Goal: Task Accomplishment & Management: Manage account settings

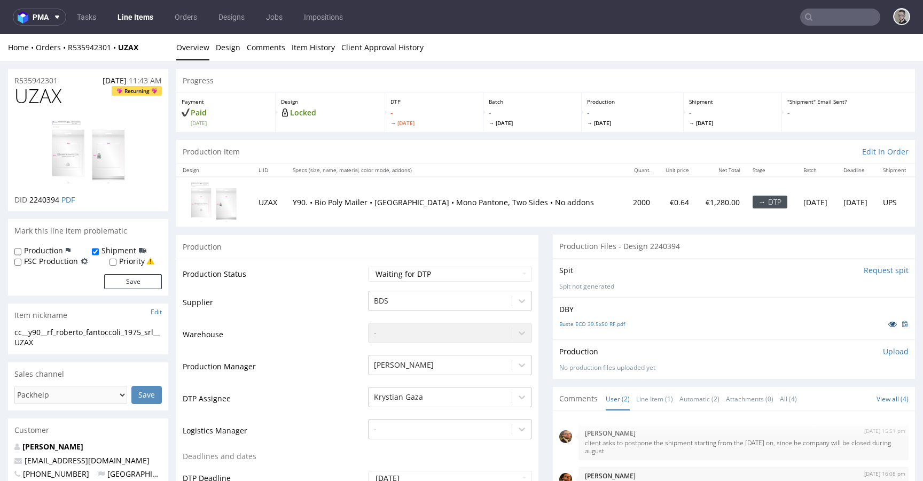
click at [888, 326] on icon at bounding box center [892, 323] width 9 height 7
click at [586, 324] on link "Buste ECO 39.5x50 RF.pdf" at bounding box center [592, 323] width 66 height 7
click at [93, 330] on div "cc__y90__rf_roberto_fantoccoli_1975_srl__UZAX" at bounding box center [87, 337] width 147 height 21
copy div "cc__y90__rf_roberto_fantoccoli_1975_srl__UZAX"
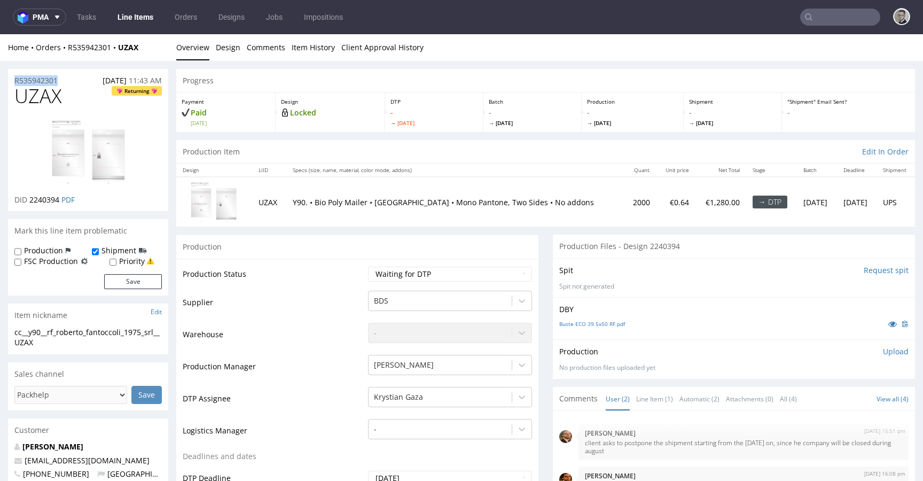
drag, startPoint x: 52, startPoint y: 80, endPoint x: 0, endPoint y: 78, distance: 51.8
copy p "R535942301"
click at [464, 276] on select "Waiting for Artwork Waiting for Diecut Waiting for Mockup Waiting for DTP Waiti…" at bounding box center [450, 273] width 164 height 15
select select "dtp_in_process"
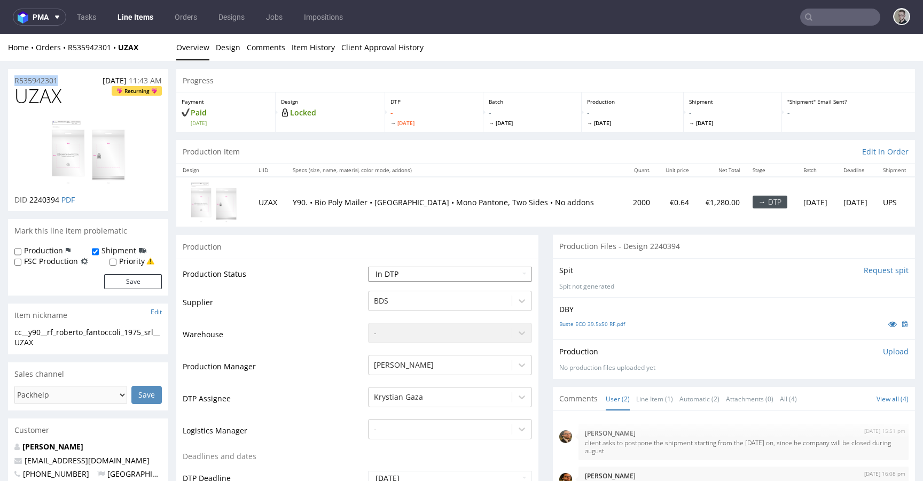
click at [368, 266] on select "Waiting for Artwork Waiting for Diecut Waiting for Mockup Waiting for DTP Waiti…" at bounding box center [450, 273] width 164 height 15
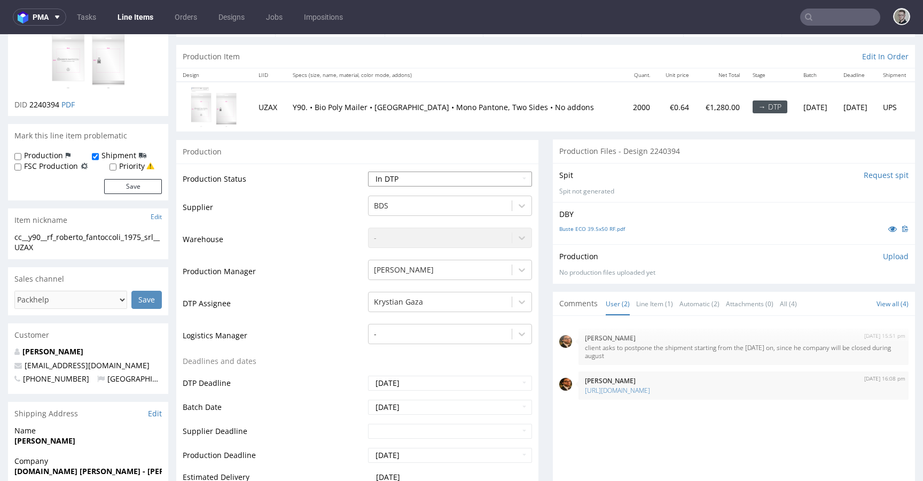
scroll to position [338, 0]
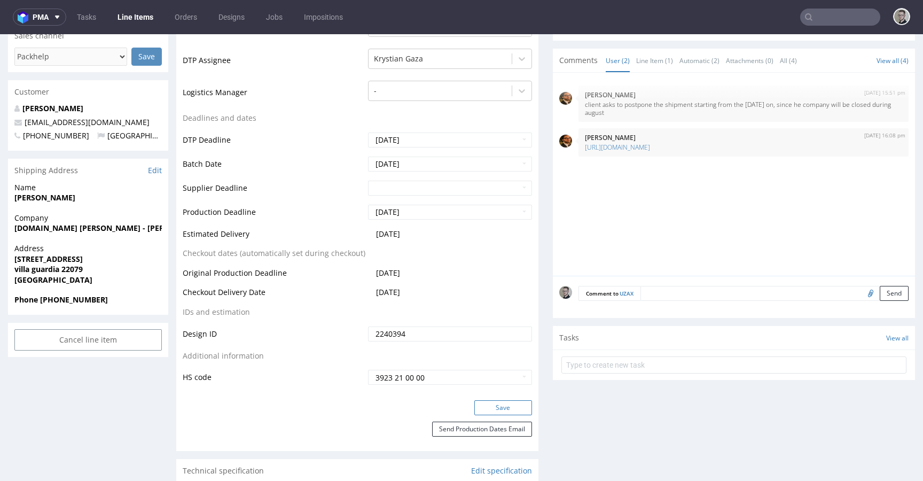
click at [511, 405] on button "Save" at bounding box center [503, 407] width 58 height 15
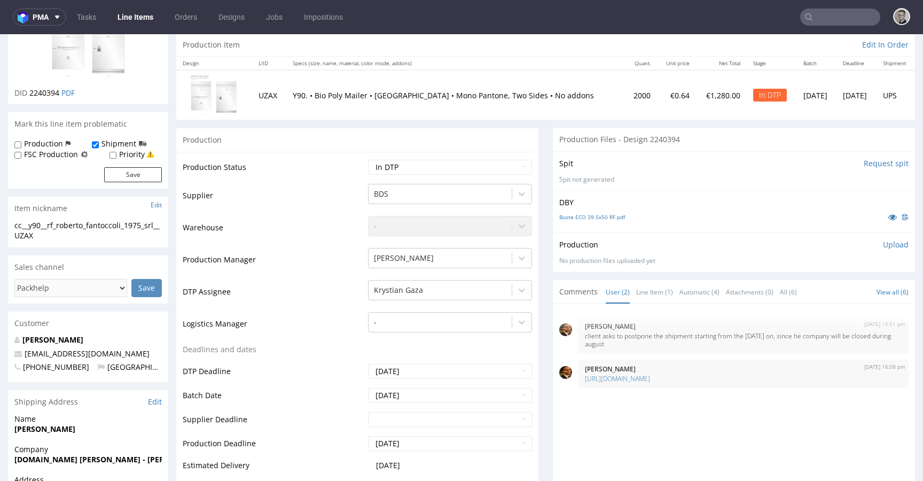
scroll to position [0, 0]
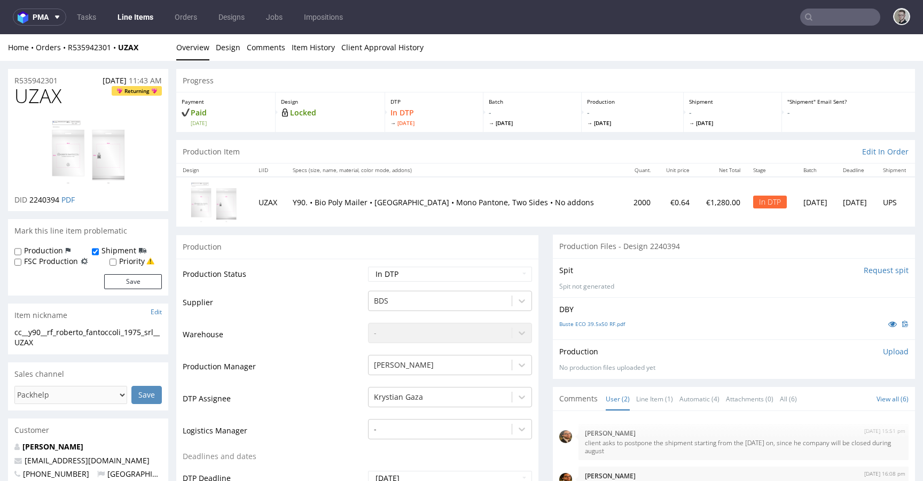
click at [883, 353] on p "Upload" at bounding box center [896, 351] width 26 height 11
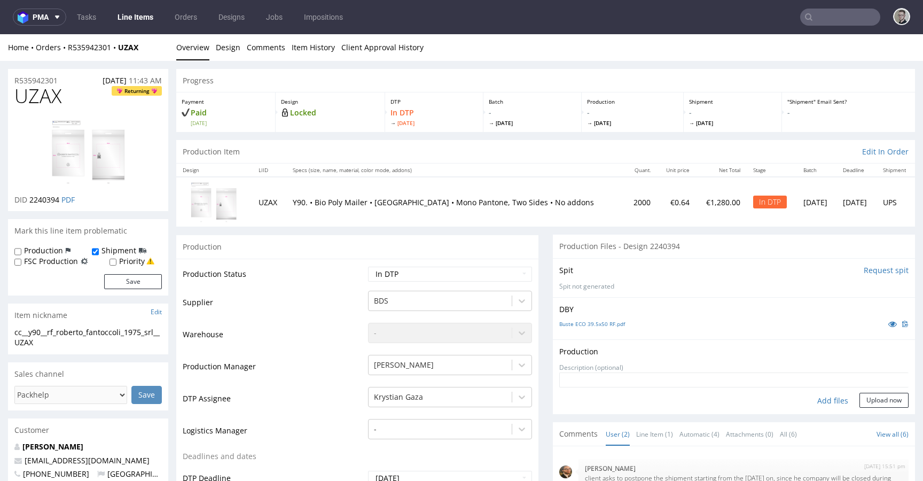
click at [816, 400] on div "Add files" at bounding box center [832, 400] width 53 height 16
type input "C:\fakepath\cc__y90__rf_roberto_fantoccoli_1975_srl__UZAX__d2240394__oR53594230…"
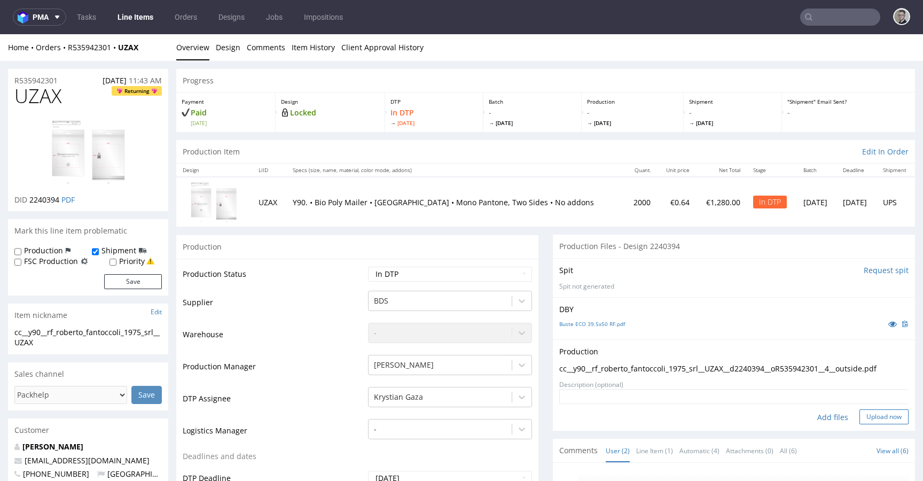
click at [859, 411] on button "Upload now" at bounding box center [883, 416] width 49 height 15
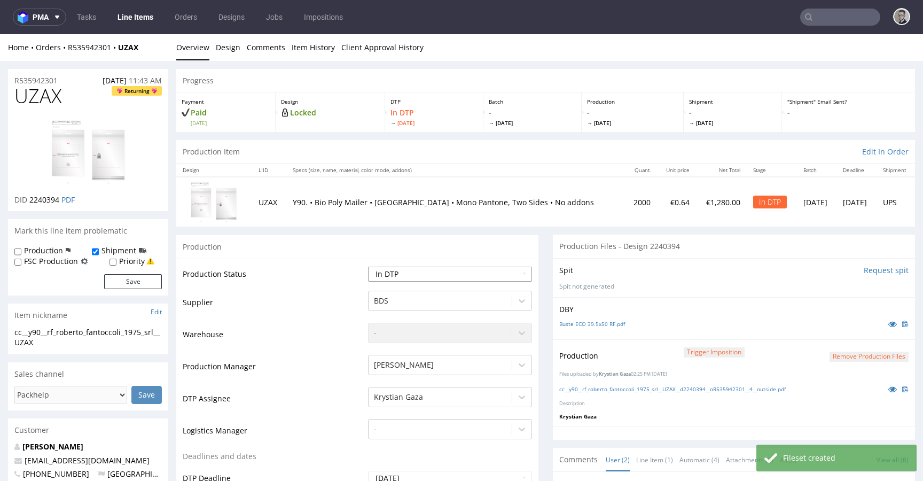
click at [413, 270] on select "Waiting for Artwork Waiting for Diecut Waiting for Mockup Waiting for DTP Waiti…" at bounding box center [450, 273] width 164 height 15
select select "dtp_production_ready"
click at [368, 266] on select "Waiting for Artwork Waiting for Diecut Waiting for Mockup Waiting for DTP Waiti…" at bounding box center [450, 273] width 164 height 15
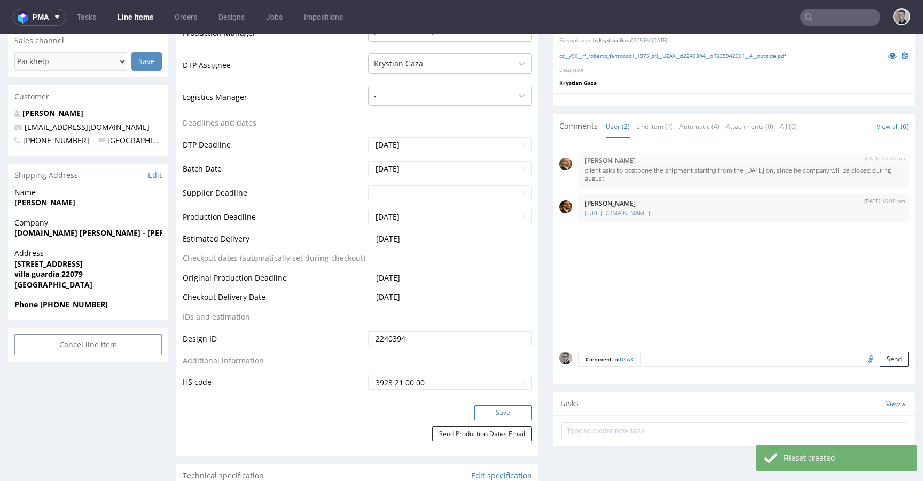
click at [511, 414] on button "Save" at bounding box center [503, 412] width 58 height 15
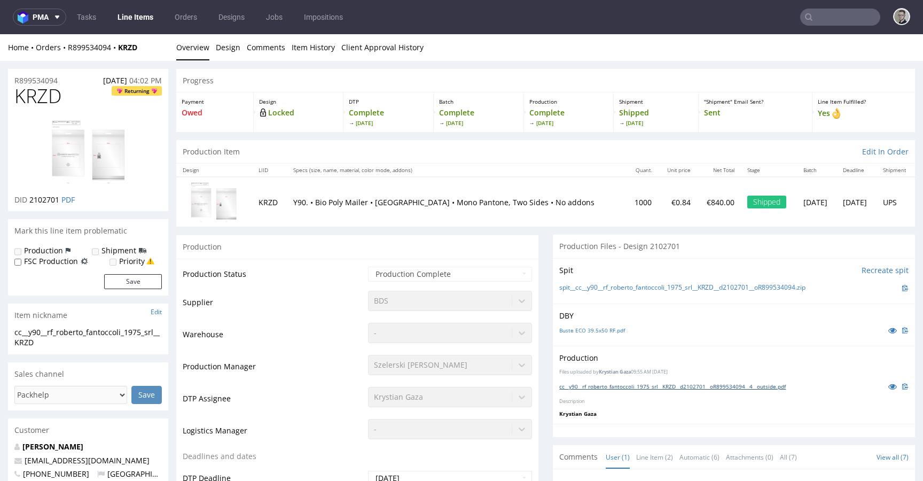
click at [660, 386] on link "cc__y90__rf_roberto_fantoccoli_1975_srl__KRZD__d2102701__oR899534094__4__outsid…" at bounding box center [672, 385] width 226 height 7
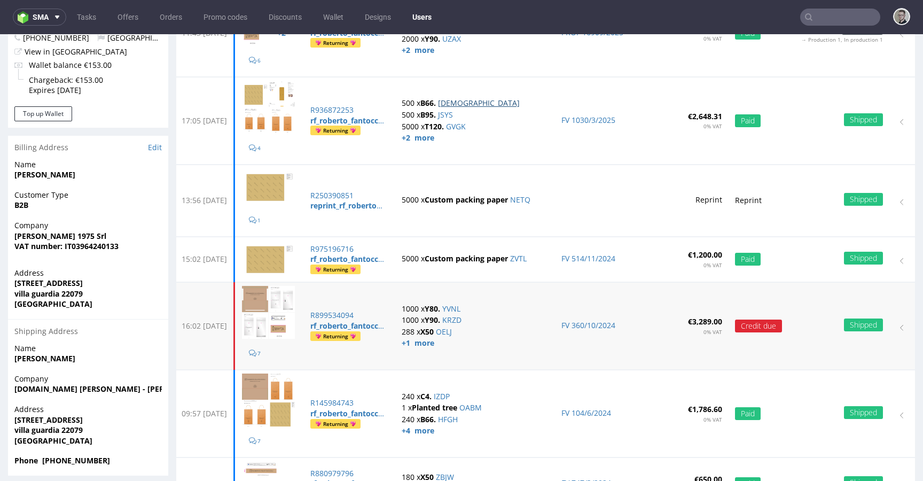
scroll to position [158, 0]
click at [434, 341] on strong "+1 more" at bounding box center [417, 342] width 33 height 10
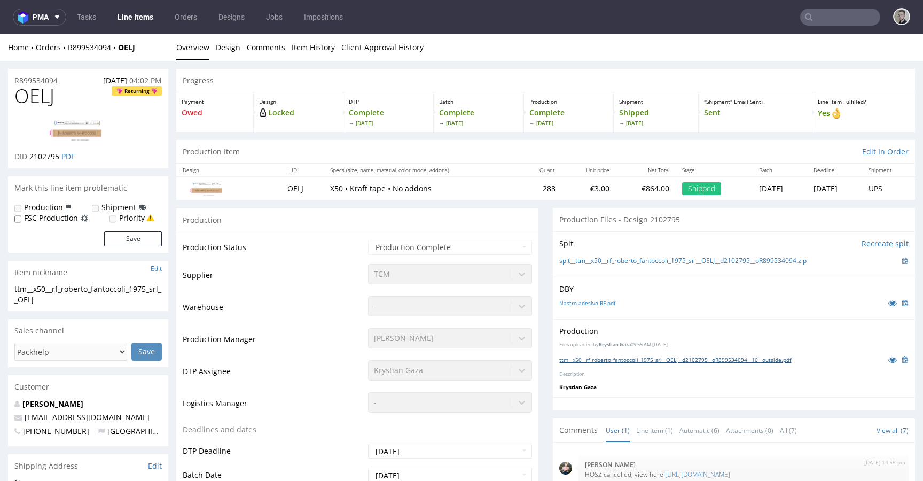
click at [637, 357] on link "ttm__x50__rf_roberto_fantoccoli_1975_srl__OELJ__d2102795__oR899534094__10__outs…" at bounding box center [675, 359] width 232 height 7
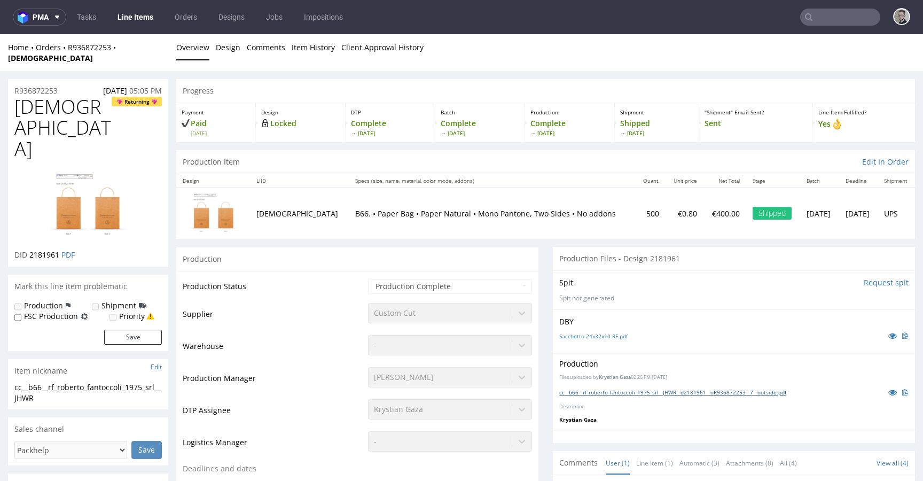
click at [695, 388] on link "cc__b66__rf_roberto_fantoccoli_1975_srl__JHWR__d2181961__oR936872253__7__outsid…" at bounding box center [672, 391] width 227 height 7
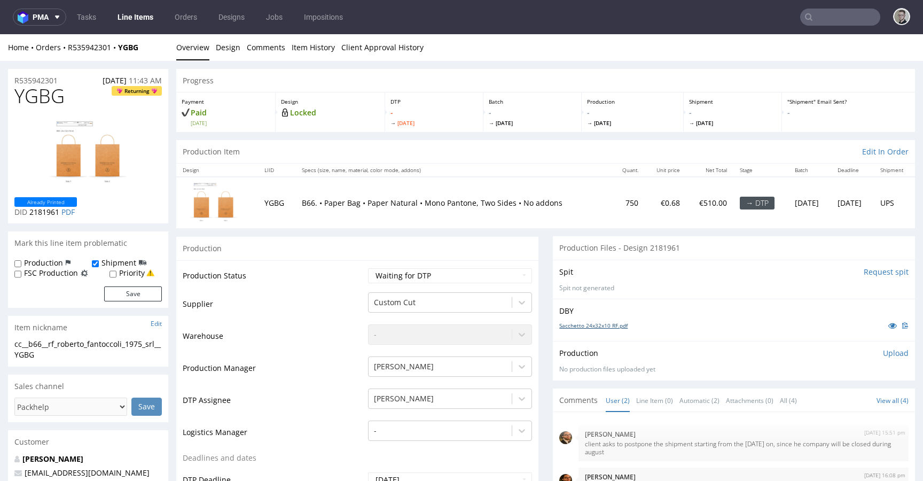
click at [611, 325] on link "Sacchetto 24x32x10 RF.pdf" at bounding box center [593, 324] width 68 height 7
click at [80, 334] on div "Item nickname Edit" at bounding box center [88, 327] width 160 height 23
click at [80, 343] on div "cc__b66__rf_roberto_fantoccoli_1975_srl__YGBG" at bounding box center [87, 348] width 147 height 21
copy div "cc__b66__rf_roberto_fantoccoli_1975_srl__YGBG"
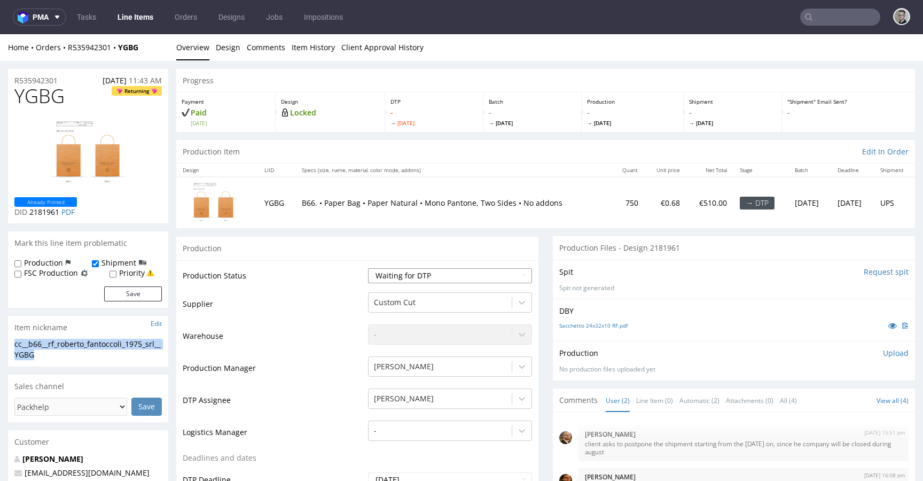
click at [414, 279] on select "Waiting for Artwork Waiting for Diecut Waiting for Mockup Waiting for DTP Waiti…" at bounding box center [450, 275] width 164 height 15
select select "dtp_in_process"
click at [368, 268] on select "Waiting for Artwork Waiting for Diecut Waiting for Mockup Waiting for DTP Waiti…" at bounding box center [450, 275] width 164 height 15
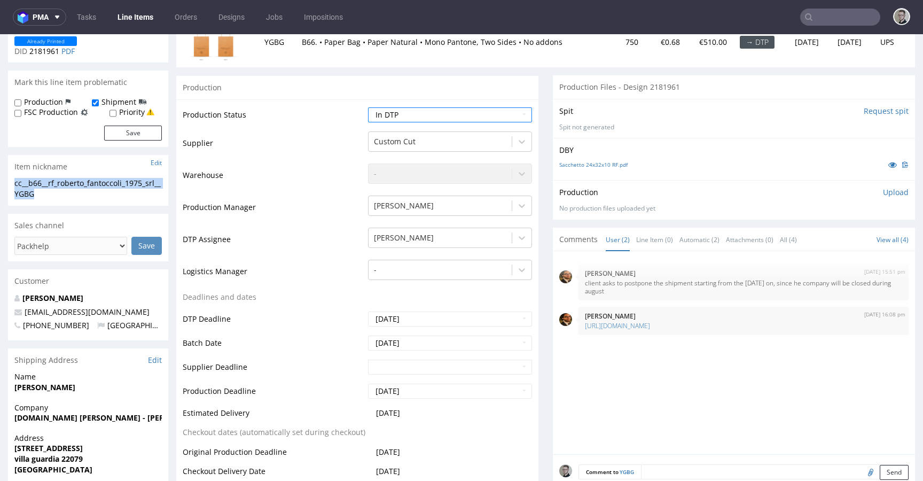
scroll to position [353, 0]
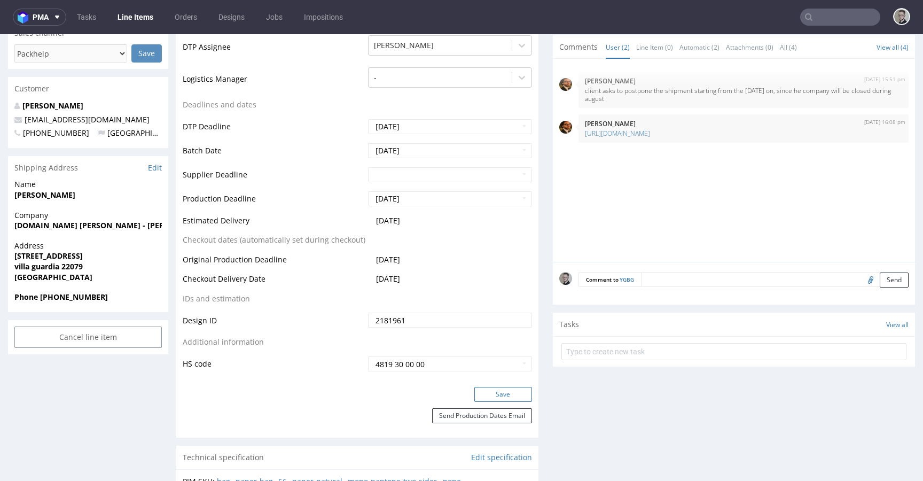
click at [507, 397] on button "Save" at bounding box center [503, 394] width 58 height 15
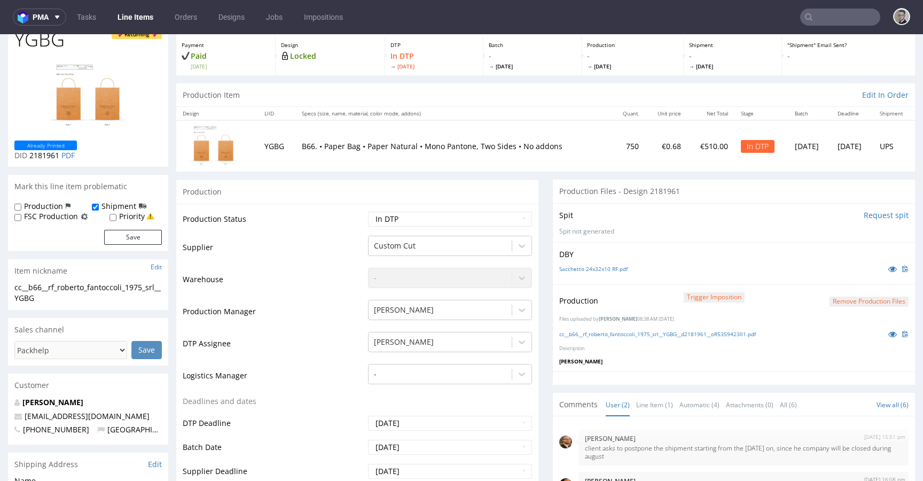
scroll to position [0, 0]
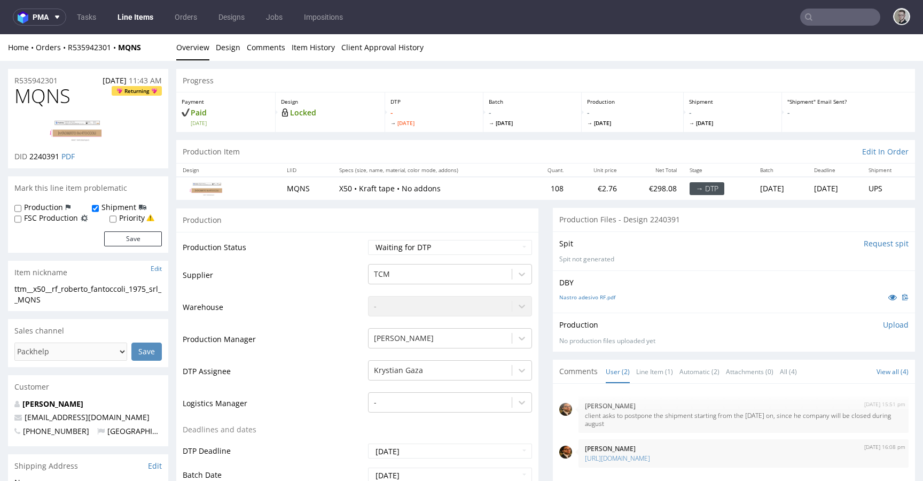
scroll to position [3, 0]
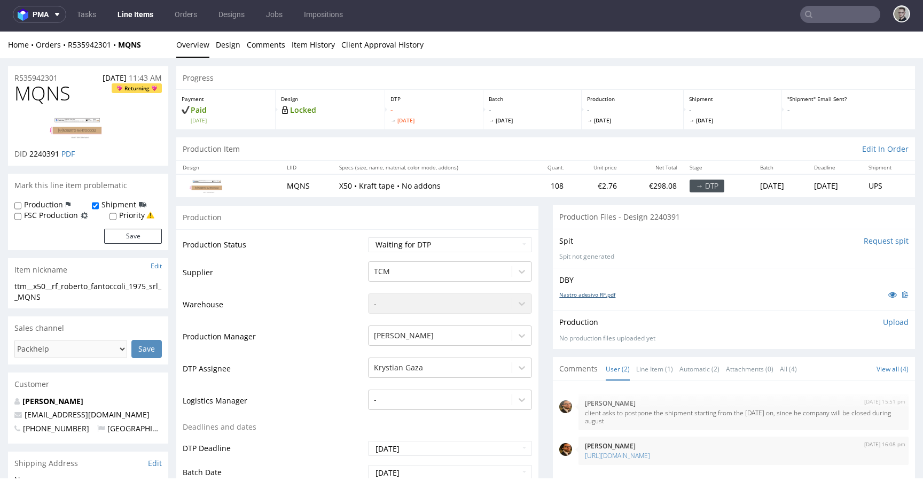
click at [597, 293] on link "Nastro adesivo RF.pdf" at bounding box center [587, 293] width 56 height 7
click at [73, 289] on div "ttm__x50__rf_roberto_fantoccoli_1975_srl__MQNS" at bounding box center [87, 291] width 147 height 21
click at [437, 249] on select "Waiting for Artwork Waiting for Diecut Waiting for Mockup Waiting for DTP Waiti…" at bounding box center [450, 244] width 164 height 15
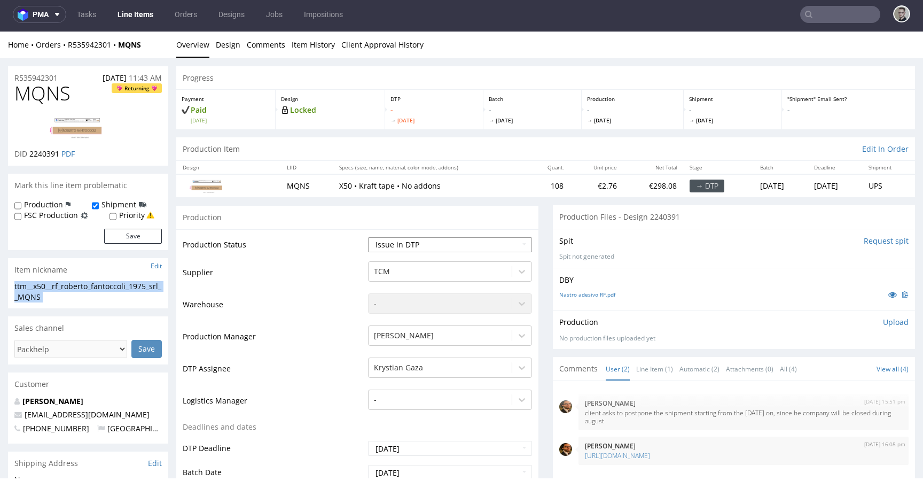
click at [368, 237] on select "Waiting for Artwork Waiting for Diecut Waiting for Mockup Waiting for DTP Waiti…" at bounding box center [450, 244] width 164 height 15
click at [418, 241] on select "Waiting for Artwork Waiting for Diecut Waiting for Mockup Waiting for DTP Waiti…" at bounding box center [450, 244] width 164 height 15
select select "dtp_in_process"
click at [368, 237] on select "Waiting for Artwork Waiting for Diecut Waiting for Mockup Waiting for DTP Waiti…" at bounding box center [450, 244] width 164 height 15
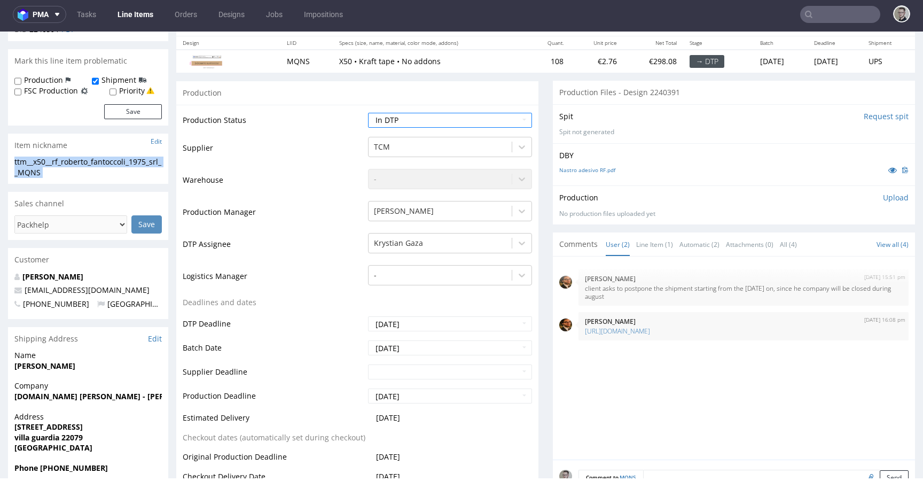
scroll to position [341, 0]
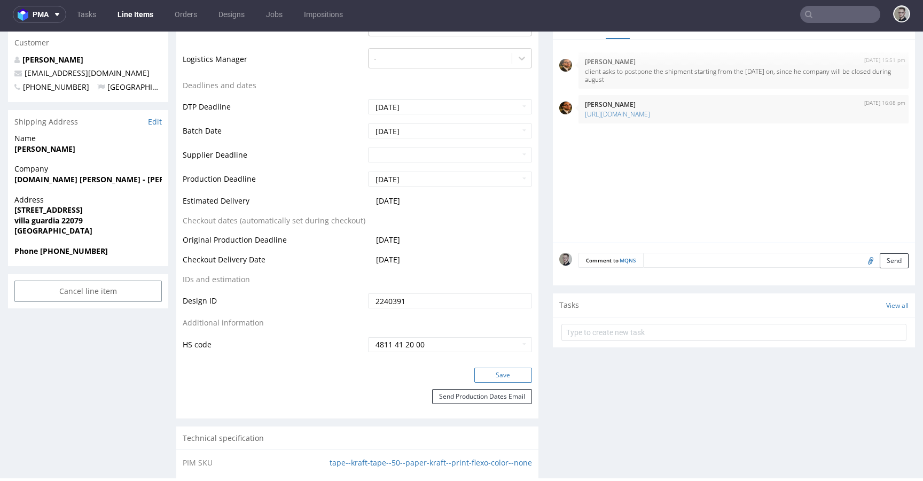
click at [500, 375] on button "Save" at bounding box center [503, 374] width 58 height 15
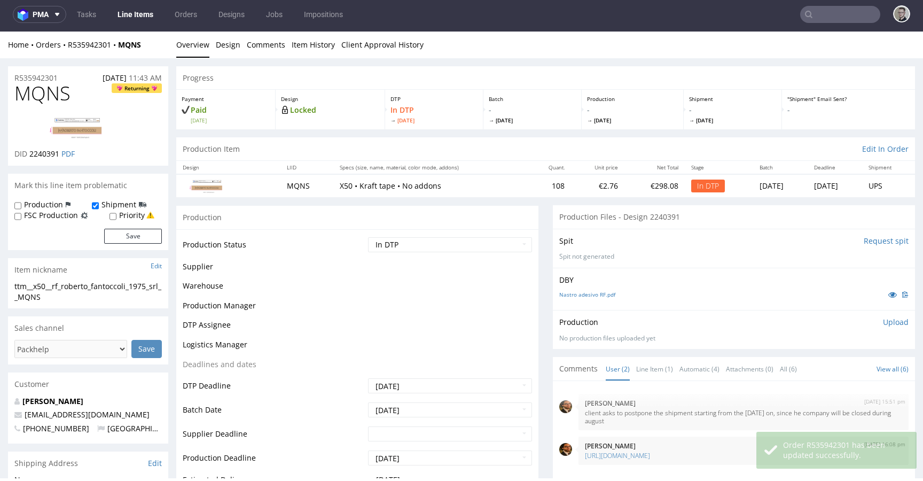
scroll to position [0, 0]
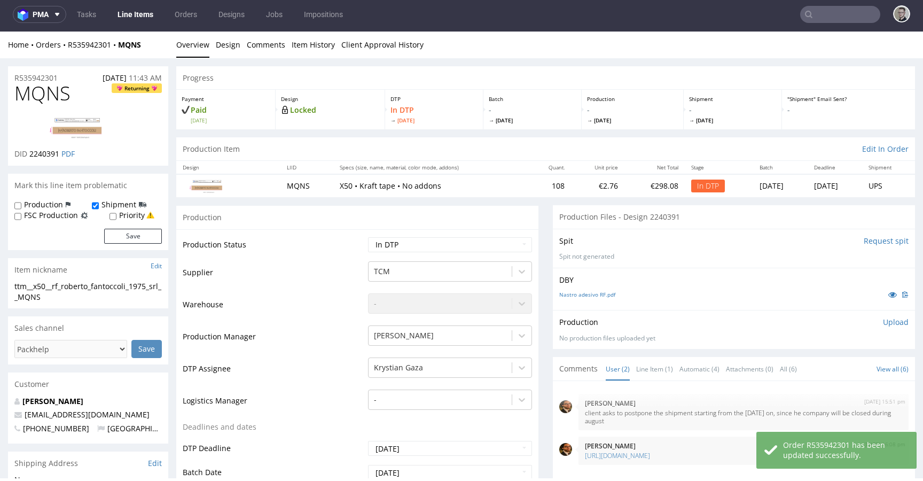
click at [885, 318] on p "Upload" at bounding box center [896, 322] width 26 height 11
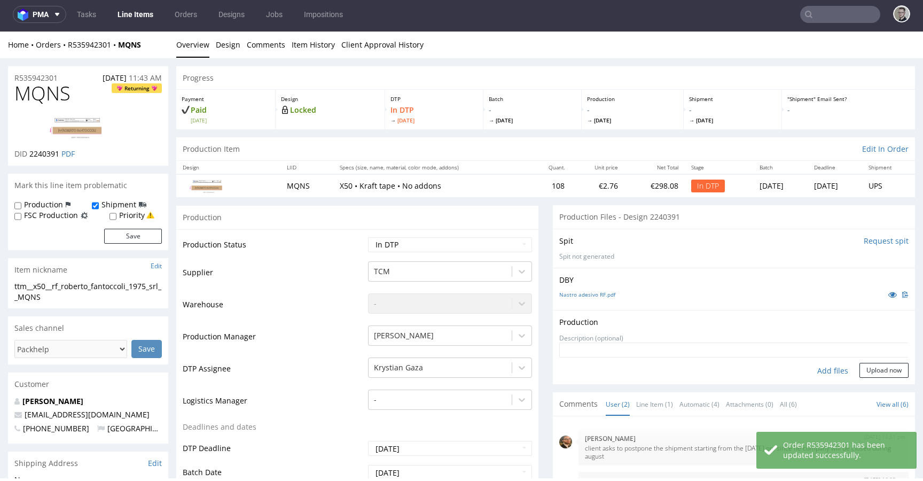
click at [817, 369] on div "Add files" at bounding box center [832, 371] width 53 height 16
type input "C:\fakepath\ttm__x50__rf_roberto_fantoccoli_1975_srl__MQNS__d2240391__oR5359423…"
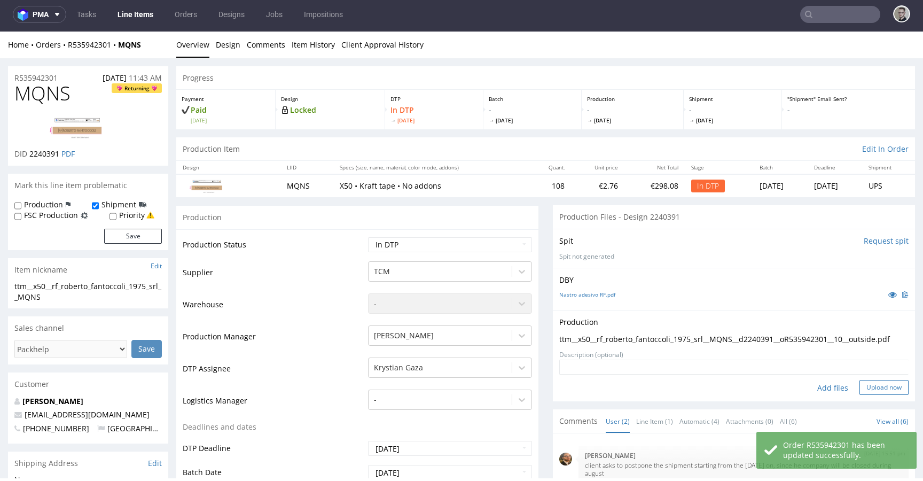
click at [867, 384] on button "Upload now" at bounding box center [883, 387] width 49 height 15
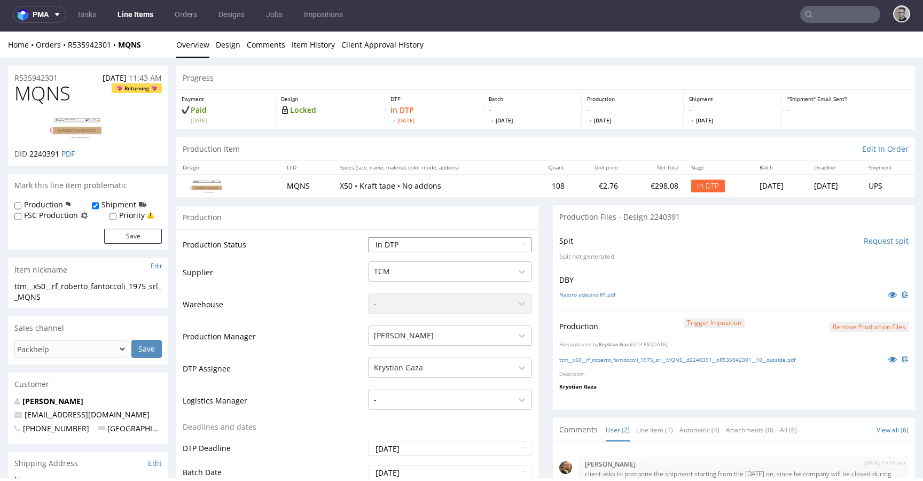
click at [405, 245] on select "Waiting for Artwork Waiting for Diecut Waiting for Mockup Waiting for DTP Waiti…" at bounding box center [450, 244] width 164 height 15
select select "dtp_production_ready"
click at [368, 237] on select "Waiting for Artwork Waiting for Diecut Waiting for Mockup Waiting for DTP Waiti…" at bounding box center [450, 244] width 164 height 15
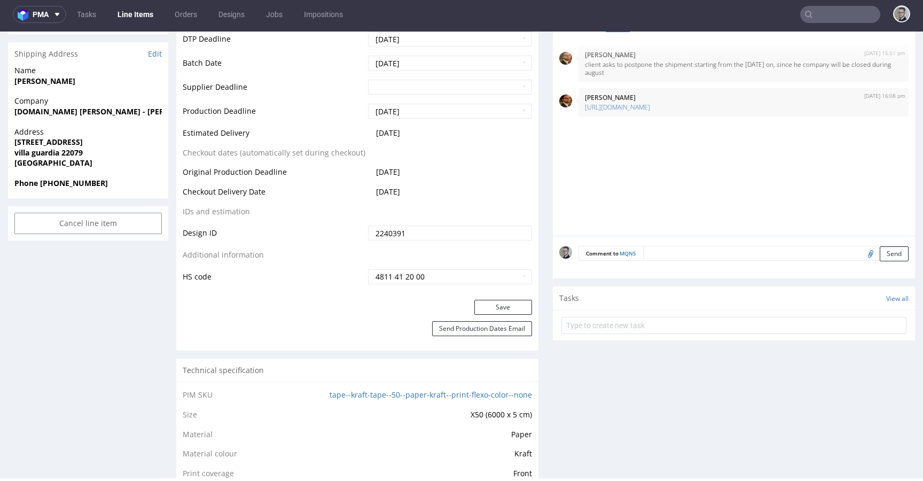
scroll to position [474, 0]
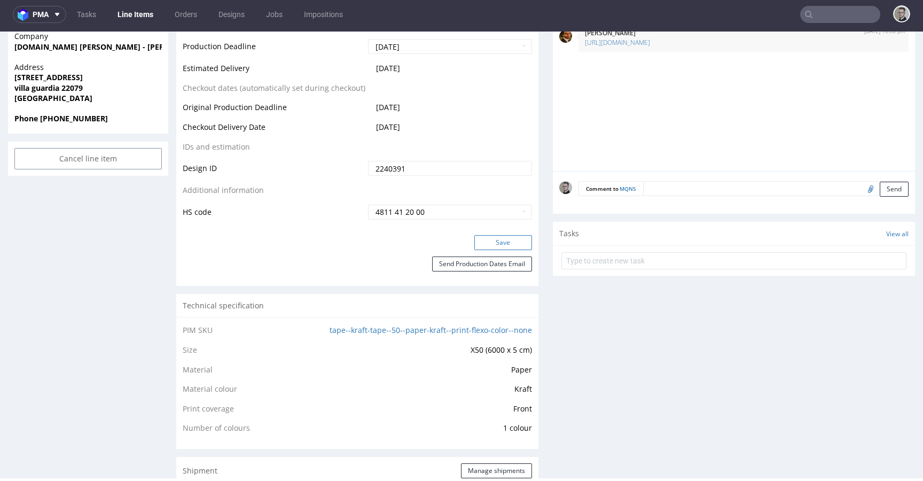
click at [500, 244] on button "Save" at bounding box center [503, 242] width 58 height 15
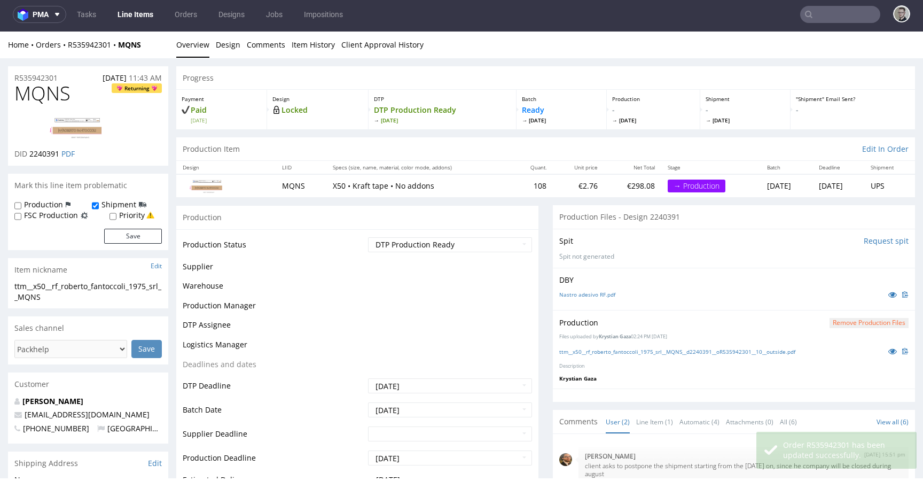
scroll to position [0, 0]
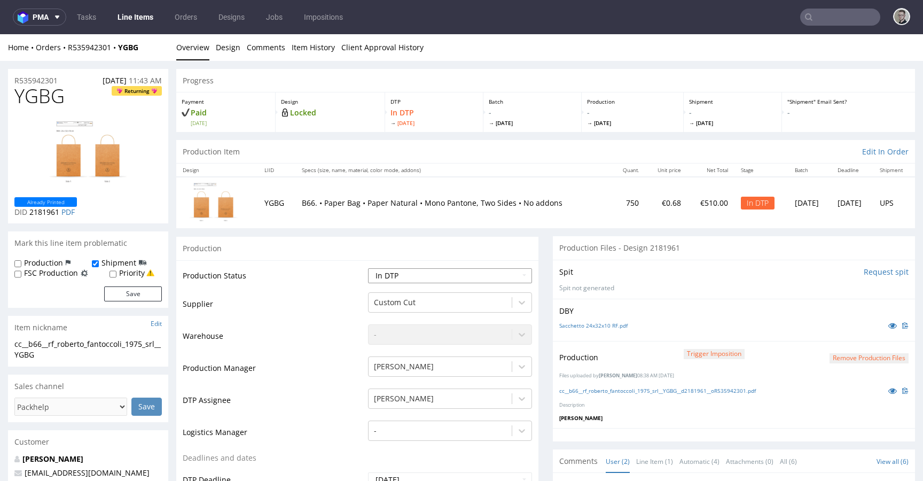
click at [448, 276] on select "Waiting for Artwork Waiting for Diecut Waiting for Mockup Waiting for DTP Waiti…" at bounding box center [450, 275] width 164 height 15
select select "dtp_production_ready"
click at [368, 268] on select "Waiting for Artwork Waiting for Diecut Waiting for Mockup Waiting for DTP Waiti…" at bounding box center [450, 275] width 164 height 15
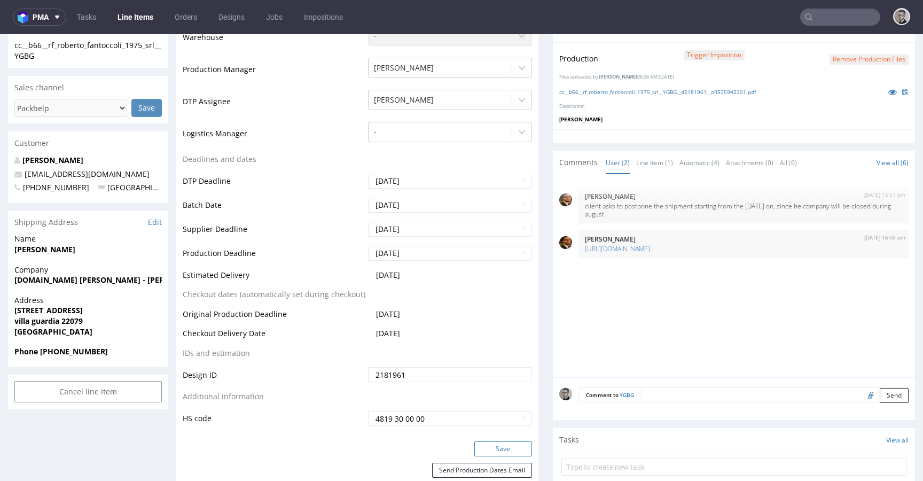
click at [503, 450] on button "Save" at bounding box center [503, 448] width 58 height 15
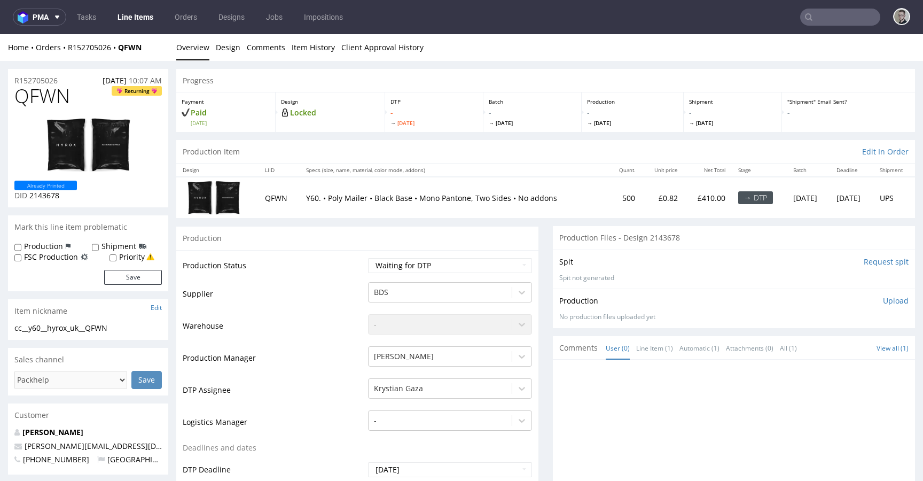
scroll to position [3, 0]
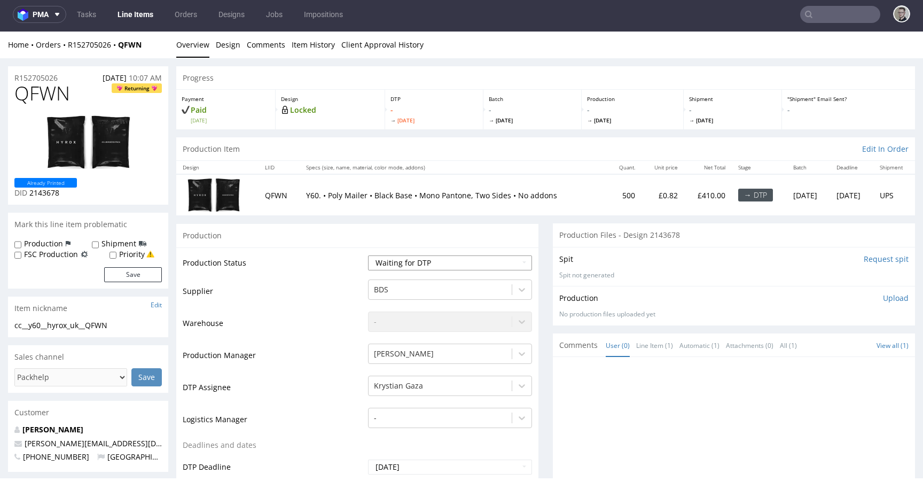
click at [428, 270] on select "Waiting for Artwork Waiting for Diecut Waiting for Mockup Waiting for DTP Waiti…" at bounding box center [450, 262] width 164 height 15
select select "dtp_in_process"
click at [368, 255] on select "Waiting for Artwork Waiting for Diecut Waiting for Mockup Waiting for DTP Waiti…" at bounding box center [450, 262] width 164 height 15
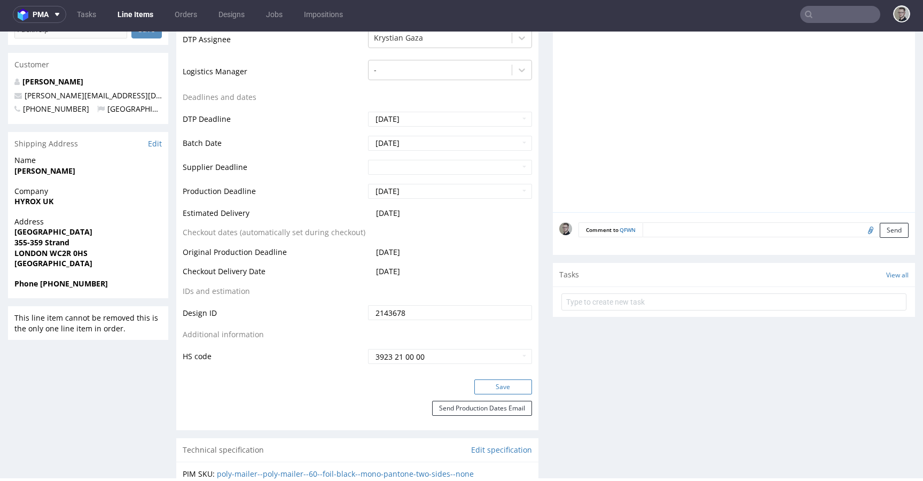
click at [503, 385] on button "Save" at bounding box center [503, 386] width 58 height 15
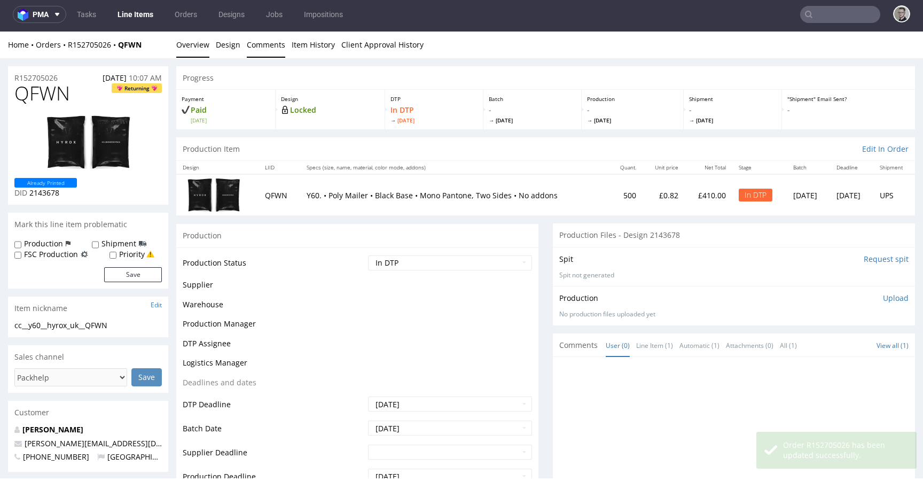
scroll to position [0, 0]
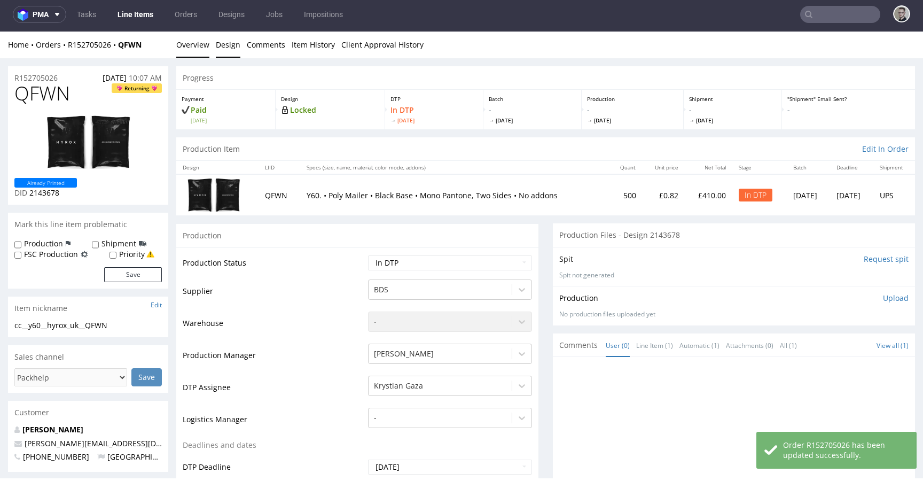
click at [229, 45] on link "Design" at bounding box center [228, 45] width 25 height 26
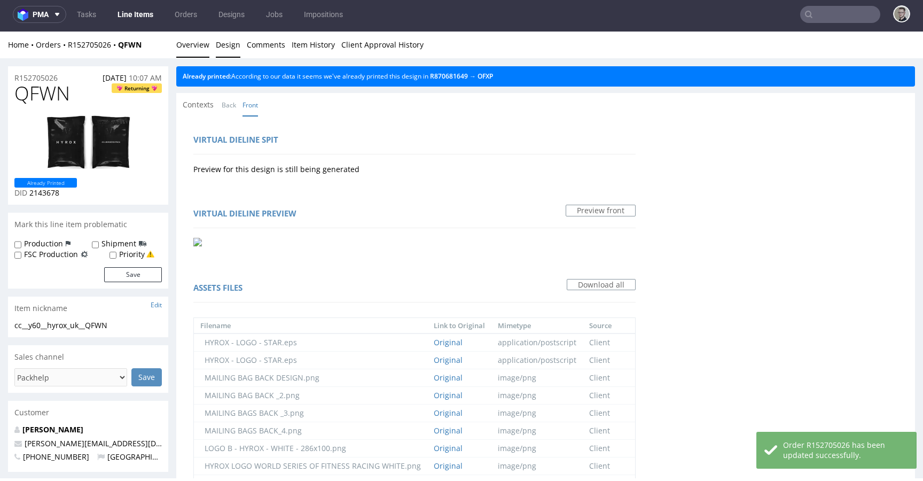
click at [190, 45] on link "Overview" at bounding box center [192, 45] width 33 height 26
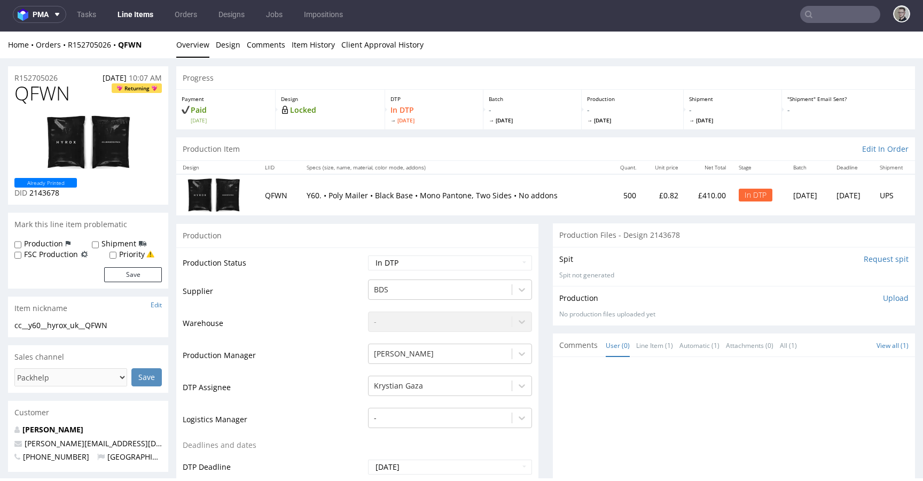
click at [96, 325] on div "cc__y60__hyrox_uk__QFWN" at bounding box center [87, 325] width 147 height 11
click at [95, 324] on div "cc__y60__hyrox_uk__QFWN" at bounding box center [87, 325] width 147 height 11
copy div "cc__y60__hyrox_uk__QFWN"
drag, startPoint x: 67, startPoint y: 76, endPoint x: 0, endPoint y: 79, distance: 66.8
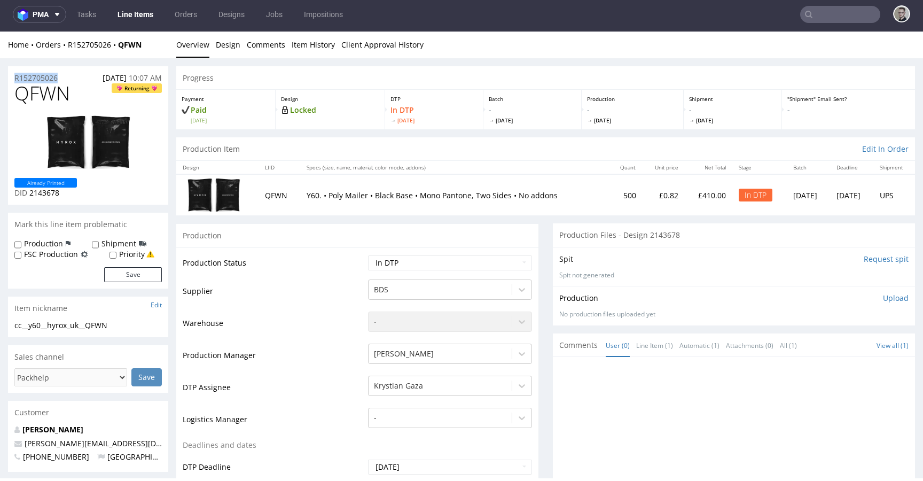
copy p "R152705026"
click at [58, 92] on span "QFWN" at bounding box center [42, 93] width 56 height 21
copy span "QFWN"
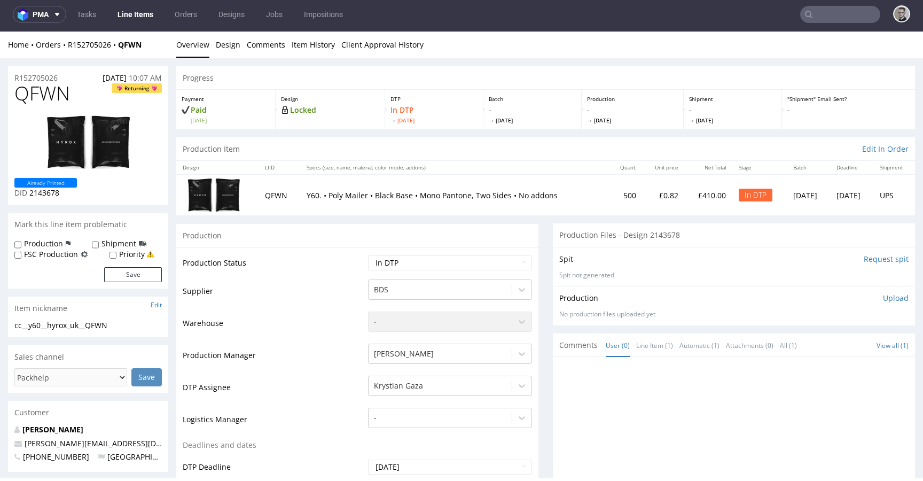
click at [883, 300] on p "Upload" at bounding box center [896, 298] width 26 height 11
click at [822, 341] on div "Add files" at bounding box center [832, 347] width 53 height 16
type input "C:\fakepath\cc__y60__hyrox_uk__QFWN__d2143678__oR152705026__outside.pdf"
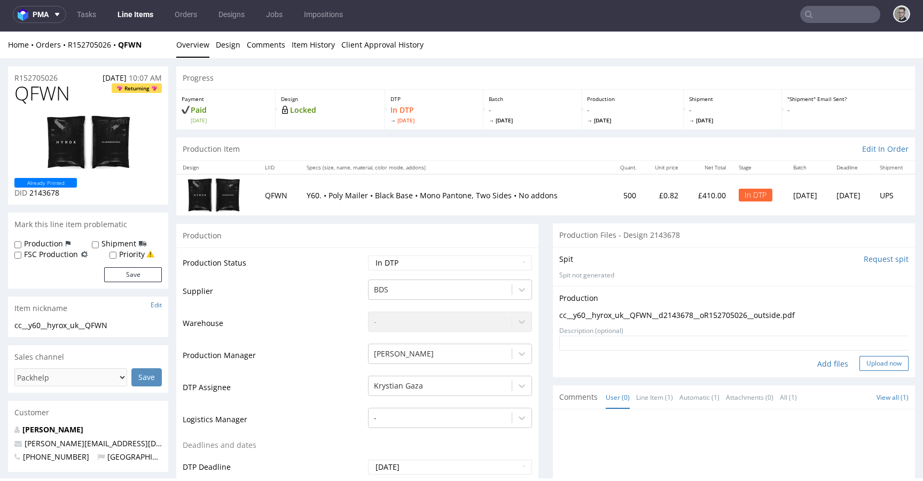
click at [879, 357] on button "Upload now" at bounding box center [883, 363] width 49 height 15
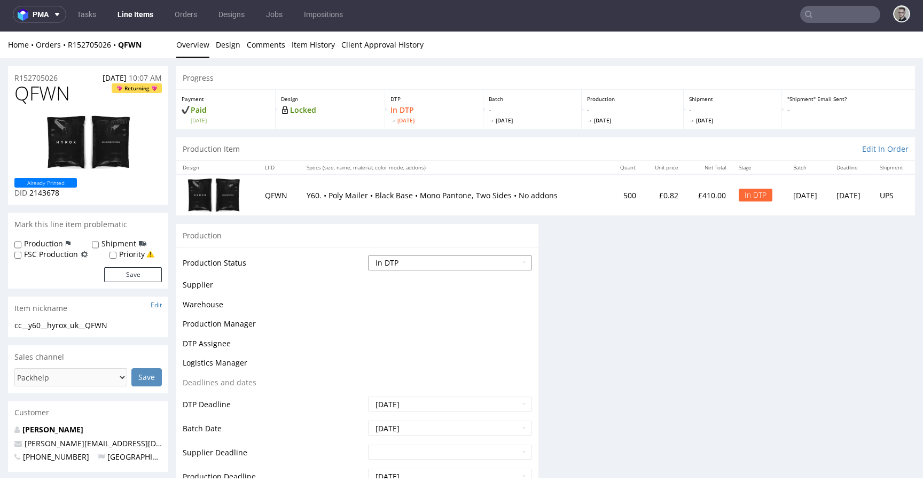
click at [434, 264] on select "Waiting for Artwork Waiting for Diecut Waiting for Mockup Waiting for DTP Waiti…" at bounding box center [450, 262] width 164 height 15
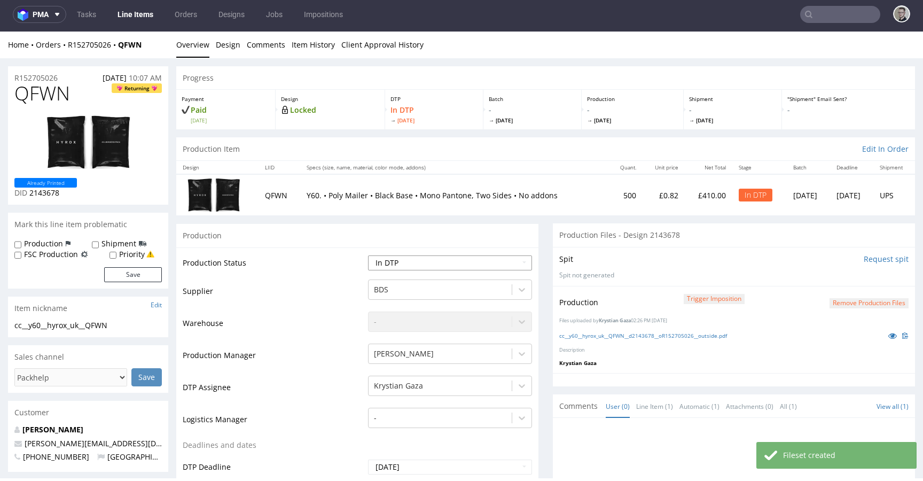
select select "dtp_production_ready"
click at [368, 255] on select "Waiting for Artwork Waiting for Diecut Waiting for Mockup Waiting for DTP Waiti…" at bounding box center [450, 262] width 164 height 15
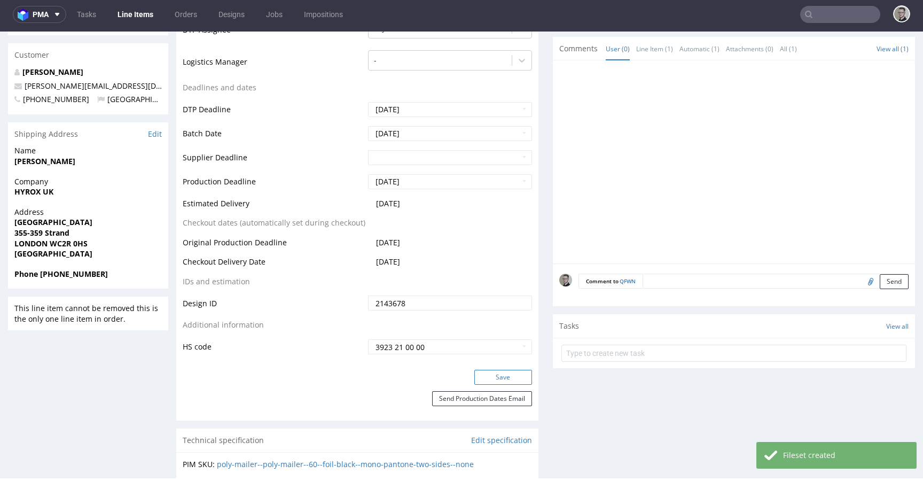
click at [500, 375] on button "Save" at bounding box center [503, 376] width 58 height 15
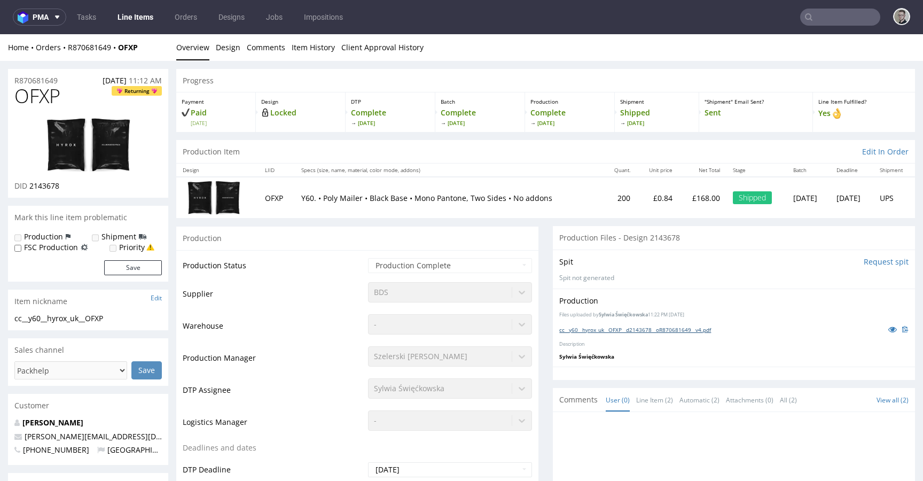
click at [704, 329] on link "cc__y60__hyrox_uk__OFXP__d2143678__oR870681649__v4.pdf" at bounding box center [635, 329] width 152 height 7
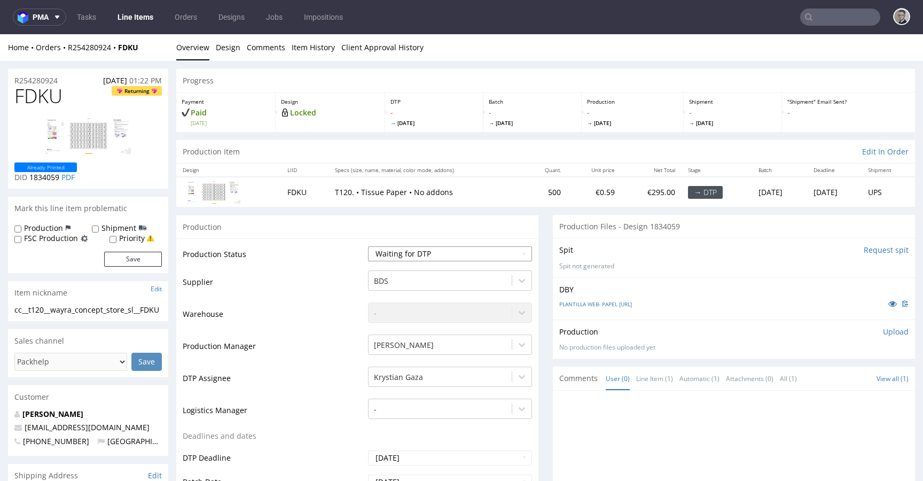
click at [474, 256] on select "Waiting for Artwork Waiting for Diecut Waiting for Mockup Waiting for DTP Waiti…" at bounding box center [450, 253] width 164 height 15
select select "dtp_in_process"
click at [368, 246] on select "Waiting for Artwork Waiting for Diecut Waiting for Mockup Waiting for DTP Waiti…" at bounding box center [450, 253] width 164 height 15
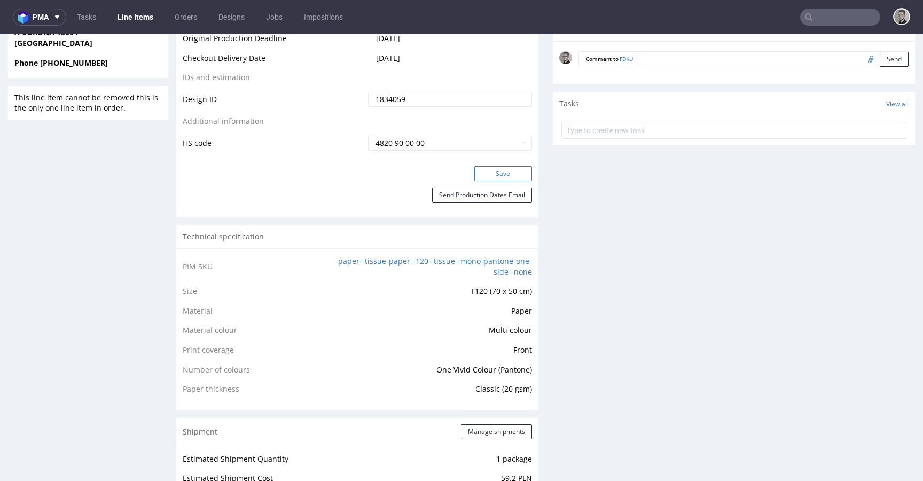
click at [512, 172] on button "Save" at bounding box center [503, 173] width 58 height 15
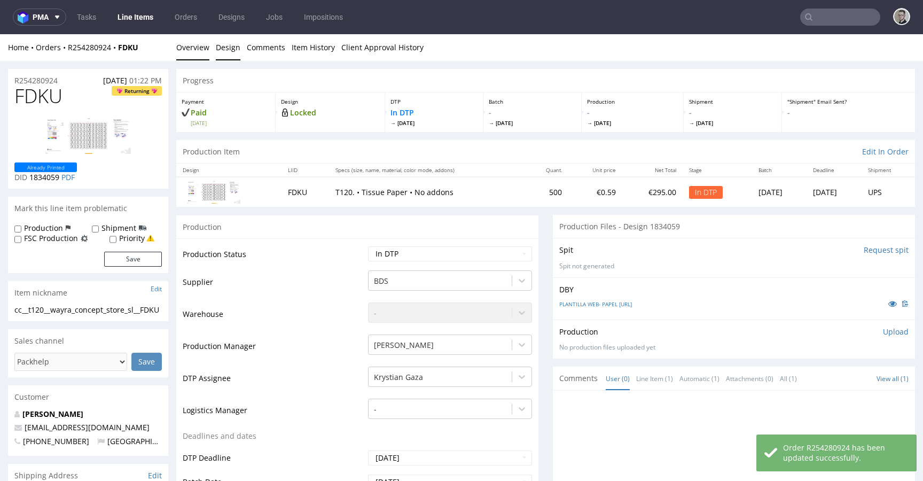
click at [221, 49] on link "Design" at bounding box center [228, 47] width 25 height 26
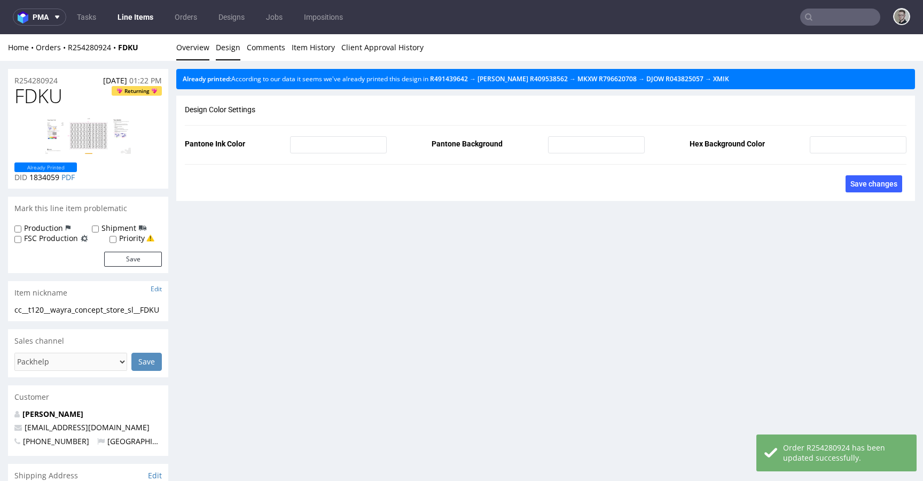
click at [197, 42] on link "Overview" at bounding box center [192, 47] width 33 height 26
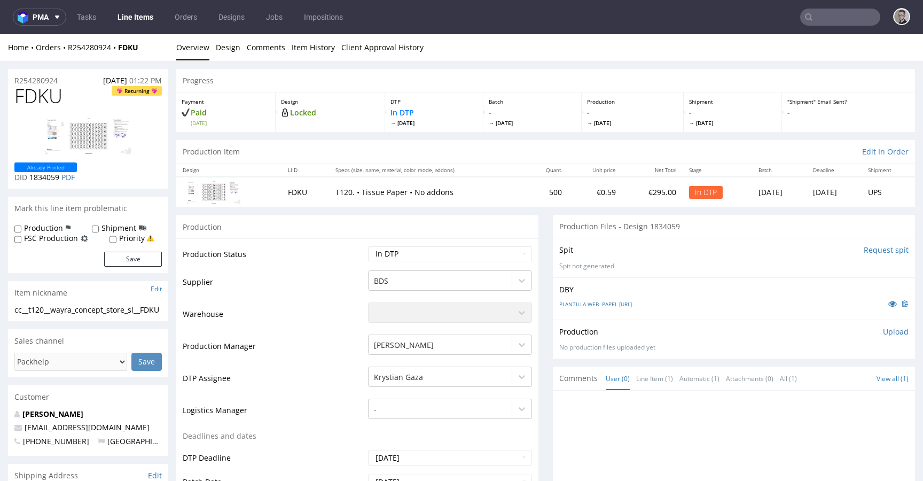
click at [59, 310] on div "cc__t120__wayra_concept_store_sl__FDKU" at bounding box center [87, 309] width 147 height 11
click at [59, 309] on div "cc__t120__wayra_concept_store_sl__FDKU" at bounding box center [87, 309] width 147 height 11
copy div "cc__t120__wayra_concept_store_sl__FDKU"
drag, startPoint x: 65, startPoint y: 78, endPoint x: 0, endPoint y: 89, distance: 65.5
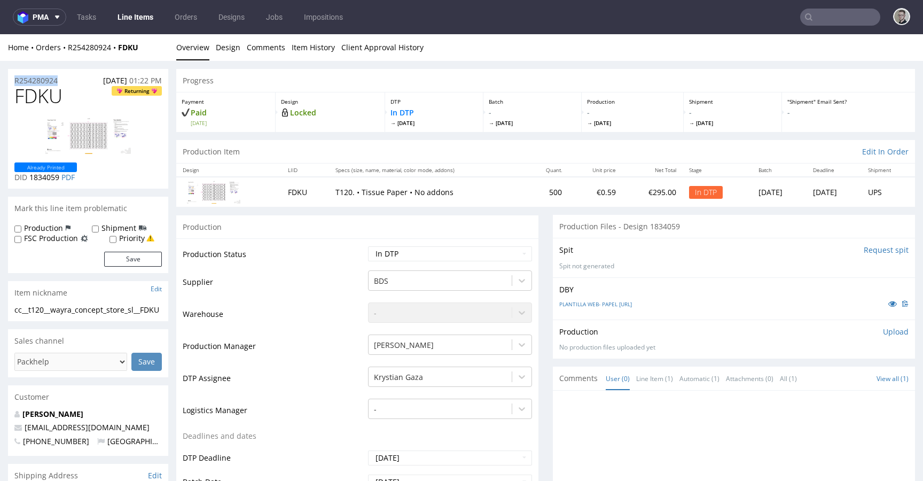
copy p "R254280924"
click at [58, 96] on span "FDKU" at bounding box center [38, 95] width 48 height 21
click at [51, 95] on span "FDKU" at bounding box center [38, 95] width 48 height 21
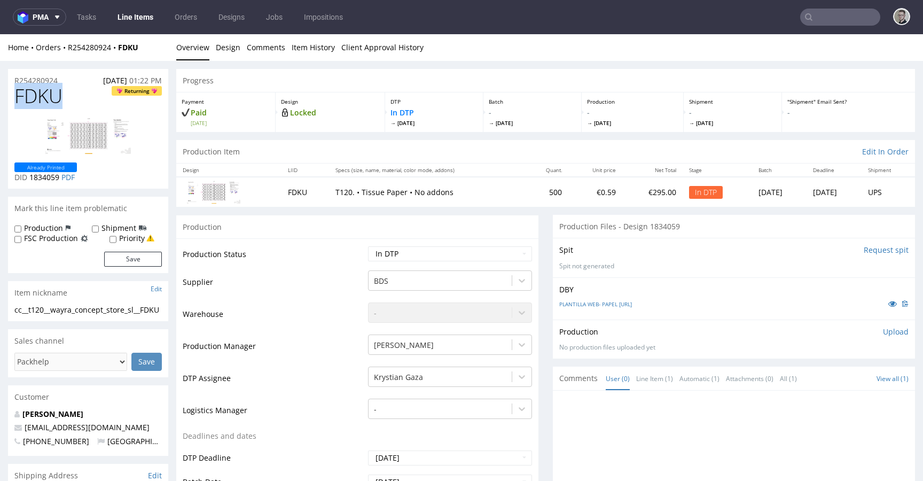
copy span "FDKU"
click at [883, 332] on p "Upload" at bounding box center [896, 331] width 26 height 11
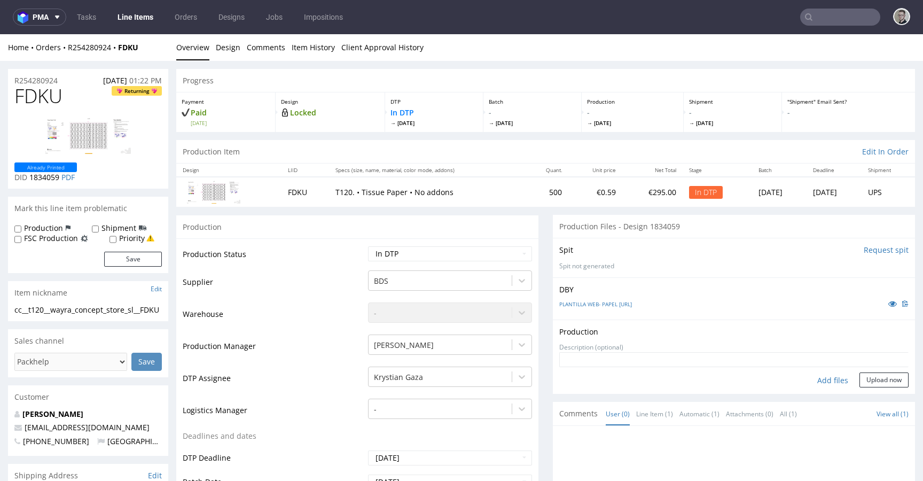
click at [828, 380] on div "Add files" at bounding box center [832, 380] width 53 height 16
type input "C:\fakepath\cc__t120__wayra_concept_store_sl__FDKU__d1834059__oR254280924__outs…"
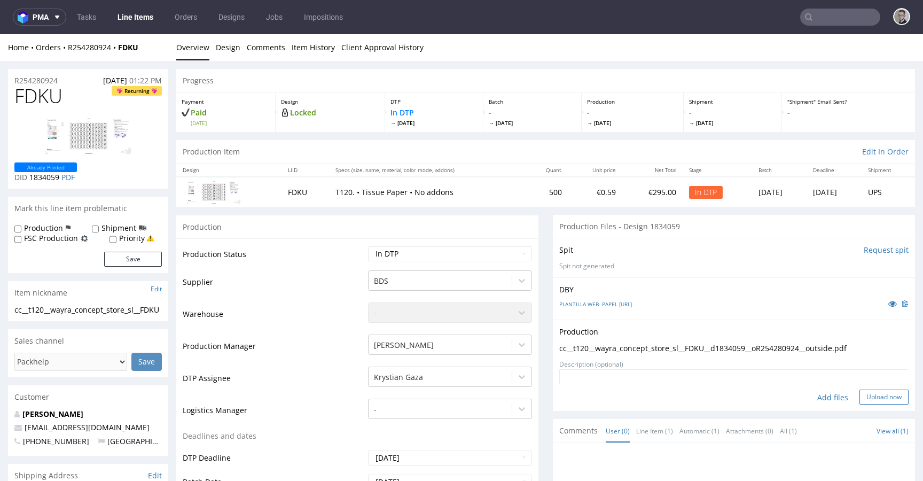
click at [883, 395] on button "Upload now" at bounding box center [883, 396] width 49 height 15
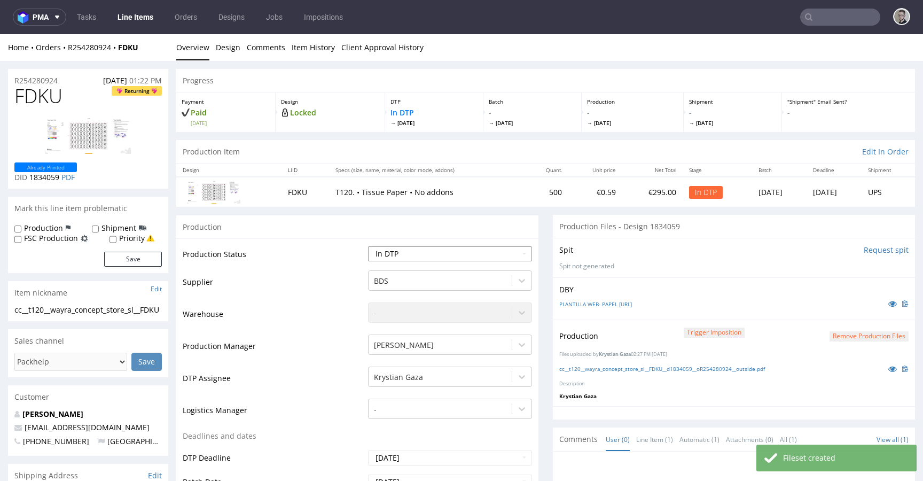
click at [458, 259] on select "Waiting for Artwork Waiting for Diecut Waiting for Mockup Waiting for DTP Waiti…" at bounding box center [450, 253] width 164 height 15
select select "dtp_production_ready"
click at [368, 246] on select "Waiting for Artwork Waiting for Diecut Waiting for Mockup Waiting for DTP Waiti…" at bounding box center [450, 253] width 164 height 15
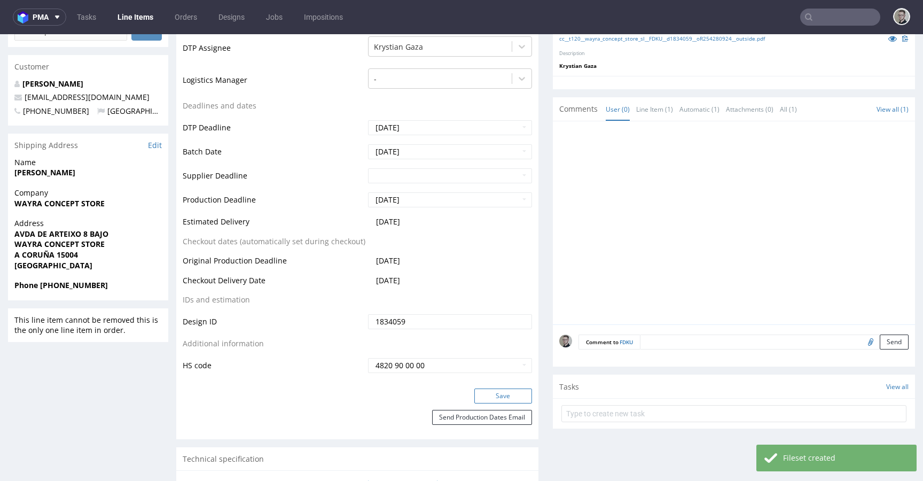
click at [499, 391] on button "Save" at bounding box center [503, 395] width 58 height 15
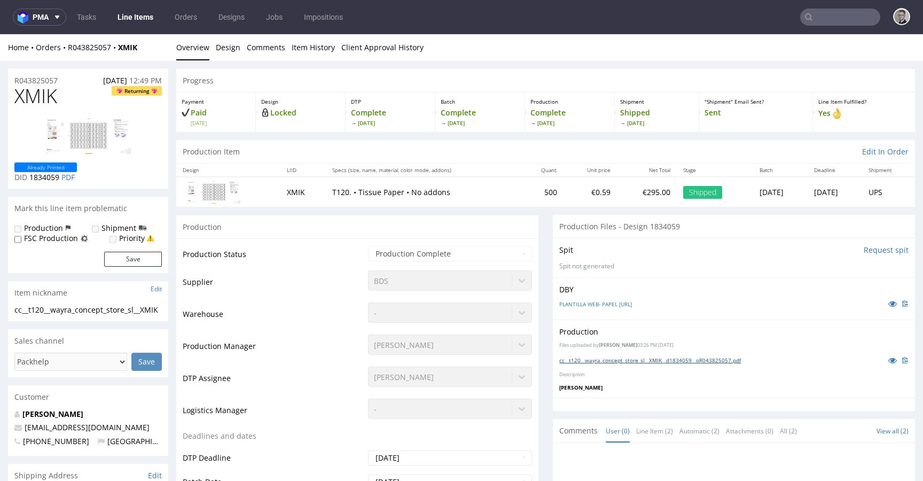
click at [649, 359] on link "cc__t120__wayra_concept_store_sl__XMIK__d1834059__oR043825057.pdf" at bounding box center [650, 359] width 182 height 7
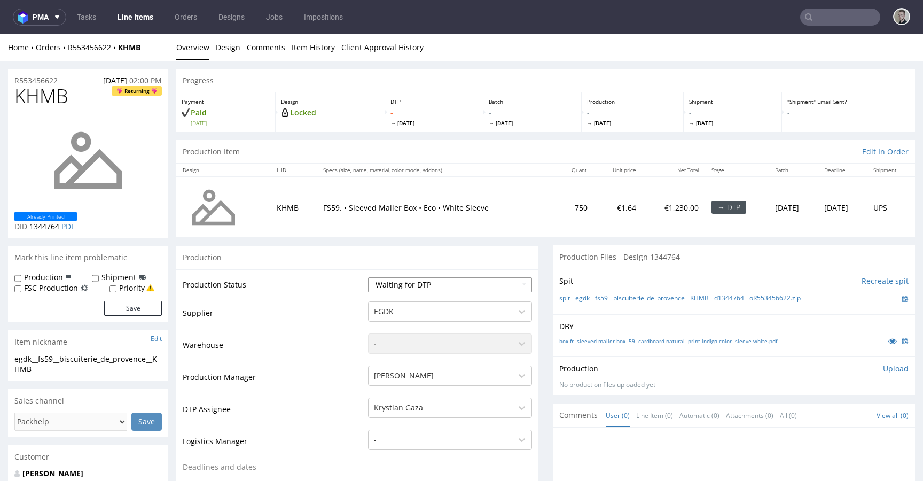
click at [445, 280] on select "Waiting for Artwork Waiting for Diecut Waiting for Mockup Waiting for DTP Waiti…" at bounding box center [450, 284] width 164 height 15
select select "dtp_in_process"
click at [368, 277] on select "Waiting for Artwork Waiting for Diecut Waiting for Mockup Waiting for DTP Waiti…" at bounding box center [450, 284] width 164 height 15
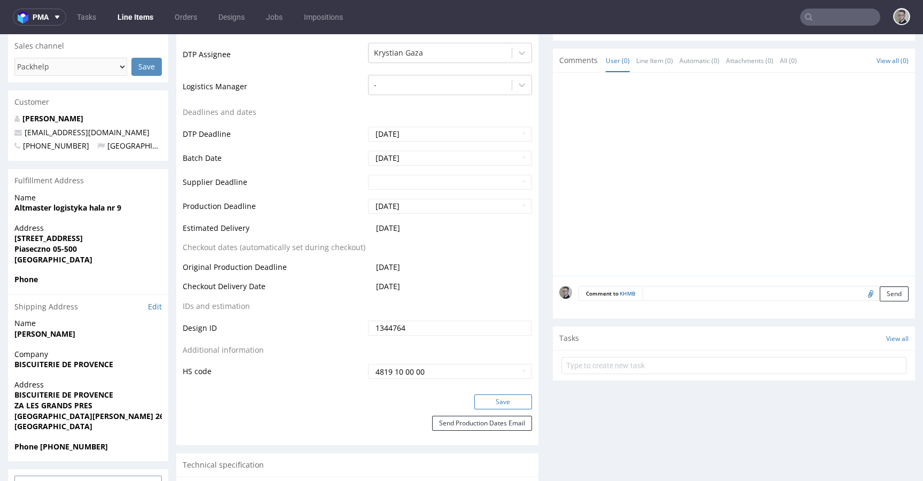
click at [498, 398] on button "Save" at bounding box center [503, 401] width 58 height 15
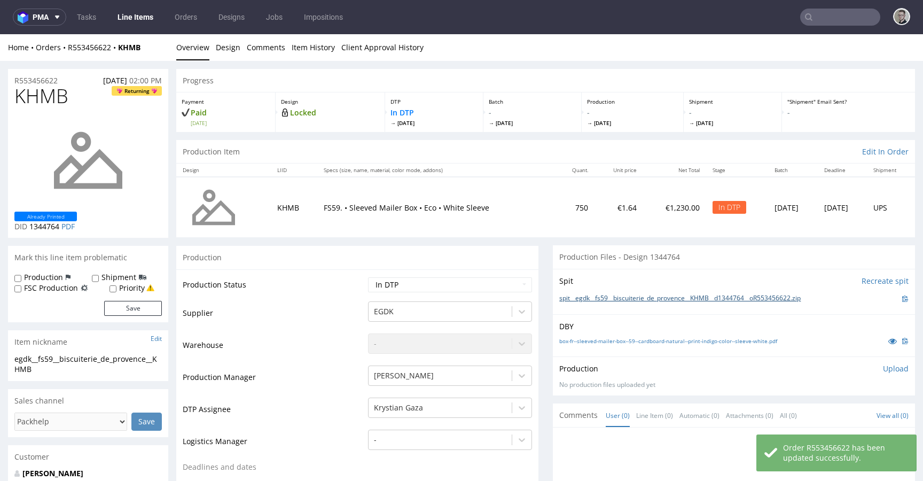
click at [655, 300] on link "spit__egdk__fs59__biscuiterie_de_provence__KHMB__d1344764__oR553456622.zip" at bounding box center [679, 298] width 241 height 9
click at [219, 46] on link "Design" at bounding box center [228, 47] width 25 height 26
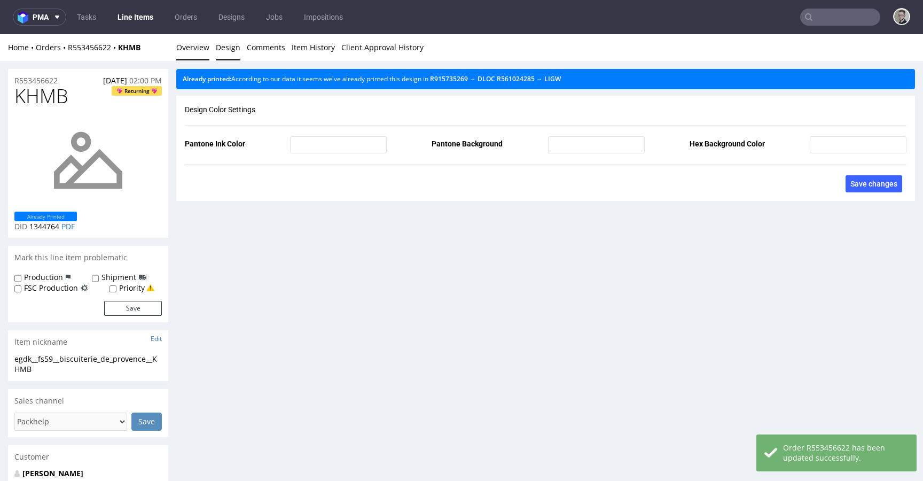
click at [190, 50] on link "Overview" at bounding box center [192, 47] width 33 height 26
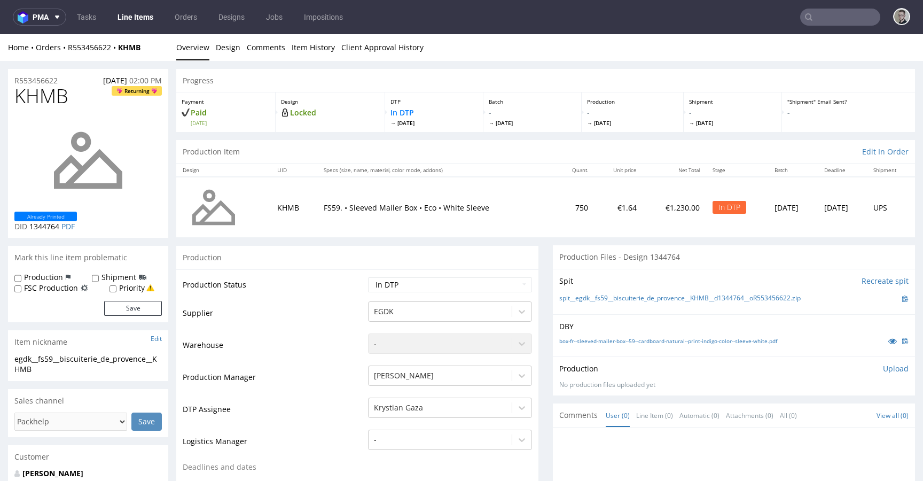
drag, startPoint x: 881, startPoint y: 372, endPoint x: 816, endPoint y: 411, distance: 75.7
click at [883, 372] on p "Upload" at bounding box center [896, 368] width 26 height 11
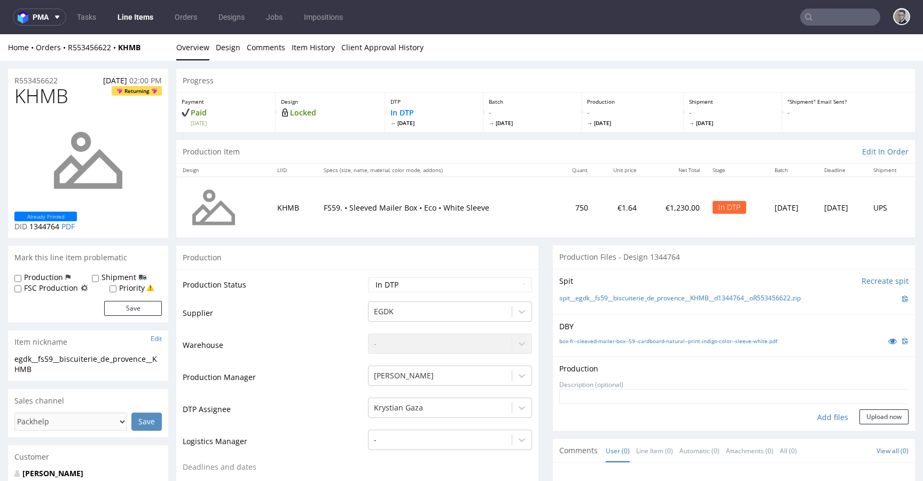
click at [809, 416] on div "Add files" at bounding box center [832, 417] width 53 height 16
type input "C:\fakepath\egdk__fs59__biscuiterie_de_provence__KHMB__d1344764__oR553456622__l…"
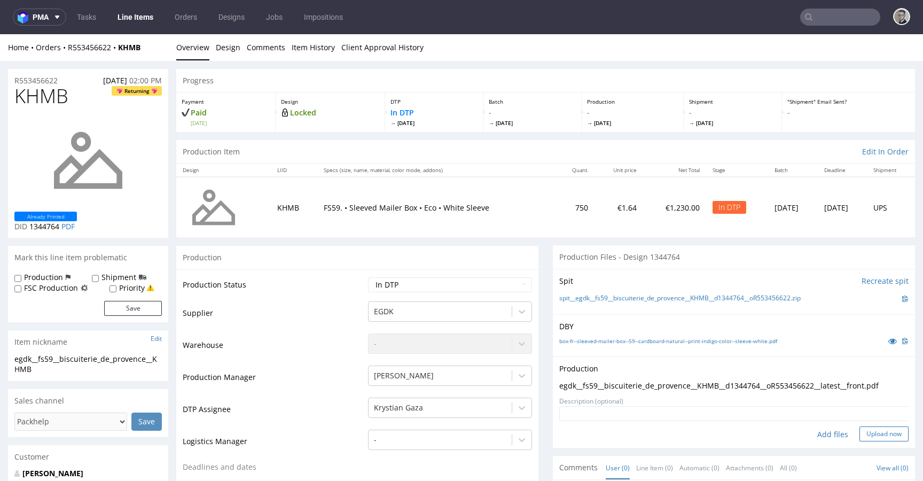
click at [862, 435] on button "Upload now" at bounding box center [883, 433] width 49 height 15
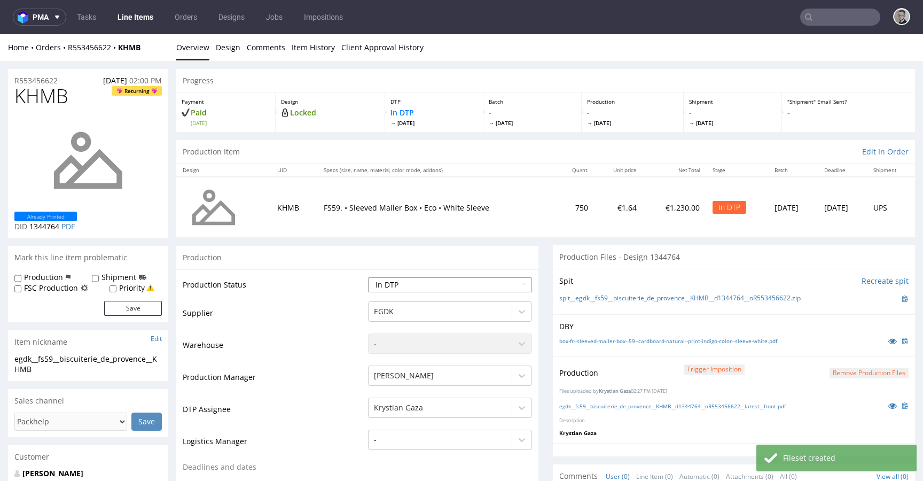
click at [495, 284] on select "Waiting for Artwork Waiting for Diecut Waiting for Mockup Waiting for DTP Waiti…" at bounding box center [450, 284] width 164 height 15
select select "dtp_production_ready"
click at [368, 277] on select "Waiting for Artwork Waiting for Diecut Waiting for Mockup Waiting for DTP Waiti…" at bounding box center [450, 284] width 164 height 15
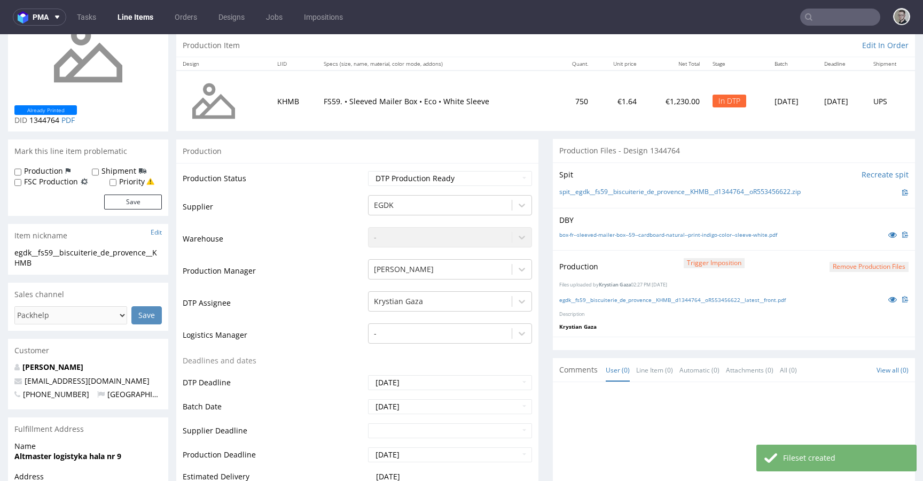
scroll to position [349, 0]
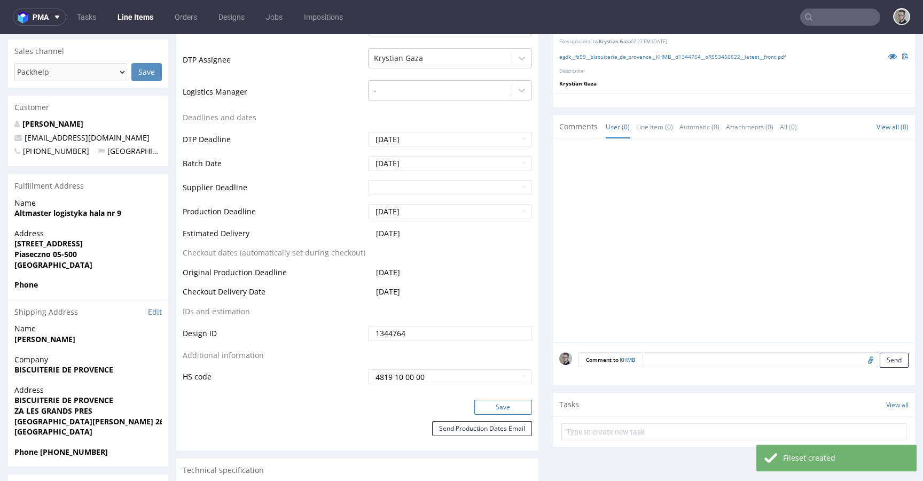
click at [493, 406] on button "Save" at bounding box center [503, 406] width 58 height 15
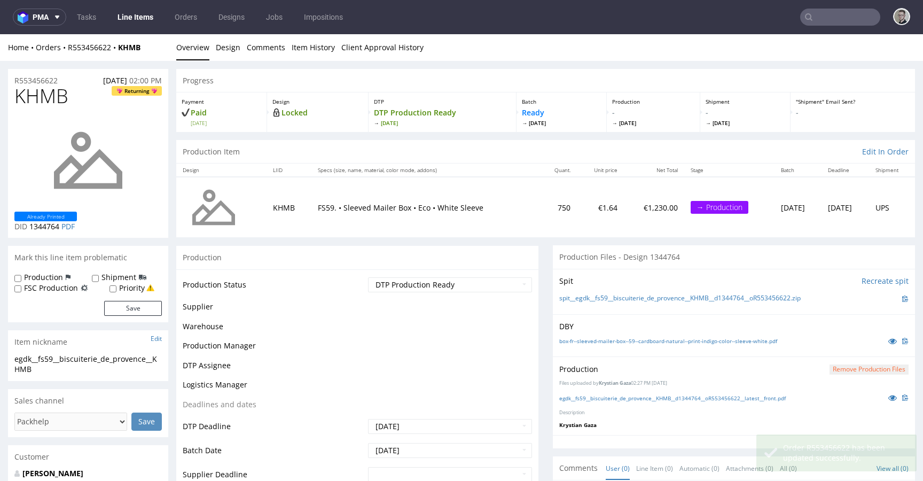
scroll to position [0, 0]
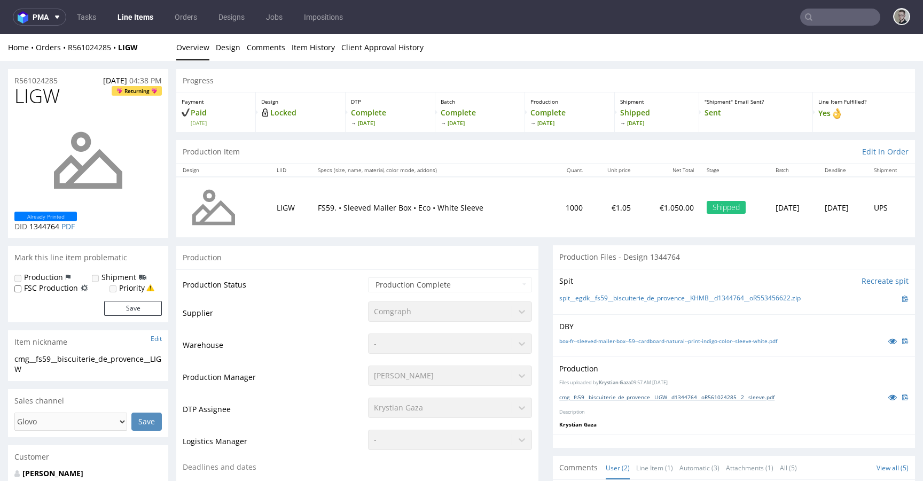
click at [712, 397] on link "cmg__fs59__biscuiterie_de_provence__LIGW__d1344764__oR561024285__2__sleeve.pdf" at bounding box center [666, 396] width 215 height 7
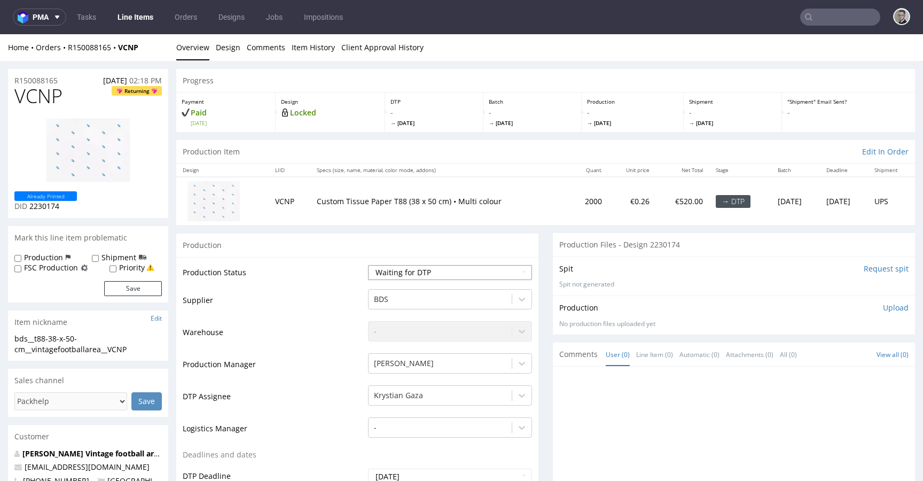
click at [430, 269] on select "Waiting for Artwork Waiting for Diecut Waiting for Mockup Waiting for DTP Waiti…" at bounding box center [450, 272] width 164 height 15
select select "dtp_in_process"
click at [368, 265] on select "Waiting for Artwork Waiting for Diecut Waiting for Mockup Waiting for DTP Waiti…" at bounding box center [450, 272] width 164 height 15
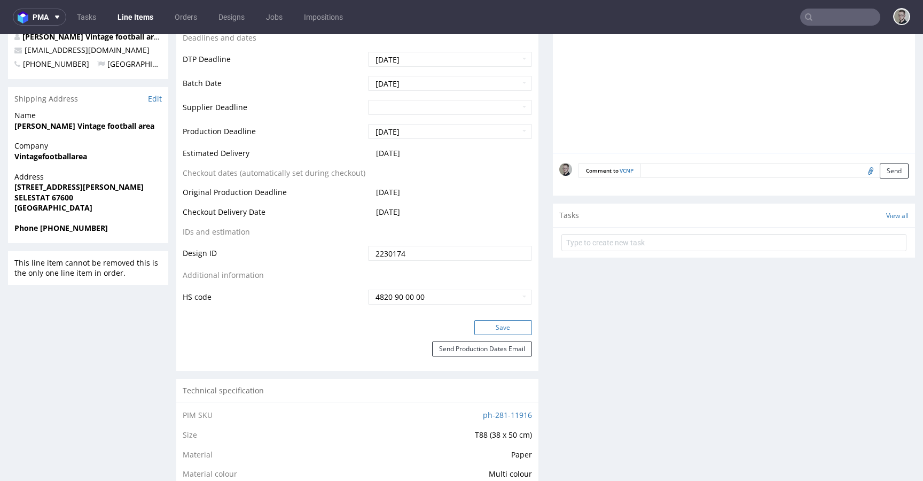
click at [501, 329] on button "Save" at bounding box center [503, 327] width 58 height 15
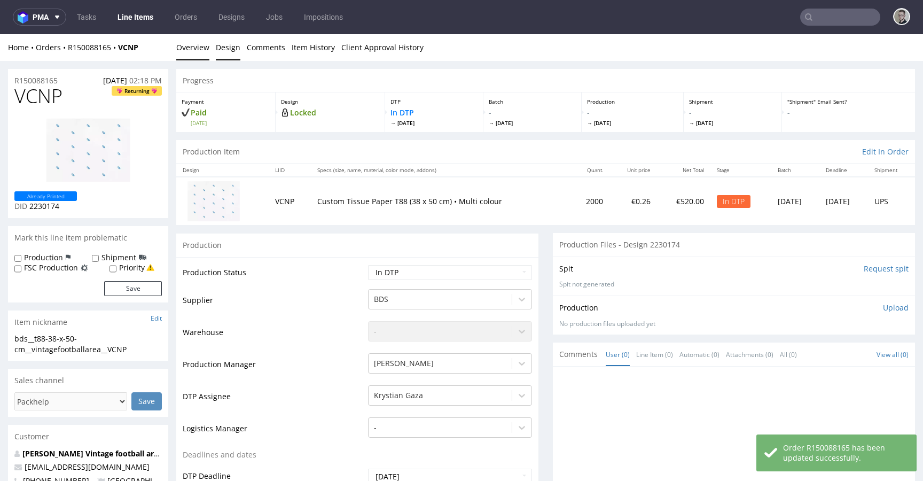
click at [229, 50] on link "Design" at bounding box center [228, 47] width 25 height 26
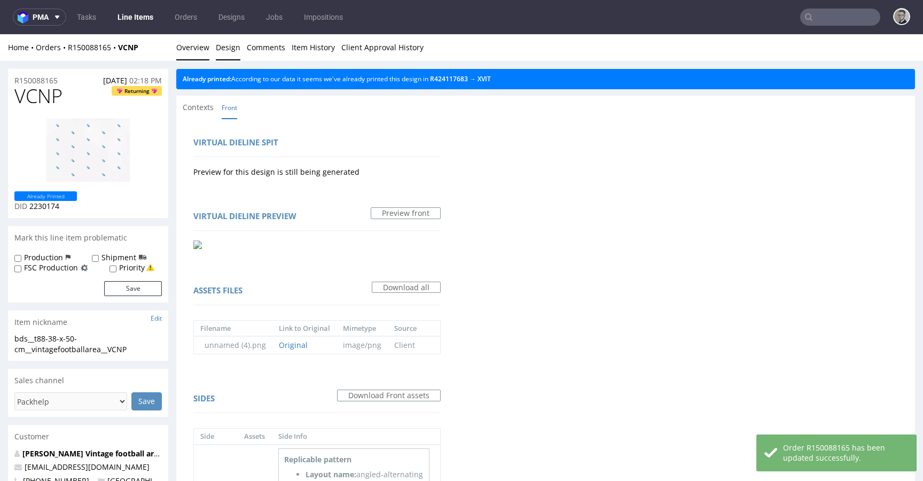
click at [189, 48] on link "Overview" at bounding box center [192, 47] width 33 height 26
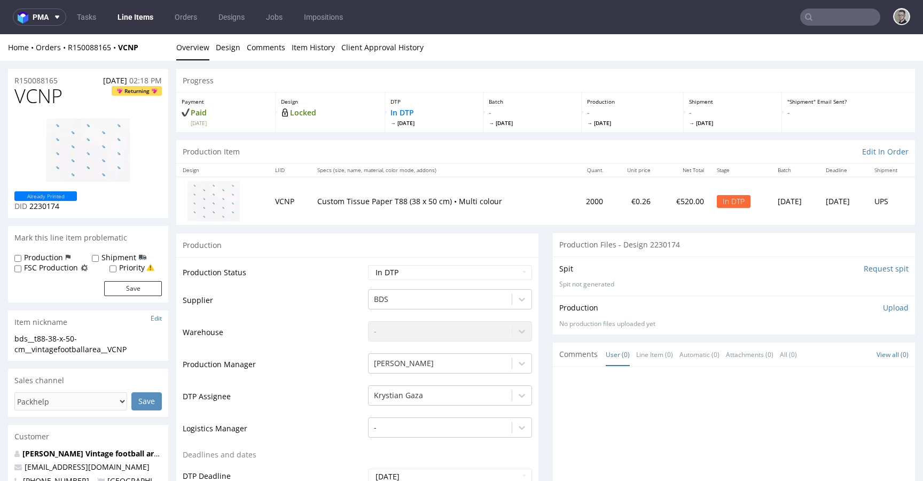
click at [65, 339] on div "bds__t88-38-x-50-cm__vintagefootballarea__VCNP" at bounding box center [87, 343] width 147 height 21
copy div "bds__t88-38-x-50-cm__vintagefootballarea__VCNP Update"
drag, startPoint x: 66, startPoint y: 80, endPoint x: 0, endPoint y: 84, distance: 65.8
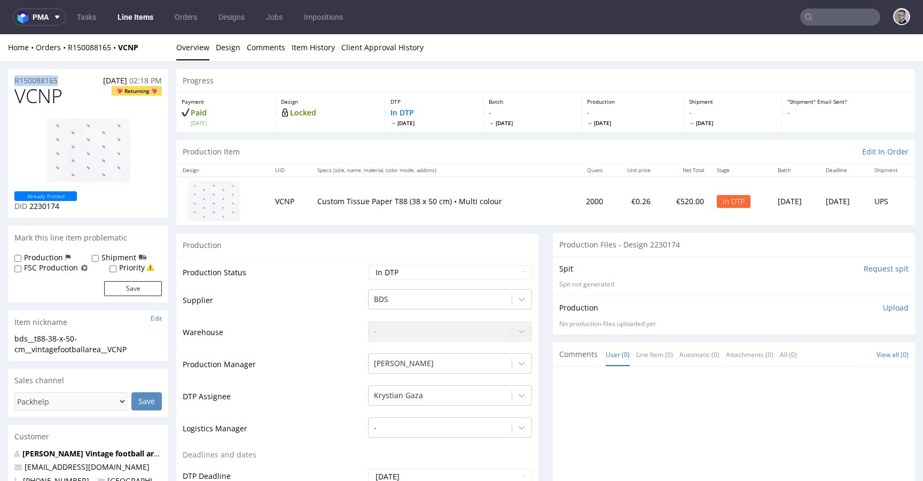
copy p "R150088165"
click at [32, 92] on span "VCNP" at bounding box center [38, 95] width 48 height 21
click at [31, 92] on span "VCNP" at bounding box center [38, 95] width 48 height 21
copy span "VCNP"
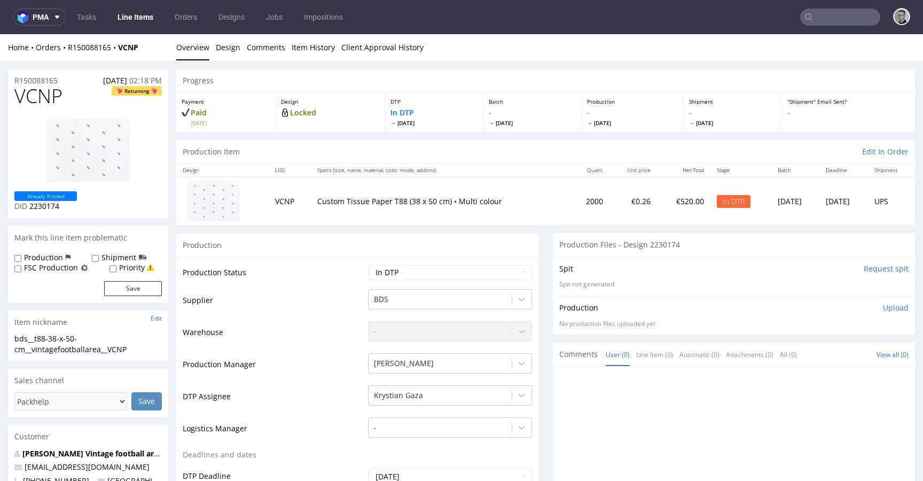
click at [895, 305] on div "Production Upload No production files uploaded yet Description (optional) Add f…" at bounding box center [734, 314] width 362 height 39
click at [883, 310] on p "Upload" at bounding box center [896, 307] width 26 height 11
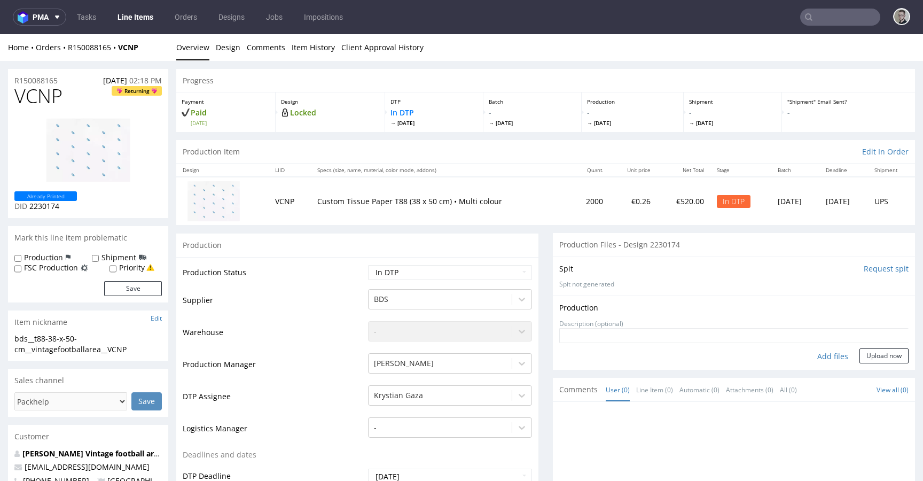
click at [814, 360] on div "Add files" at bounding box center [832, 356] width 53 height 16
type input "C:\fakepath\bds__t88-38-x-50-cm__vintagefootballarea__VCNP__d2230174__oR1500881…"
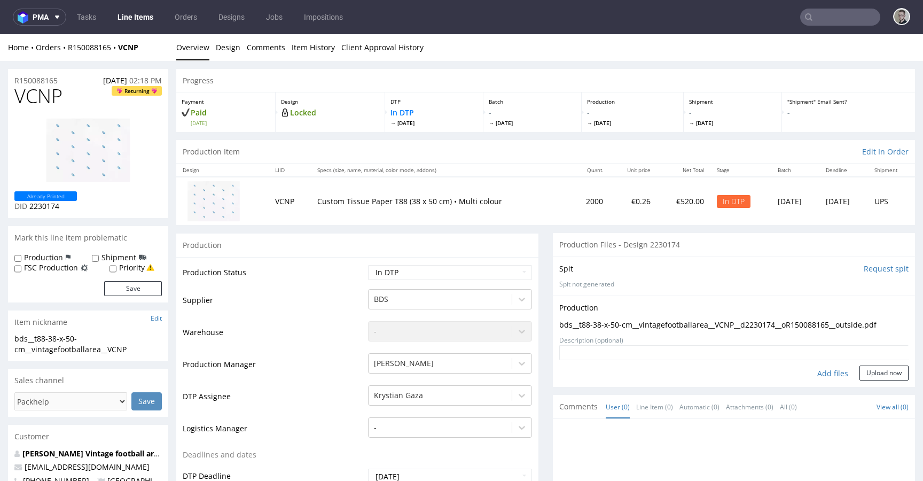
click at [880, 380] on div "Production Upload bds__t88-38-x-50-cm__vintagefootballarea__VCNP__d2230174__oR1…" at bounding box center [734, 340] width 362 height 91
click at [881, 367] on button "Upload now" at bounding box center [883, 372] width 49 height 15
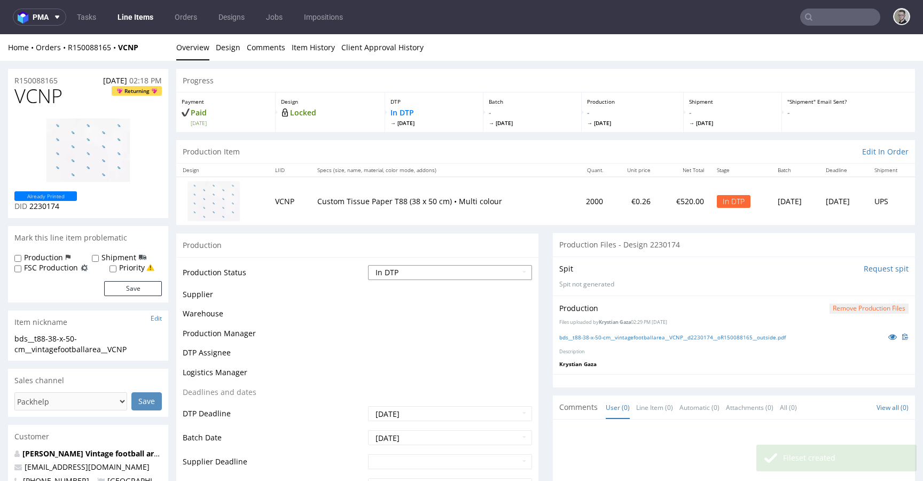
click at [397, 271] on select "Waiting for Artwork Waiting for Diecut Waiting for Mockup Waiting for DTP Waiti…" at bounding box center [450, 272] width 164 height 15
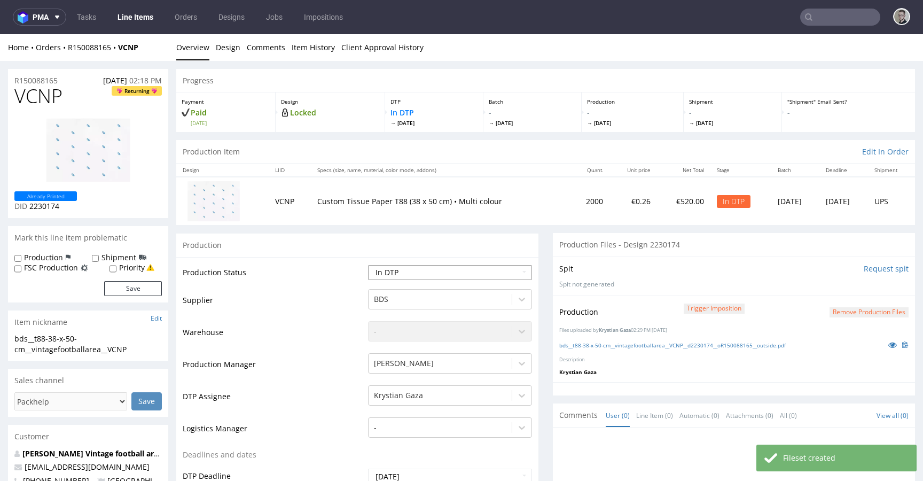
select select "dtp_production_ready"
click at [368, 265] on select "Waiting for Artwork Waiting for Diecut Waiting for Mockup Waiting for DTP Waiti…" at bounding box center [450, 272] width 164 height 15
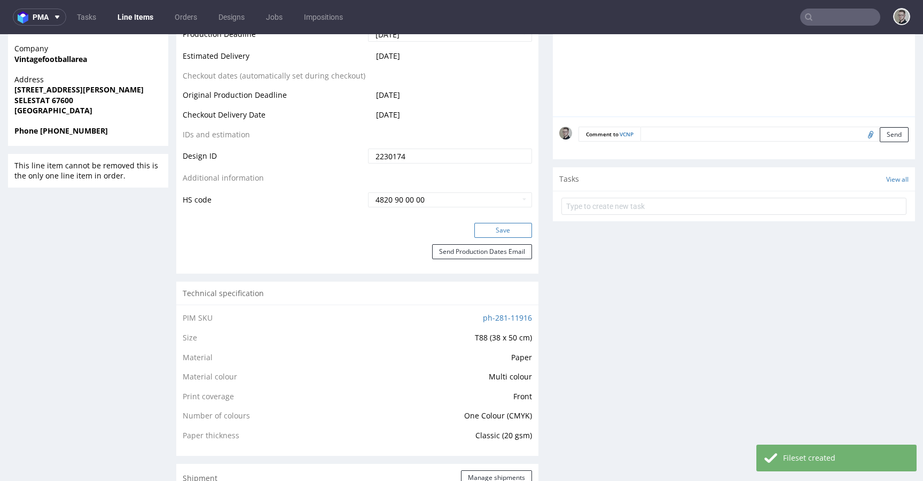
click at [513, 231] on button "Save" at bounding box center [503, 230] width 58 height 15
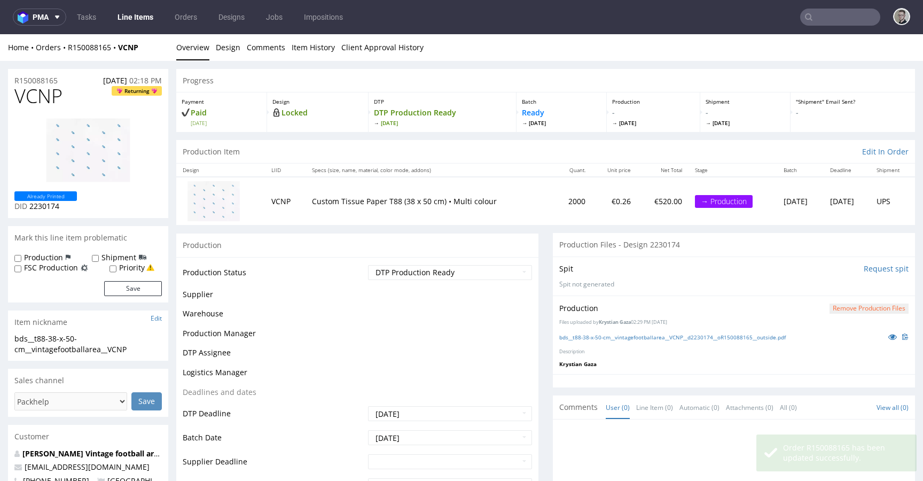
scroll to position [3, 0]
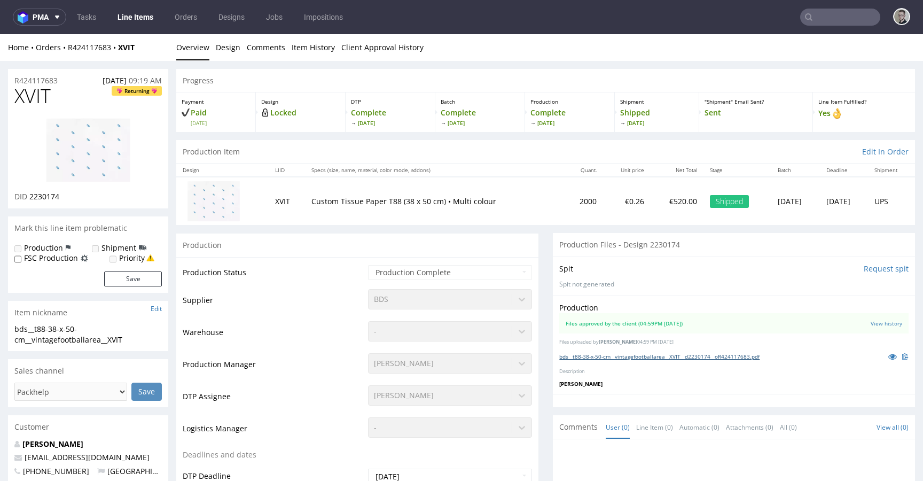
click at [691, 356] on link "bds__t88-38-x-50-cm__vintagefootballarea__XVIT__d2230174__oR424117683.pdf" at bounding box center [659, 355] width 200 height 7
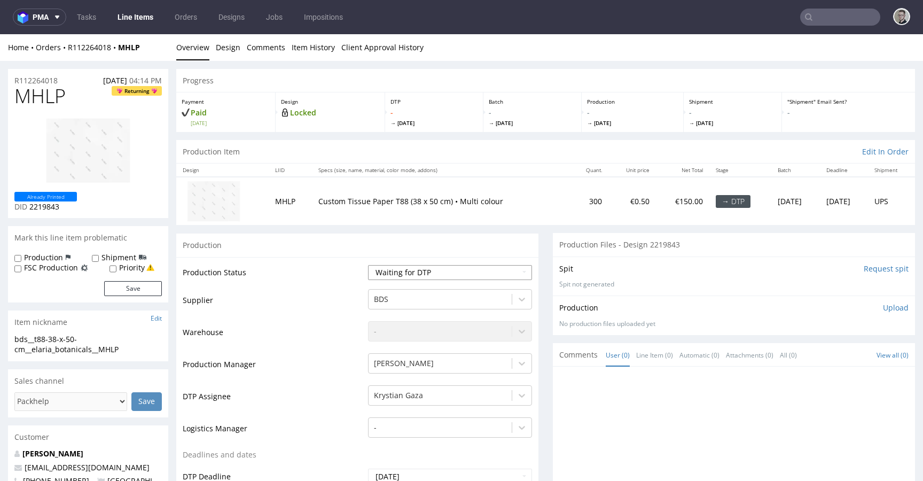
click at [425, 274] on select "Waiting for Artwork Waiting for Diecut Waiting for Mockup Waiting for DTP Waiti…" at bounding box center [450, 272] width 164 height 15
select select "dtp_in_process"
click at [368, 265] on select "Waiting for Artwork Waiting for Diecut Waiting for Mockup Waiting for DTP Waiti…" at bounding box center [450, 272] width 164 height 15
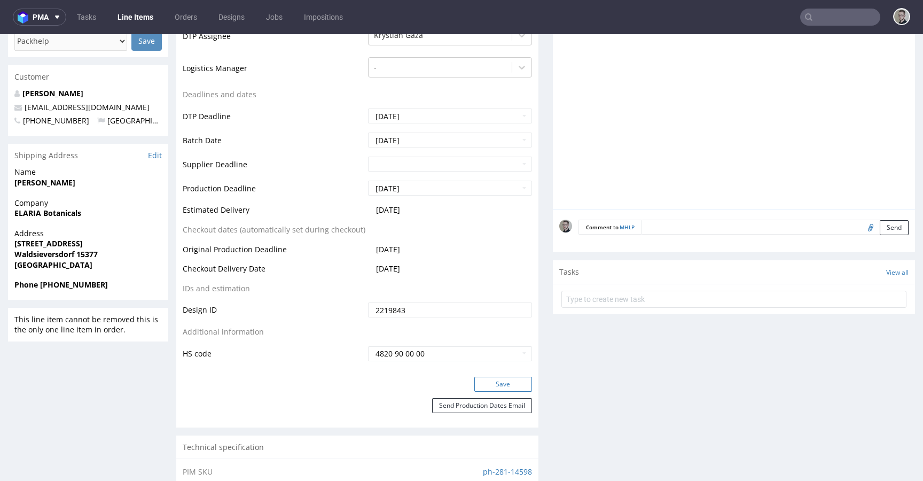
click at [500, 382] on button "Save" at bounding box center [503, 383] width 58 height 15
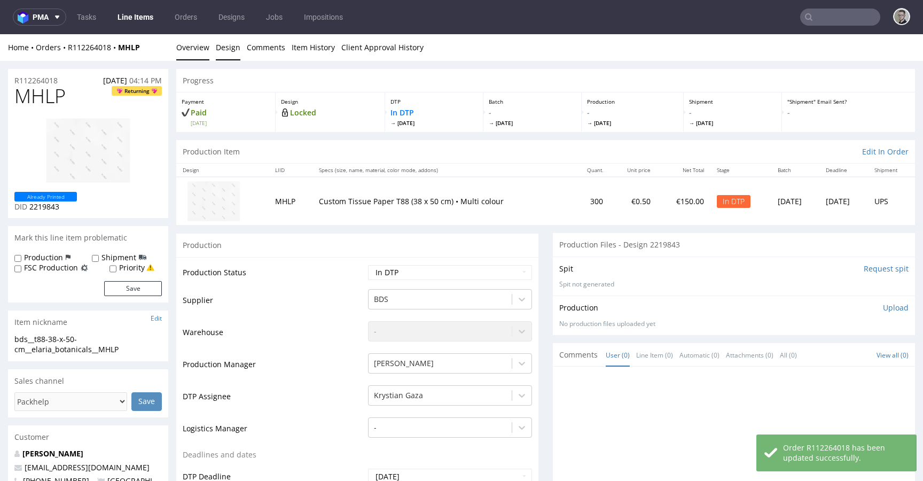
click at [229, 48] on link "Design" at bounding box center [228, 47] width 25 height 26
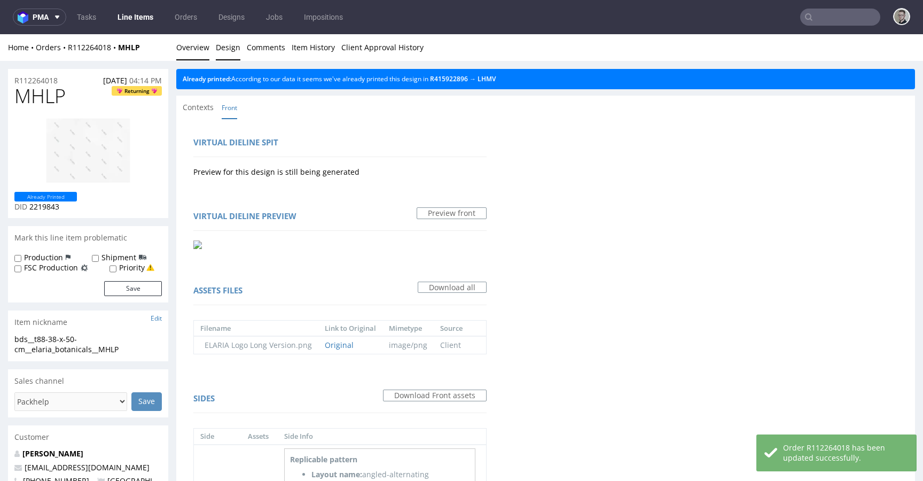
click at [190, 49] on link "Overview" at bounding box center [192, 47] width 33 height 26
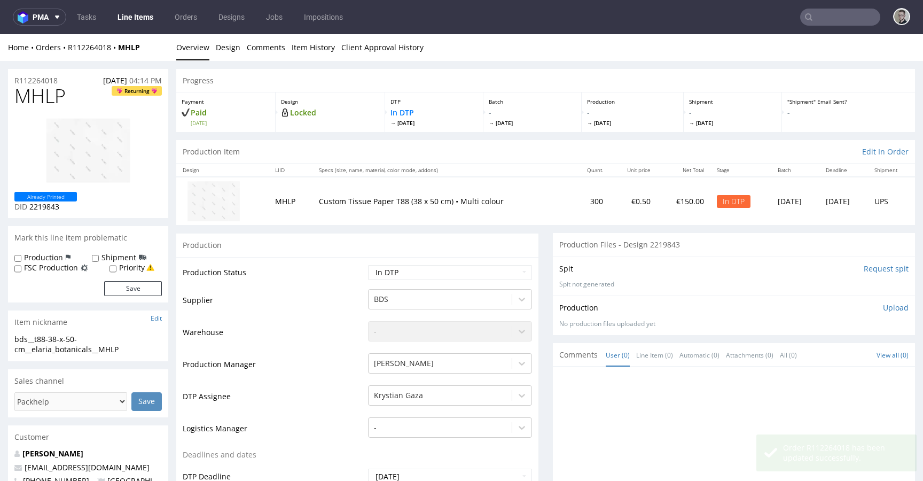
click at [48, 342] on div "bds__t88-38-x-50-cm__elaria_botanicals__MHLP" at bounding box center [87, 344] width 147 height 21
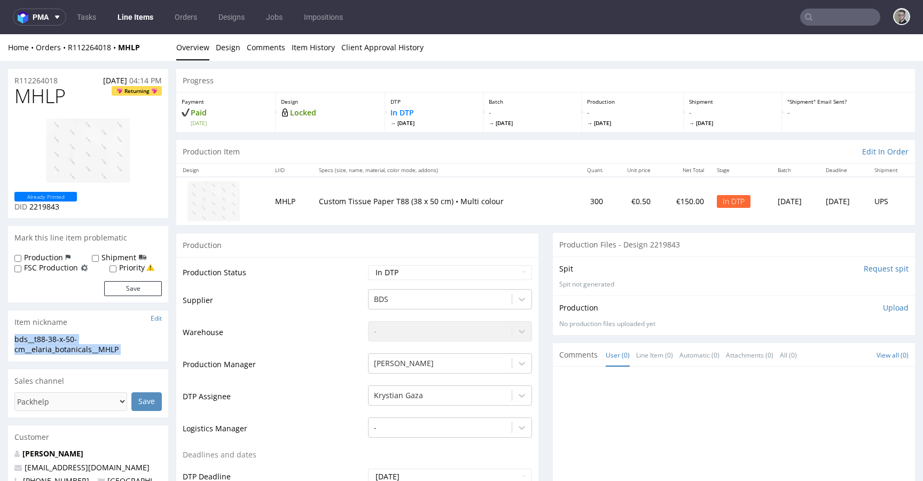
click at [48, 342] on div "bds__t88-38-x-50-cm__elaria_botanicals__MHLP" at bounding box center [87, 344] width 147 height 21
copy div "bds__t88-38-x-50-cm__elaria_botanicals__MHLP Update"
copy p "R112264018"
click at [37, 99] on span "MHLP" at bounding box center [39, 95] width 51 height 21
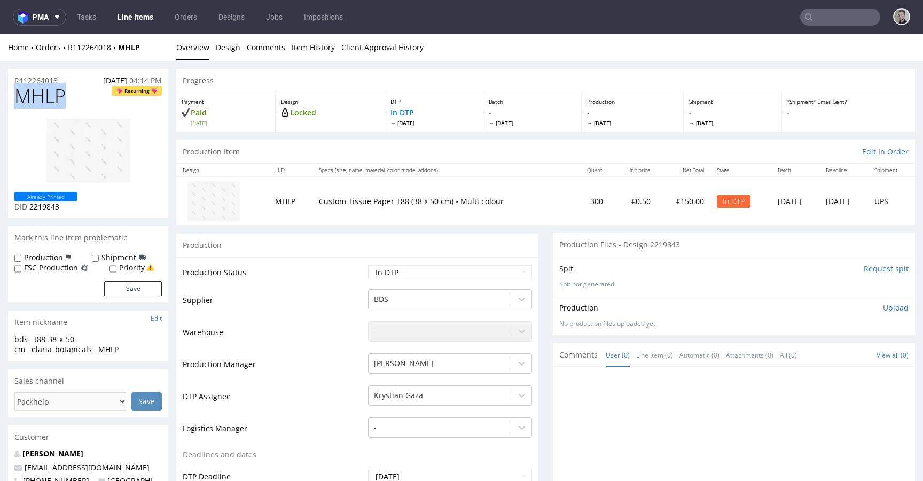
click at [37, 99] on span "MHLP" at bounding box center [39, 95] width 51 height 21
copy span "MHLP"
click at [886, 310] on p "Upload" at bounding box center [896, 307] width 26 height 11
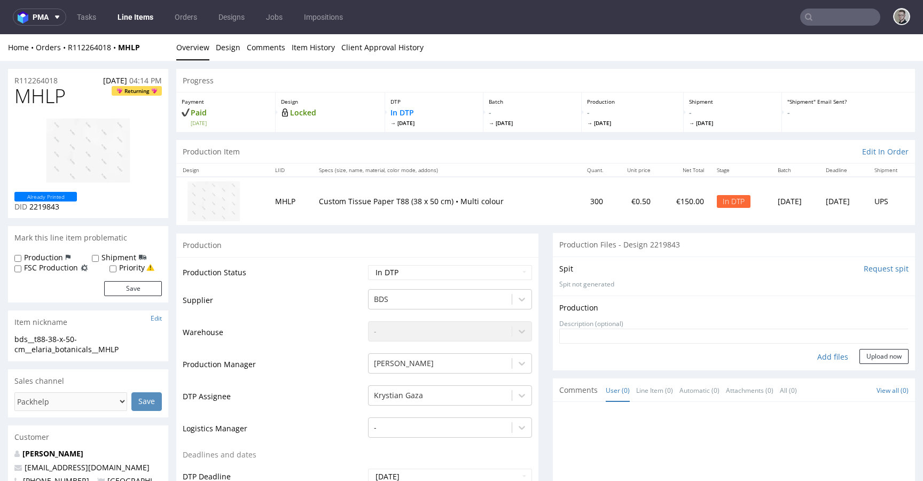
click at [818, 352] on div "Add files" at bounding box center [832, 357] width 53 height 16
type input "C:\fakepath\bds__t88-38-x-50-cm__elaria_botanicals__MHLP__d2219843__oR112264018…"
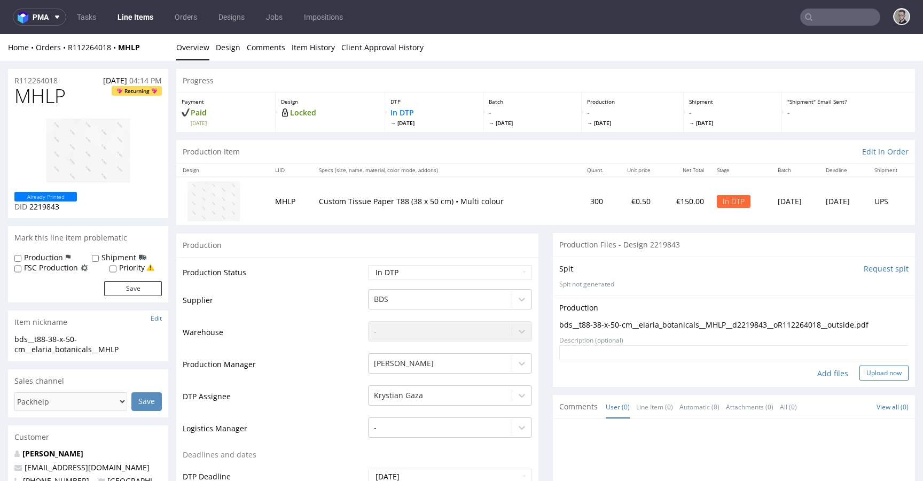
click at [878, 372] on button "Upload now" at bounding box center [883, 372] width 49 height 15
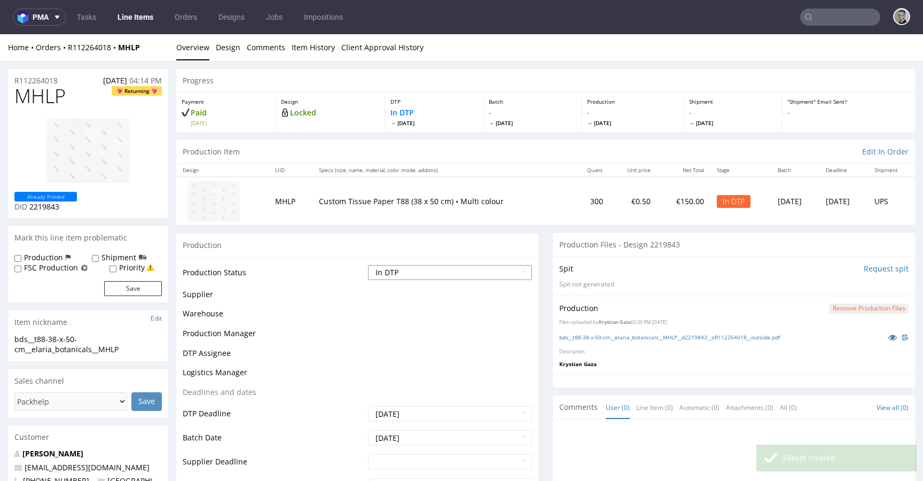
click at [442, 271] on select "Waiting for Artwork Waiting for Diecut Waiting for Mockup Waiting for DTP Waiti…" at bounding box center [450, 272] width 164 height 15
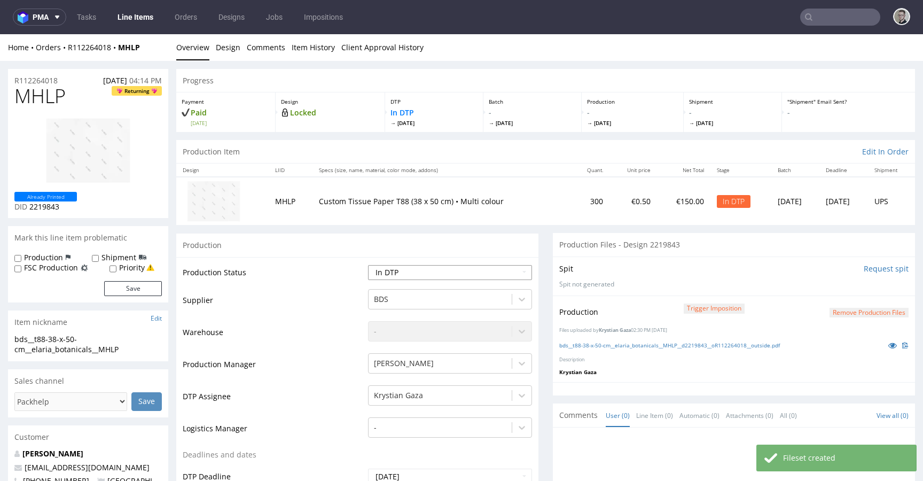
select select "dtp_production_ready"
click at [368, 265] on select "Waiting for Artwork Waiting for Diecut Waiting for Mockup Waiting for DTP Waiti…" at bounding box center [450, 272] width 164 height 15
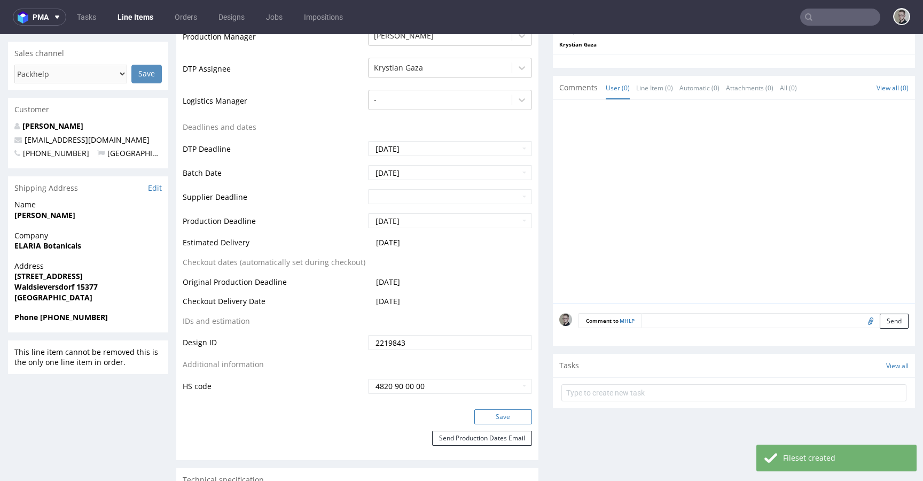
click at [508, 417] on button "Save" at bounding box center [503, 416] width 58 height 15
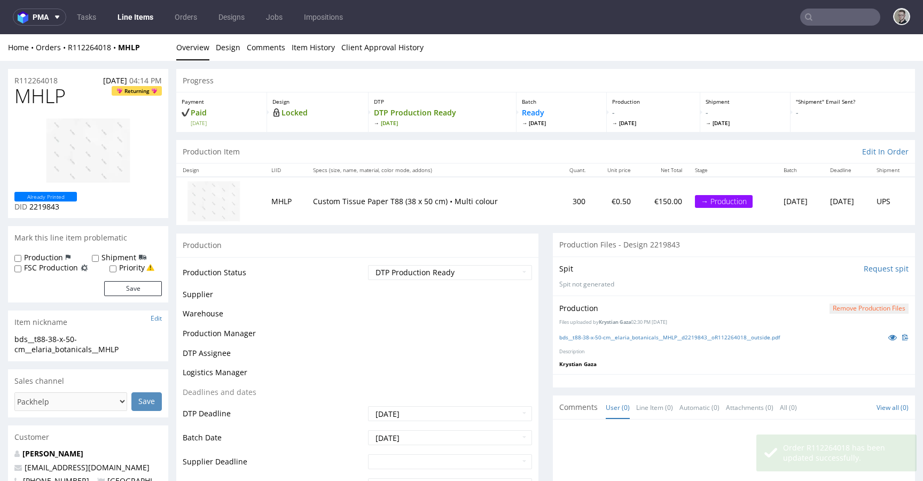
scroll to position [19, 0]
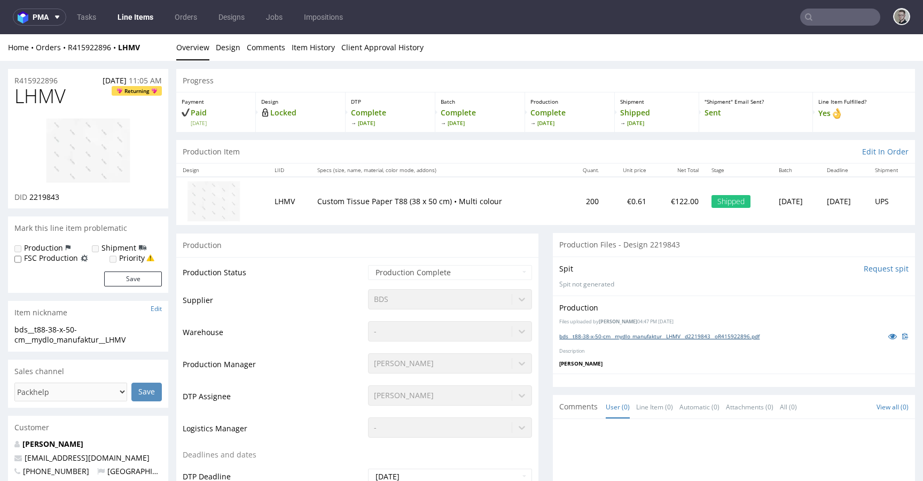
click at [690, 336] on link "bds__t88-38-x-50-cm__mydlo_manufaktur__LHMV__d2219843__oR415922896.pdf" at bounding box center [659, 335] width 200 height 7
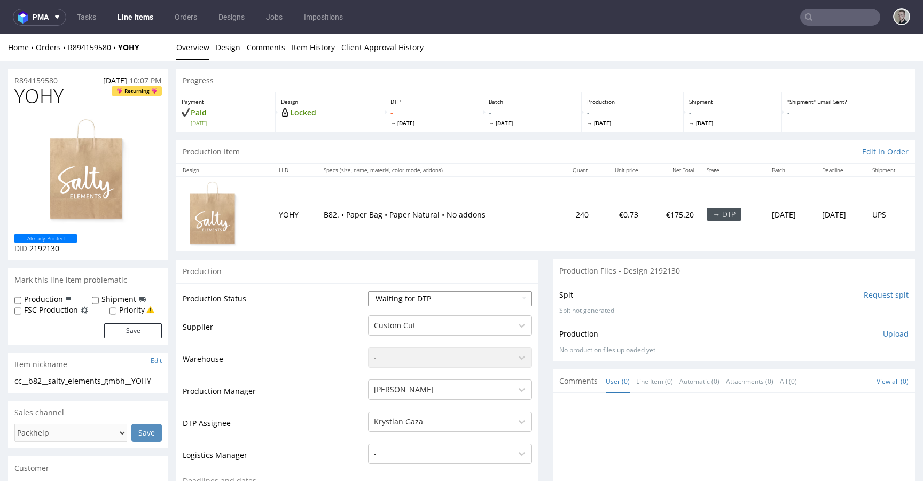
click at [419, 303] on select "Waiting for Artwork Waiting for Diecut Waiting for Mockup Waiting for DTP Waiti…" at bounding box center [450, 298] width 164 height 15
select select "dtp_in_process"
click at [368, 291] on select "Waiting for Artwork Waiting for Diecut Waiting for Mockup Waiting for DTP Waiti…" at bounding box center [450, 298] width 164 height 15
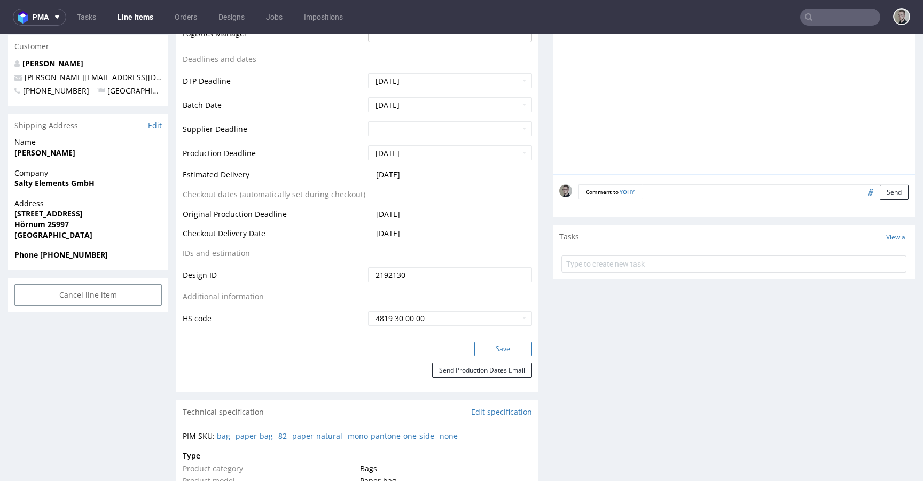
click at [507, 348] on button "Save" at bounding box center [503, 348] width 58 height 15
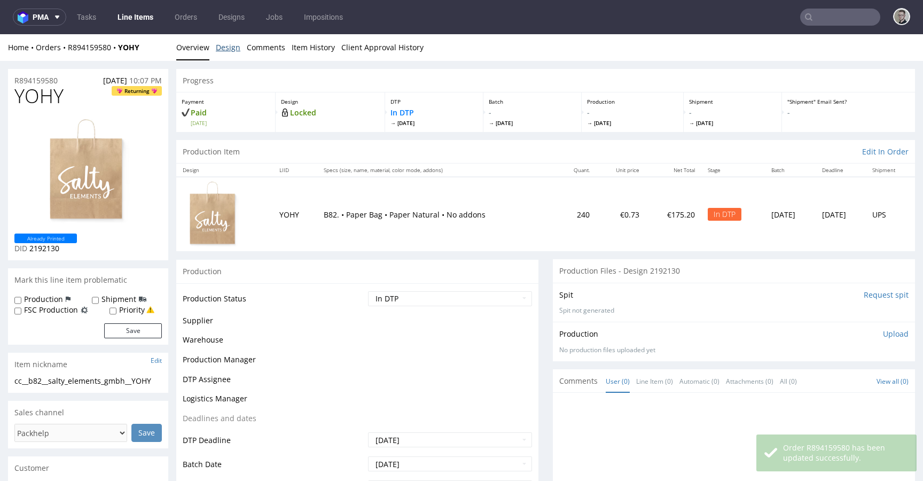
click at [231, 44] on link "Design" at bounding box center [228, 47] width 25 height 26
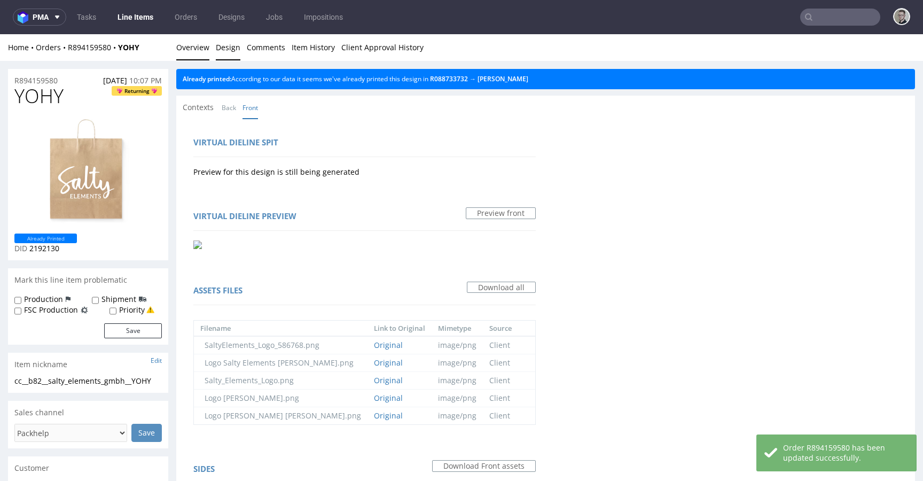
click at [198, 49] on link "Overview" at bounding box center [192, 47] width 33 height 26
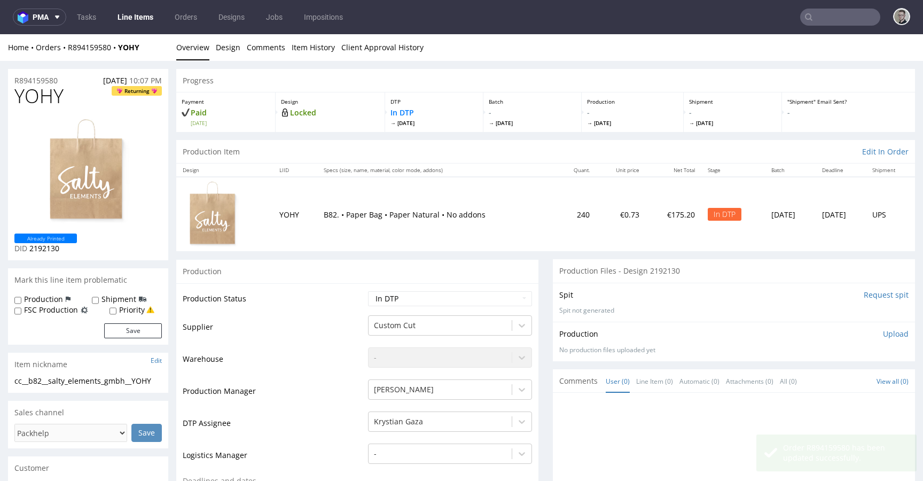
click at [90, 382] on div "cc__b82__salty_elements_gmbh__YOHY" at bounding box center [87, 380] width 147 height 11
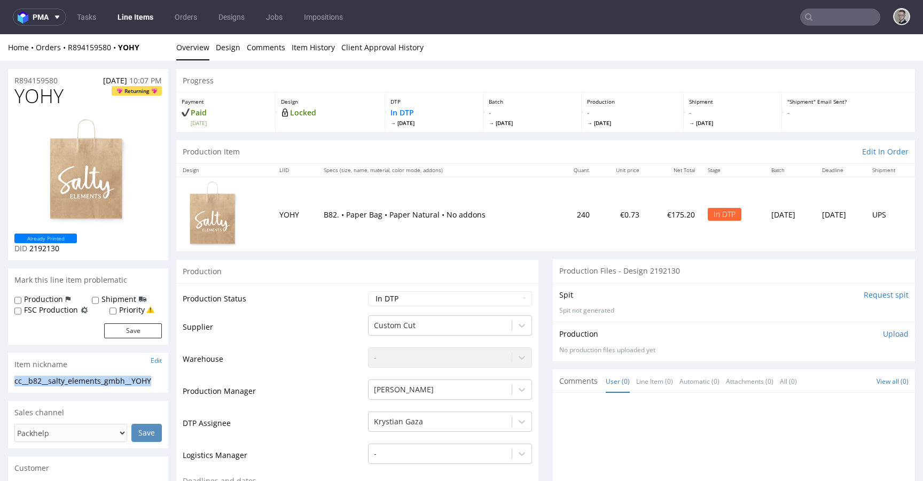
click at [90, 381] on div "cc__b82__salty_elements_gmbh__YOHY" at bounding box center [87, 380] width 147 height 11
copy div "cc__b82__salty_elements_gmbh__YOHY"
drag, startPoint x: 69, startPoint y: 78, endPoint x: 0, endPoint y: 81, distance: 69.5
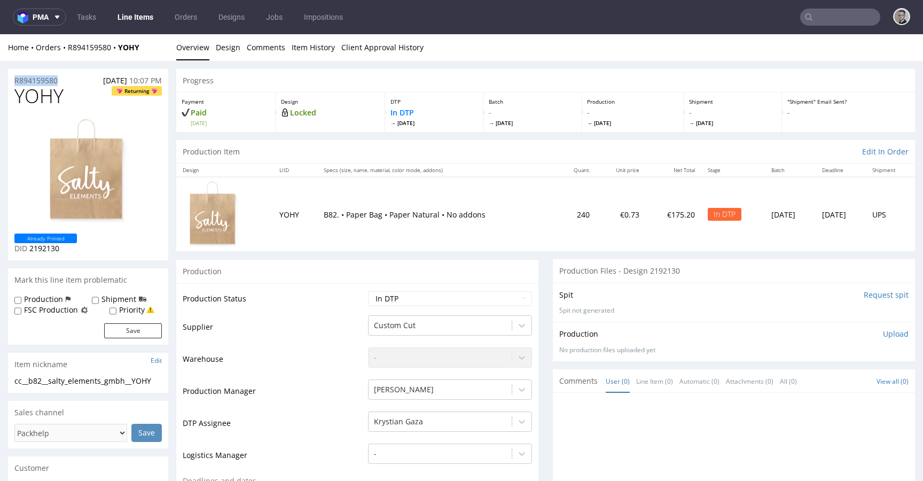
copy p "R894159580"
click at [38, 96] on span "YOHY" at bounding box center [38, 95] width 49 height 21
copy span "YOHY"
click at [883, 333] on p "Upload" at bounding box center [896, 333] width 26 height 11
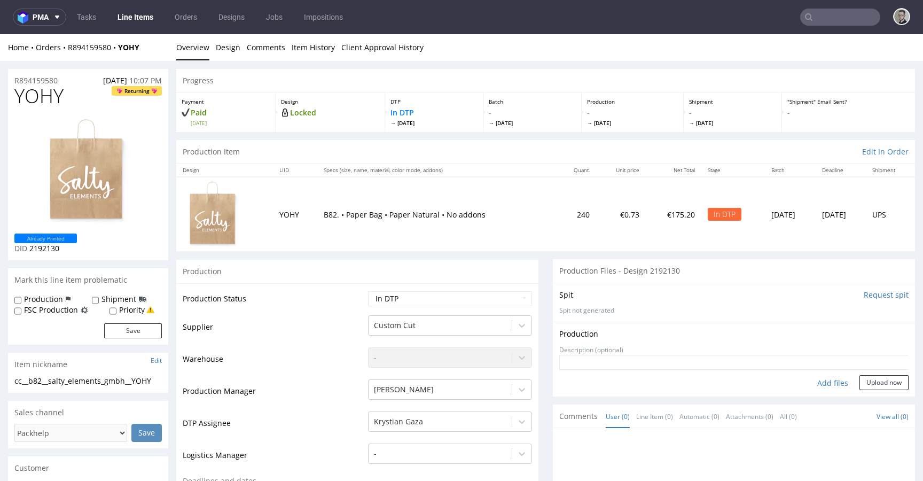
click at [821, 383] on div "Add files" at bounding box center [832, 383] width 53 height 16
type input "C:\fakepath\cc__b82__salty_elements_gmbh__YOHY__d2192130__oR894159580__outside.…"
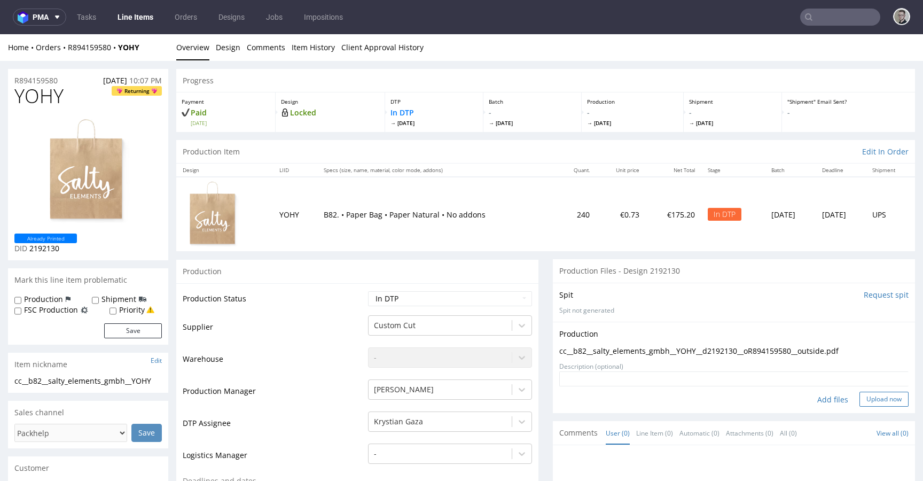
click at [861, 391] on button "Upload now" at bounding box center [883, 398] width 49 height 15
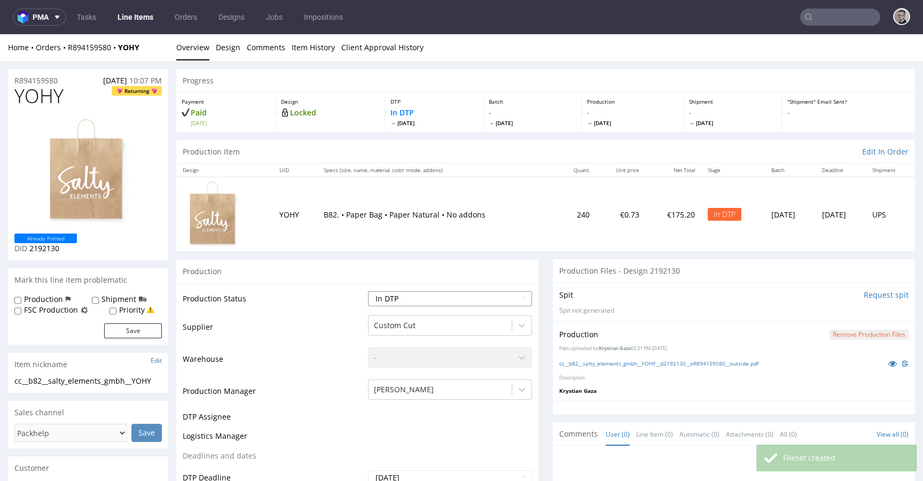
click at [498, 298] on select "Waiting for Artwork Waiting for Diecut Waiting for Mockup Waiting for DTP Waiti…" at bounding box center [450, 298] width 164 height 15
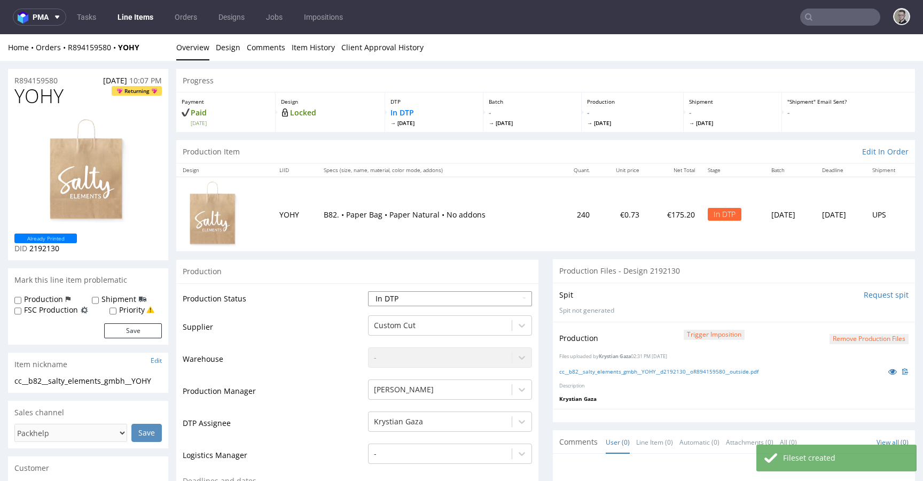
select select "dtp_production_ready"
click at [368, 291] on select "Waiting for Artwork Waiting for Diecut Waiting for Mockup Waiting for DTP Waiti…" at bounding box center [450, 298] width 164 height 15
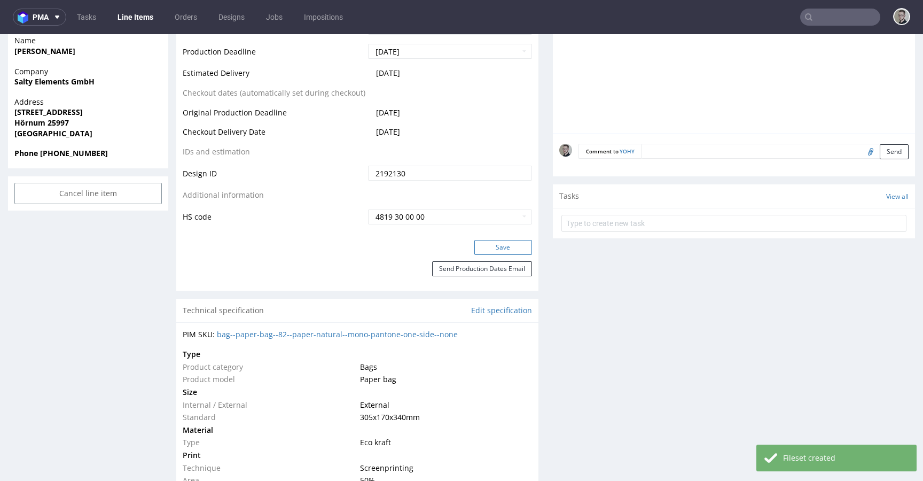
click at [487, 240] on button "Save" at bounding box center [503, 247] width 58 height 15
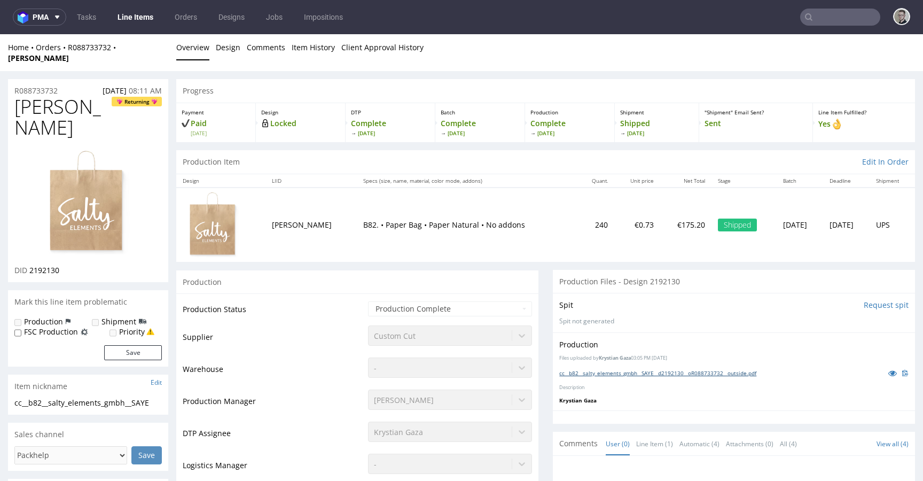
click at [704, 369] on link "cc__b82__salty_elements_gmbh__SAYE__d2192130__oR088733732__outside.pdf" at bounding box center [657, 372] width 197 height 7
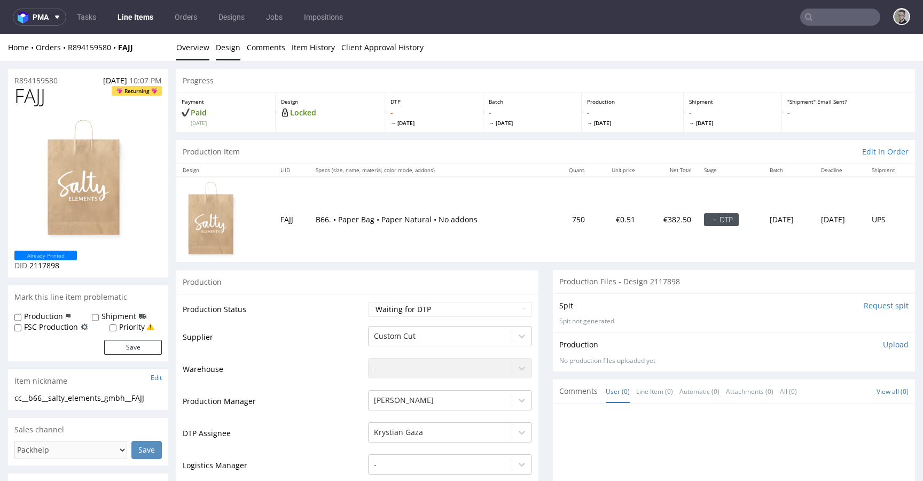
click at [238, 52] on li "Design" at bounding box center [231, 47] width 31 height 11
click at [229, 47] on link "Design" at bounding box center [228, 47] width 25 height 26
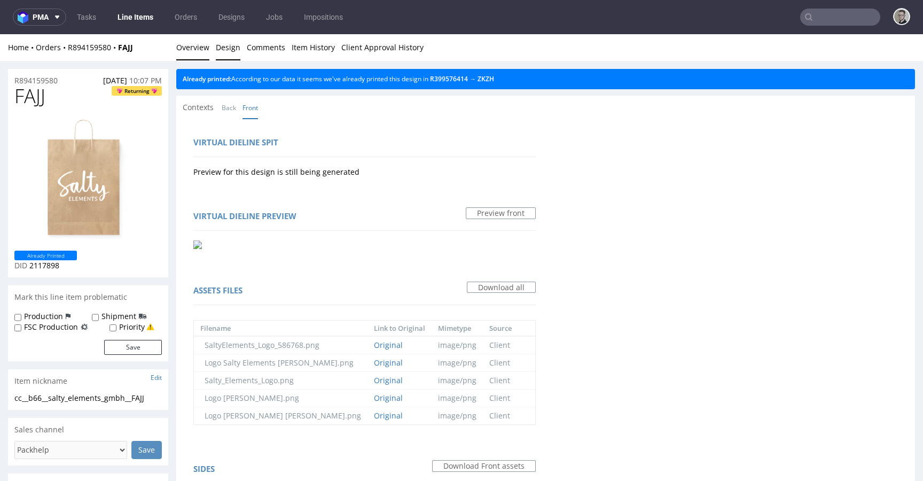
click at [187, 43] on link "Overview" at bounding box center [192, 47] width 33 height 26
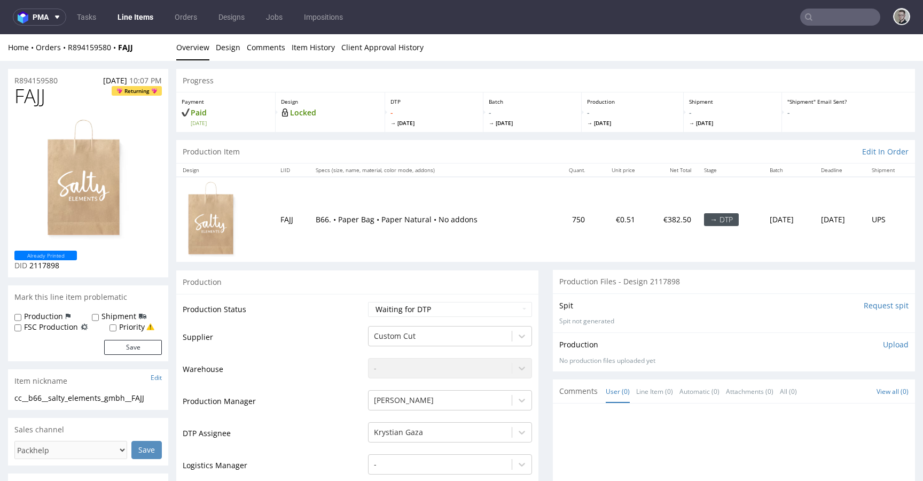
click at [61, 399] on div "cc__b66__salty_elements_gmbh__FAJJ" at bounding box center [87, 397] width 147 height 11
copy div "cc__b66__salty_elements_gmbh__FAJJ"
drag, startPoint x: 73, startPoint y: 80, endPoint x: 0, endPoint y: 75, distance: 72.8
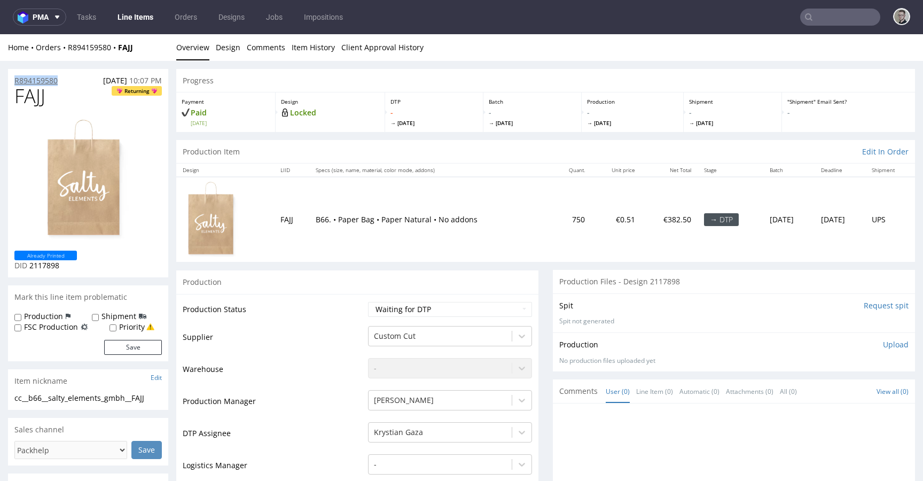
copy p "R894159580"
click at [43, 100] on span "FAJJ" at bounding box center [29, 95] width 31 height 21
copy span "FAJJ"
click at [883, 344] on p "Upload" at bounding box center [896, 344] width 26 height 11
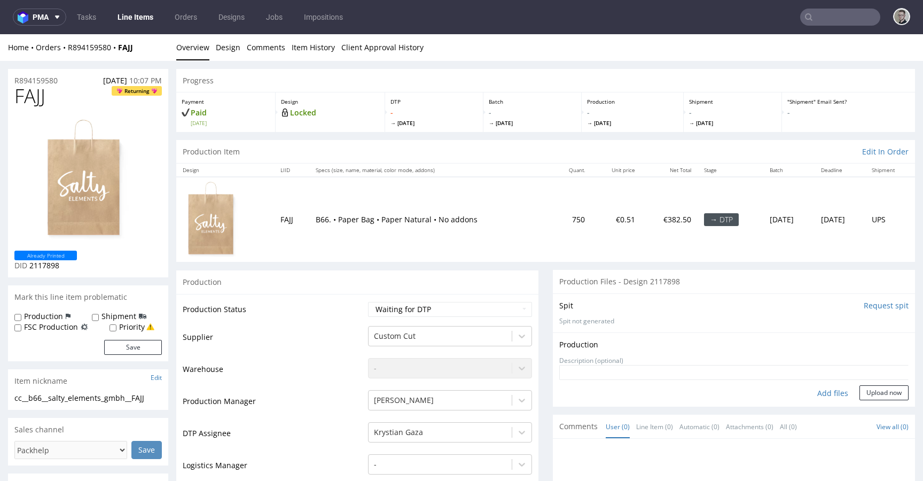
click at [823, 392] on div "Add files" at bounding box center [832, 393] width 53 height 16
type input "C:\fakepath\cc__b66__salty_elements_gmbh__FAJJ__d2117898__oR894159580__v7.pdf"
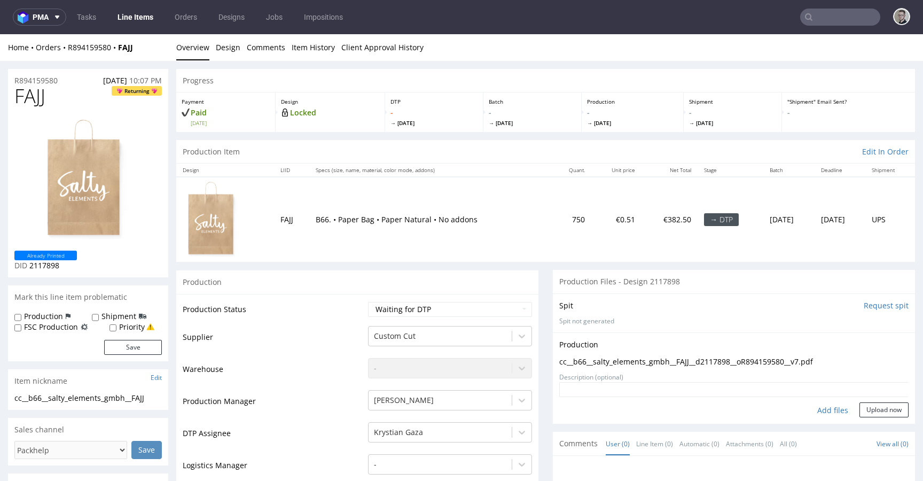
click at [875, 400] on form "Add files Upload now" at bounding box center [733, 399] width 349 height 35
drag, startPoint x: 878, startPoint y: 406, endPoint x: 879, endPoint y: 394, distance: 12.3
click at [878, 406] on button "Upload now" at bounding box center [883, 409] width 49 height 15
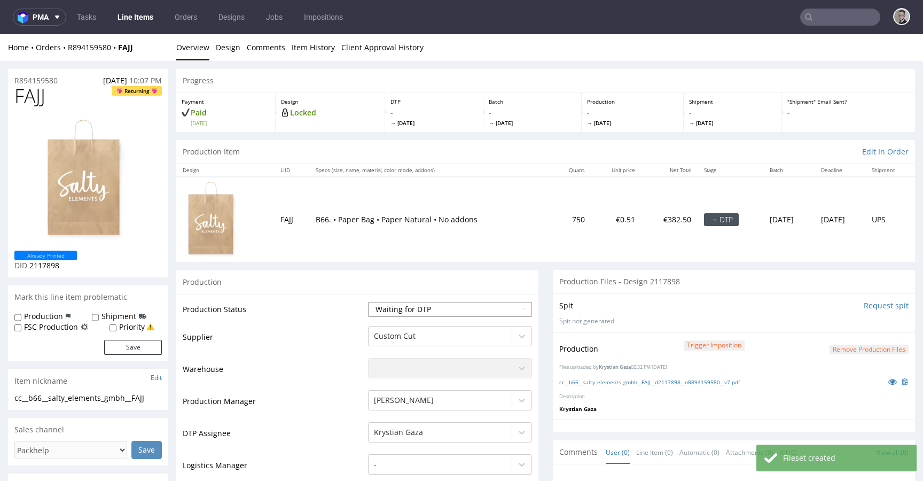
click at [390, 305] on select "Waiting for Artwork Waiting for Diecut Waiting for Mockup Waiting for DTP Waiti…" at bounding box center [450, 309] width 164 height 15
select select "dtp_in_process"
click at [368, 302] on select "Waiting for Artwork Waiting for Diecut Waiting for Mockup Waiting for DTP Waiti…" at bounding box center [450, 309] width 164 height 15
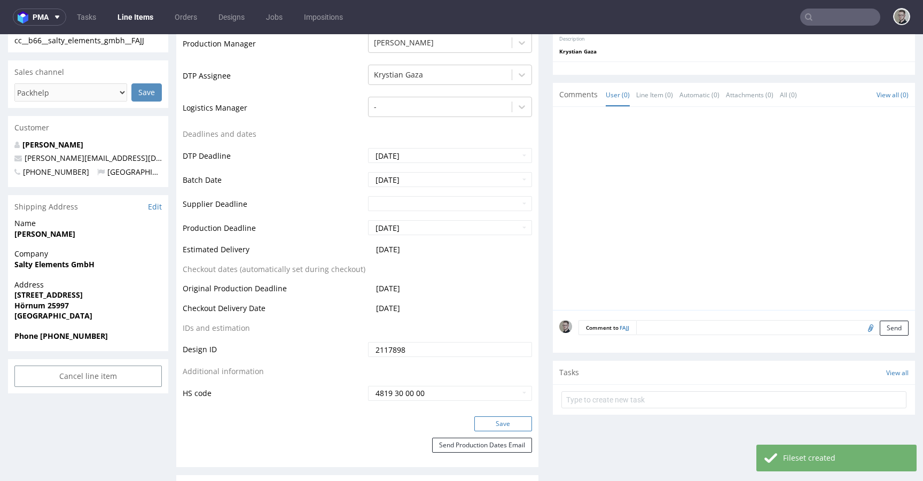
click at [489, 422] on button "Save" at bounding box center [503, 423] width 58 height 15
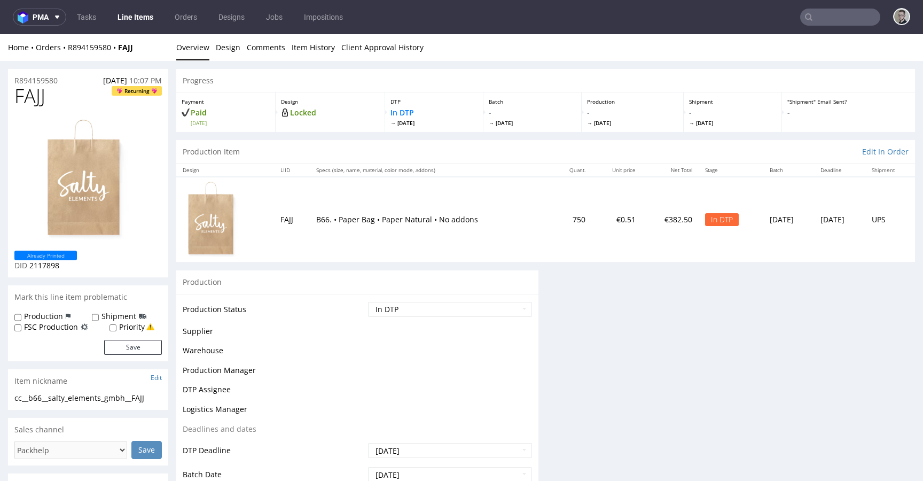
scroll to position [0, 0]
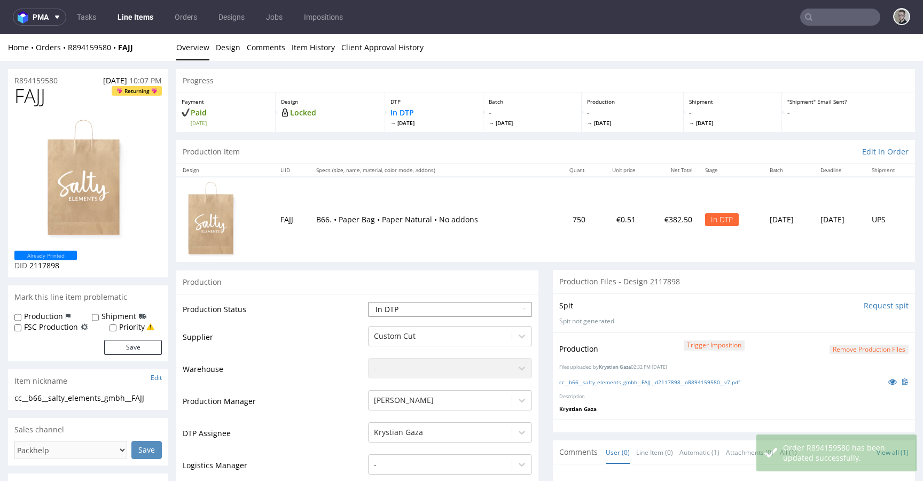
click at [447, 302] on select "Waiting for Artwork Waiting for Diecut Waiting for Mockup Waiting for DTP Waiti…" at bounding box center [450, 309] width 164 height 15
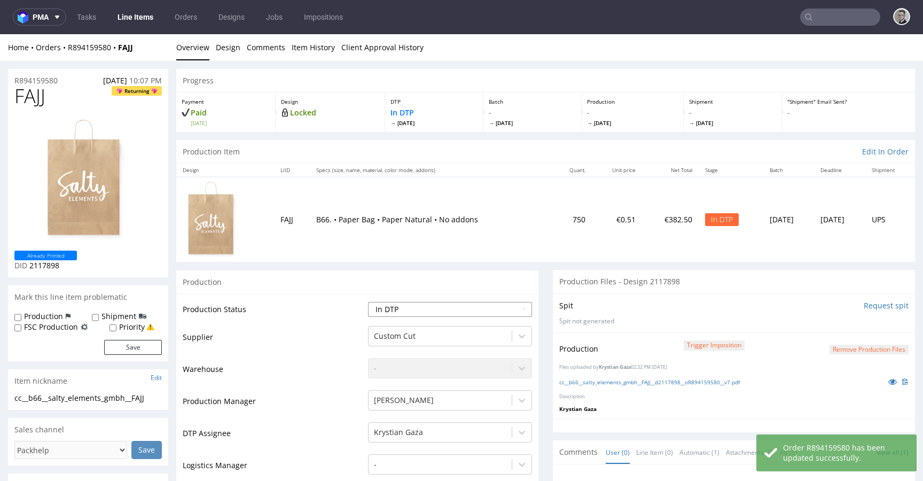
select select "dtp_production_ready"
click at [368, 302] on select "Waiting for Artwork Waiting for Diecut Waiting for Mockup Waiting for DTP Waiti…" at bounding box center [450, 309] width 164 height 15
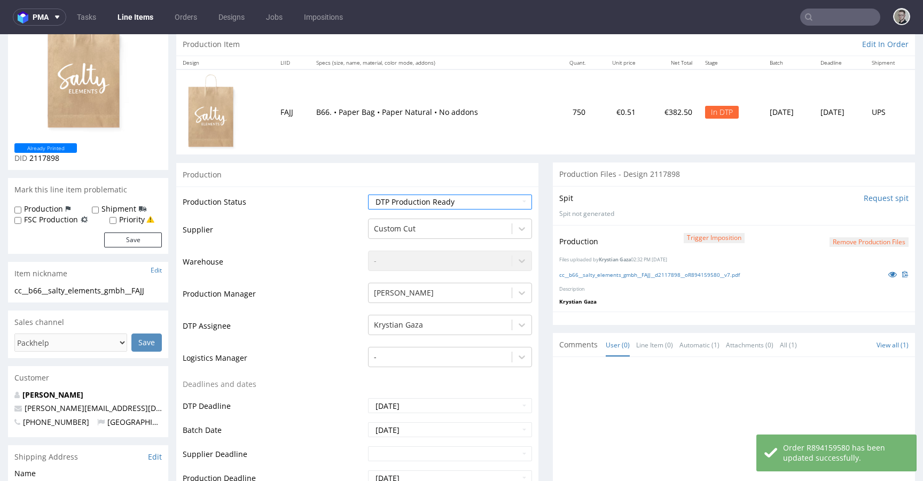
scroll to position [348, 0]
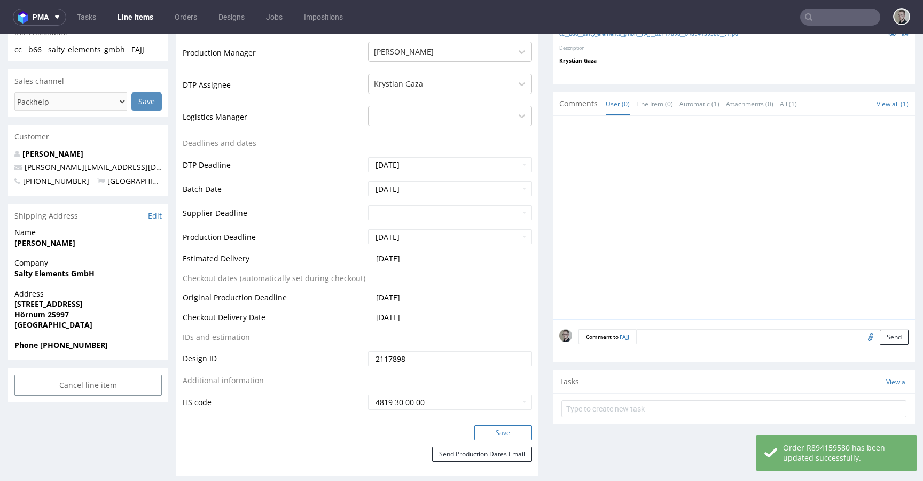
click at [507, 427] on button "Save" at bounding box center [503, 432] width 58 height 15
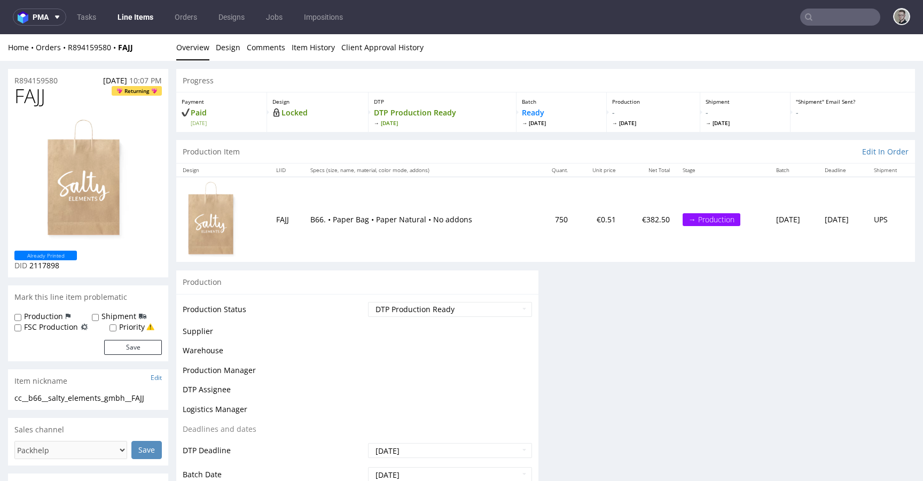
scroll to position [0, 0]
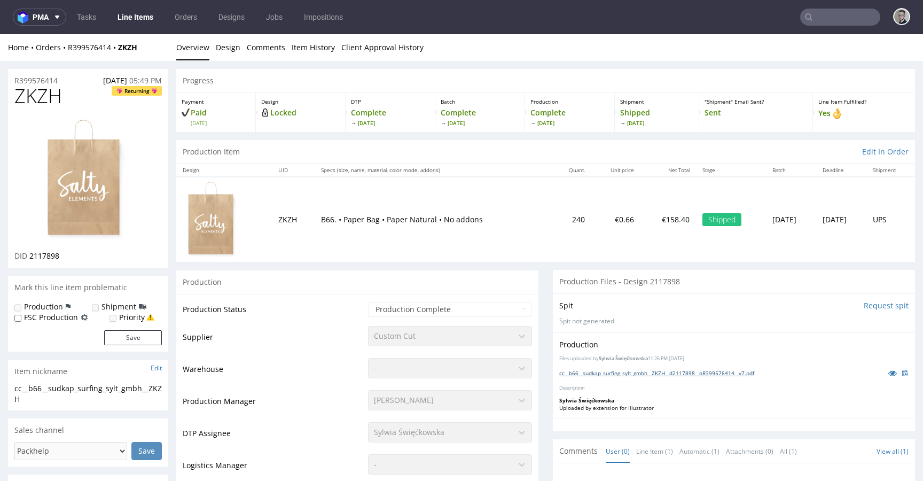
click at [691, 372] on link "cc__b66__sudkap_surfing_sylt_gmbh__ZKZH__d2117898__oR399576414__v7.pdf" at bounding box center [656, 372] width 195 height 7
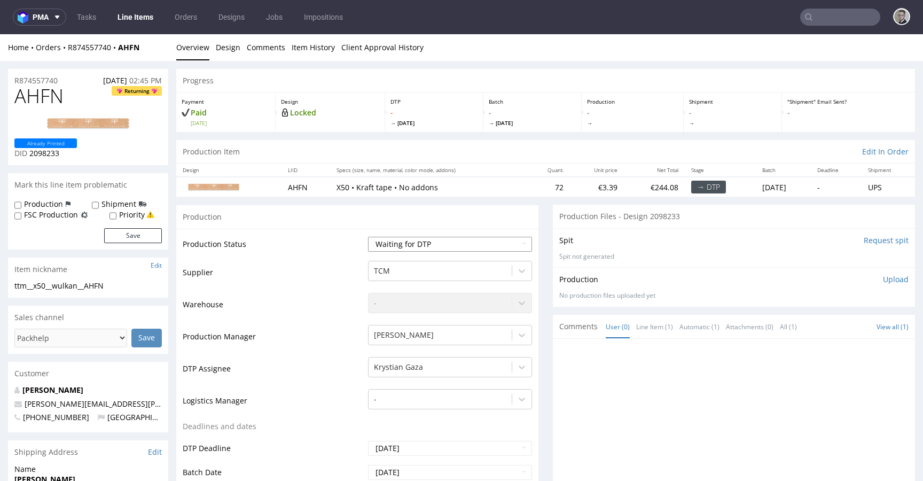
click at [438, 250] on select "Waiting for Artwork Waiting for Diecut Waiting for Mockup Waiting for DTP Waiti…" at bounding box center [450, 244] width 164 height 15
select select "dtp_in_process"
click at [368, 237] on select "Waiting for Artwork Waiting for Diecut Waiting for Mockup Waiting for DTP Waiti…" at bounding box center [450, 244] width 164 height 15
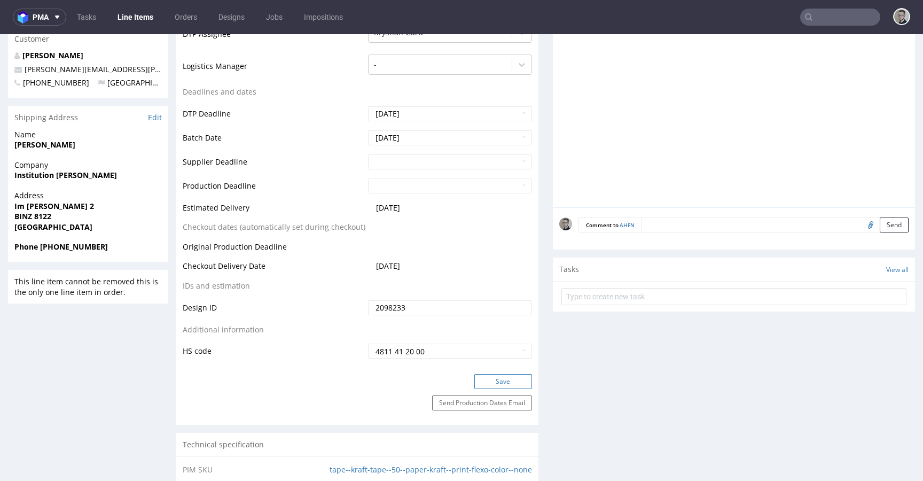
click at [493, 378] on button "Save" at bounding box center [503, 381] width 58 height 15
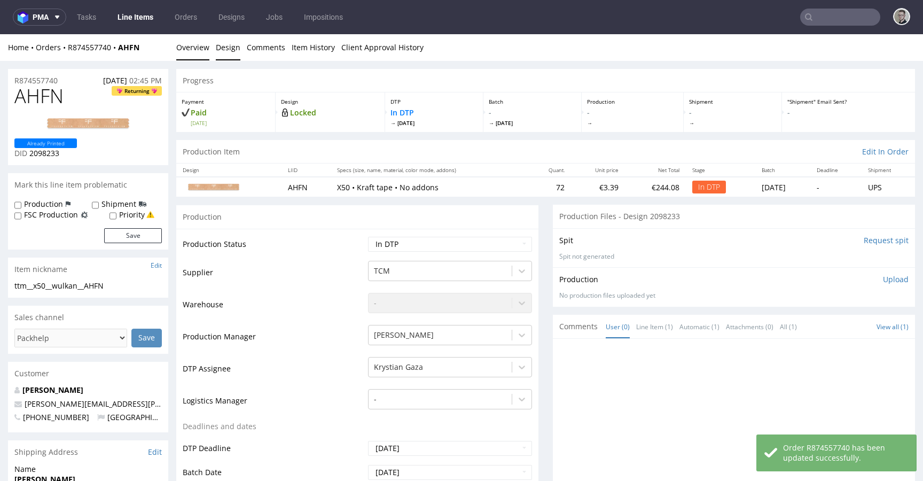
click at [224, 46] on link "Design" at bounding box center [228, 47] width 25 height 26
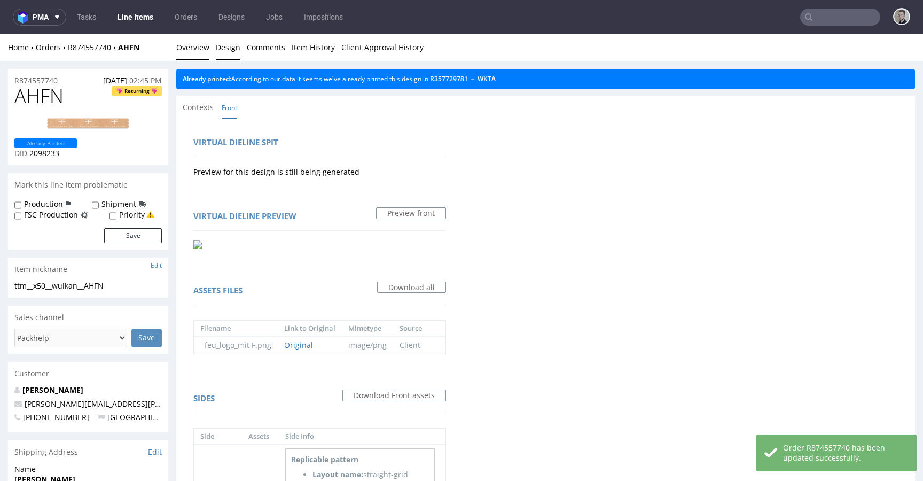
click at [190, 42] on link "Overview" at bounding box center [192, 47] width 33 height 26
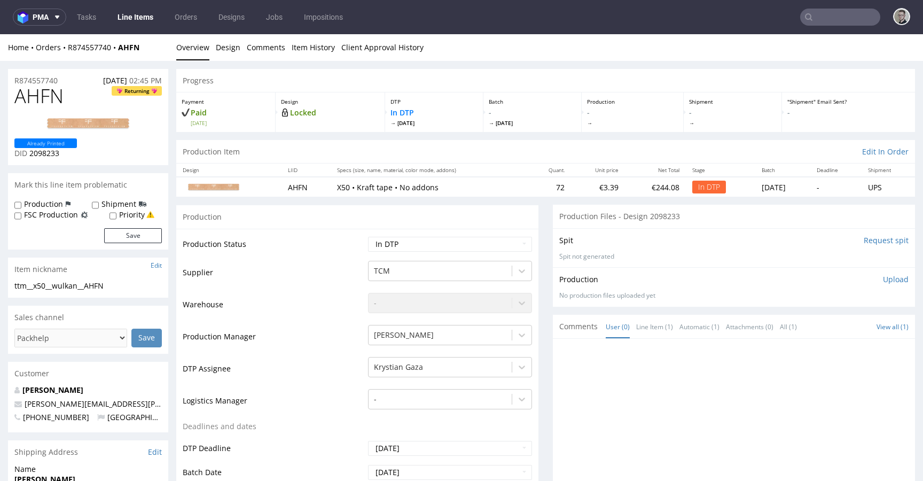
click at [67, 285] on div "ttm__x50__wulkan__AHFN" at bounding box center [87, 285] width 147 height 11
copy div "ttm__x50__wulkan__AHFN"
drag, startPoint x: 50, startPoint y: 81, endPoint x: 0, endPoint y: 83, distance: 49.7
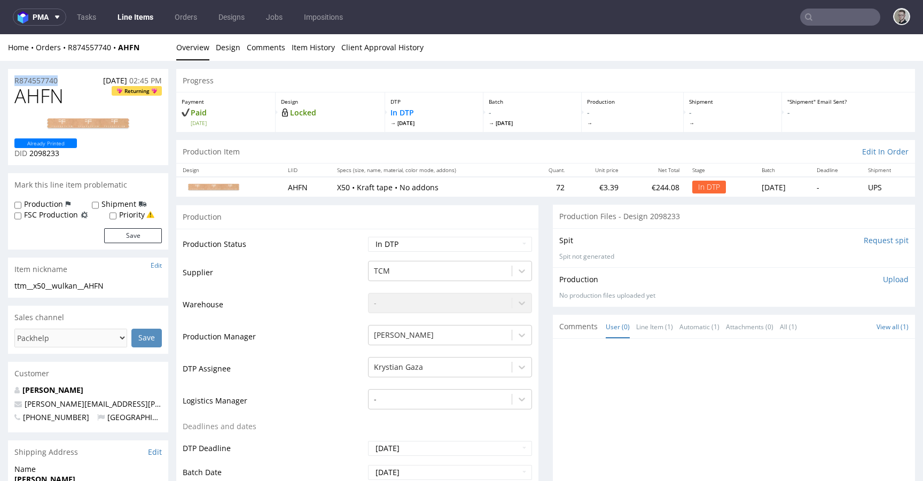
copy p "R874557740"
click at [52, 96] on span "AHFN" at bounding box center [38, 95] width 49 height 21
copy span "AHFN"
click at [883, 278] on p "Upload" at bounding box center [896, 279] width 26 height 11
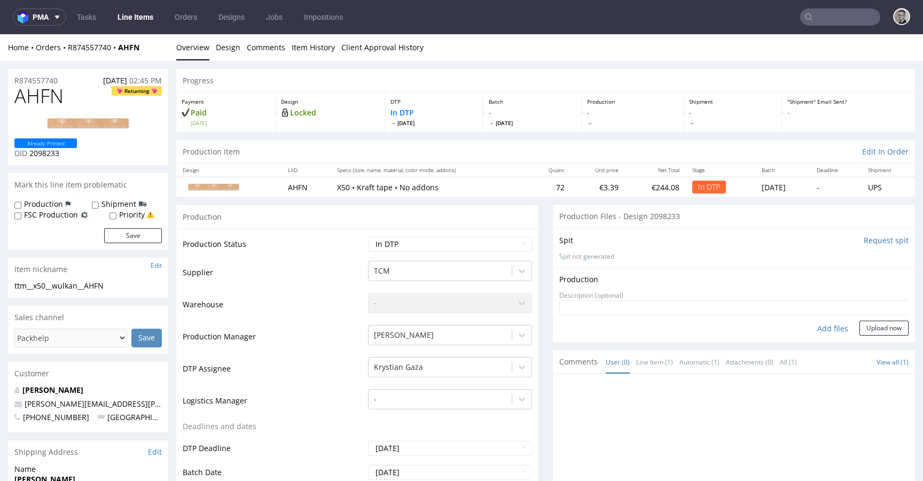
click at [815, 327] on div "Add files" at bounding box center [832, 328] width 53 height 16
type input "C:\fakepath\ttm__x50__wulkan__AHFN__d2098233__oR874557740__10__front.pdf"
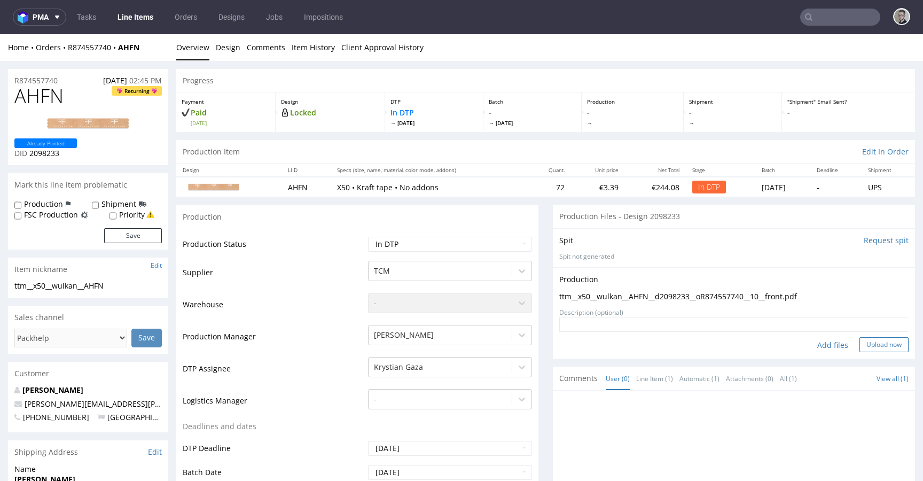
click at [866, 342] on button "Upload now" at bounding box center [883, 344] width 49 height 15
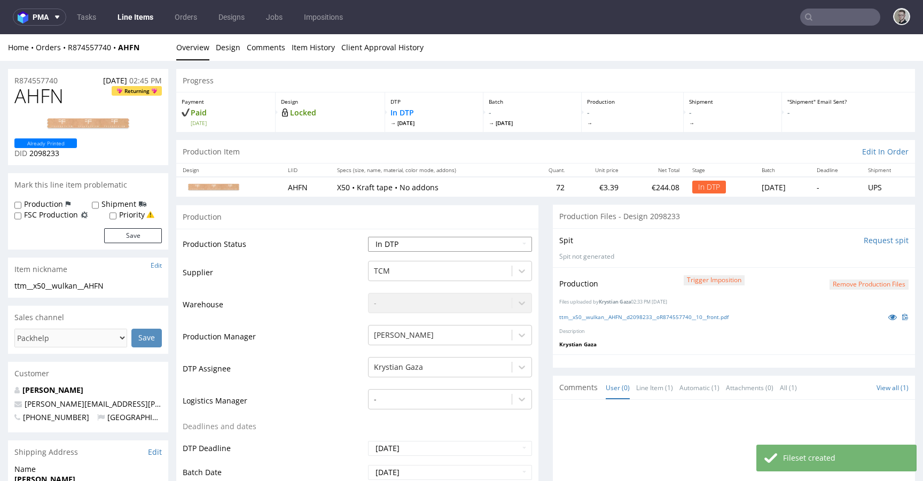
click at [417, 247] on select "Waiting for Artwork Waiting for Diecut Waiting for Mockup Waiting for DTP Waiti…" at bounding box center [450, 244] width 164 height 15
select select "dtp_production_ready"
click at [368, 237] on select "Waiting for Artwork Waiting for Diecut Waiting for Mockup Waiting for DTP Waiti…" at bounding box center [450, 244] width 164 height 15
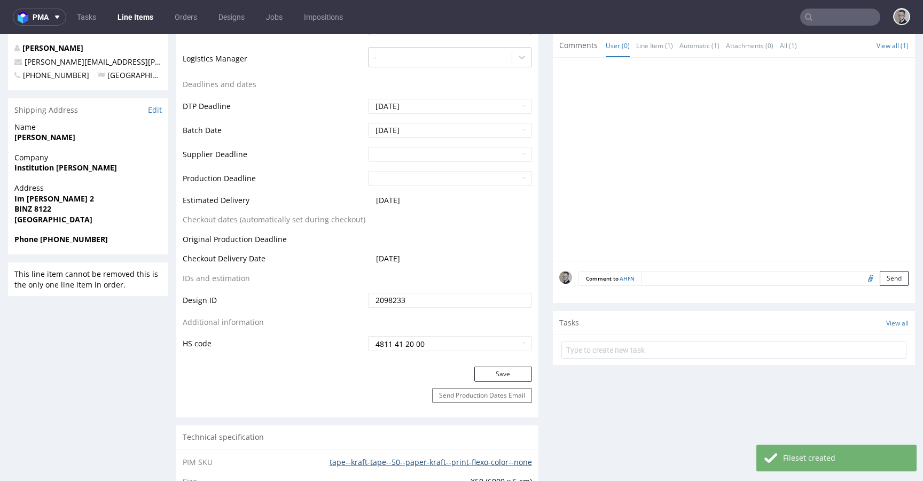
scroll to position [455, 0]
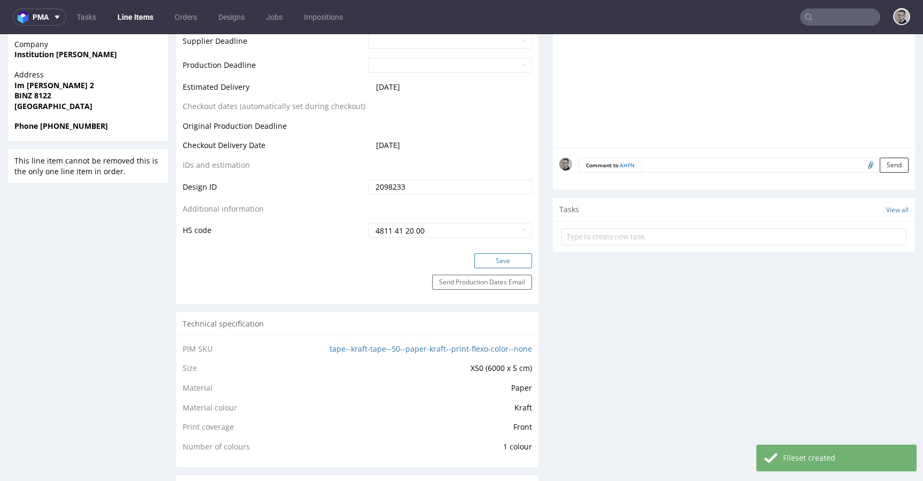
click at [513, 261] on button "Save" at bounding box center [503, 260] width 58 height 15
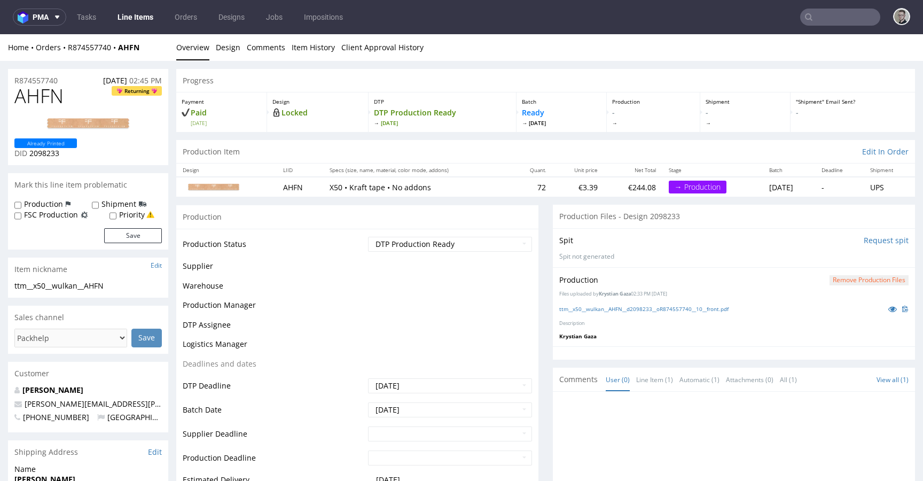
scroll to position [0, 0]
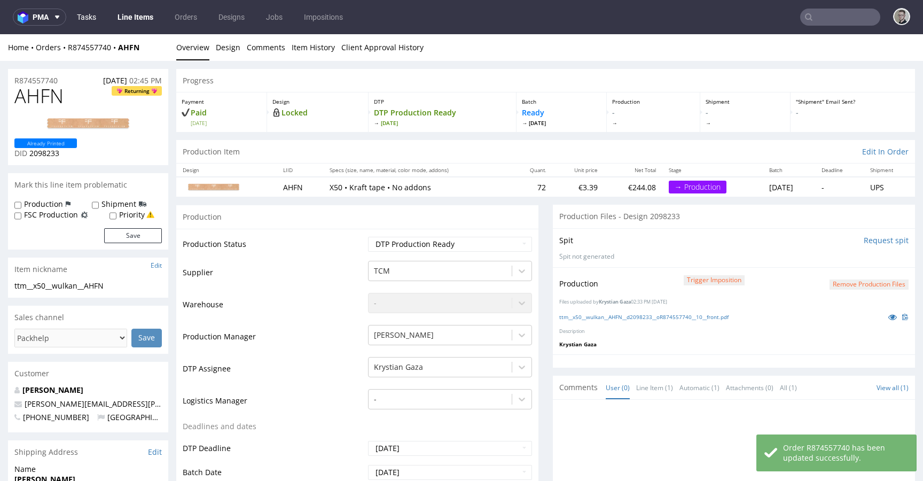
click at [90, 19] on link "Tasks" at bounding box center [86, 17] width 32 height 17
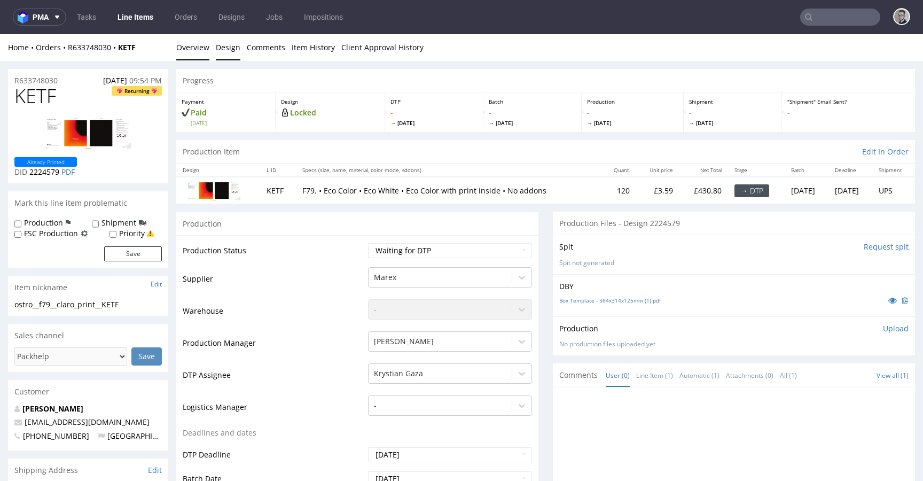
click at [228, 56] on link "Design" at bounding box center [228, 47] width 25 height 26
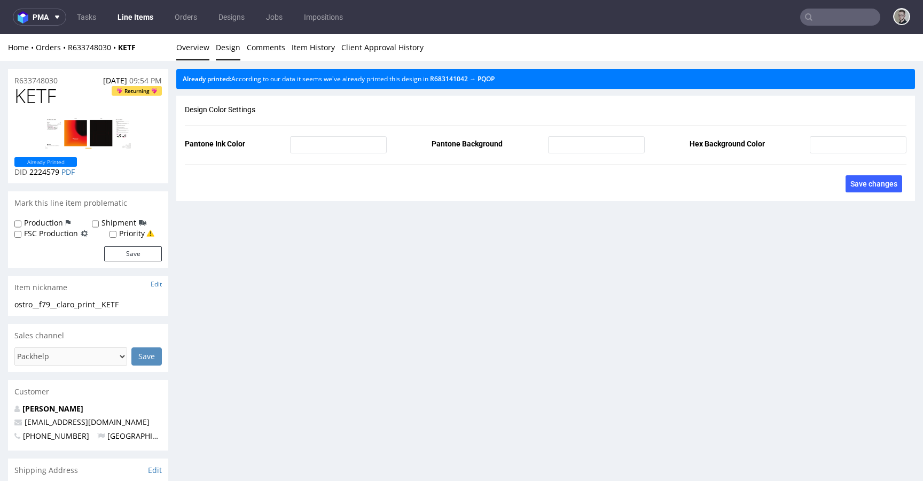
click at [206, 50] on link "Overview" at bounding box center [192, 47] width 33 height 26
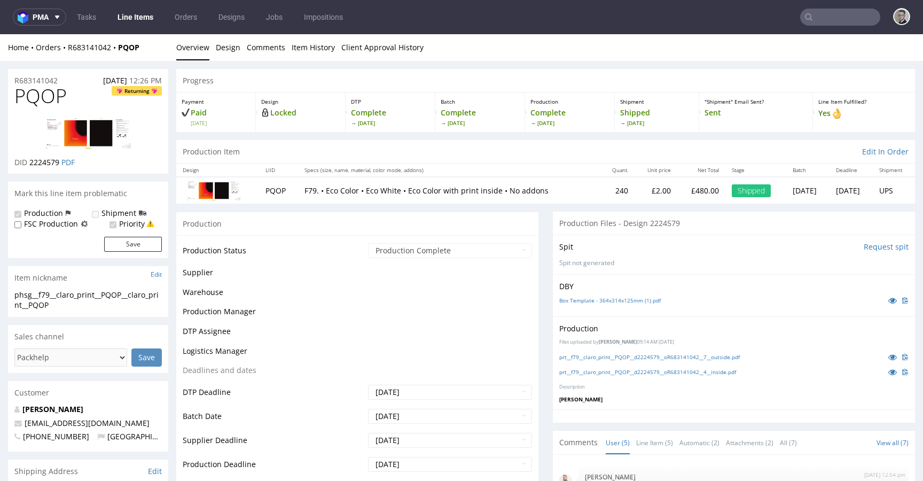
scroll to position [4, 0]
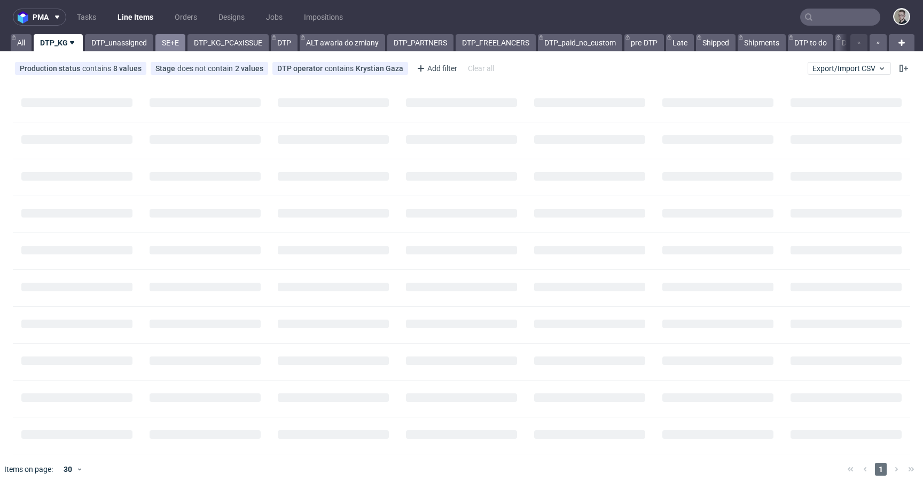
click at [167, 44] on link "SE+E" at bounding box center [170, 42] width 30 height 17
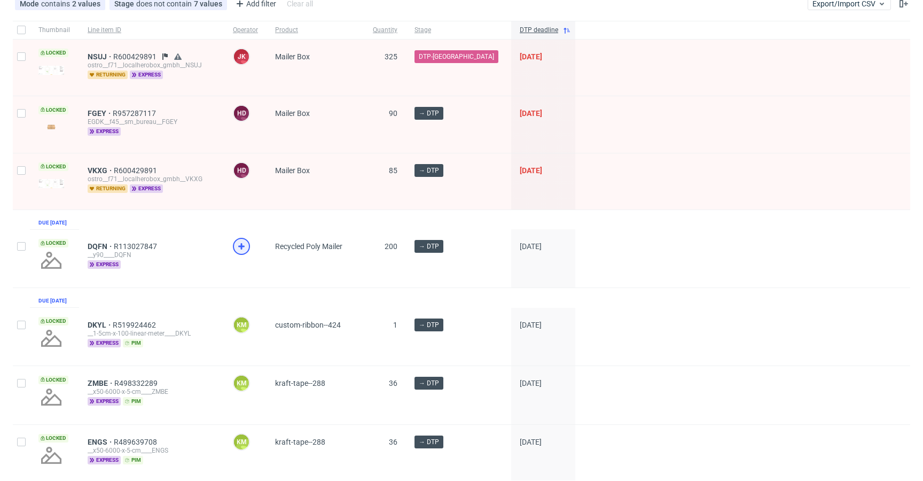
scroll to position [65, 0]
click at [237, 253] on icon at bounding box center [241, 246] width 13 height 13
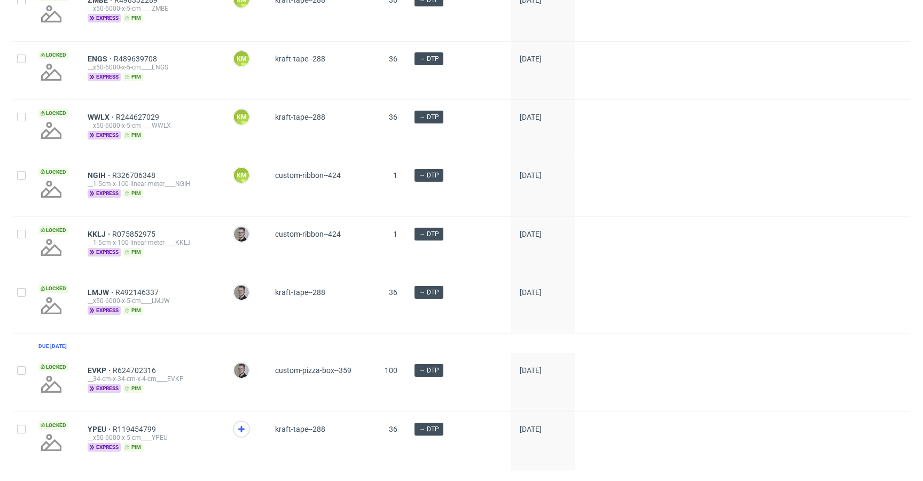
scroll to position [646, 0]
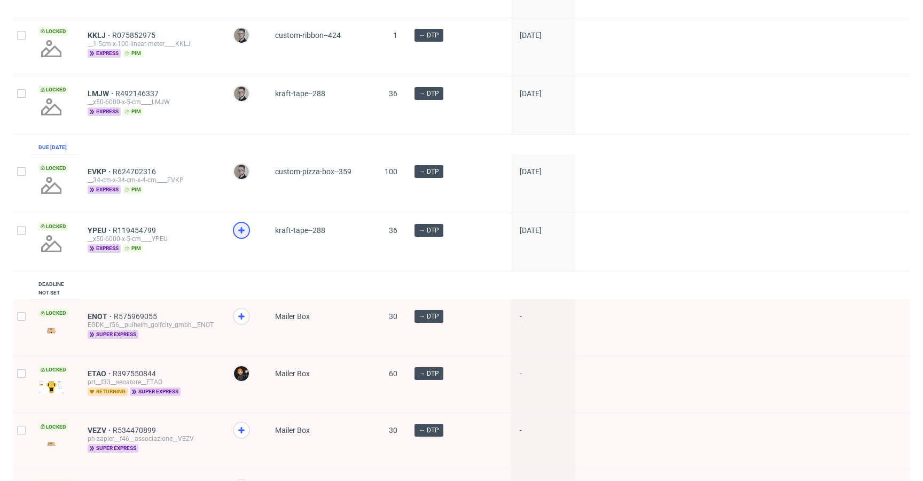
click at [241, 237] on icon at bounding box center [241, 230] width 13 height 13
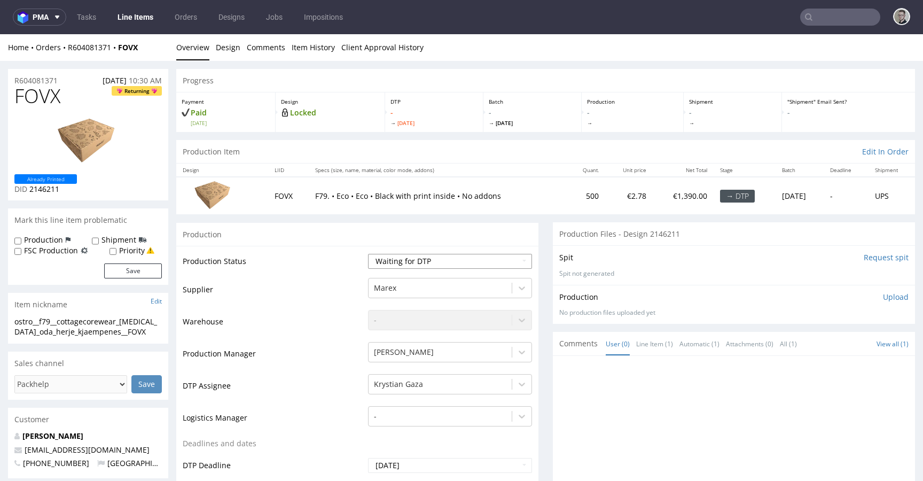
click at [440, 261] on select "Waiting for Artwork Waiting for Diecut Waiting for Mockup Waiting for DTP Waiti…" at bounding box center [450, 261] width 164 height 15
select select "dtp_in_process"
click at [368, 254] on select "Waiting for Artwork Waiting for Diecut Waiting for Mockup Waiting for DTP Waiti…" at bounding box center [450, 261] width 164 height 15
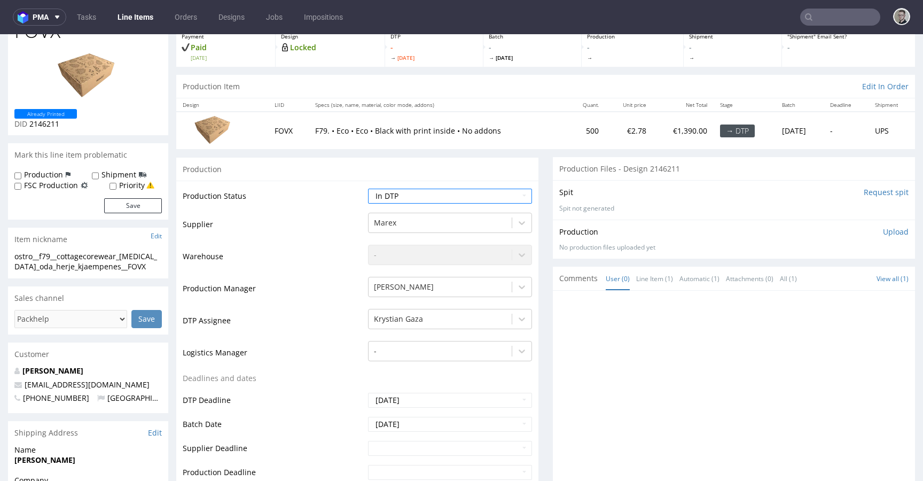
scroll to position [343, 0]
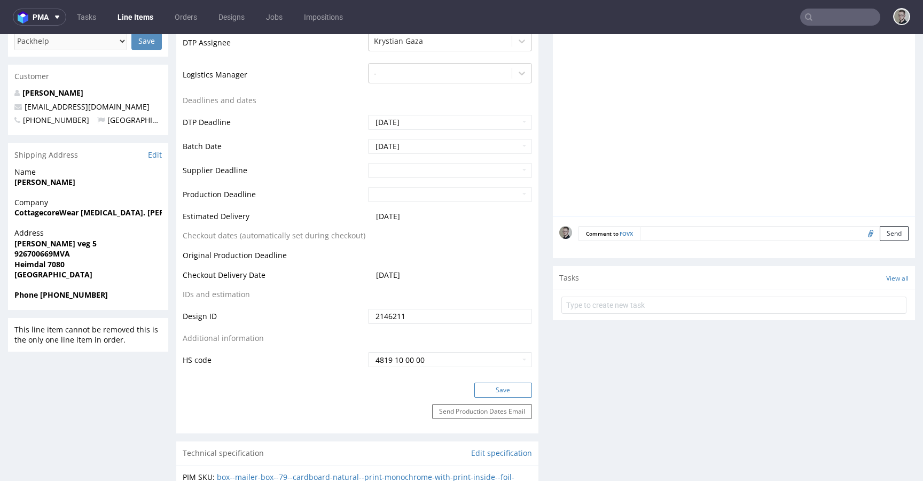
click at [510, 388] on button "Save" at bounding box center [503, 389] width 58 height 15
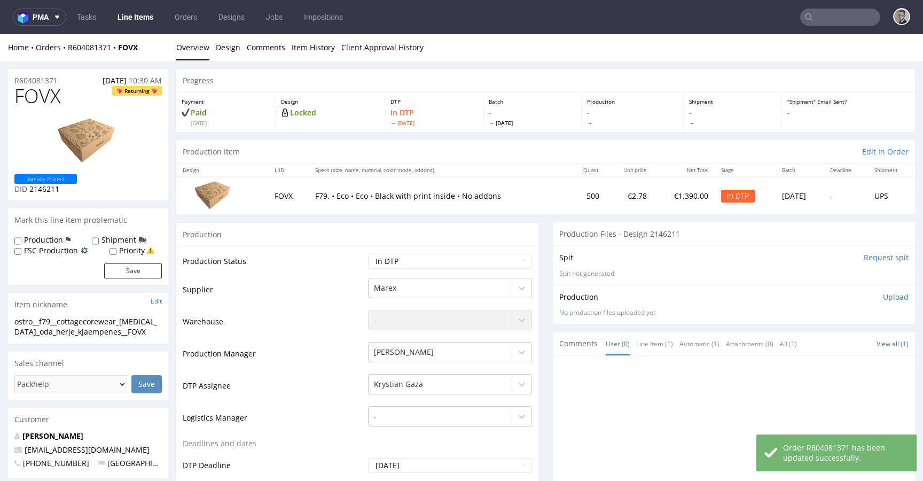
scroll to position [0, 0]
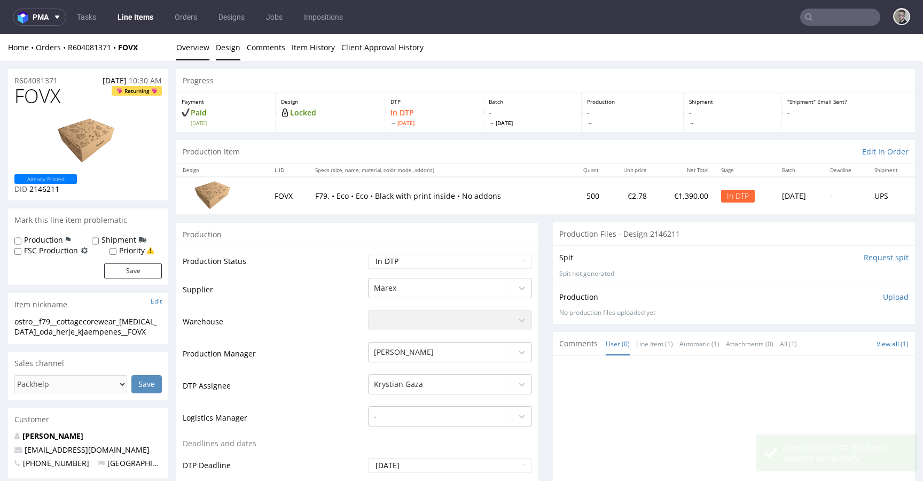
click at [231, 50] on link "Design" at bounding box center [228, 47] width 25 height 26
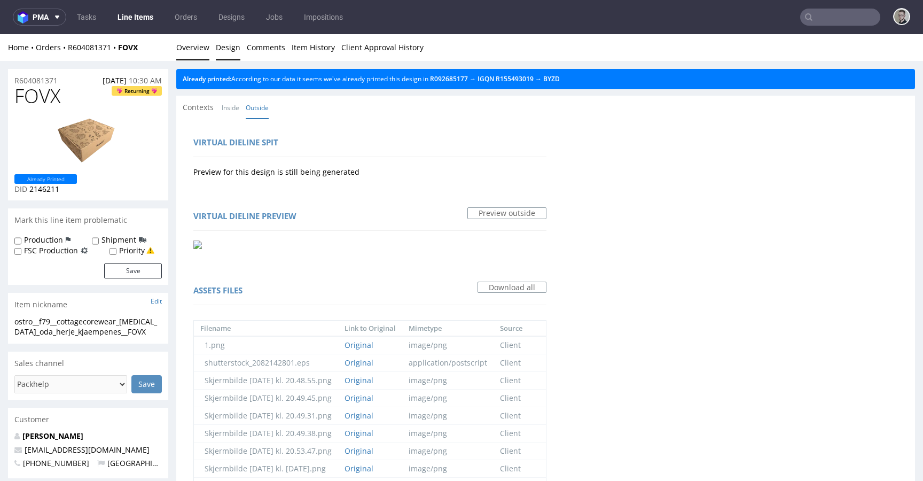
click at [192, 54] on link "Overview" at bounding box center [192, 47] width 33 height 26
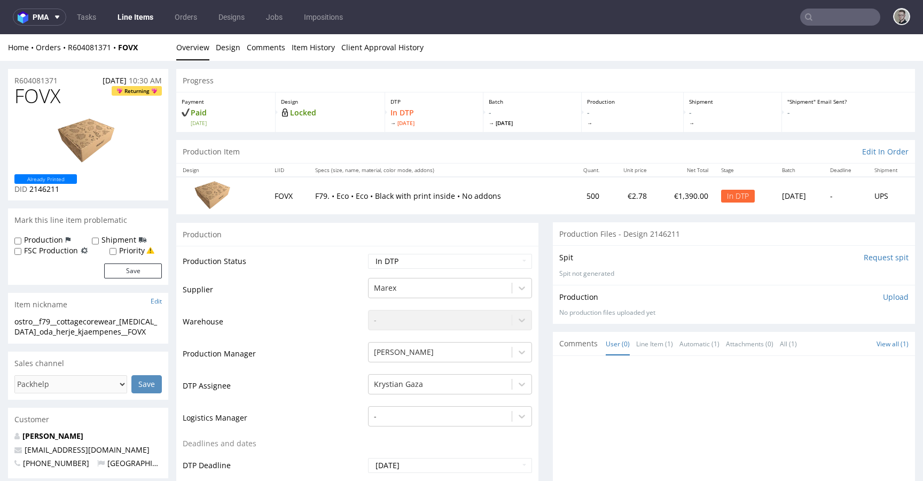
click at [83, 322] on div "ostro__f79__cottagecorewear_inh_oda_herje_kjaempenes__FOVX" at bounding box center [87, 326] width 147 height 21
copy div "ostro__f79__cottagecorewear_inh_oda_herje_kjaempenes__FOVX"
drag, startPoint x: 68, startPoint y: 82, endPoint x: 1, endPoint y: 85, distance: 66.8
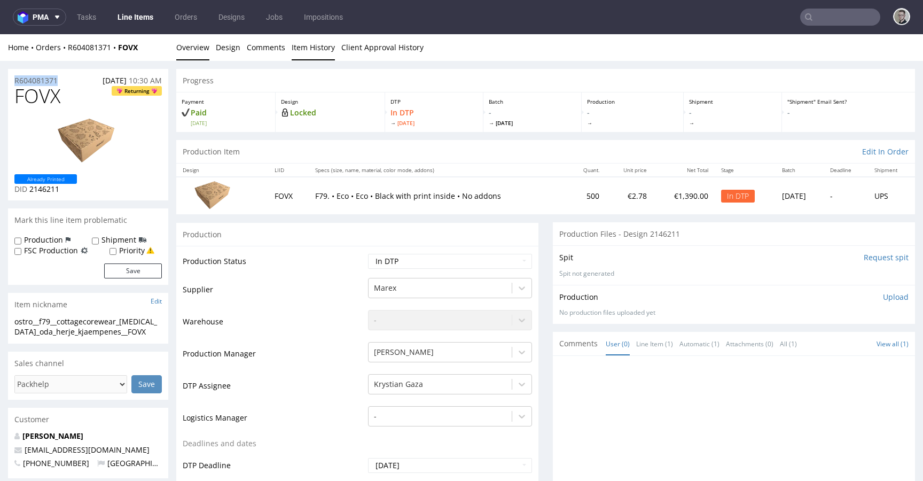
copy p "R604081371"
click at [883, 297] on p "Upload" at bounding box center [896, 297] width 26 height 11
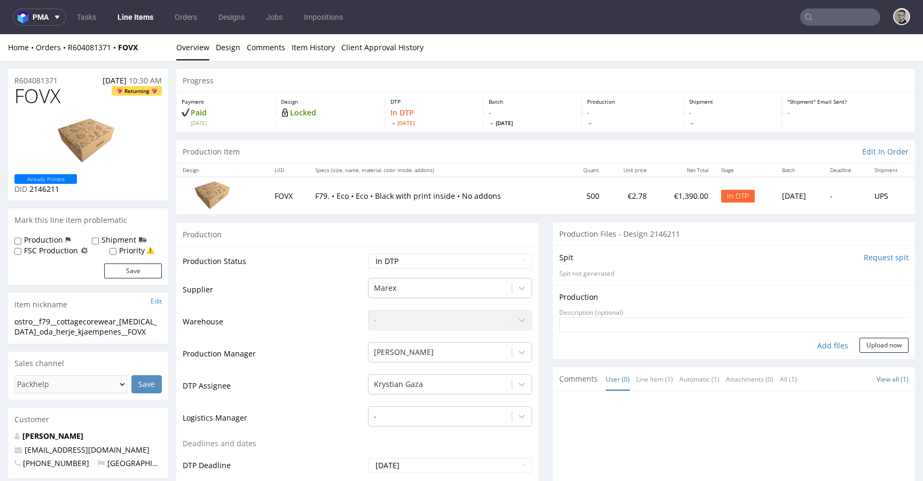
click at [826, 337] on div "Add files" at bounding box center [832, 345] width 53 height 16
type input "C:\fakepath\ostro__f79__cottagecorewear_inh_oda_herje_kjaempenes__FOVX__d214621…"
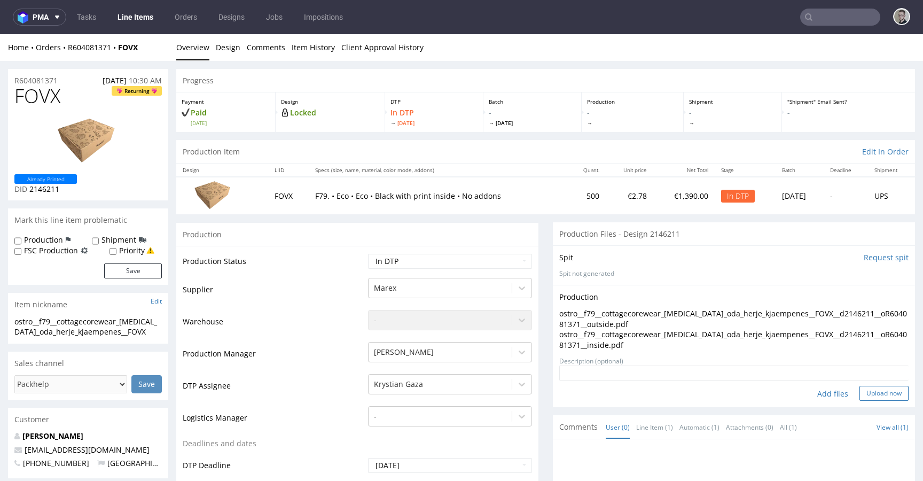
click at [863, 391] on button "Upload now" at bounding box center [883, 392] width 49 height 15
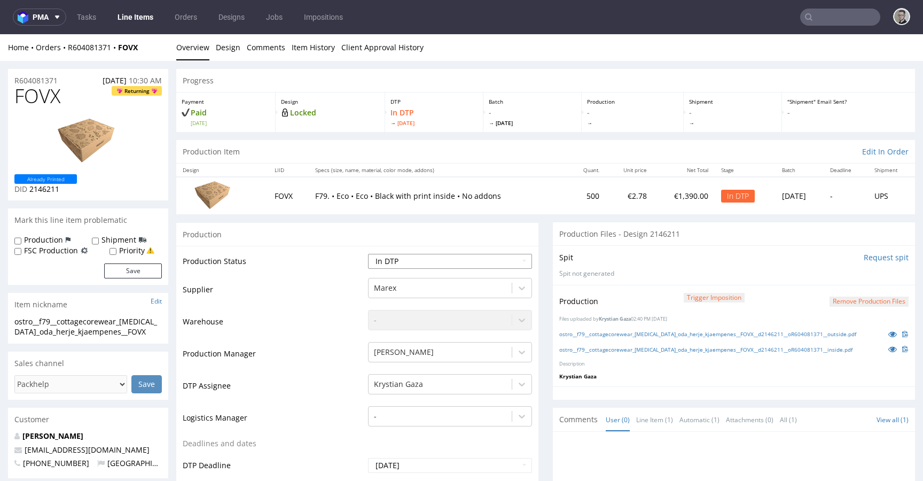
click at [426, 255] on select "Waiting for Artwork Waiting for Diecut Waiting for Mockup Waiting for DTP Waiti…" at bounding box center [450, 261] width 164 height 15
select select "dtp_production_ready"
click at [368, 254] on select "Waiting for Artwork Waiting for Diecut Waiting for Mockup Waiting for DTP Waiti…" at bounding box center [450, 261] width 164 height 15
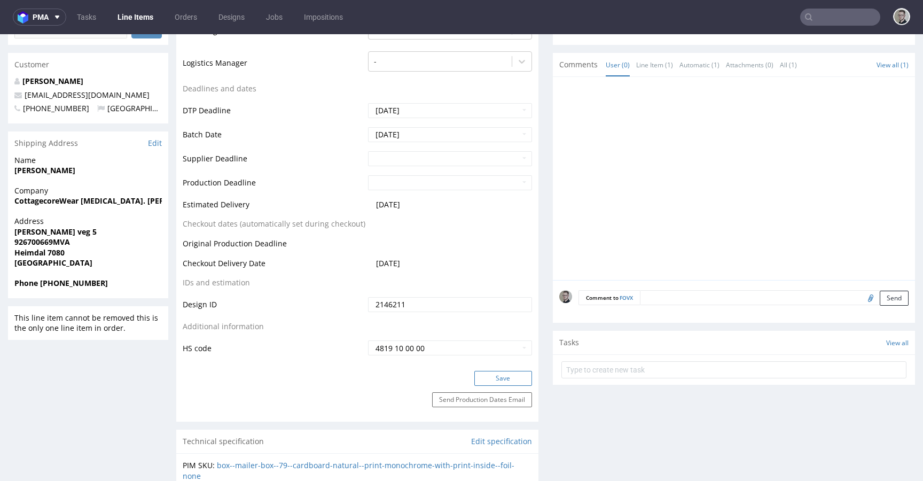
click at [514, 377] on button "Save" at bounding box center [503, 378] width 58 height 15
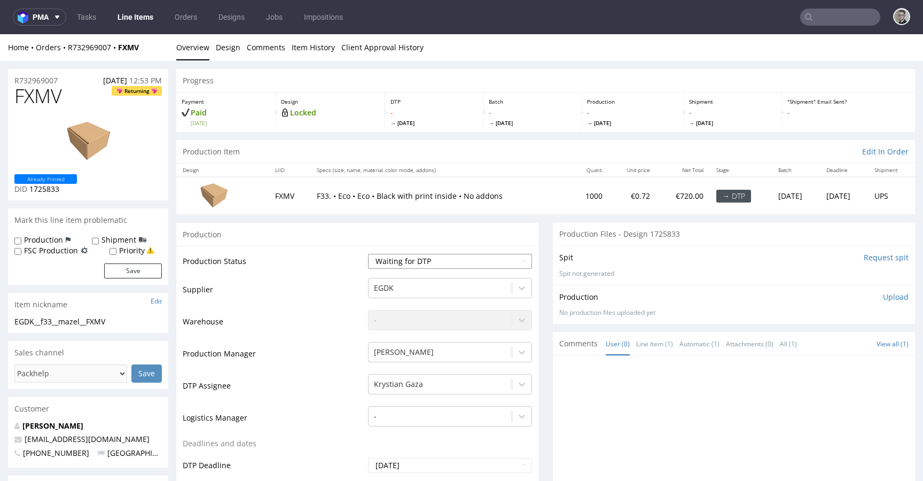
click at [444, 258] on select "Waiting for Artwork Waiting for Diecut Waiting for Mockup Waiting for DTP Waiti…" at bounding box center [450, 261] width 164 height 15
select select "dtp_in_process"
click at [368, 254] on select "Waiting for Artwork Waiting for Diecut Waiting for Mockup Waiting for DTP Waiti…" at bounding box center [450, 261] width 164 height 15
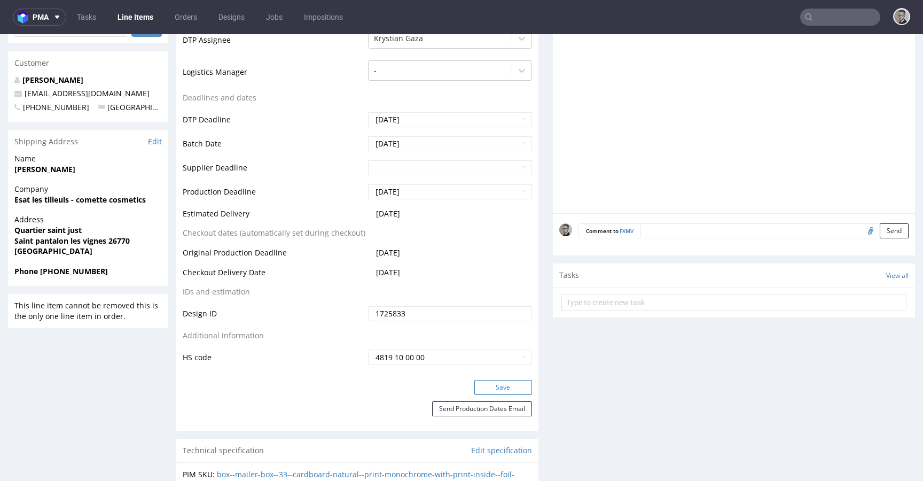
click at [502, 388] on button "Save" at bounding box center [503, 387] width 58 height 15
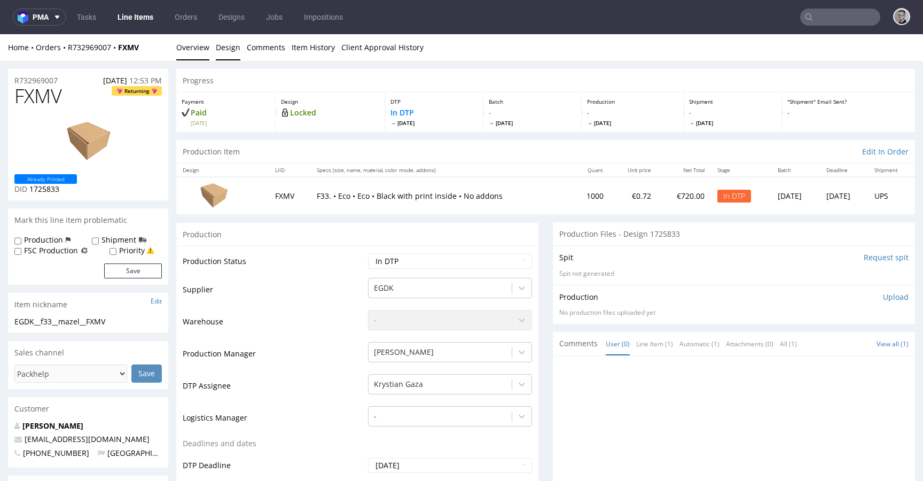
click at [230, 46] on link "Design" at bounding box center [228, 47] width 25 height 26
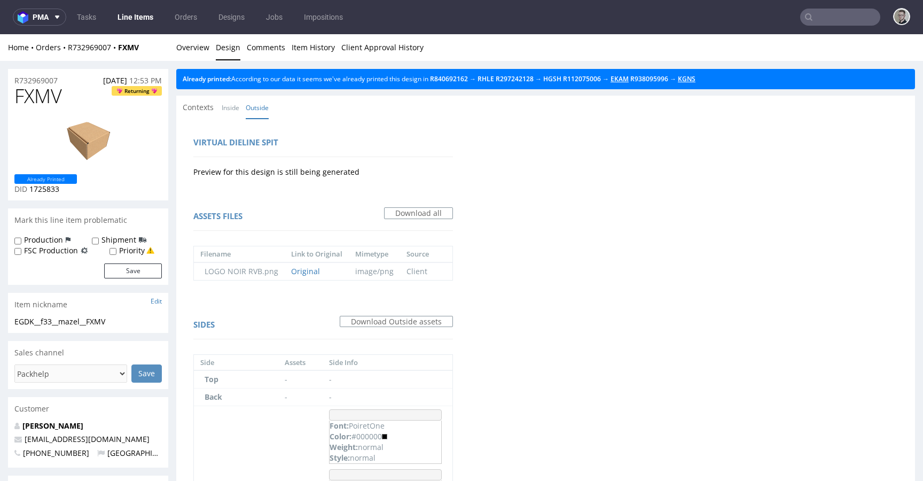
drag, startPoint x: 707, startPoint y: 77, endPoint x: 629, endPoint y: 76, distance: 78.0
drag, startPoint x: 193, startPoint y: 45, endPoint x: 192, endPoint y: 36, distance: 8.6
click at [193, 45] on link "Overview" at bounding box center [192, 47] width 33 height 26
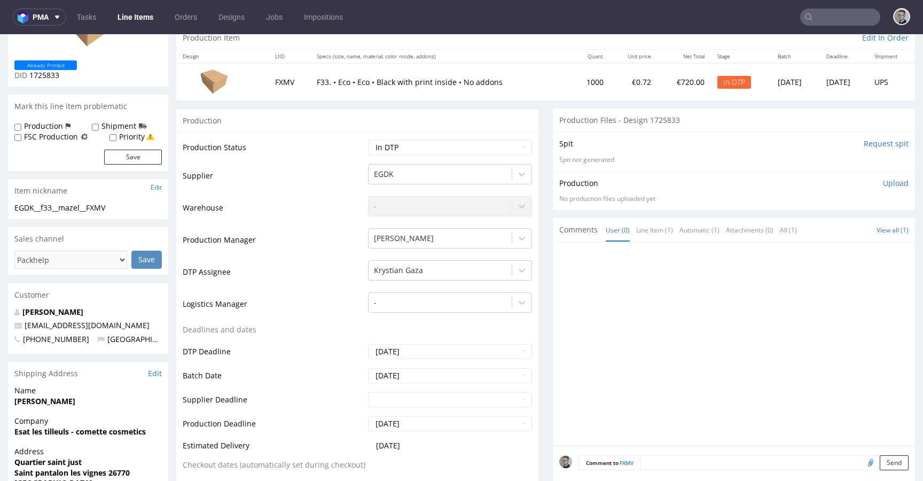
scroll to position [185, 0]
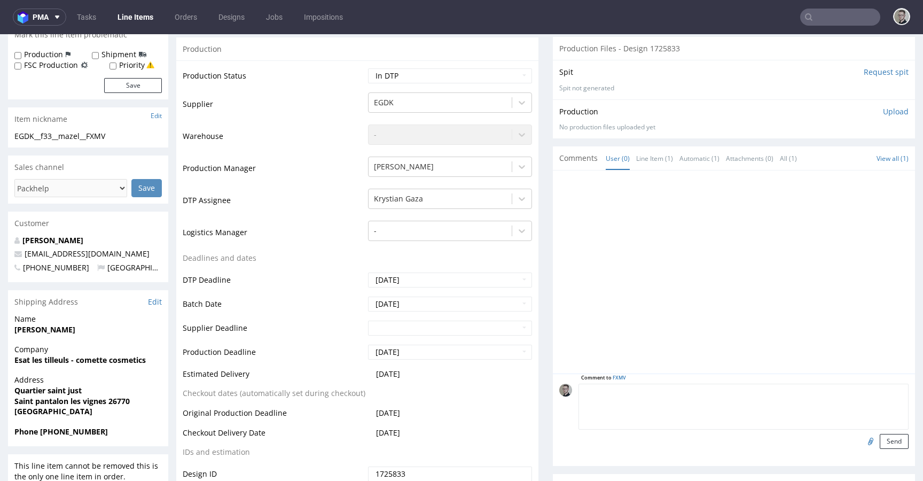
drag, startPoint x: 758, startPoint y: 390, endPoint x: 875, endPoint y: 415, distance: 119.0
click at [758, 390] on textarea at bounding box center [743, 406] width 330 height 46
paste textarea "inside only"
type textarea "inside only"
click at [879, 436] on button "Send" at bounding box center [893, 441] width 29 height 15
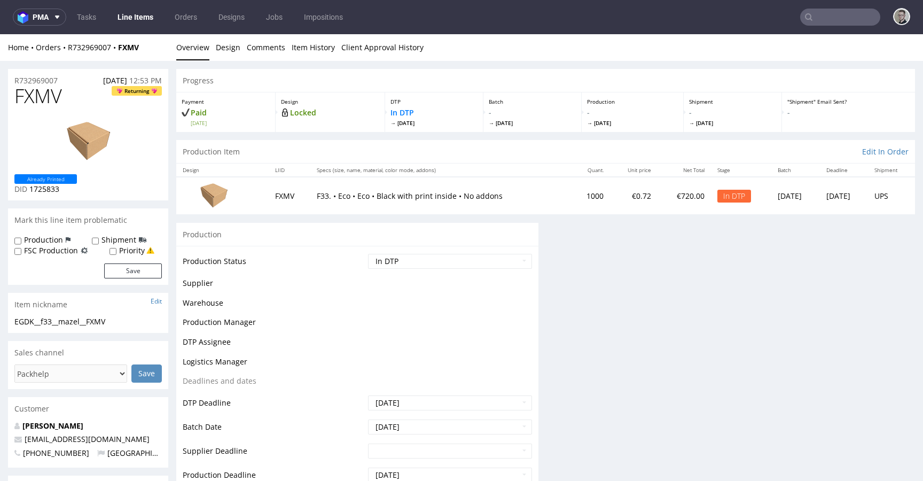
scroll to position [0, 0]
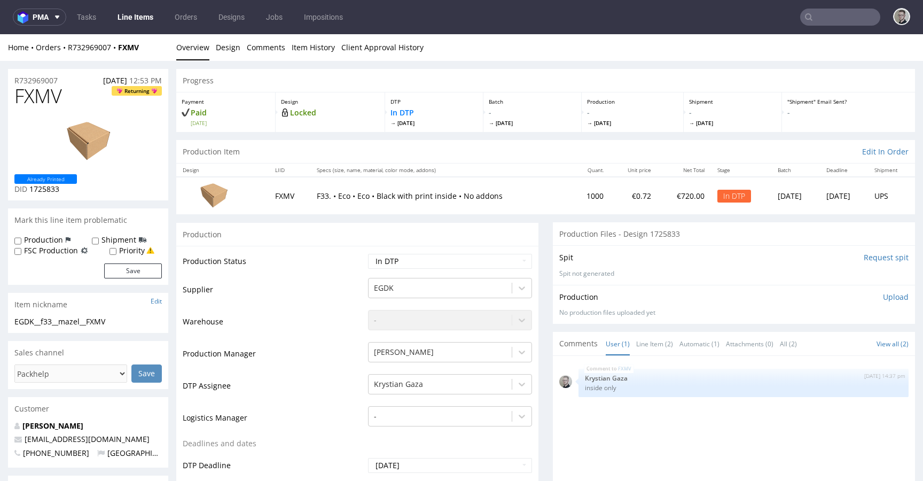
click at [66, 320] on div "EGDK__f33__mazel__FXMV" at bounding box center [87, 321] width 147 height 11
copy div "EGDK__f33__mazel__FXMV"
drag, startPoint x: 72, startPoint y: 80, endPoint x: 0, endPoint y: 72, distance: 72.0
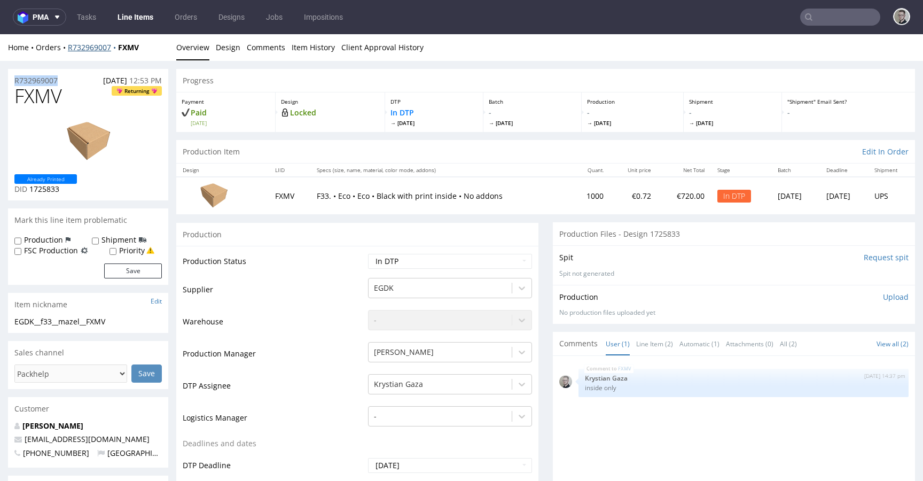
copy p "R732969007"
click at [883, 297] on p "Upload" at bounding box center [896, 297] width 26 height 11
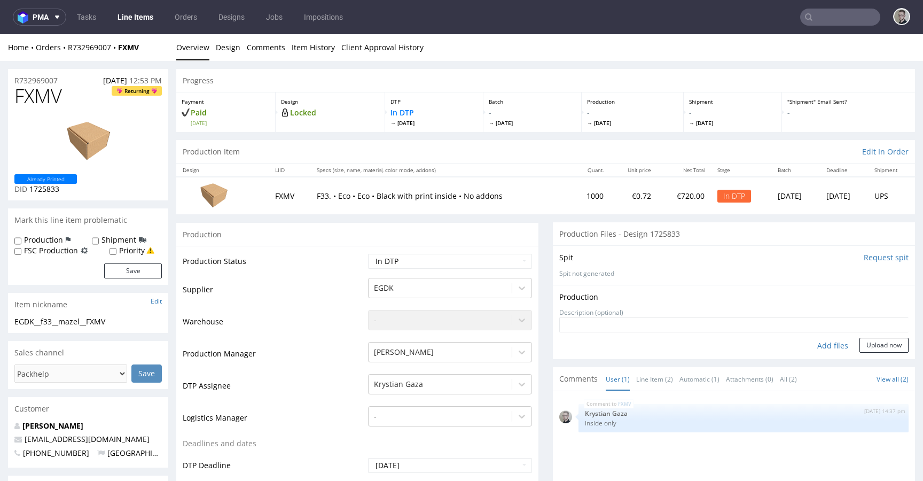
click at [816, 344] on div "Add files" at bounding box center [832, 345] width 53 height 16
type input "C:\fakepath\EGDK__f33__mazel__FXMV__d1725833__oR732969007__inside.pdf"
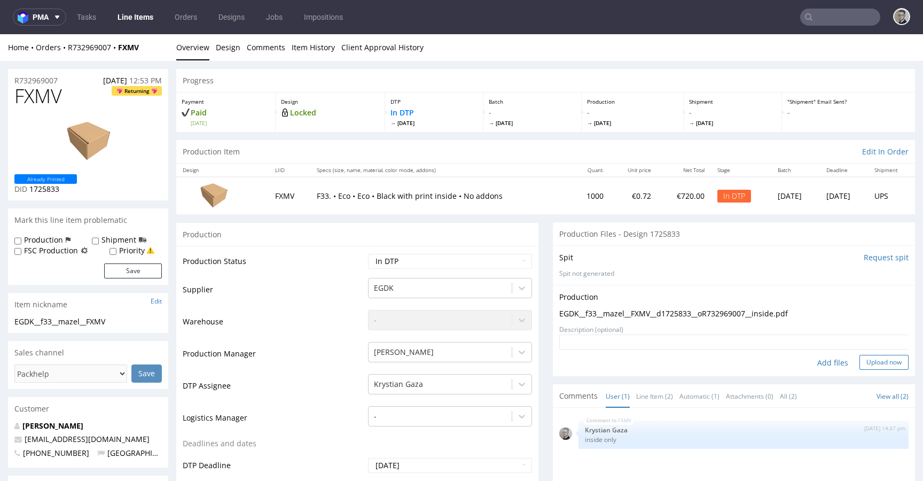
click at [873, 368] on button "Upload now" at bounding box center [883, 362] width 49 height 15
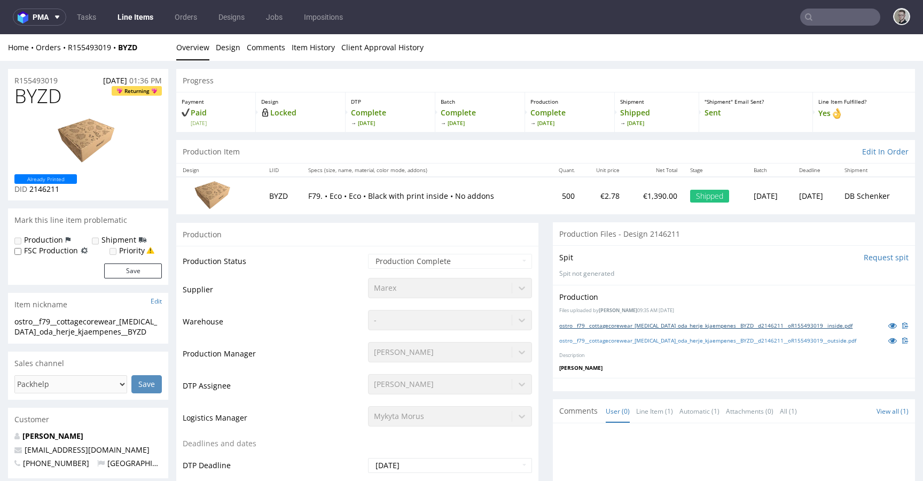
click at [644, 327] on link "ostro__f79__cottagecorewear_[MEDICAL_DATA]_oda_herje_kjaempenes__BYZD__d2146211…" at bounding box center [705, 324] width 293 height 7
click at [656, 340] on link "ostro__f79__cottagecorewear_[MEDICAL_DATA]_oda_herje_kjaempenes__BYZD__d2146211…" at bounding box center [707, 339] width 297 height 7
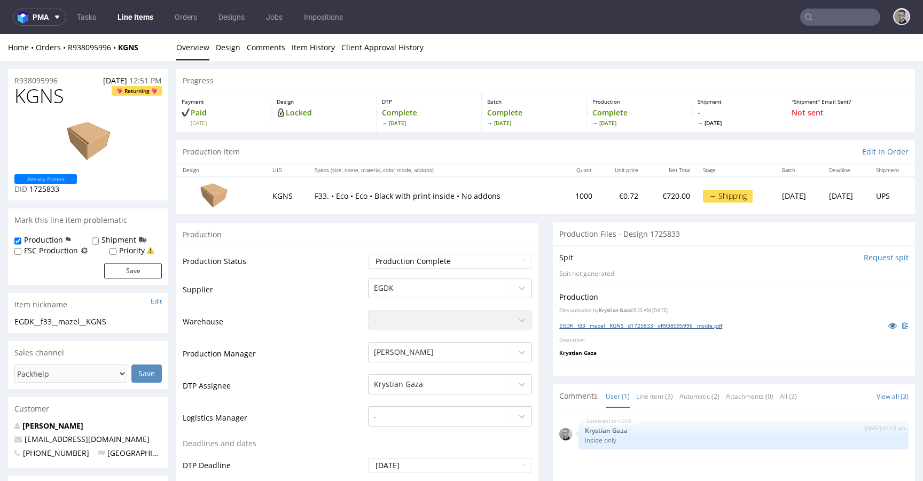
click at [684, 324] on link "EGDK__f33__mazel__KGNS__d1725833__oR938095996__inside.pdf" at bounding box center [640, 324] width 163 height 7
click at [585, 438] on p "inside only" at bounding box center [743, 440] width 317 height 8
copy section "inside only KGNS 13th Jun 25 | 12:51 pm Rob . Supplier changed to: EGDK. Produc…"
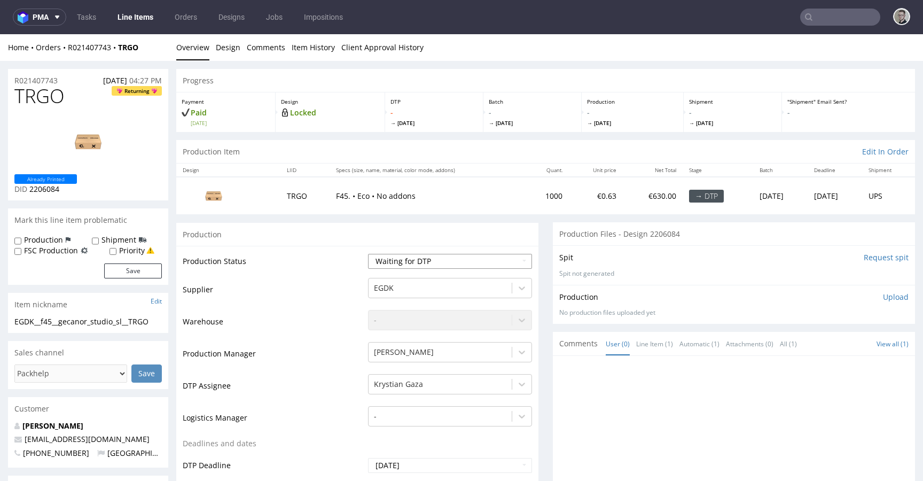
click at [426, 263] on select "Waiting for Artwork Waiting for Diecut Waiting for Mockup Waiting for DTP Waiti…" at bounding box center [450, 261] width 164 height 15
select select "dtp_in_process"
click at [368, 254] on select "Waiting for Artwork Waiting for Diecut Waiting for Mockup Waiting for DTP Waiti…" at bounding box center [450, 261] width 164 height 15
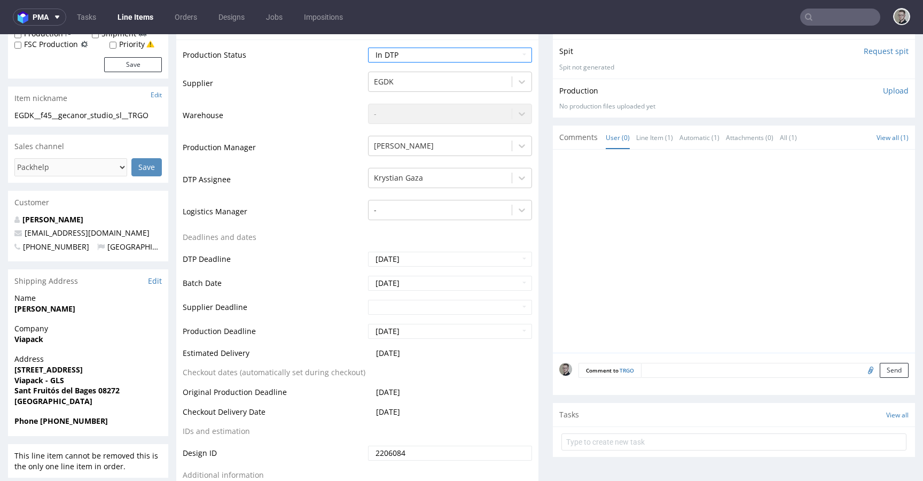
scroll to position [310, 0]
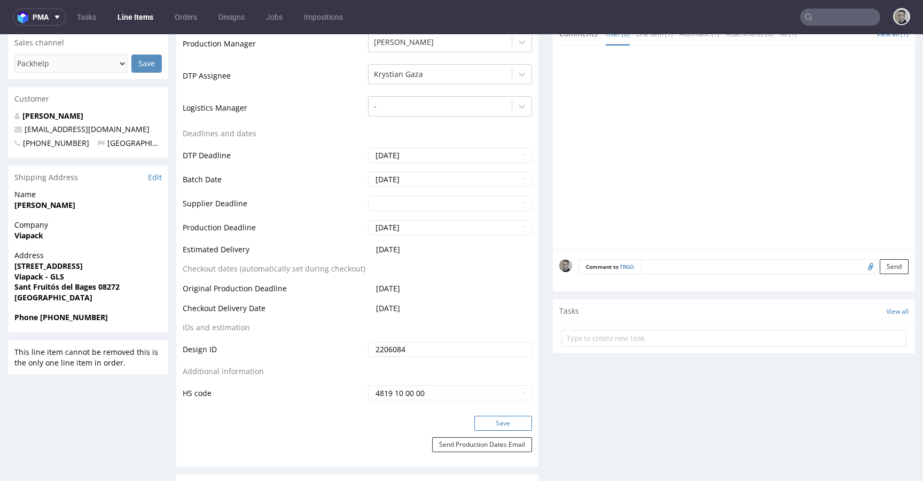
click at [510, 418] on button "Save" at bounding box center [503, 422] width 58 height 15
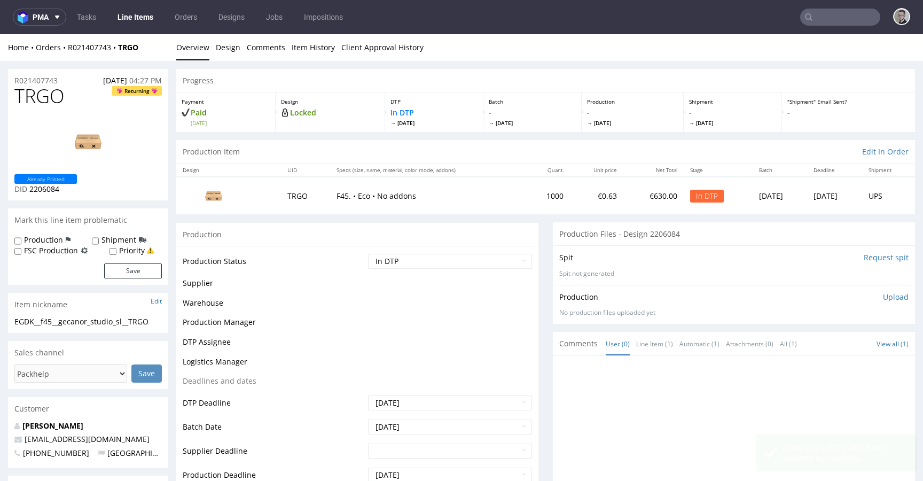
scroll to position [0, 0]
click at [223, 48] on link "Design" at bounding box center [228, 47] width 25 height 26
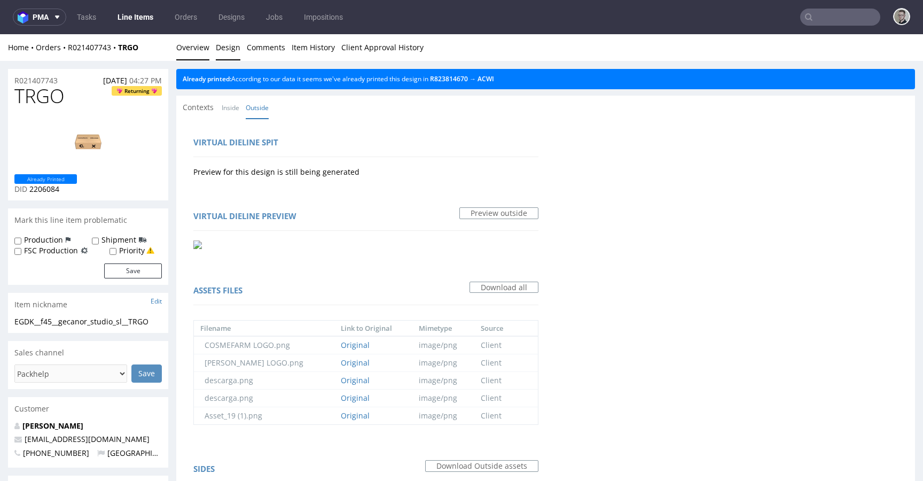
click at [198, 50] on link "Overview" at bounding box center [192, 47] width 33 height 26
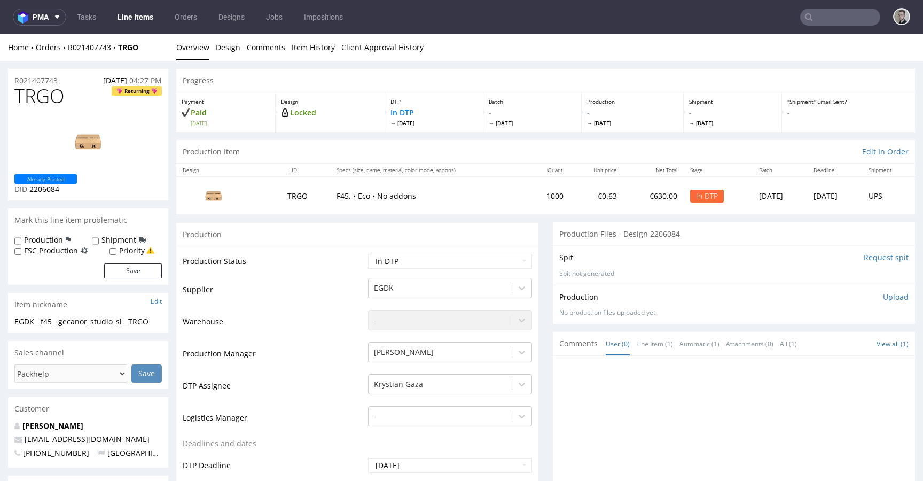
click at [119, 317] on div "EGDK__f45__gecanor_studio_sl__TRGO" at bounding box center [87, 321] width 147 height 11
drag, startPoint x: 62, startPoint y: 80, endPoint x: 0, endPoint y: 72, distance: 63.0
copy p "R021407743"
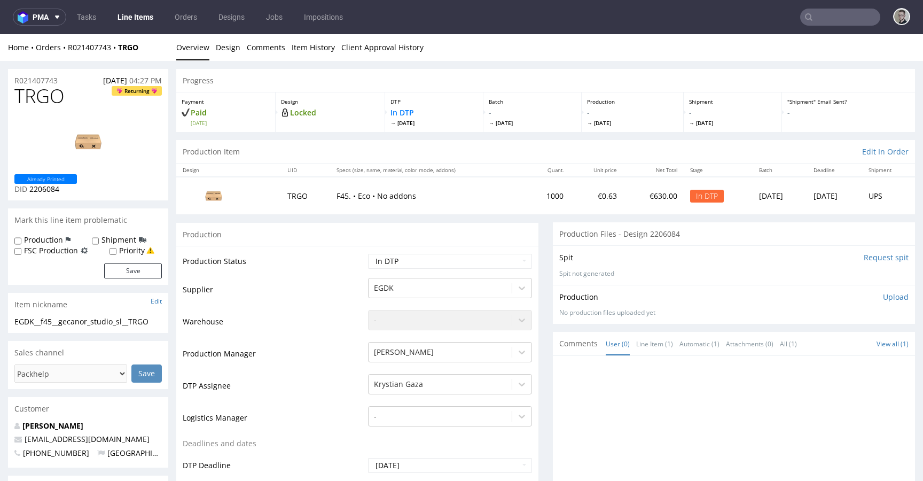
drag, startPoint x: 875, startPoint y: 293, endPoint x: 830, endPoint y: 328, distance: 56.6
click at [883, 294] on p "Upload" at bounding box center [896, 297] width 26 height 11
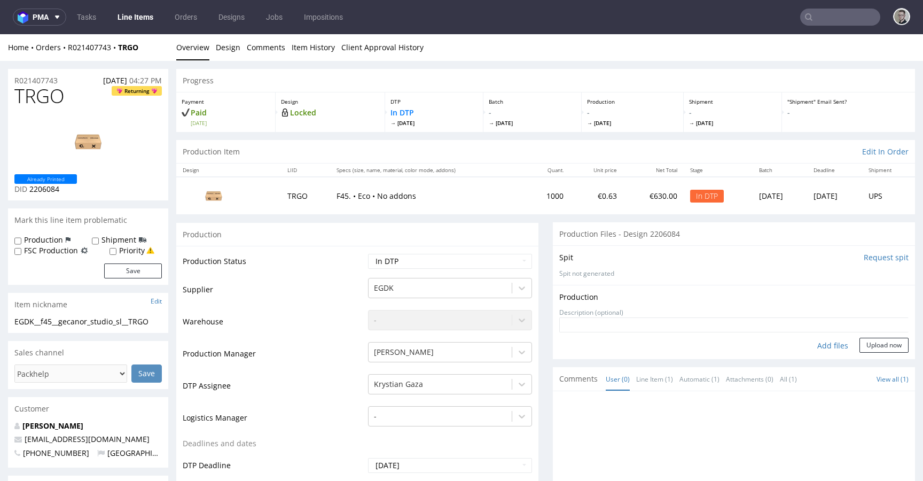
click at [824, 346] on div "Add files" at bounding box center [832, 345] width 53 height 16
type input "C:\fakepath\EGDK__f45__gecanor_studio_sl__TRGO__d2206084__oR021407743__outside.…"
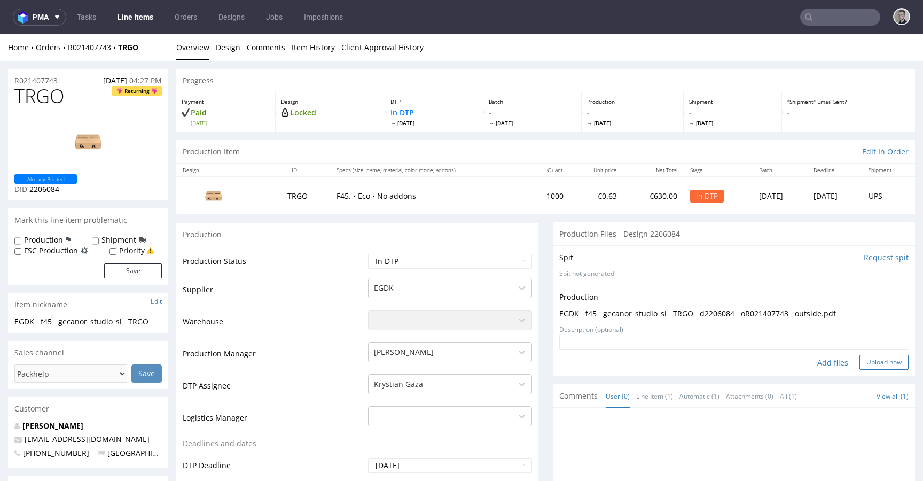
click at [882, 363] on button "Upload now" at bounding box center [883, 362] width 49 height 15
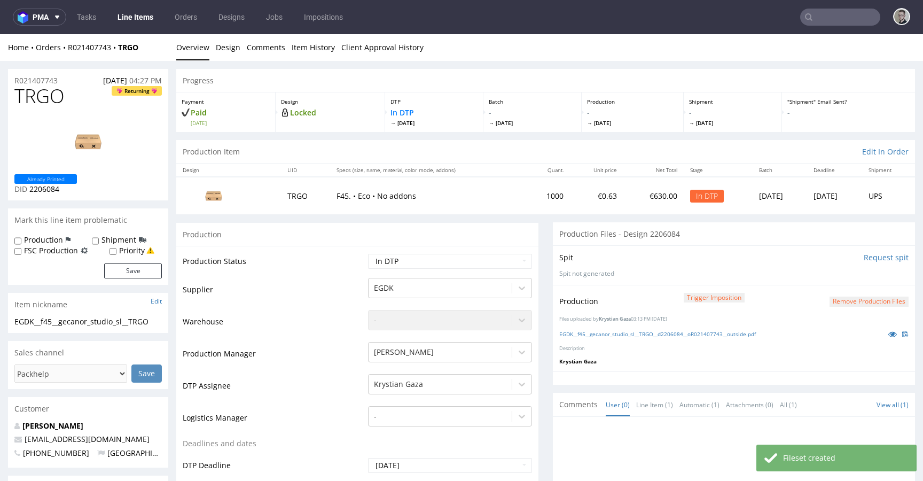
click at [454, 250] on div "Production Status Waiting for Artwork Waiting for Diecut Waiting for Mockup Wai…" at bounding box center [357, 485] width 362 height 479
click at [448, 263] on select "Waiting for Artwork Waiting for Diecut Waiting for Mockup Waiting for DTP Waiti…" at bounding box center [450, 261] width 164 height 15
select select "dtp_production_ready"
click at [368, 254] on select "Waiting for Artwork Waiting for Diecut Waiting for Mockup Waiting for DTP Waiti…" at bounding box center [450, 261] width 164 height 15
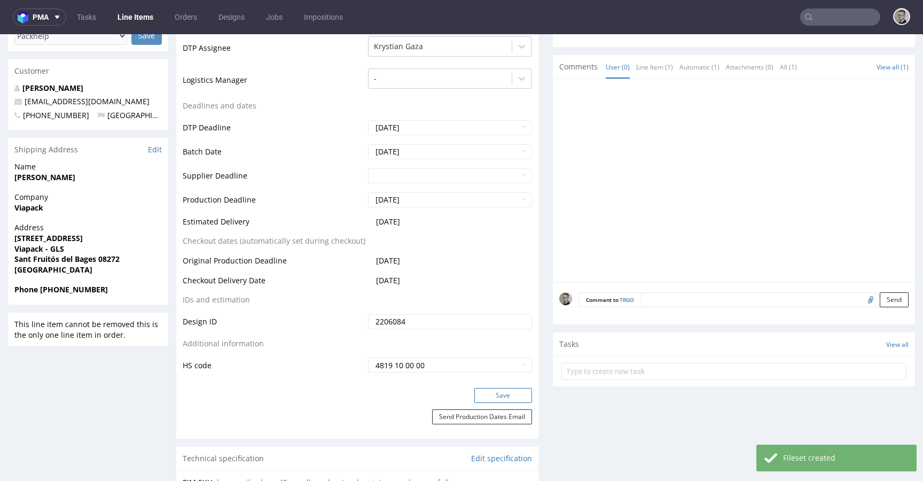
click at [494, 388] on button "Save" at bounding box center [503, 395] width 58 height 15
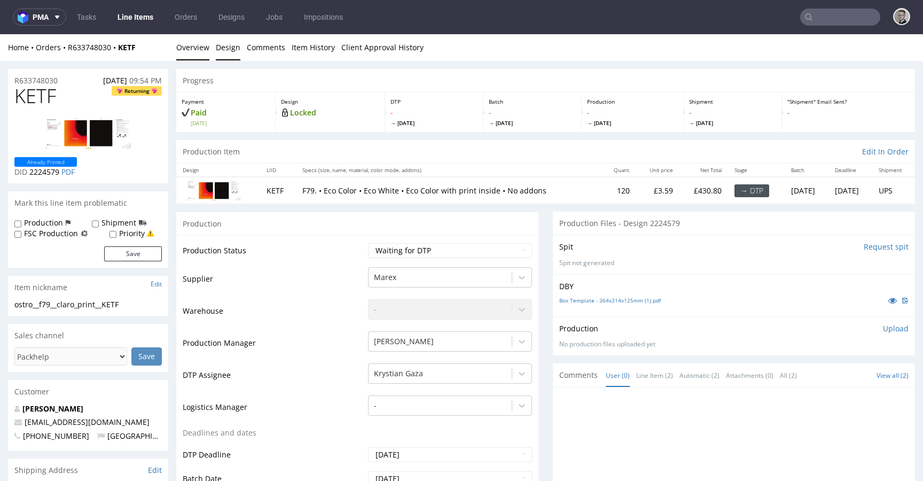
click at [228, 48] on link "Design" at bounding box center [228, 47] width 25 height 26
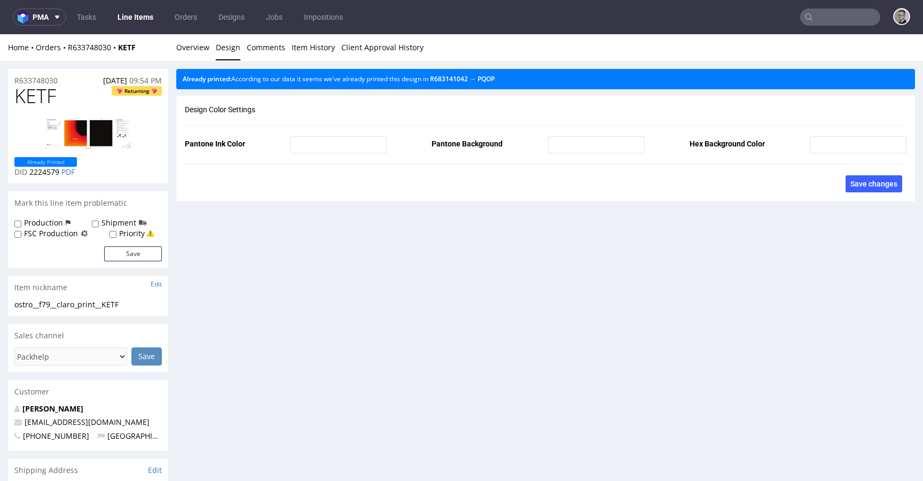
click at [497, 73] on div "Already printed: According to our data it seems we've already printed this desi…" at bounding box center [545, 79] width 738 height 20
click at [494, 75] on link "PQOP" at bounding box center [485, 78] width 17 height 9
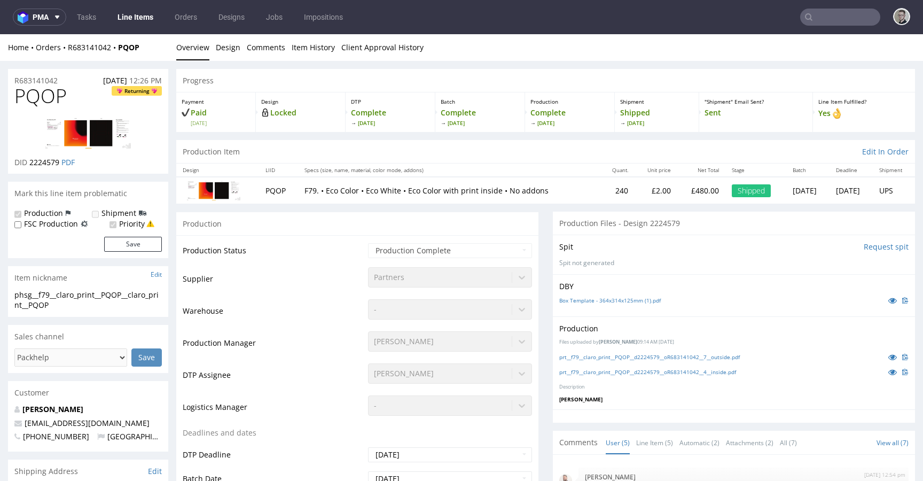
scroll to position [4, 0]
click at [888, 357] on icon at bounding box center [892, 356] width 9 height 7
click at [888, 375] on icon at bounding box center [892, 371] width 9 height 7
click at [888, 358] on icon at bounding box center [892, 356] width 9 height 7
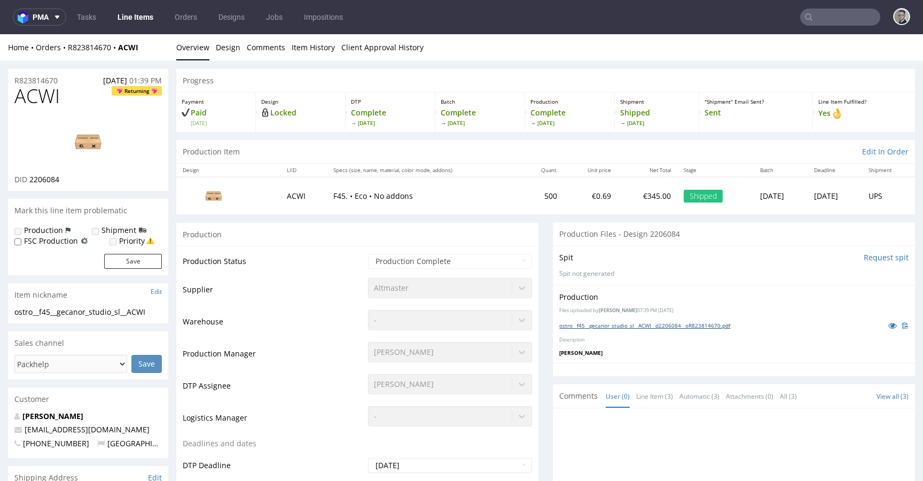
click at [669, 326] on link "ostro__f45__gecanor_studio_sl__ACWI__d2206084__oR823814670.pdf" at bounding box center [644, 324] width 171 height 7
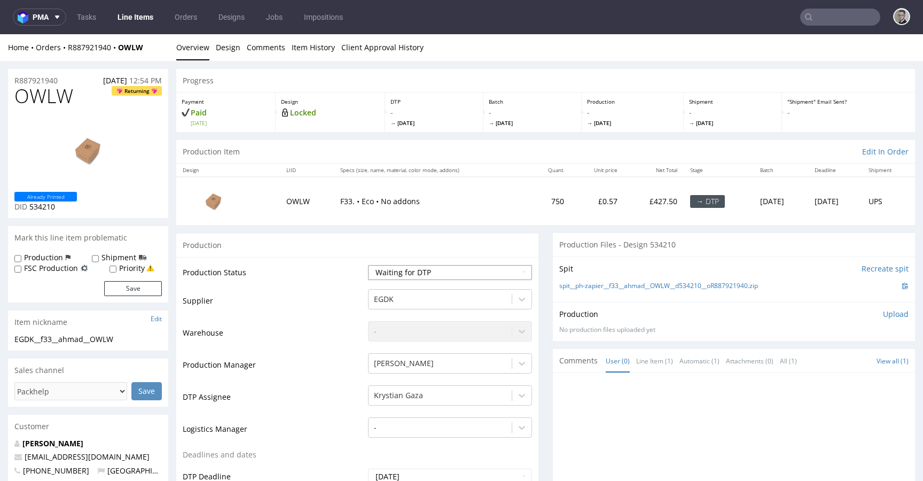
click at [422, 270] on select "Waiting for Artwork Waiting for Diecut Waiting for Mockup Waiting for DTP Waiti…" at bounding box center [450, 272] width 164 height 15
select select "dtp_in_process"
click at [368, 265] on select "Waiting for Artwork Waiting for Diecut Waiting for Mockup Waiting for DTP Waiti…" at bounding box center [450, 272] width 164 height 15
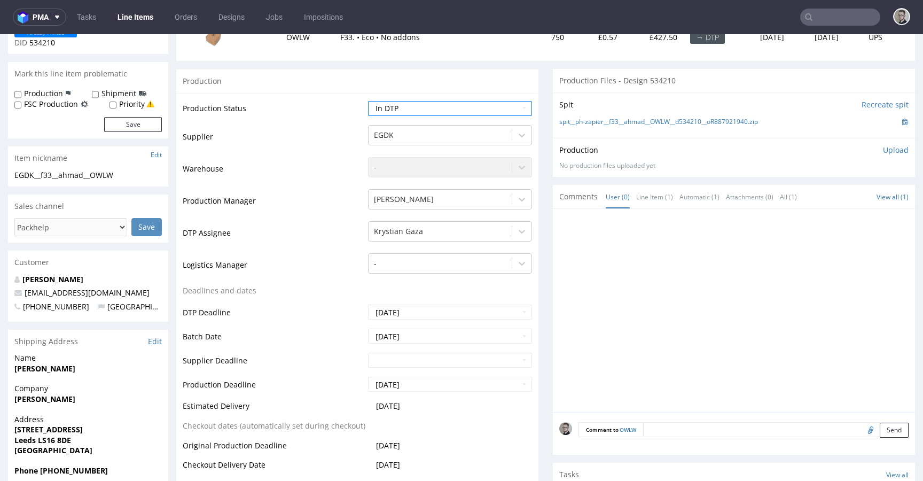
scroll to position [337, 0]
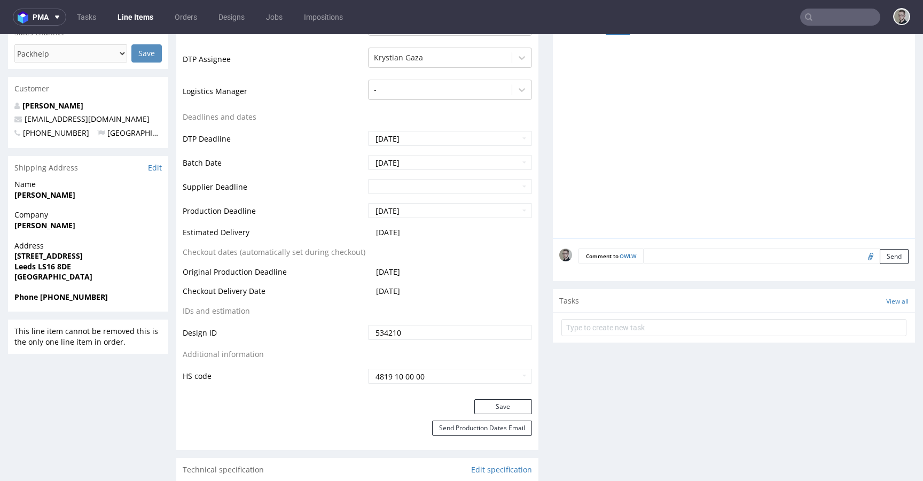
click at [495, 414] on div "Save" at bounding box center [357, 409] width 362 height 21
click at [502, 405] on button "Save" at bounding box center [503, 406] width 58 height 15
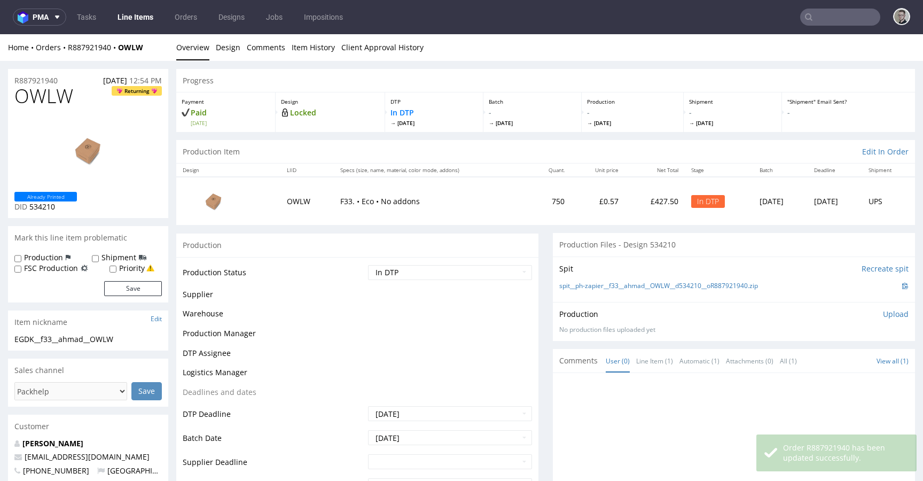
scroll to position [0, 0]
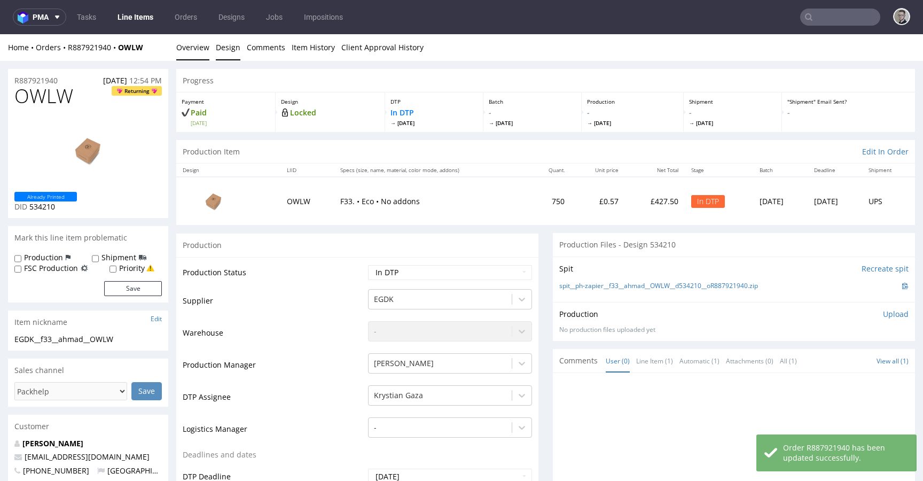
click at [228, 49] on link "Design" at bounding box center [228, 47] width 25 height 26
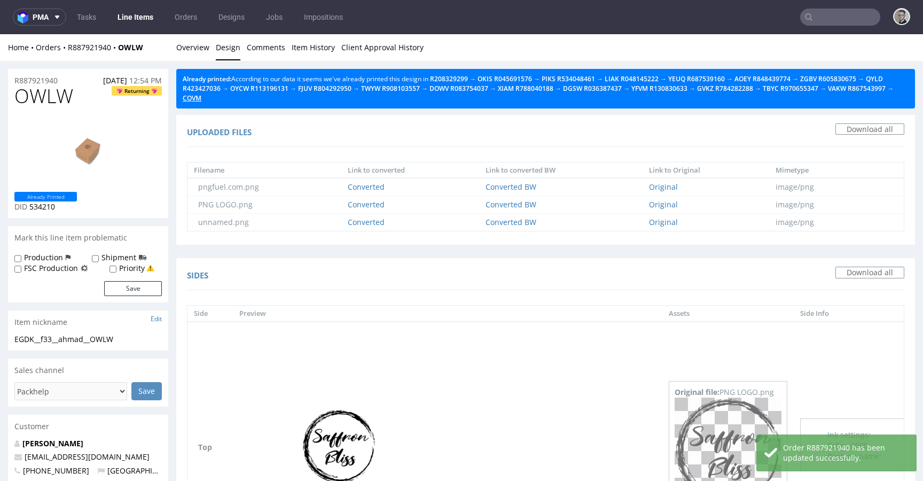
drag, startPoint x: 314, startPoint y: 99, endPoint x: 309, endPoint y: 96, distance: 6.1
click at [198, 54] on link "Overview" at bounding box center [192, 47] width 33 height 26
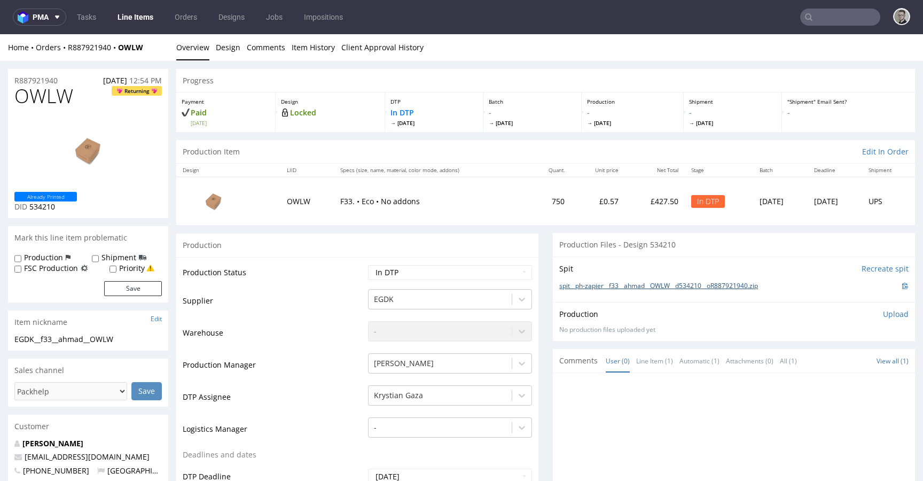
click at [638, 285] on link "spit__ph-zapier__f33__ahmad__OWLW__d534210__oR887921940.zip" at bounding box center [658, 285] width 199 height 9
click at [883, 313] on p "Upload" at bounding box center [896, 314] width 26 height 11
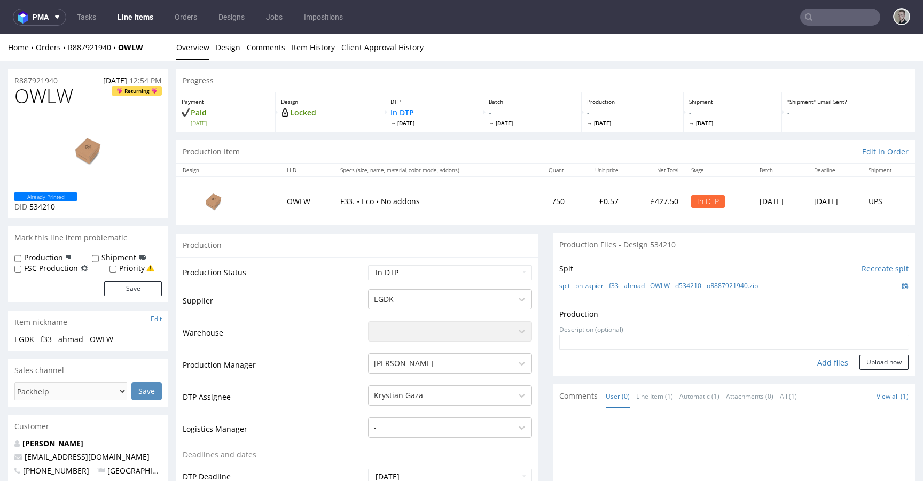
click at [844, 350] on form "Add files Upload now" at bounding box center [733, 351] width 349 height 35
click at [811, 369] on div "Production Upload No production files uploaded yet Description (optional) Add f…" at bounding box center [734, 339] width 362 height 74
click at [826, 363] on div "Add files" at bounding box center [832, 363] width 53 height 16
type input "C:\fakepath\ph-zapier__f33__ahmad__OWLW__d534210__oR887921940.pdf"
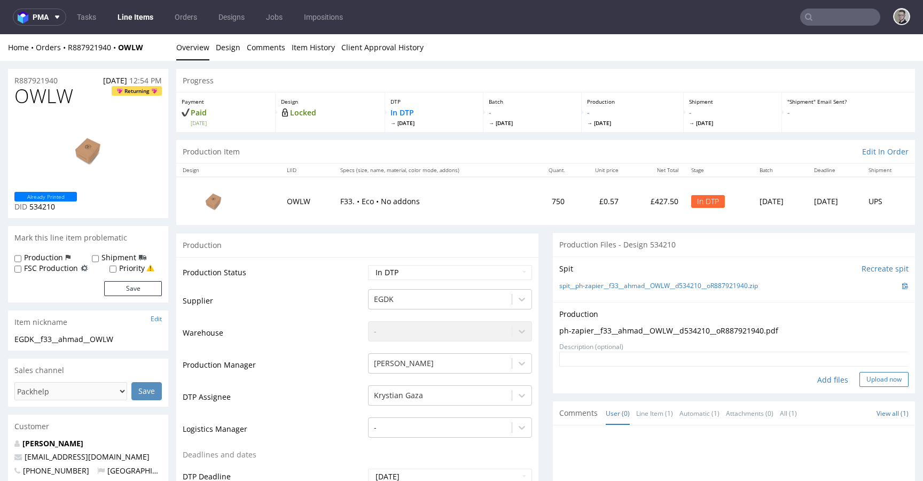
click at [859, 380] on button "Upload now" at bounding box center [883, 379] width 49 height 15
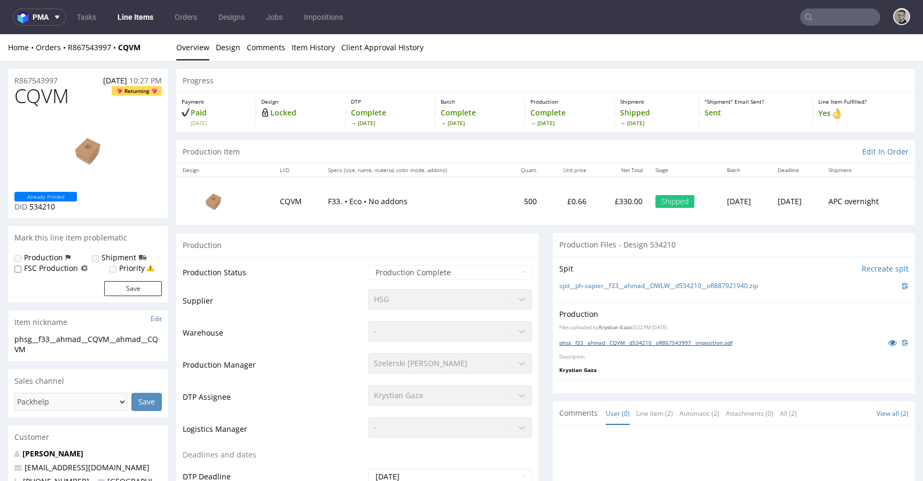
click at [648, 342] on link "phsg__f33__ahmad__CQVM__d534210__oR867543997__imposition.pdf" at bounding box center [645, 341] width 173 height 7
click at [219, 45] on link "Design" at bounding box center [228, 47] width 25 height 26
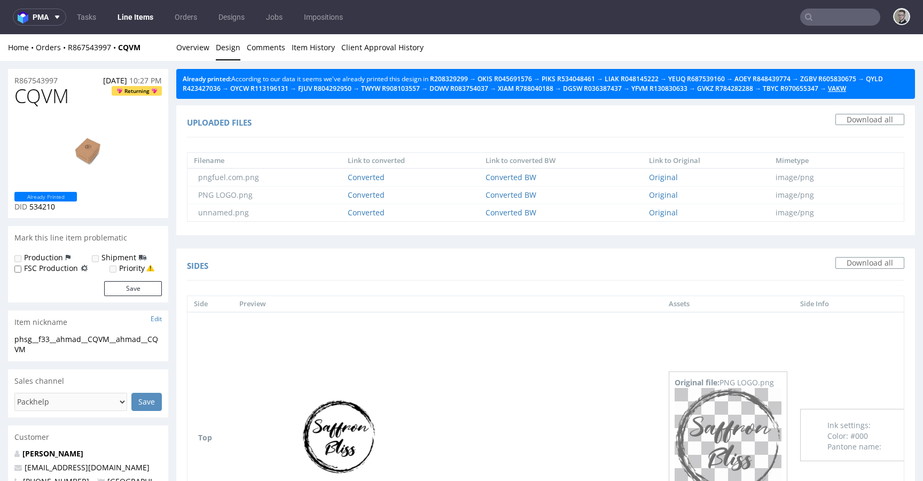
click at [828, 93] on link "VAKW" at bounding box center [837, 88] width 18 height 9
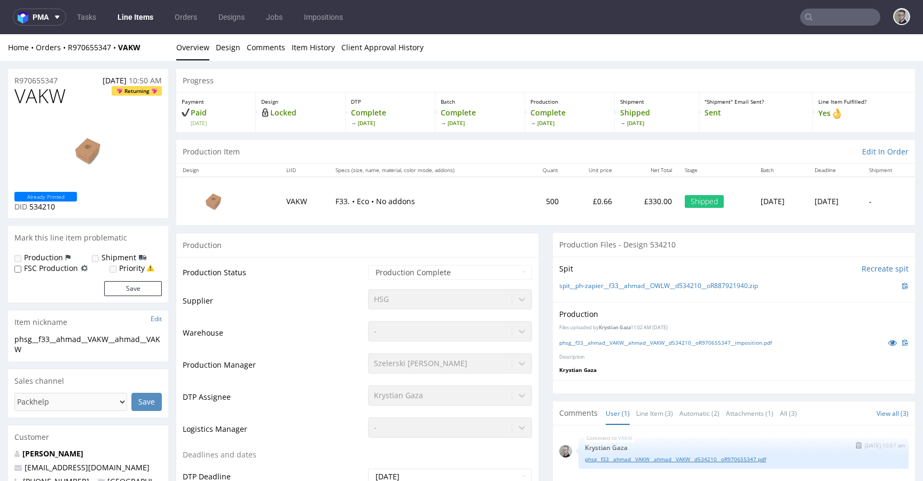
click at [728, 455] on link "phsg__f33__ahmad__VAKW__ahmad__VAKW__d534210__oR970655347.pdf" at bounding box center [743, 459] width 317 height 8
click at [601, 459] on link "phsg__f33__ahmad__VAKW__ahmad__VAKW__d534210__oR970655347.pdf" at bounding box center [743, 459] width 317 height 8
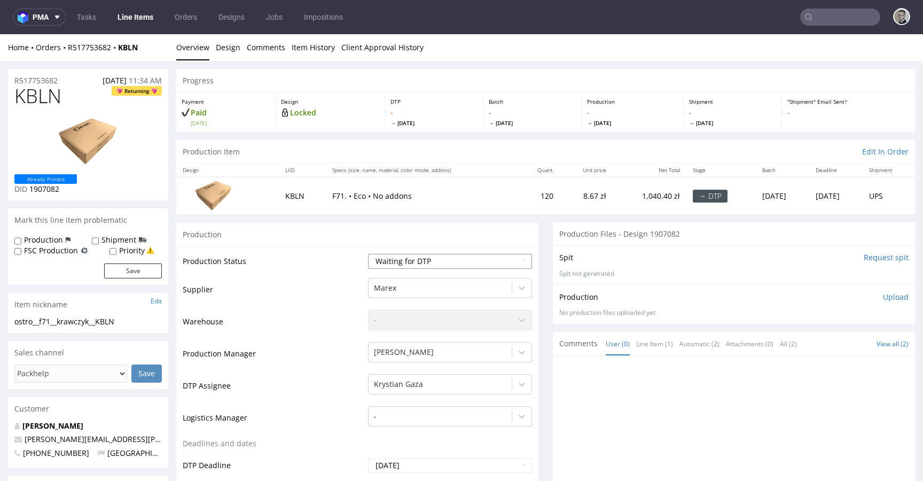
click at [435, 261] on select "Waiting for Artwork Waiting for Diecut Waiting for Mockup Waiting for DTP Waiti…" at bounding box center [450, 261] width 164 height 15
select select "dtp_in_process"
click at [368, 254] on select "Waiting for Artwork Waiting for Diecut Waiting for Mockup Waiting for DTP Waiti…" at bounding box center [450, 261] width 164 height 15
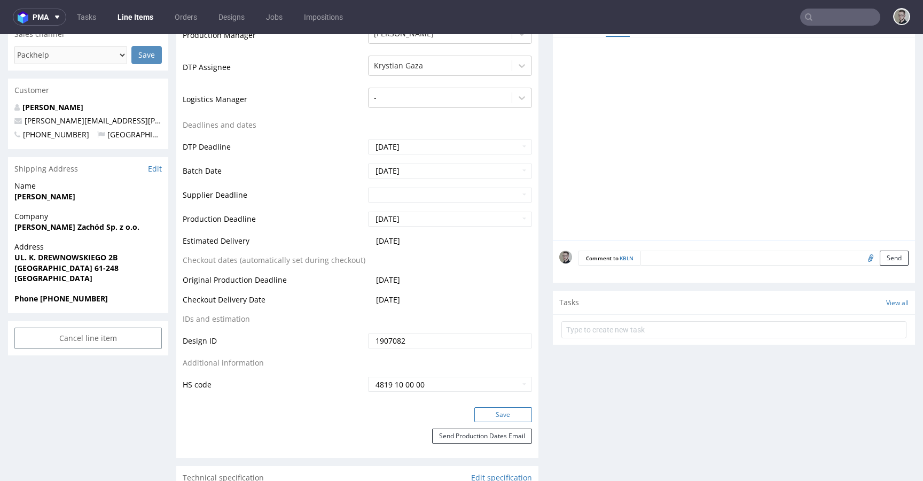
click at [497, 413] on button "Save" at bounding box center [503, 414] width 58 height 15
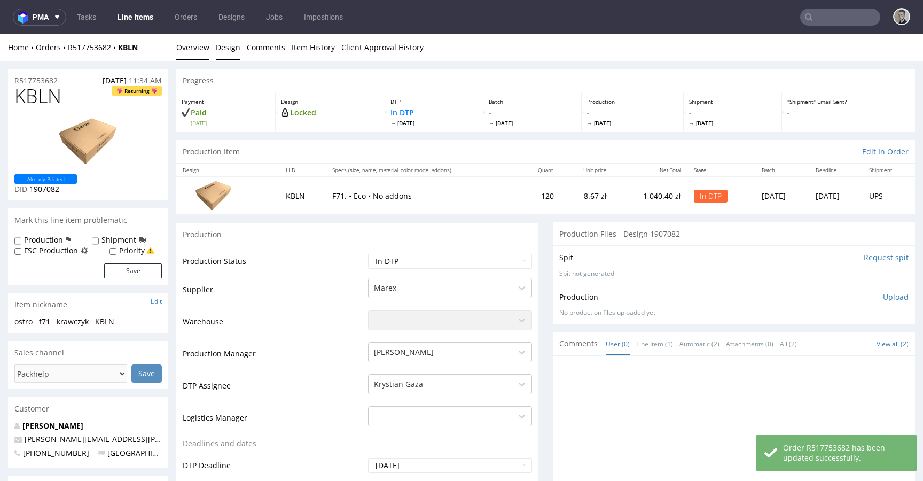
click at [233, 49] on link "Design" at bounding box center [228, 47] width 25 height 26
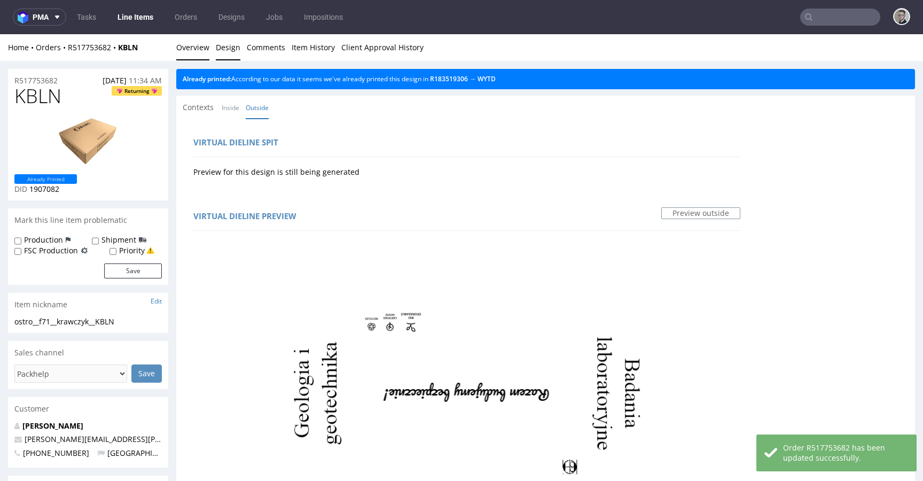
click at [191, 45] on link "Overview" at bounding box center [192, 47] width 33 height 26
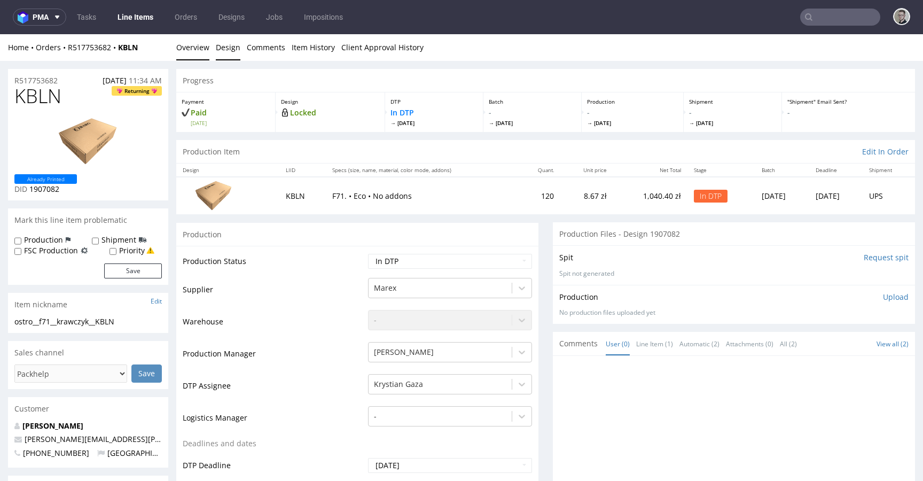
click at [237, 44] on link "Design" at bounding box center [228, 47] width 25 height 26
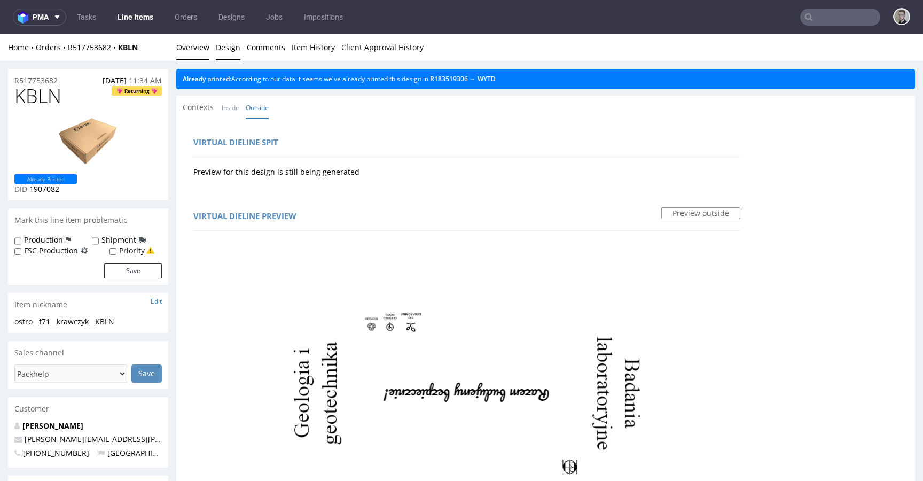
click at [197, 48] on link "Overview" at bounding box center [192, 47] width 33 height 26
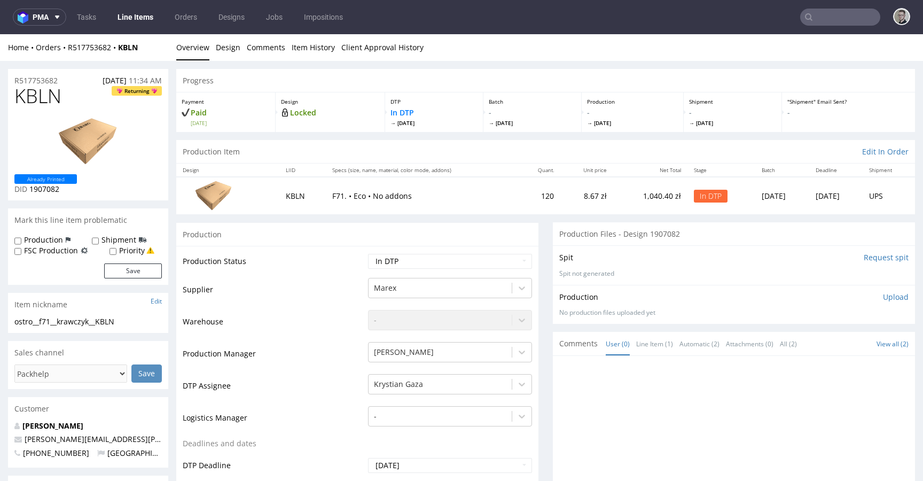
click at [83, 324] on div "ostro__f71__krawczyk__KBLN" at bounding box center [87, 321] width 147 height 11
drag, startPoint x: 68, startPoint y: 83, endPoint x: 0, endPoint y: 88, distance: 68.0
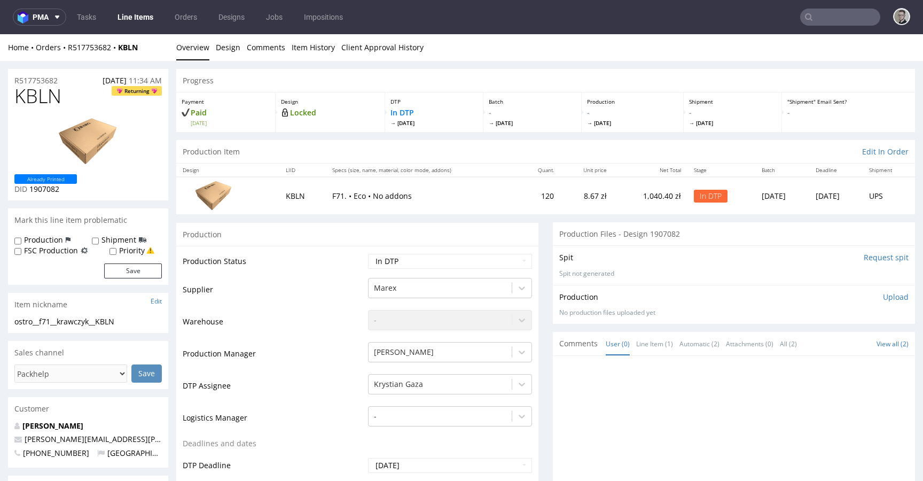
click at [70, 77] on div "R517753682 08.08.2025 11:34 AM" at bounding box center [88, 77] width 160 height 17
drag, startPoint x: 34, startPoint y: 81, endPoint x: 0, endPoint y: 83, distance: 34.2
copy p "R517753682"
click at [436, 254] on select "Waiting for Artwork Waiting for Diecut Waiting for Mockup Waiting for DTP Waiti…" at bounding box center [450, 261] width 164 height 15
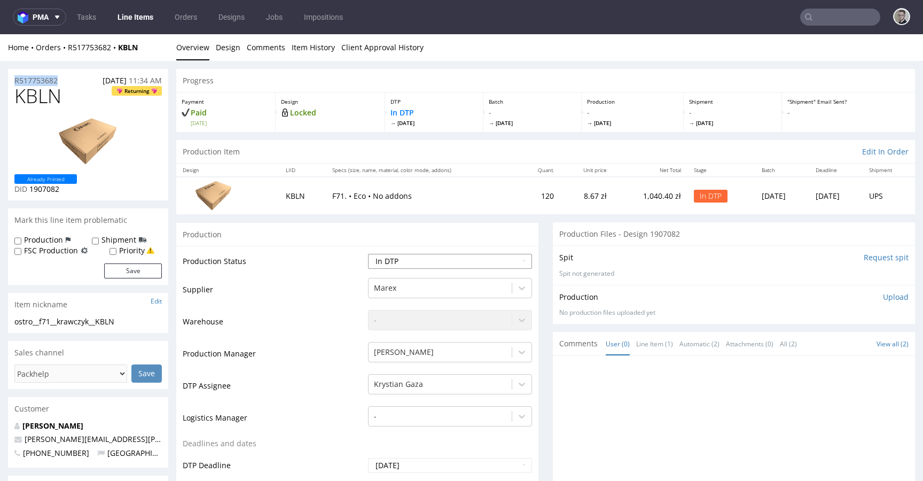
select select "dtp_ca_needed"
click at [368, 254] on select "Waiting for Artwork Waiting for Diecut Waiting for Mockup Waiting for DTP Waiti…" at bounding box center [450, 261] width 164 height 15
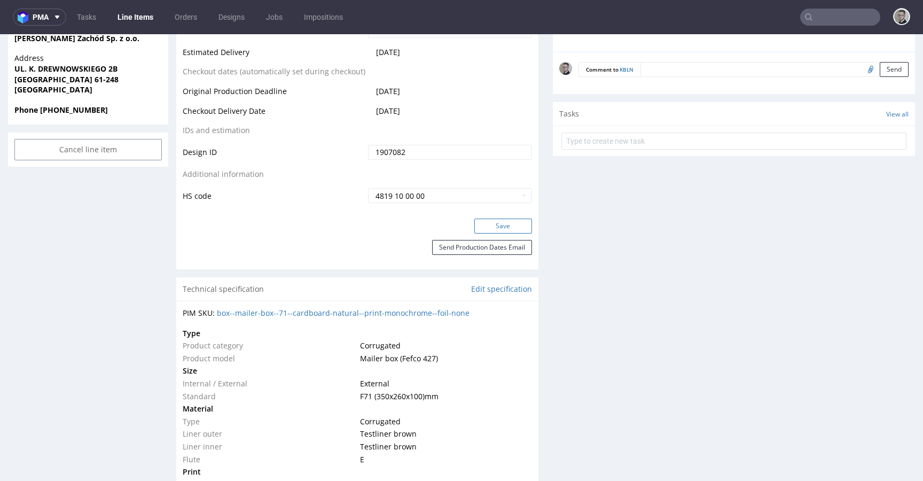
click at [506, 224] on button "Save" at bounding box center [503, 225] width 58 height 15
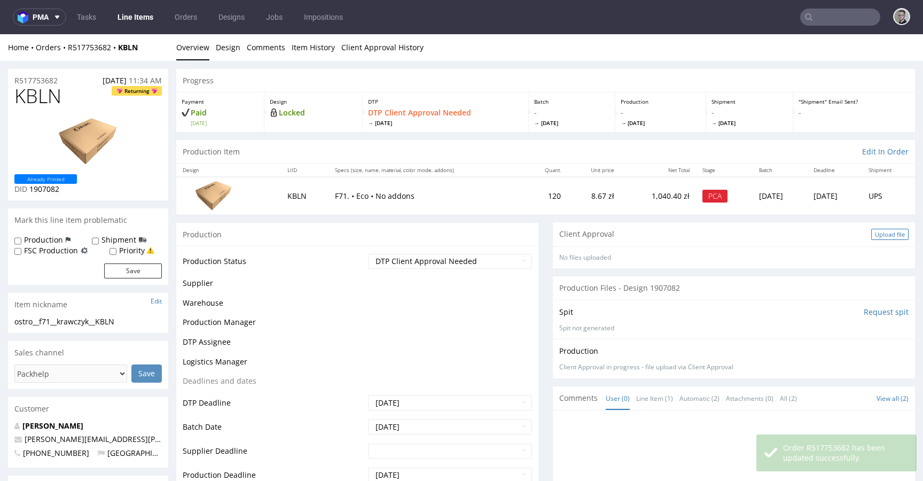
click at [878, 229] on div "Upload file" at bounding box center [889, 234] width 37 height 11
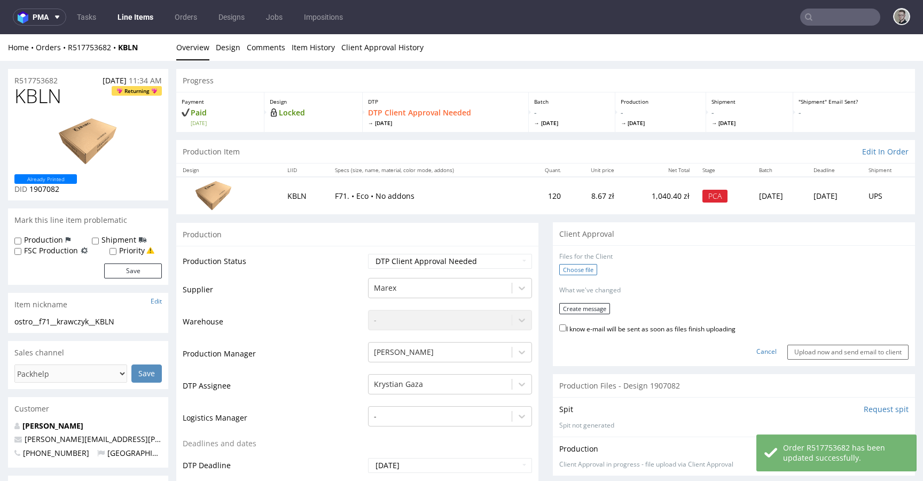
click at [570, 271] on label "Choose file" at bounding box center [578, 269] width 38 height 11
click at [0, 34] on input "Choose file" at bounding box center [0, 34] width 0 height 0
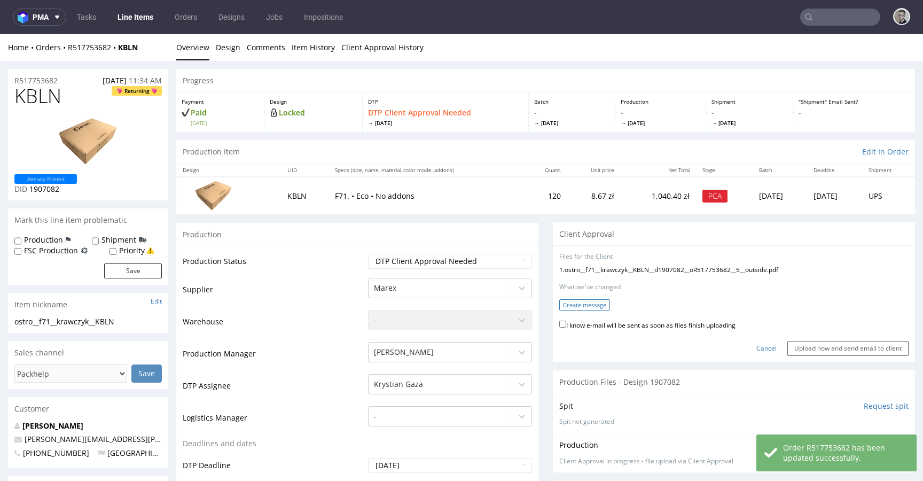
click at [591, 306] on button "Create message" at bounding box center [584, 304] width 51 height 11
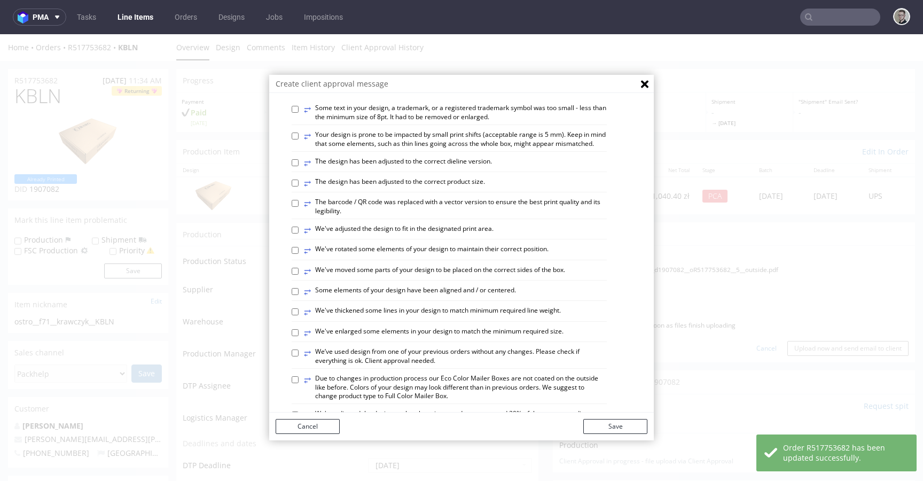
scroll to position [619, 0]
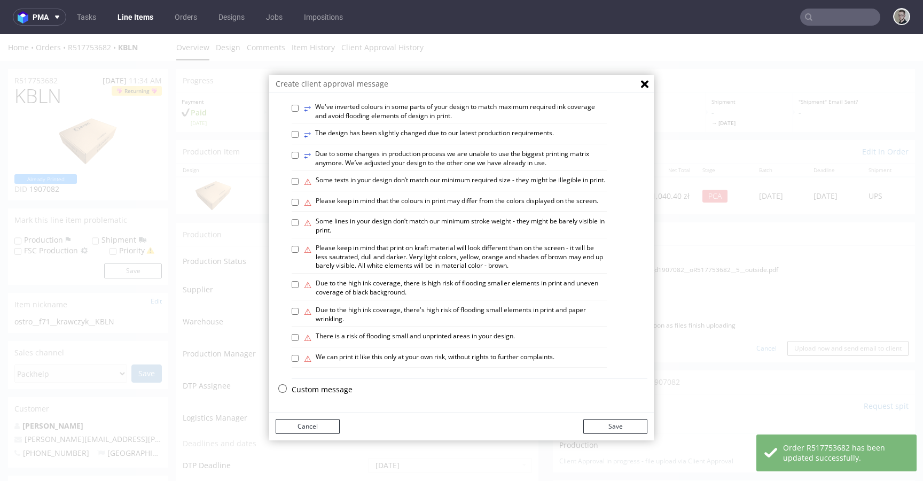
drag, startPoint x: 330, startPoint y: 387, endPoint x: 458, endPoint y: 286, distance: 162.7
click at [330, 387] on p "Custom message" at bounding box center [470, 389] width 356 height 11
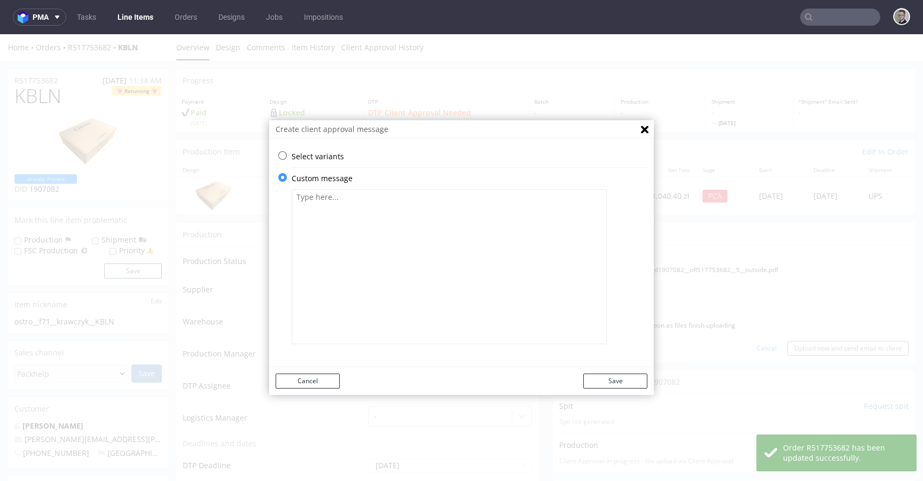
drag, startPoint x: 458, startPoint y: 286, endPoint x: 448, endPoint y: 286, distance: 9.6
click at [458, 286] on textarea at bounding box center [449, 266] width 315 height 155
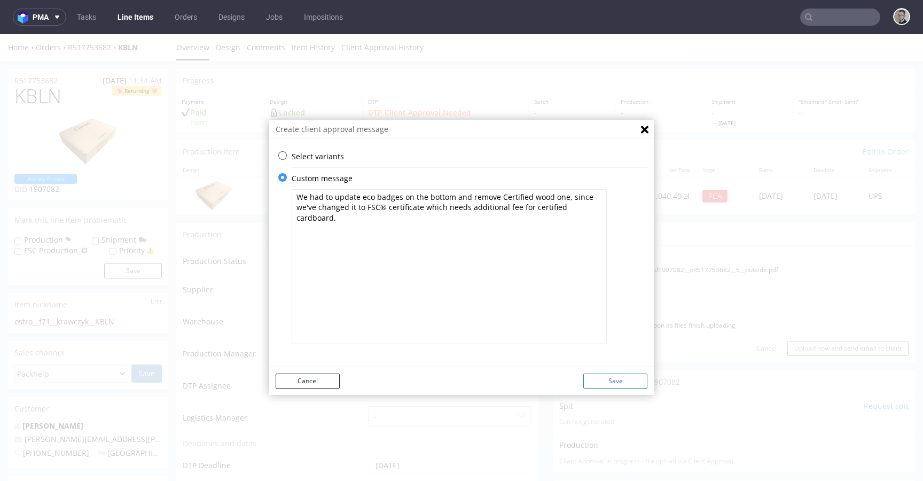
type textarea "We had to update eco badges on the bottom and remove Certified wood one, since …"
click at [641, 376] on button "Save" at bounding box center [615, 380] width 64 height 15
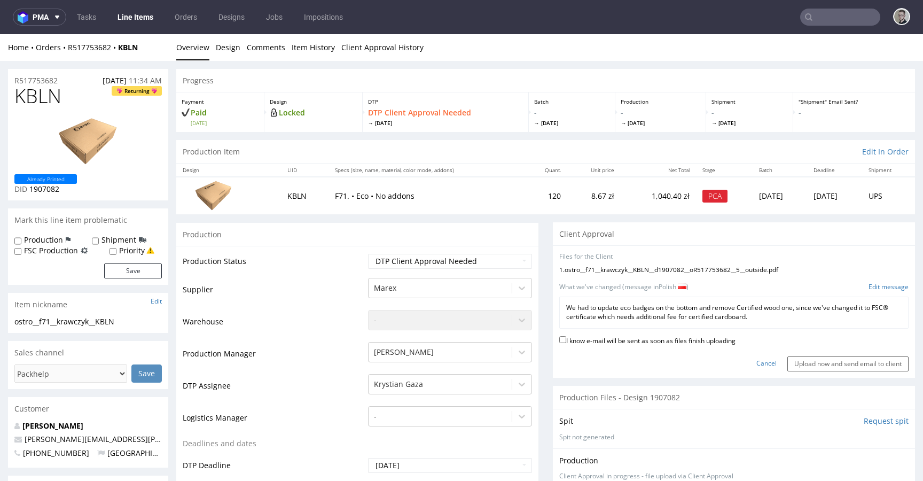
click at [697, 343] on div "I know e-mail will be sent as soon as files finish uploading" at bounding box center [733, 341] width 349 height 14
click at [700, 337] on label "I know e-mail will be sent as soon as files finish uploading" at bounding box center [647, 340] width 176 height 12
click at [566, 337] on input "I know e-mail will be sent as soon as files finish uploading" at bounding box center [562, 339] width 7 height 7
checkbox input "true"
click at [821, 358] on input "Upload now and send email to client" at bounding box center [847, 363] width 121 height 15
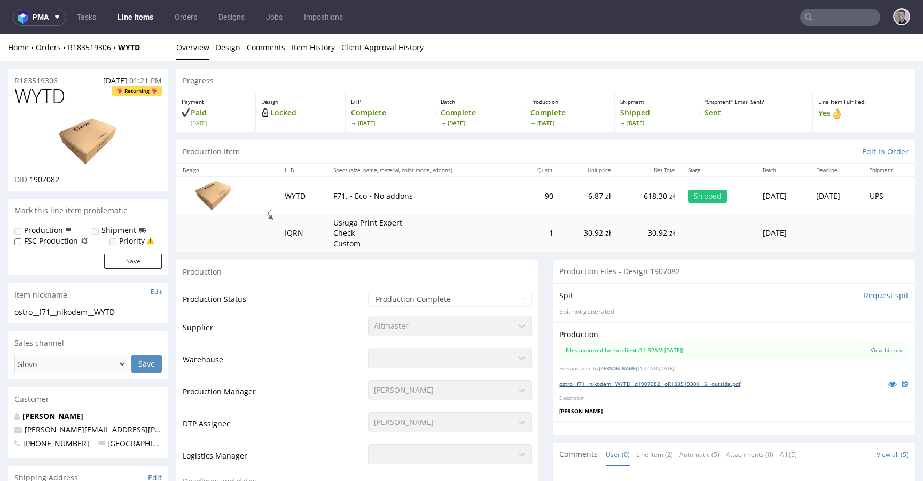
click at [650, 380] on link "ostro__f71__nikodem__WYTD__d1907082__oR183519306__5__outside.pdf" at bounding box center [649, 383] width 181 height 7
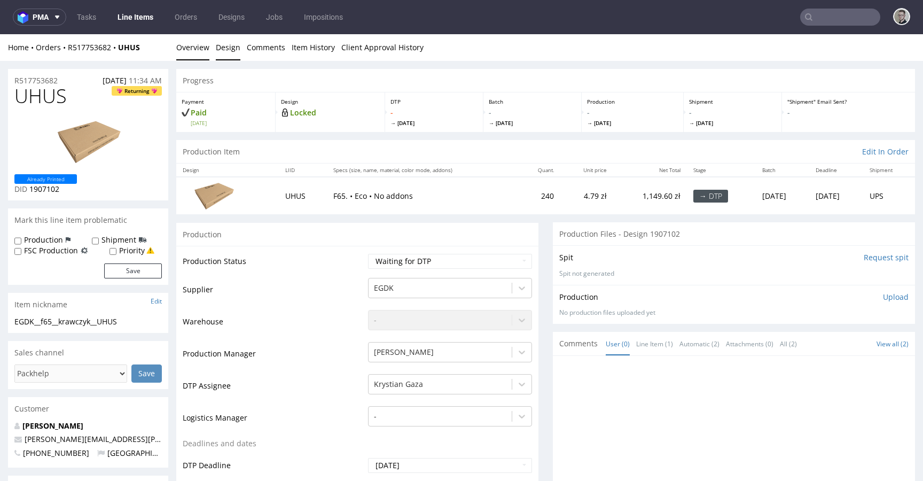
click at [230, 46] on link "Design" at bounding box center [228, 47] width 25 height 26
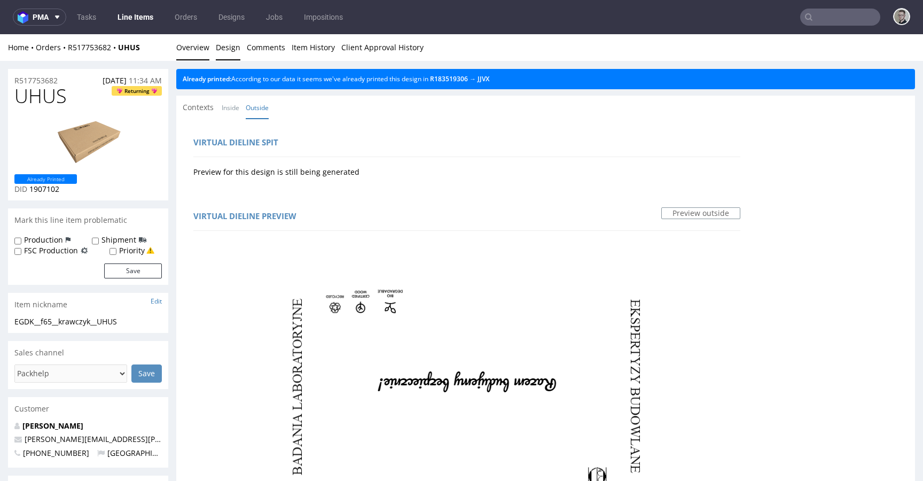
click at [192, 49] on link "Overview" at bounding box center [192, 47] width 33 height 26
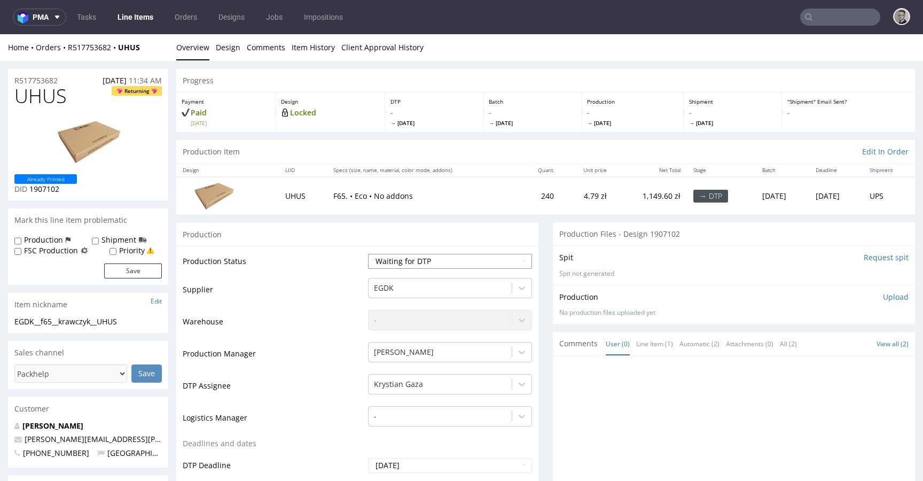
click at [456, 264] on select "Waiting for Artwork Waiting for Diecut Waiting for Mockup Waiting for DTP Waiti…" at bounding box center [450, 261] width 164 height 15
select select "dtp_in_process"
click at [368, 254] on select "Waiting for Artwork Waiting for Diecut Waiting for Mockup Waiting for DTP Waiti…" at bounding box center [450, 261] width 164 height 15
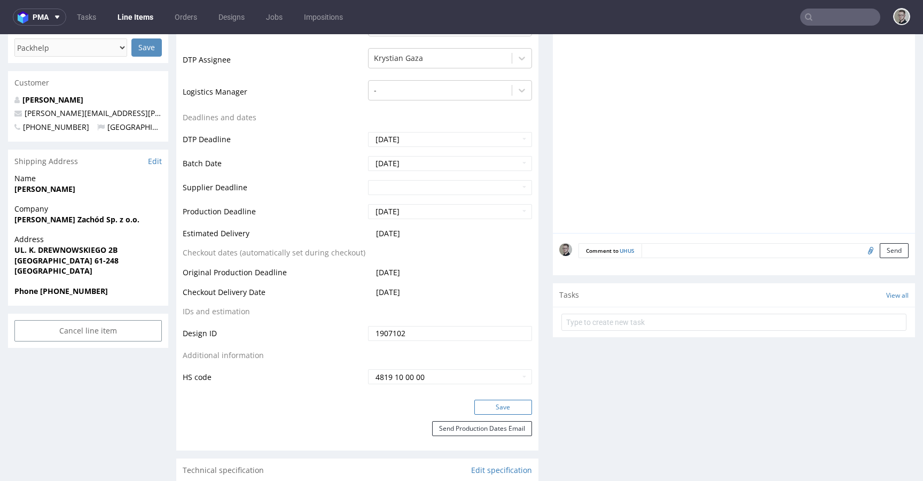
click at [497, 404] on button "Save" at bounding box center [503, 406] width 58 height 15
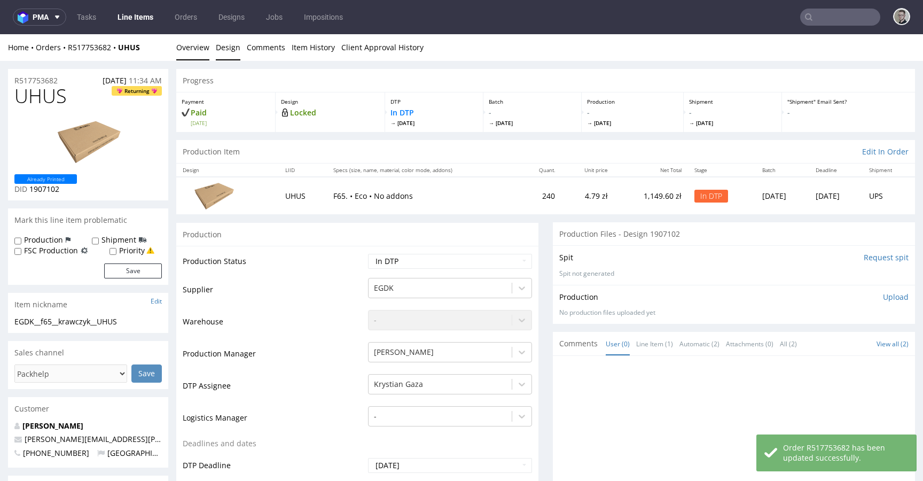
click at [222, 45] on link "Design" at bounding box center [228, 47] width 25 height 26
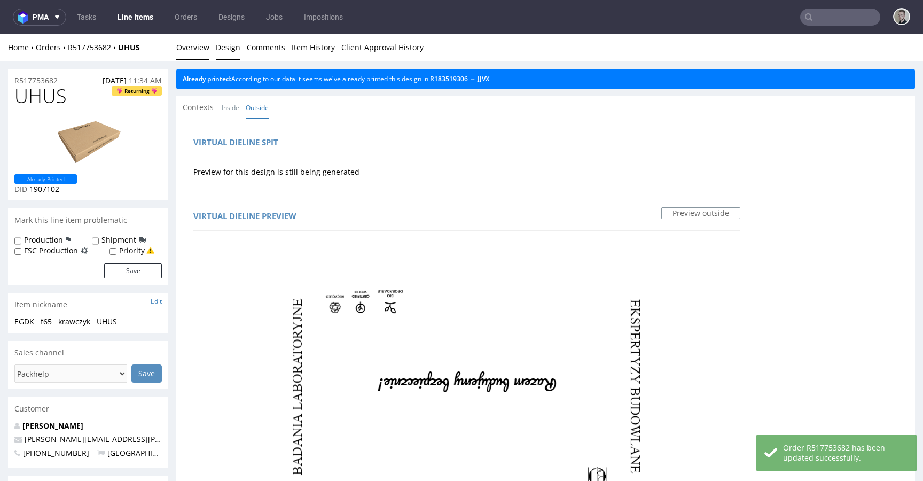
click at [184, 53] on link "Overview" at bounding box center [192, 47] width 33 height 26
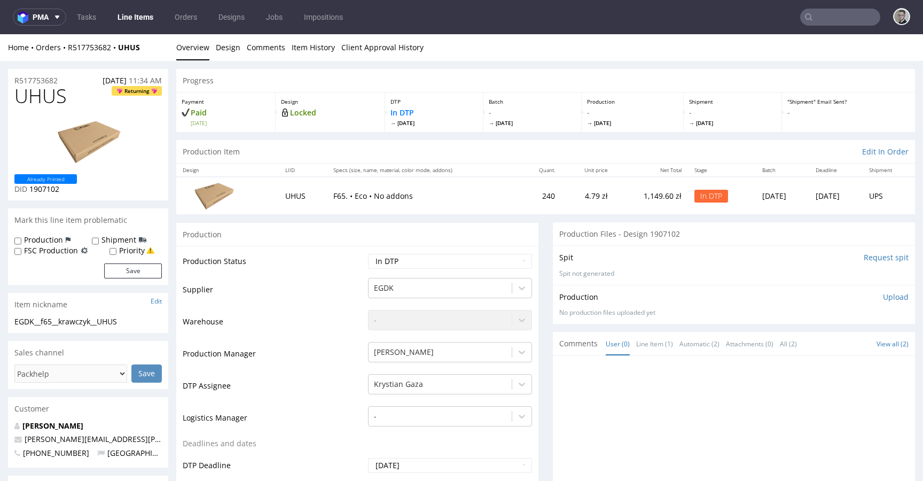
click at [56, 323] on div "EGDK__f65__krawczyk__UHUS" at bounding box center [87, 321] width 147 height 11
click at [57, 323] on div "EGDK__f65__krawczyk__UHUS" at bounding box center [87, 321] width 147 height 11
drag, startPoint x: 69, startPoint y: 80, endPoint x: 0, endPoint y: 75, distance: 69.0
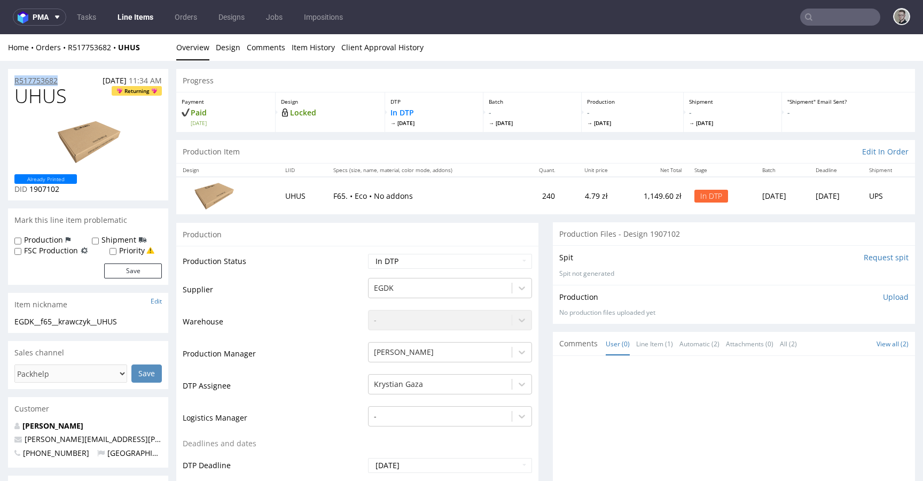
copy p "R517753682"
click at [519, 265] on div "Production Status Waiting for Artwork Waiting for Diecut Waiting for Mockup Wai…" at bounding box center [357, 485] width 362 height 479
click at [497, 263] on select "Waiting for Artwork Waiting for Diecut Waiting for Mockup Waiting for DTP Waiti…" at bounding box center [450, 261] width 164 height 15
select select "dtp_ca_needed"
click at [368, 254] on select "Waiting for Artwork Waiting for Diecut Waiting for Mockup Waiting for DTP Waiti…" at bounding box center [450, 261] width 164 height 15
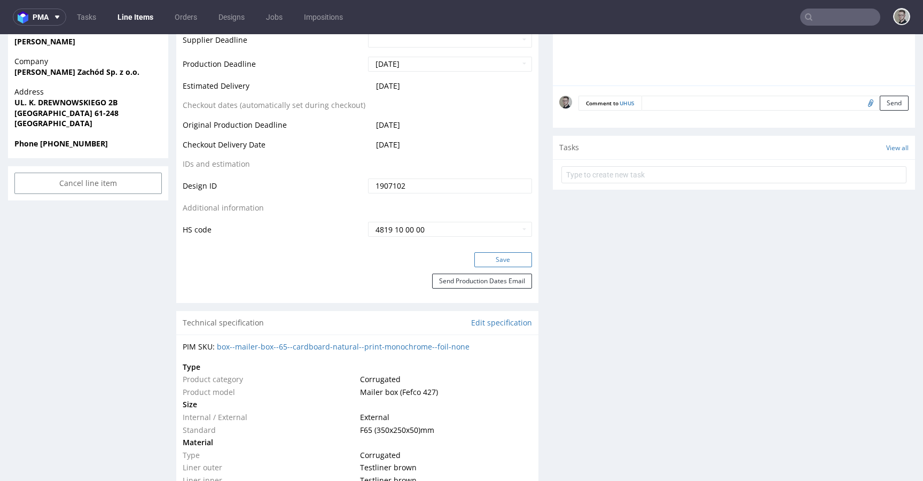
click at [502, 262] on button "Save" at bounding box center [503, 259] width 58 height 15
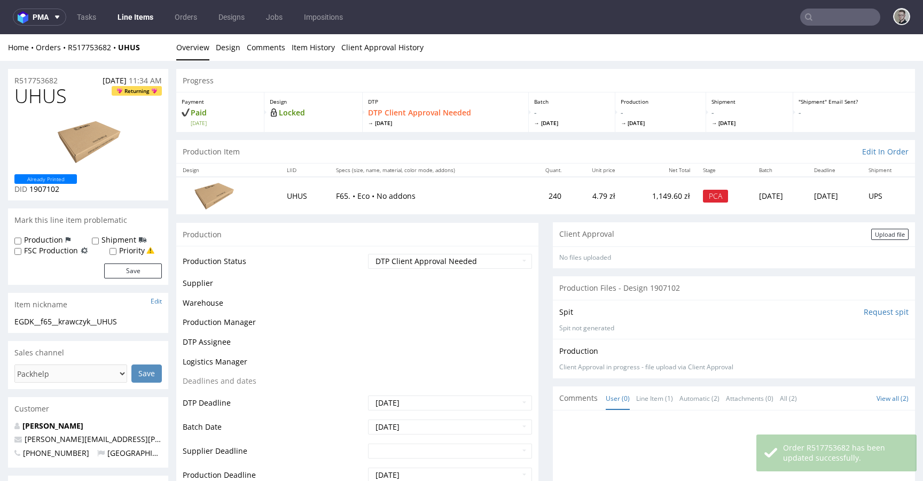
click at [871, 232] on div "Upload file" at bounding box center [889, 234] width 37 height 11
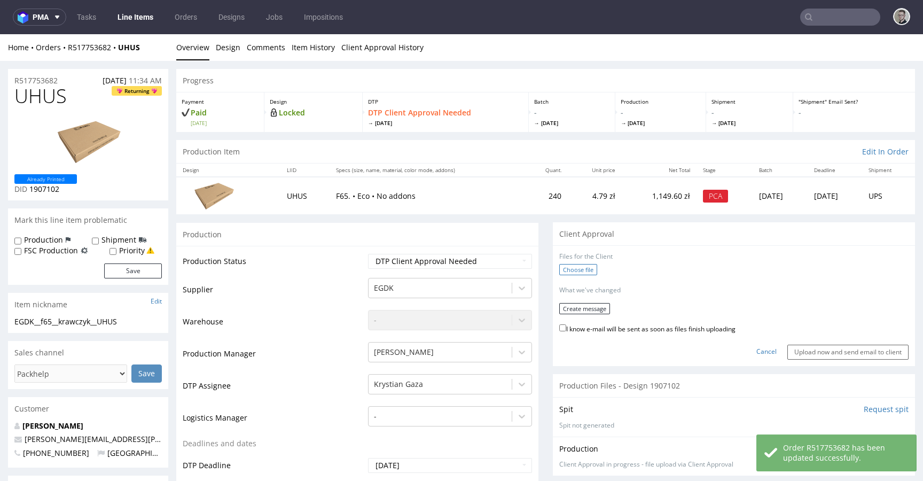
click at [579, 269] on label "Choose file" at bounding box center [578, 269] width 38 height 11
click at [0, 34] on input "Choose file" at bounding box center [0, 34] width 0 height 0
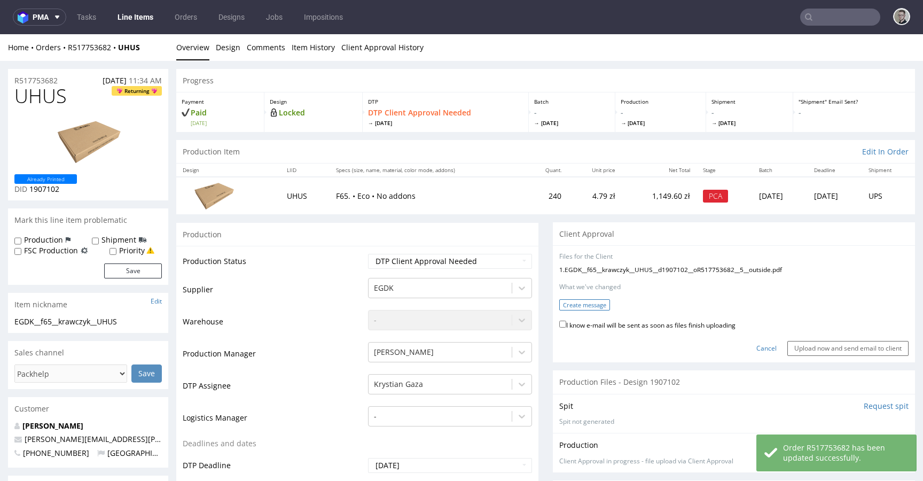
click at [594, 305] on button "Create message" at bounding box center [584, 304] width 51 height 11
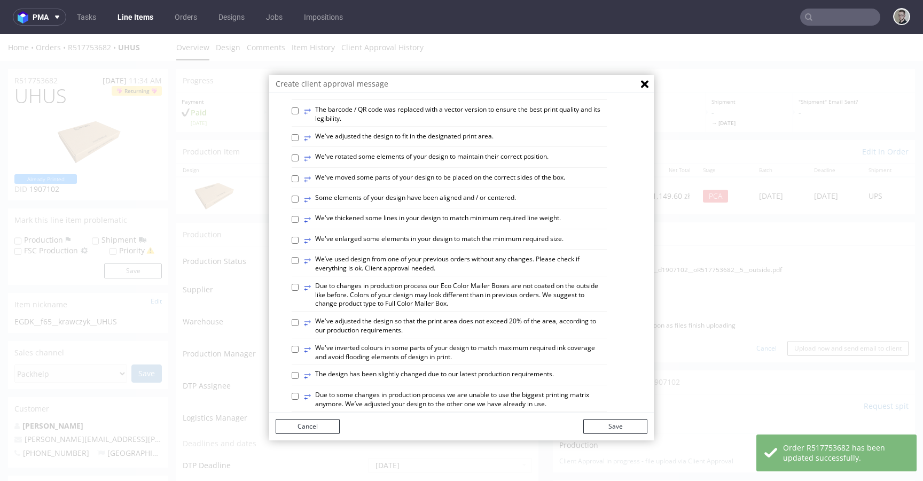
scroll to position [619, 0]
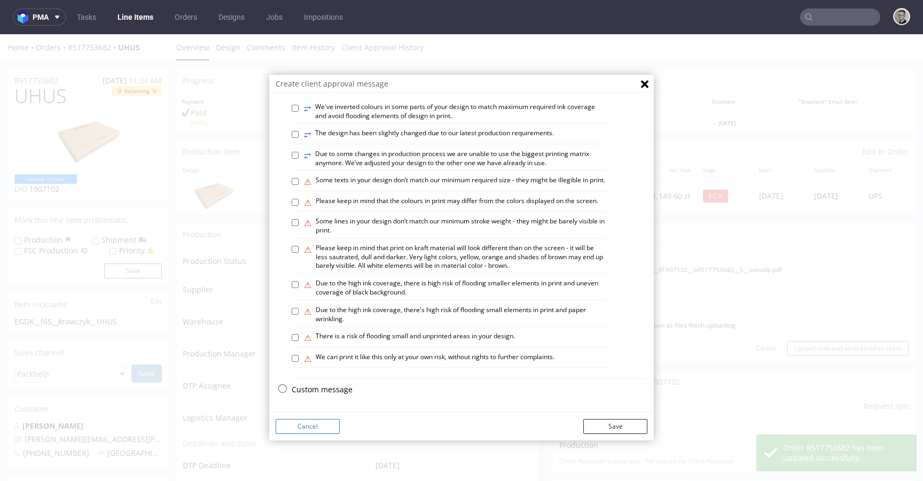
click at [318, 388] on p "Custom message" at bounding box center [470, 389] width 356 height 11
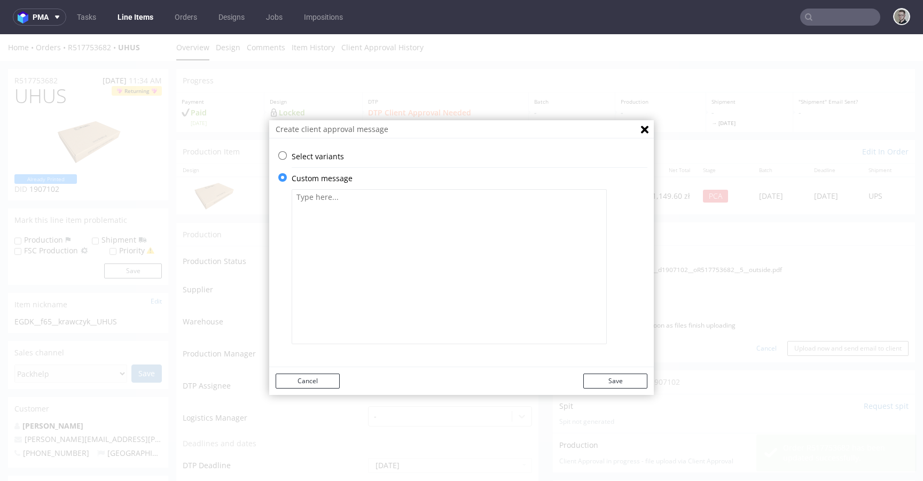
click at [403, 304] on textarea at bounding box center [449, 266] width 315 height 155
paste textarea "We had to update eco badges on the bottom and remove Certified wood one, since …"
type textarea "We had to update eco badges on the bottom and remove Certified wood one, since …"
click at [621, 383] on button "Save" at bounding box center [615, 380] width 64 height 15
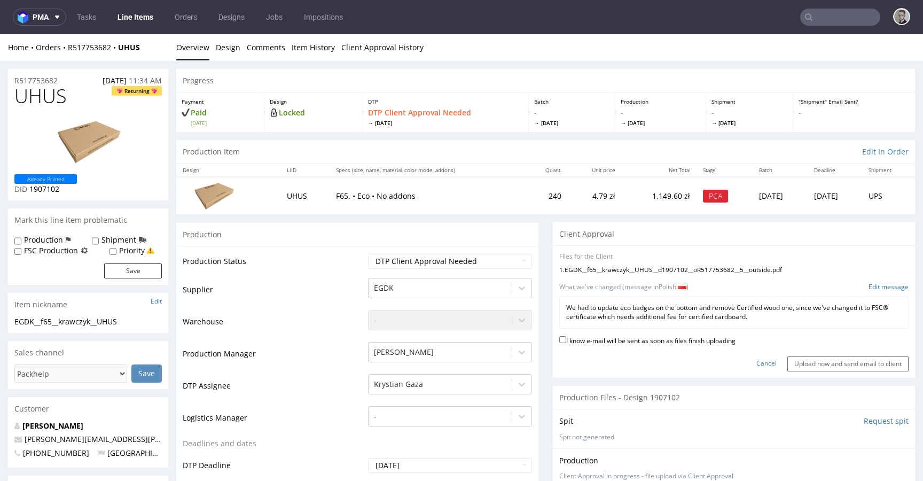
click at [674, 338] on label "I know e-mail will be sent as soon as files finish uploading" at bounding box center [647, 340] width 176 height 12
click at [566, 338] on input "I know e-mail will be sent as soon as files finish uploading" at bounding box center [562, 339] width 7 height 7
checkbox input "true"
click at [810, 355] on div "Cancel Upload now and send email to client" at bounding box center [733, 359] width 349 height 23
click at [811, 363] on input "Upload now and send email to client" at bounding box center [847, 363] width 121 height 15
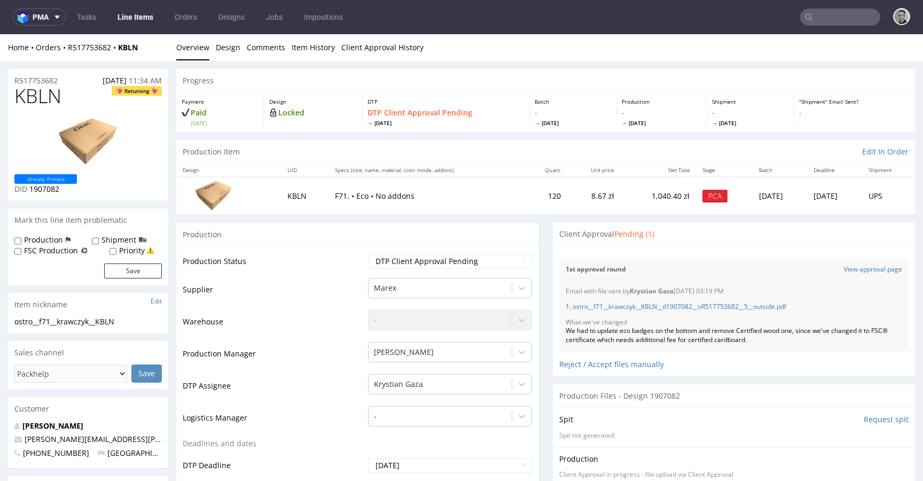
click at [686, 335] on div "We had to update eco badges on the bottom and remove Certified wood one, since …" at bounding box center [733, 335] width 336 height 18
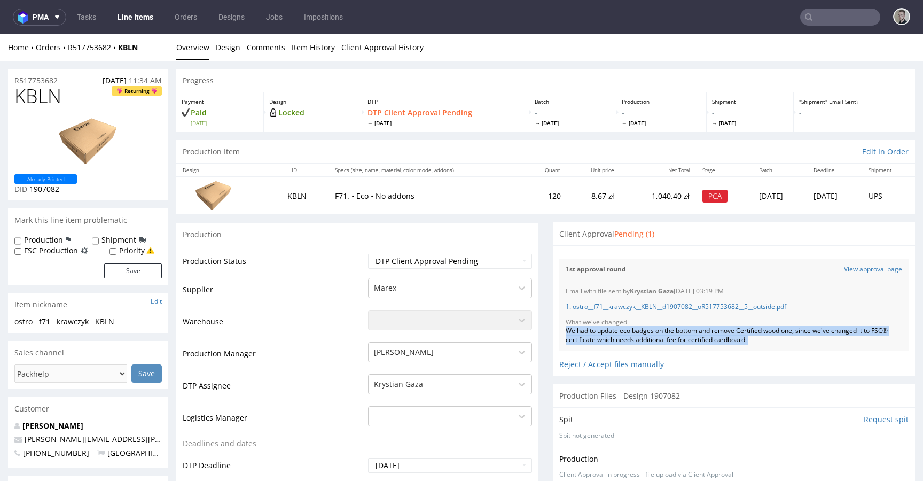
click at [686, 335] on div "We had to update eco badges on the bottom and remove Certified wood one, since …" at bounding box center [733, 335] width 336 height 18
copy div "We had to update eco badges on the bottom and remove Certified wood one, since …"
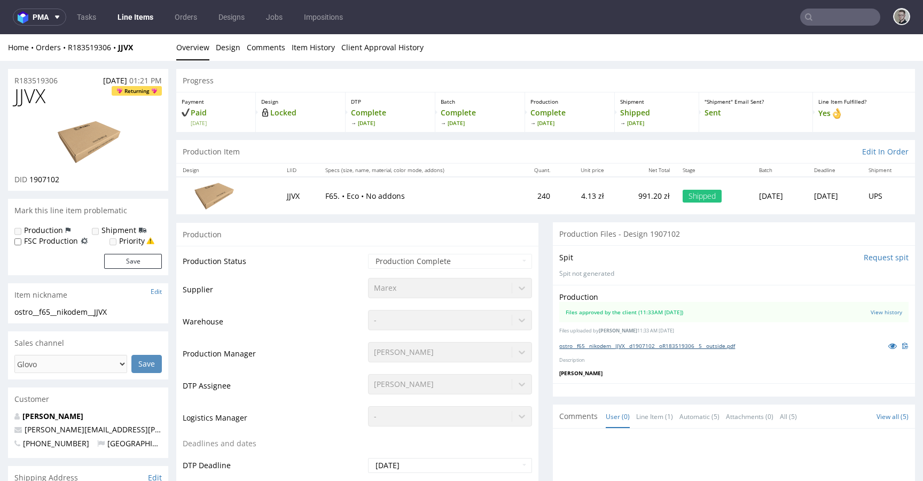
click at [645, 343] on link "ostro__f65__nikodem__JJVX__d1907102__oR183519306__5__outside.pdf" at bounding box center [647, 345] width 176 height 7
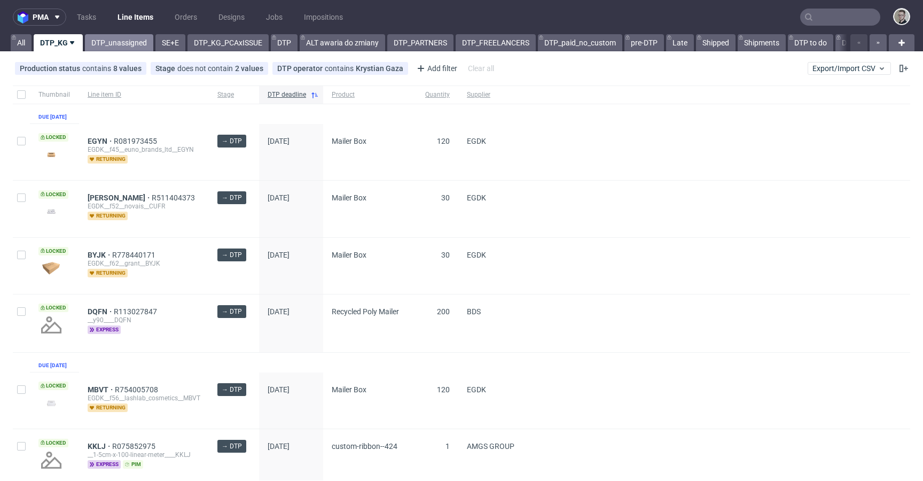
click at [126, 40] on link "DTP_unassigned" at bounding box center [119, 42] width 68 height 17
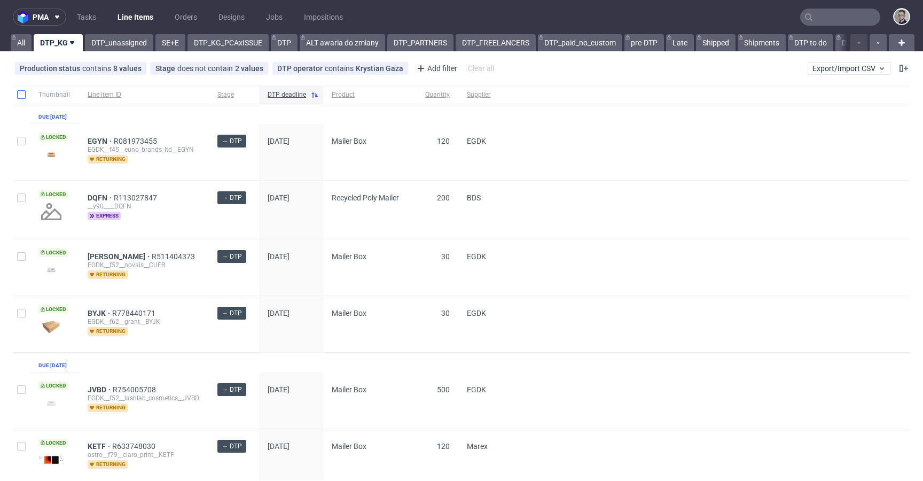
click at [27, 92] on div "Thumbnail Line item ID Stage DTP deadline Product Quantity Supplier" at bounding box center [461, 94] width 897 height 19
click at [25, 93] on input "checkbox" at bounding box center [21, 94] width 9 height 9
checkbox input "true"
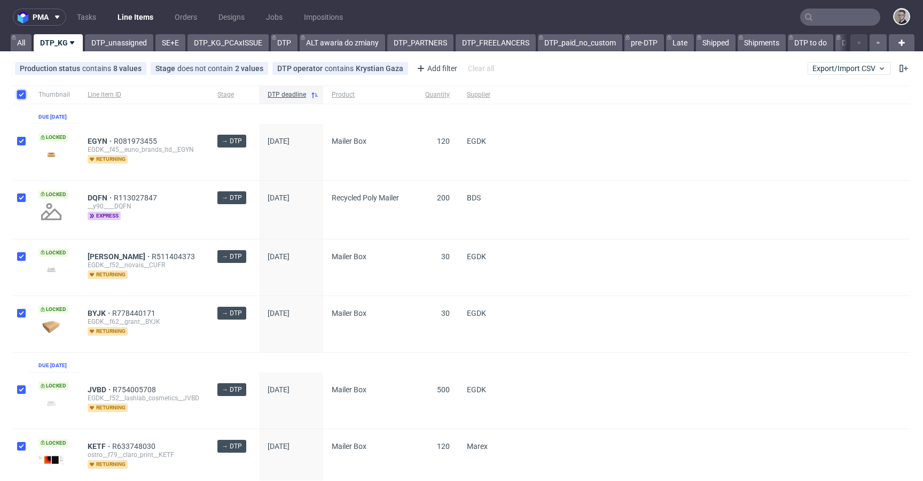
checkbox input "true"
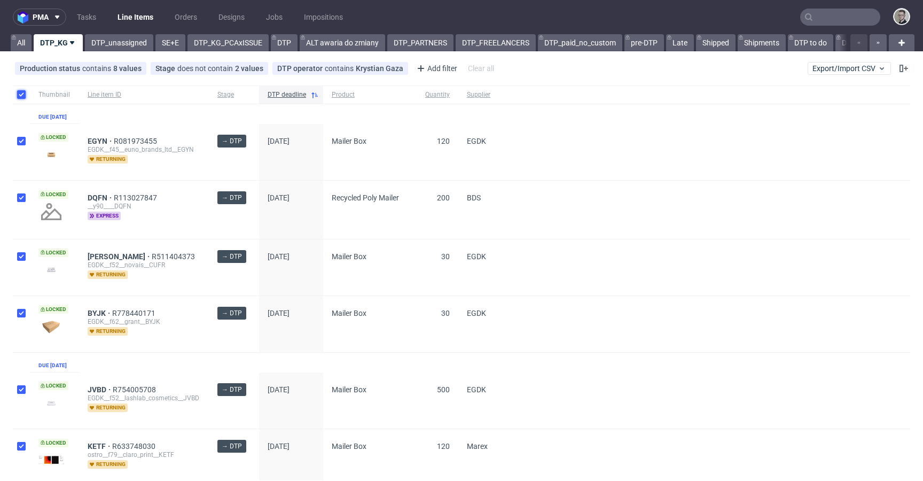
checkbox input "true"
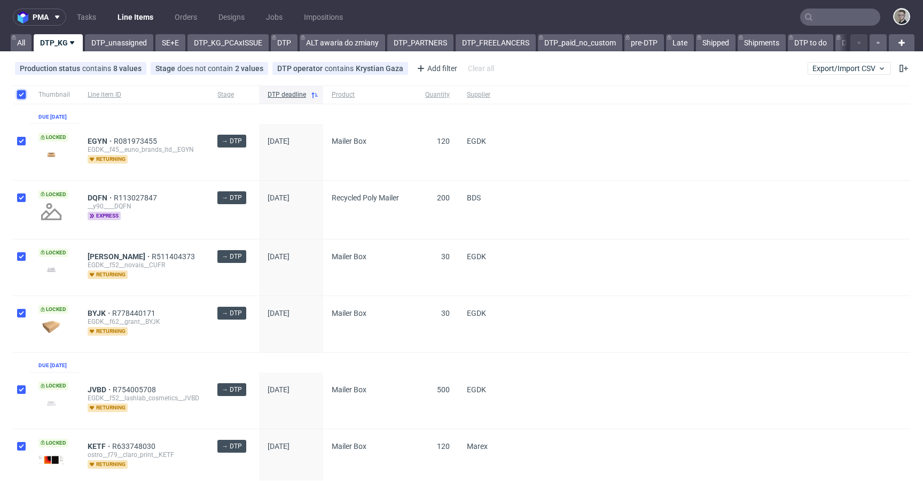
checkbox input "true"
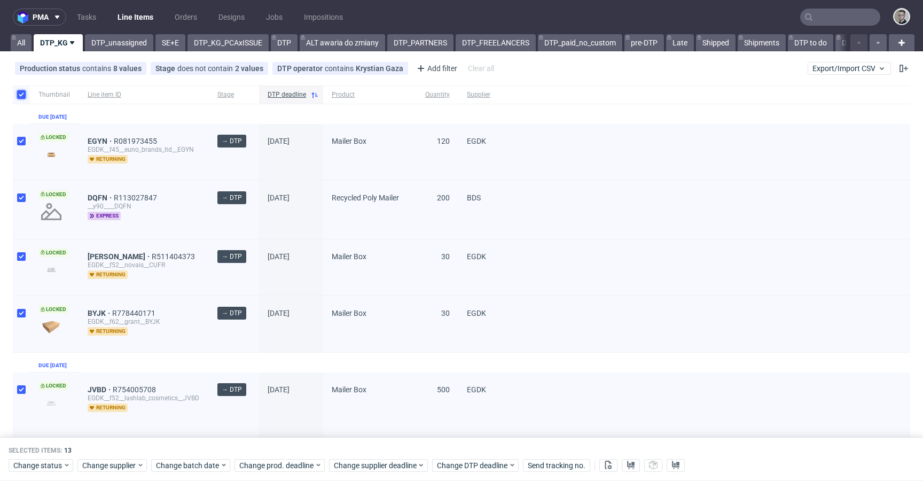
drag, startPoint x: 21, startPoint y: 94, endPoint x: 26, endPoint y: 84, distance: 10.7
click at [22, 94] on input "checkbox" at bounding box center [21, 94] width 9 height 9
checkbox input "false"
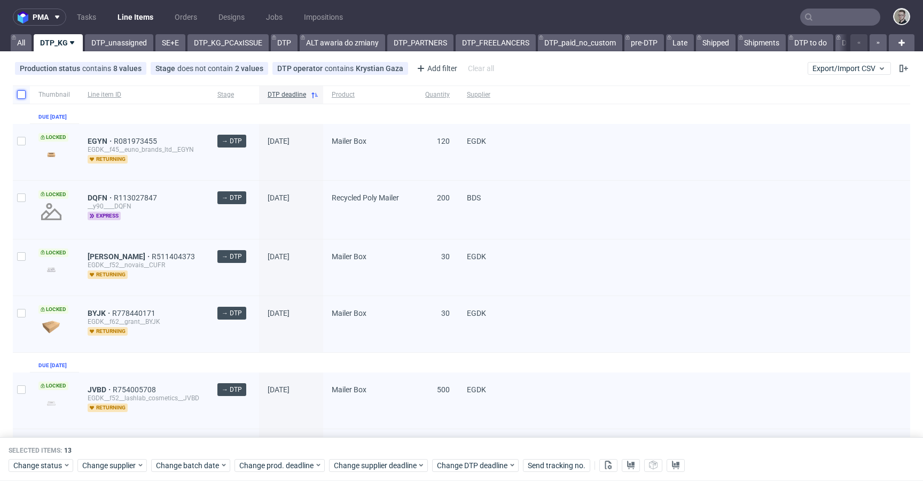
checkbox input "false"
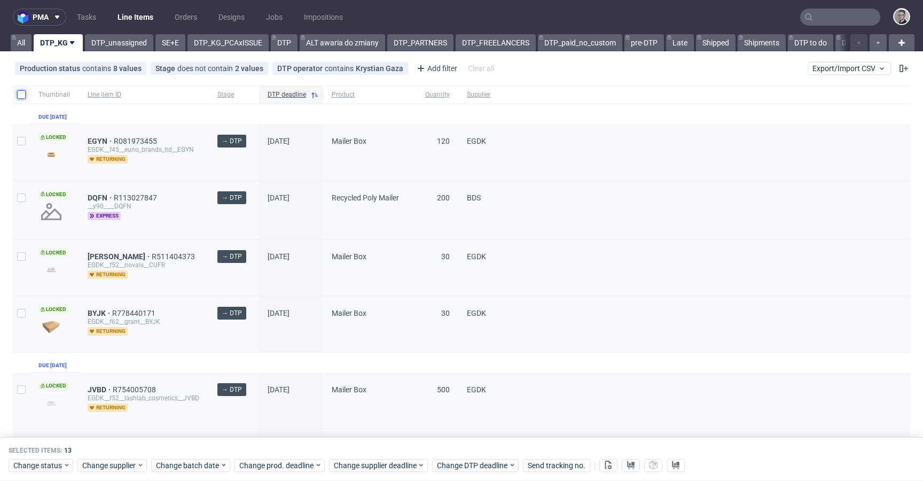
checkbox input "false"
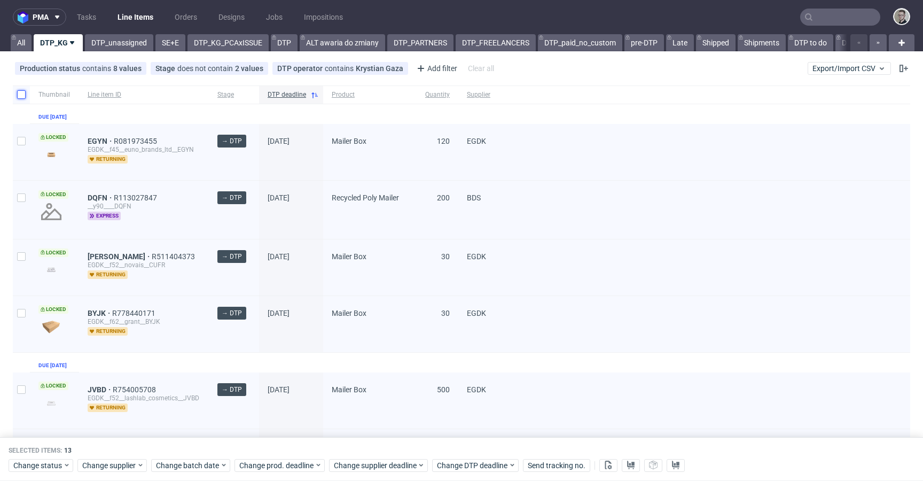
checkbox input "false"
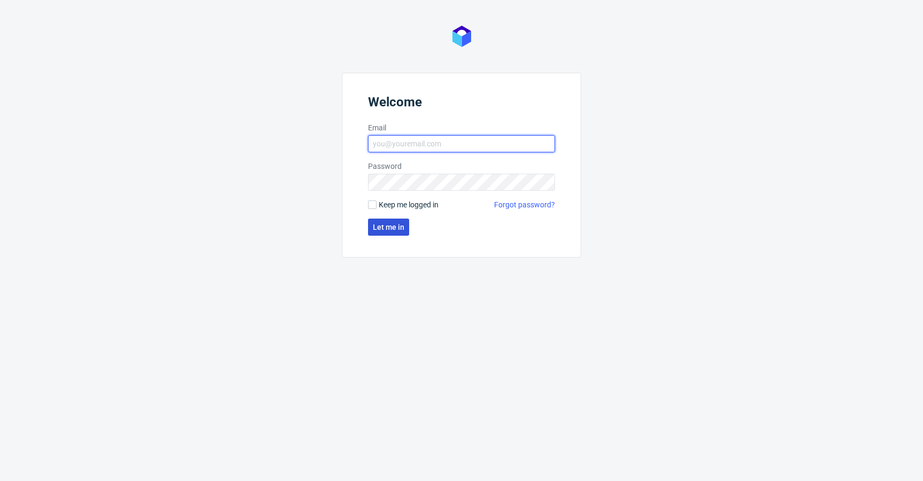
type input "[EMAIL_ADDRESS][DOMAIN_NAME]"
click at [394, 225] on span "Let me in" at bounding box center [389, 226] width 32 height 7
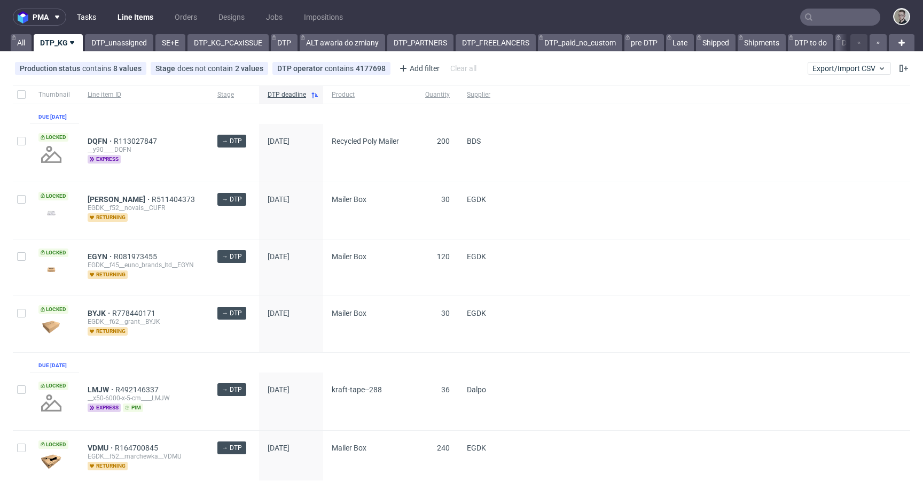
click at [84, 9] on link "Tasks" at bounding box center [86, 17] width 32 height 17
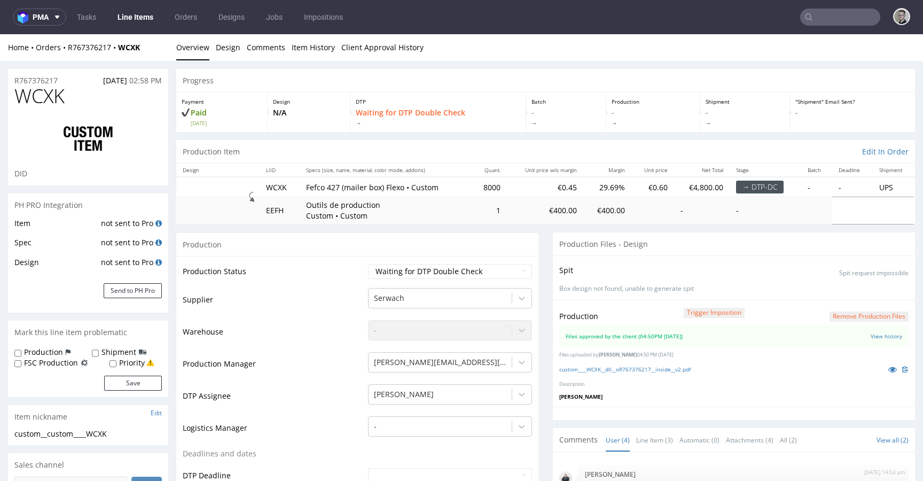
scroll to position [65, 0]
click at [888, 368] on icon at bounding box center [892, 368] width 9 height 7
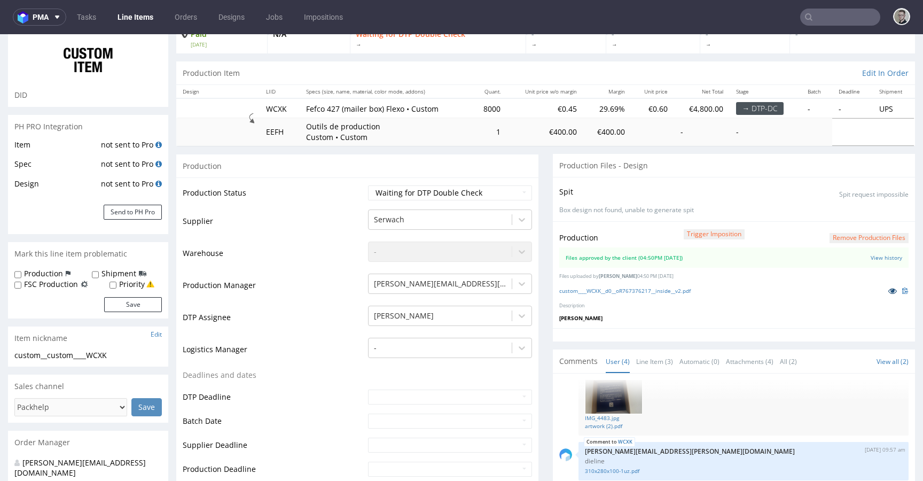
scroll to position [340, 0]
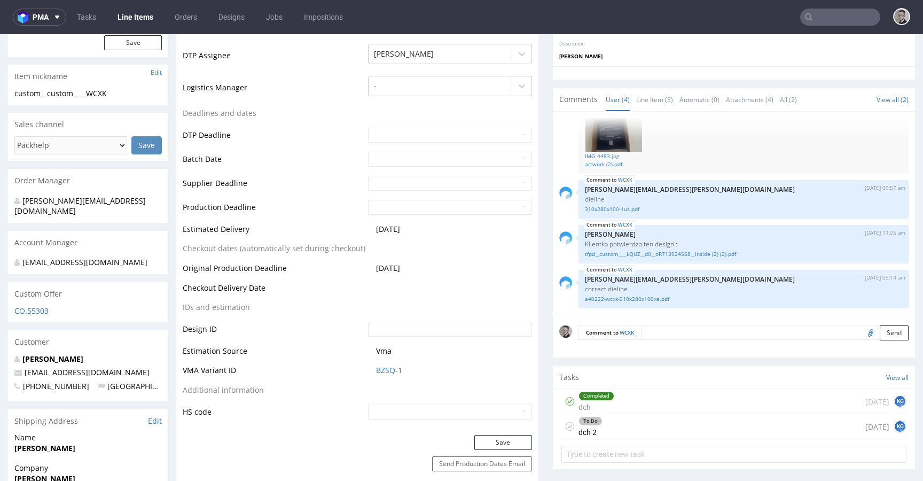
click at [613, 428] on div "To Do dch 2 [DATE] KG" at bounding box center [733, 426] width 345 height 25
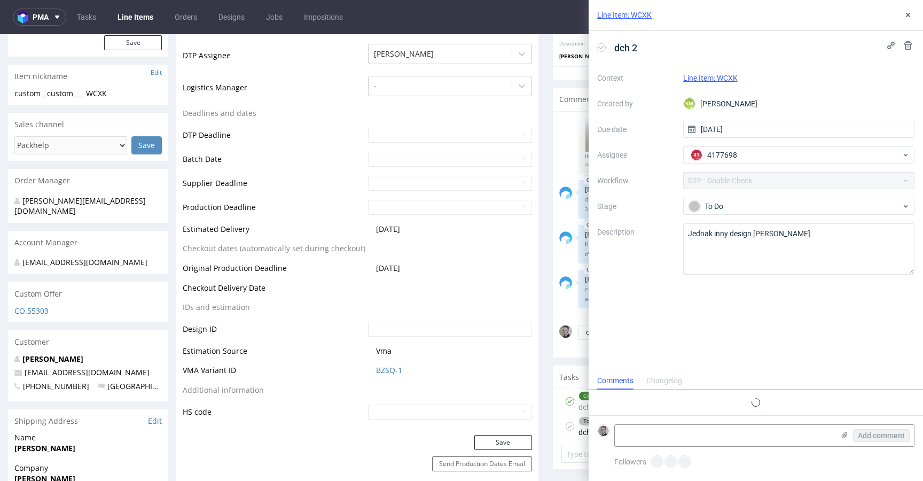
scroll to position [9, 0]
click at [908, 9] on button at bounding box center [907, 15] width 13 height 13
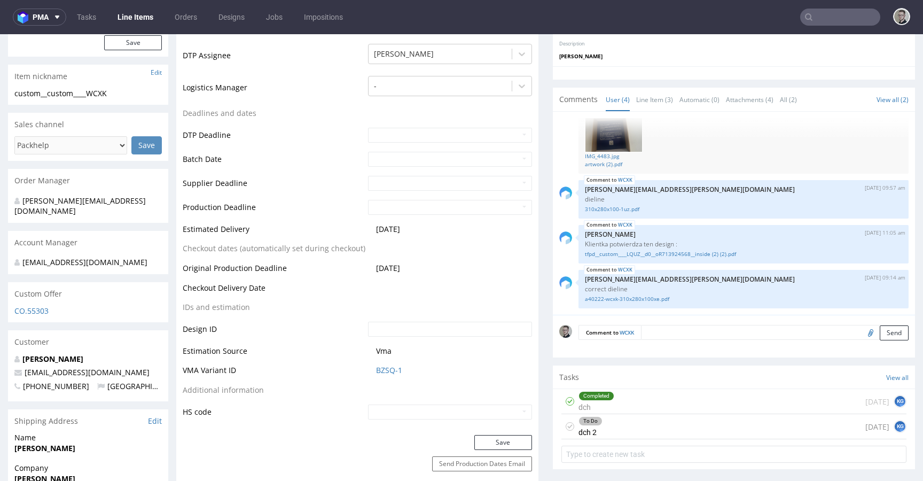
click at [565, 422] on icon at bounding box center [569, 426] width 9 height 9
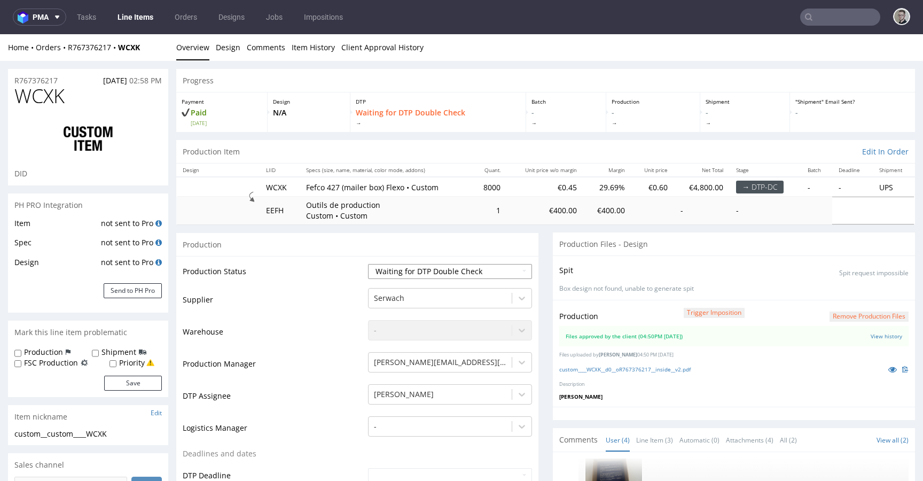
click at [411, 270] on select "Waiting for Artwork Waiting for Diecut Waiting for Mockup Waiting for DTP Waiti…" at bounding box center [450, 271] width 164 height 15
select select "dtp_production_ready"
click at [368, 264] on select "Waiting for Artwork Waiting for Diecut Waiting for Mockup Waiting for DTP Waiti…" at bounding box center [450, 271] width 164 height 15
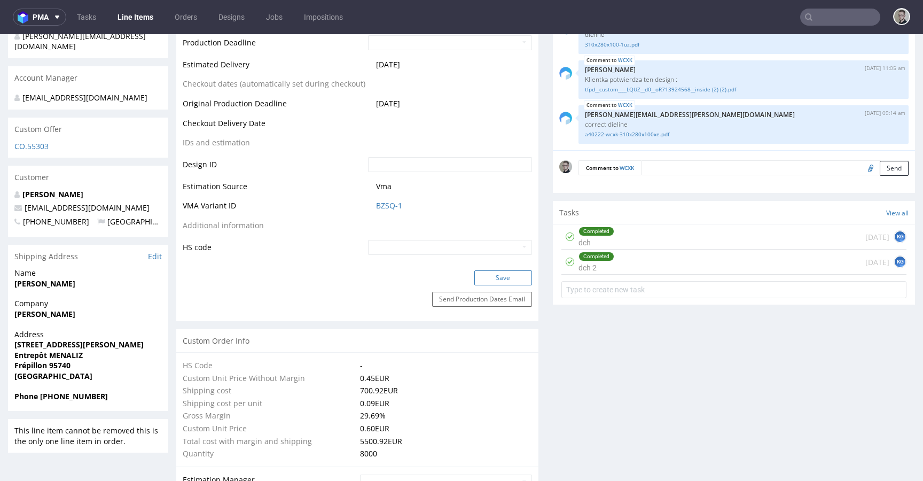
click at [509, 278] on button "Save" at bounding box center [503, 277] width 58 height 15
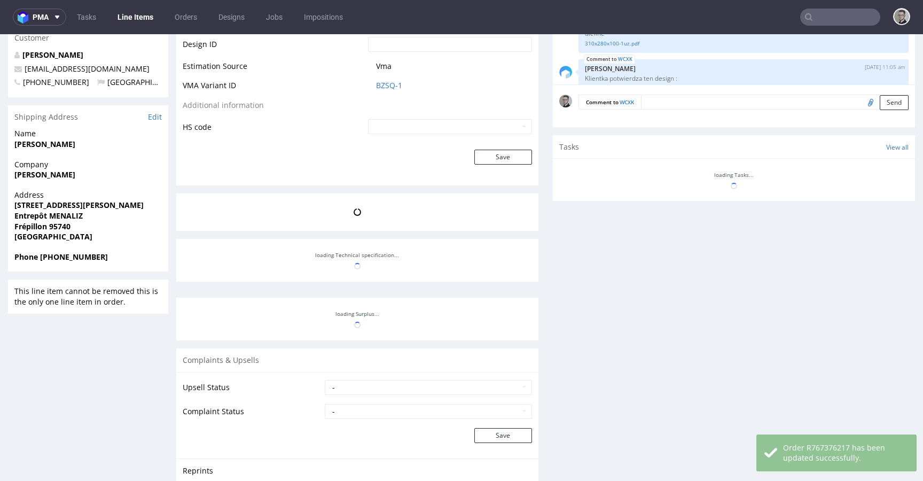
scroll to position [65, 0]
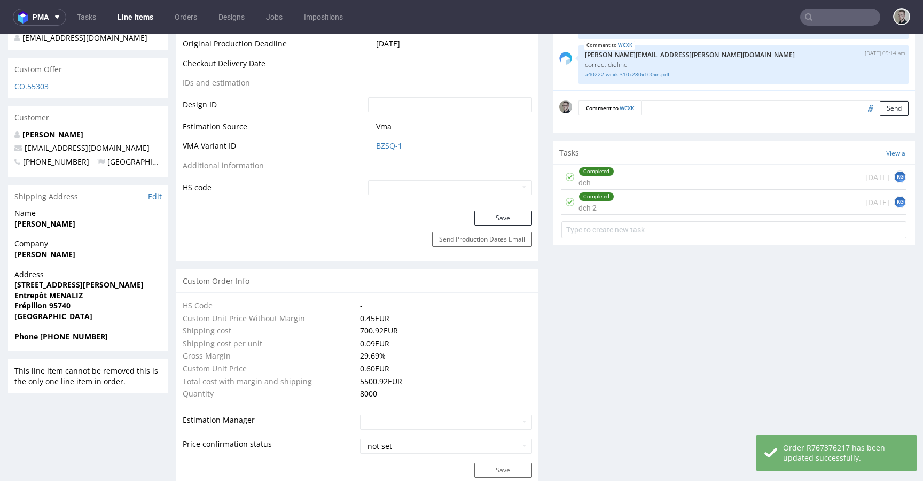
drag, startPoint x: 780, startPoint y: 173, endPoint x: 780, endPoint y: 207, distance: 34.2
click at [780, 173] on div "Completed dch [DATE] KG" at bounding box center [733, 176] width 345 height 25
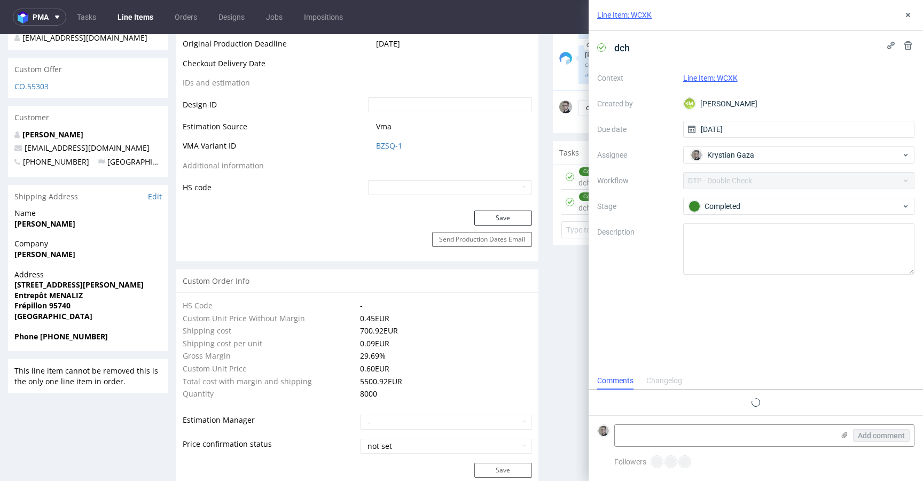
scroll to position [9, 0]
click at [910, 13] on icon at bounding box center [907, 15] width 9 height 9
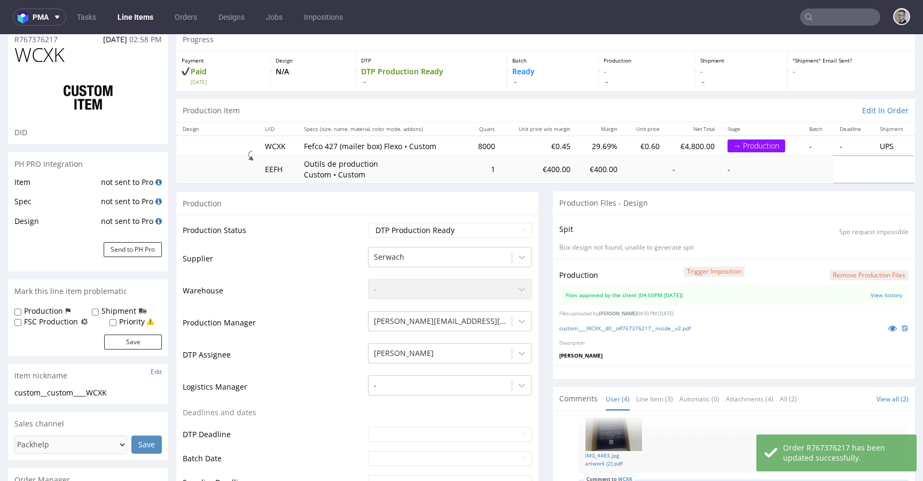
scroll to position [259, 0]
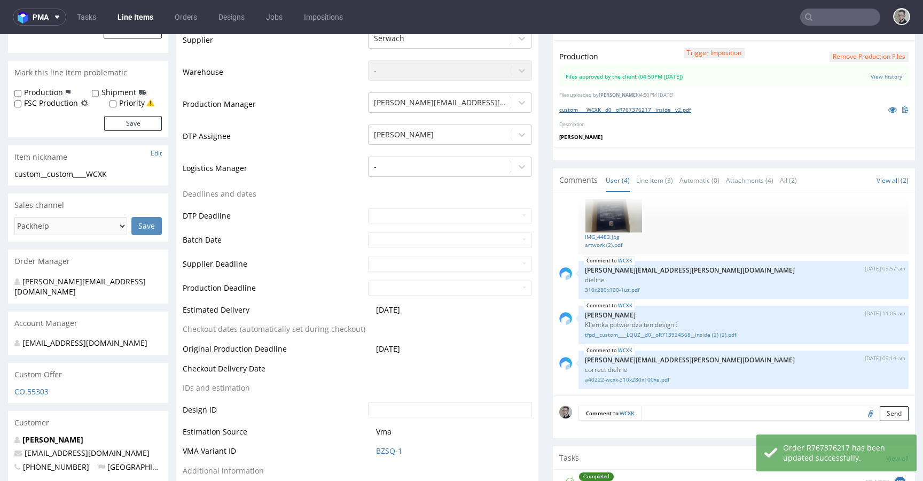
click at [667, 107] on link "custom____WCXK__d0__oR767376217__inside__v2.pdf" at bounding box center [624, 109] width 131 height 7
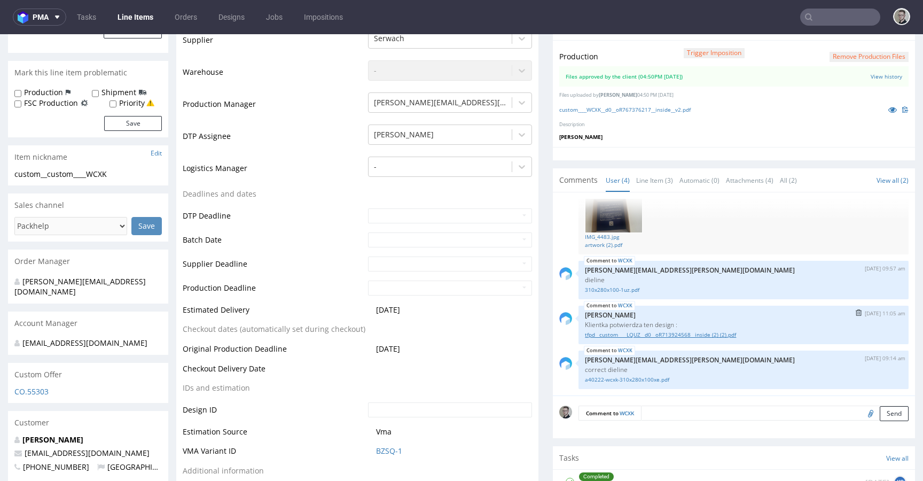
click at [652, 334] on link "tfpd__custom____LQUZ__d0__oR713924568__inside (2) (2).pdf" at bounding box center [743, 334] width 317 height 8
click at [643, 378] on link "a40222-wcxk-310x280x100xe.pdf" at bounding box center [743, 379] width 317 height 8
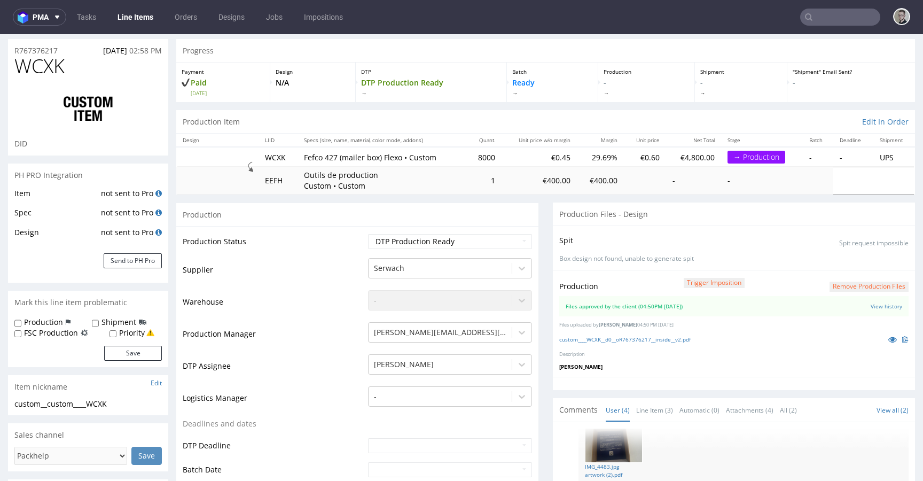
scroll to position [368, 0]
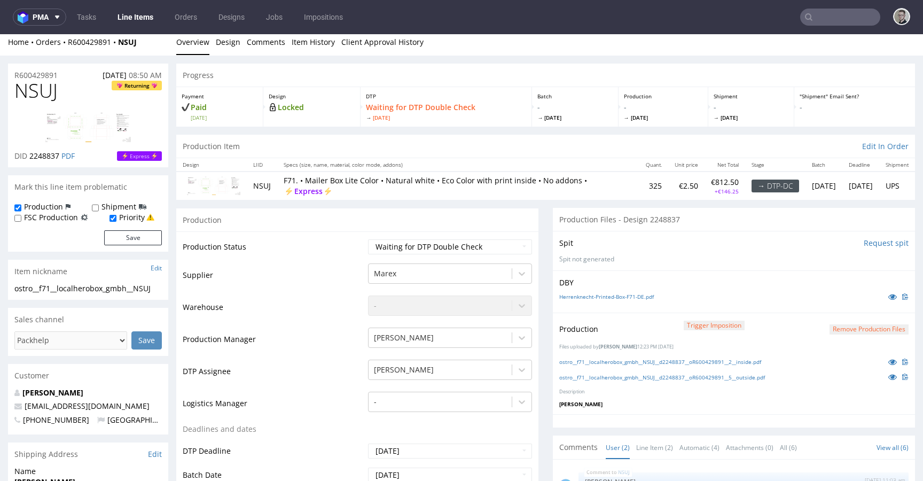
scroll to position [160, 0]
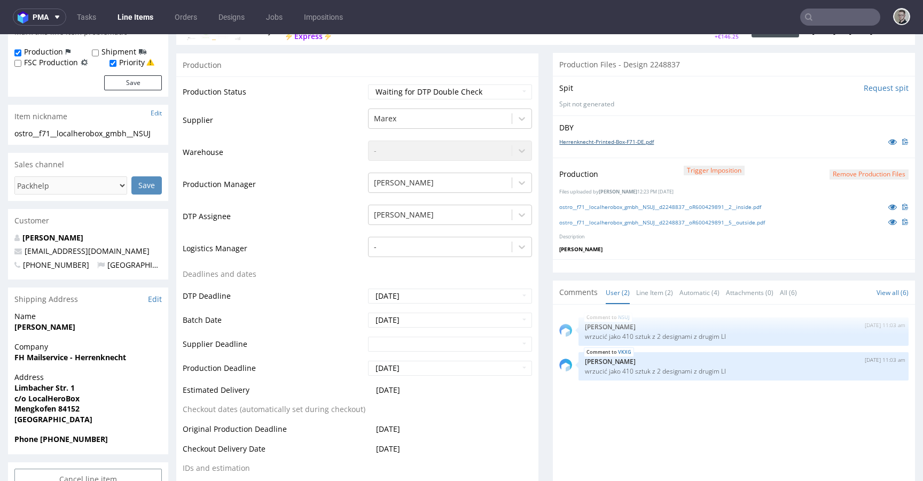
click at [605, 143] on link "Herrenknecht-Printed-Box-F71-DE.pdf" at bounding box center [606, 141] width 95 height 7
click at [667, 205] on link "ostro__f71__localherobox_gmbh__NSUJ__d2248837__oR600429891__2__inside.pdf" at bounding box center [660, 206] width 202 height 7
click at [663, 221] on link "ostro__f71__localherobox_gmbh__NSUJ__d2248837__oR600429891__5__outside.pdf" at bounding box center [662, 221] width 206 height 7
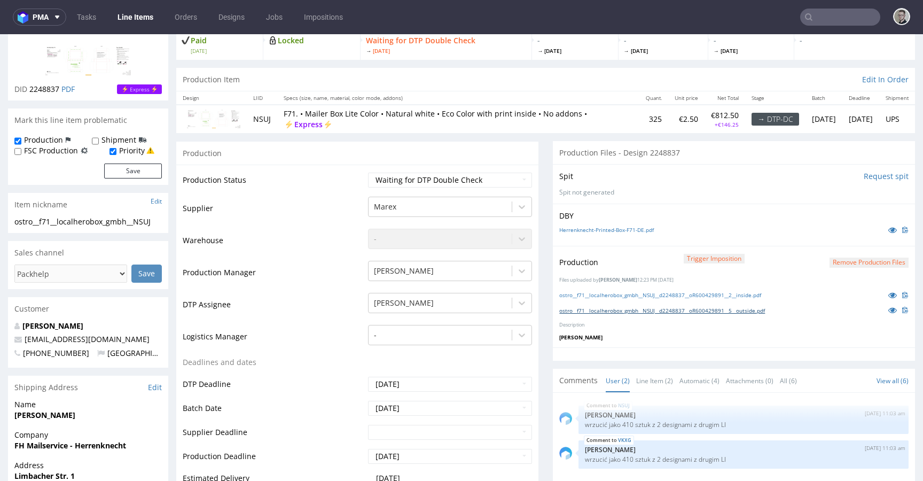
scroll to position [0, 0]
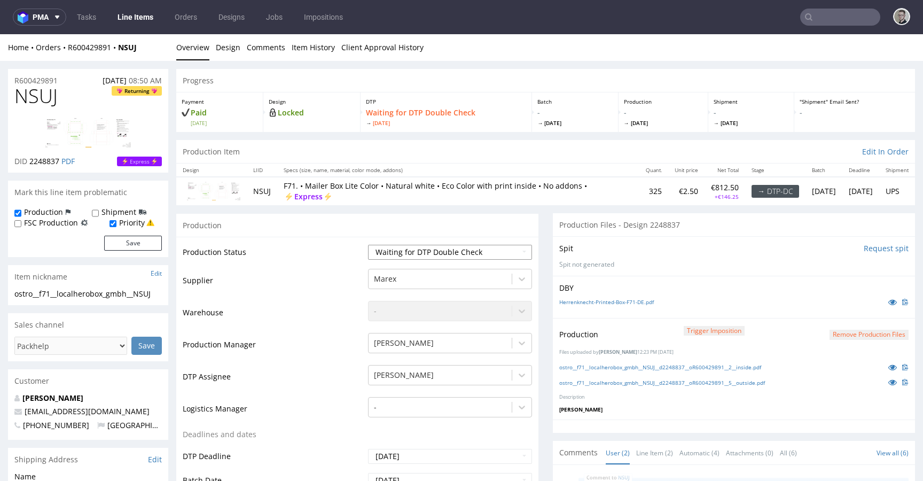
click at [411, 247] on select "Waiting for Artwork Waiting for Diecut Waiting for Mockup Waiting for DTP Waiti…" at bounding box center [450, 252] width 164 height 15
select select "dtp_dc_done"
click at [368, 245] on select "Waiting for Artwork Waiting for Diecut Waiting for Mockup Waiting for DTP Waiti…" at bounding box center [450, 252] width 164 height 15
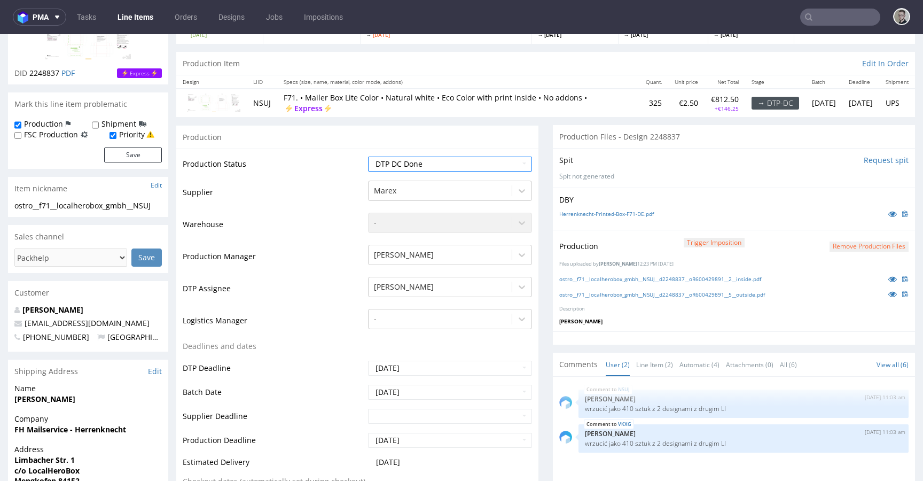
scroll to position [489, 0]
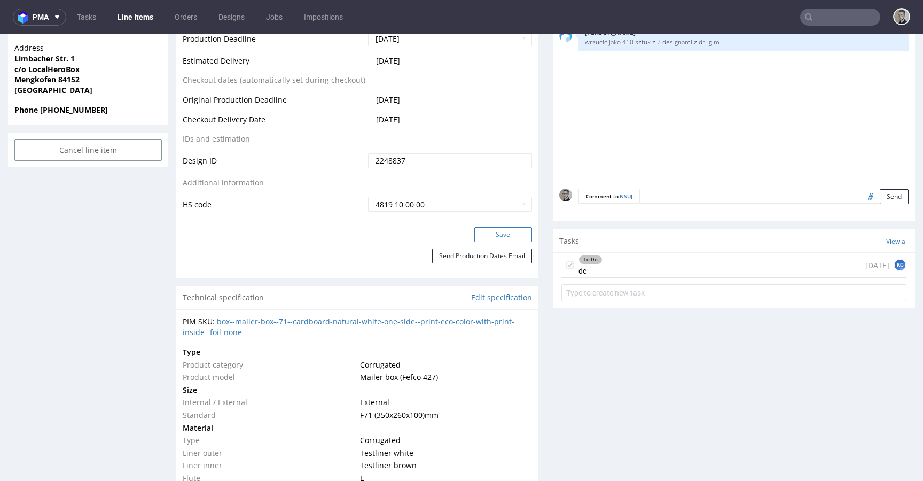
click at [509, 241] on button "Save" at bounding box center [503, 234] width 58 height 15
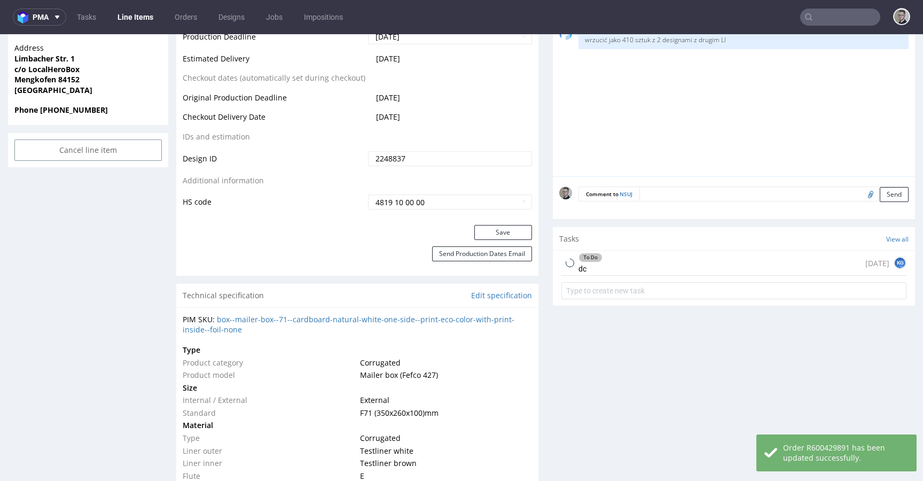
click at [640, 261] on div "To Do dc today KG" at bounding box center [733, 262] width 345 height 25
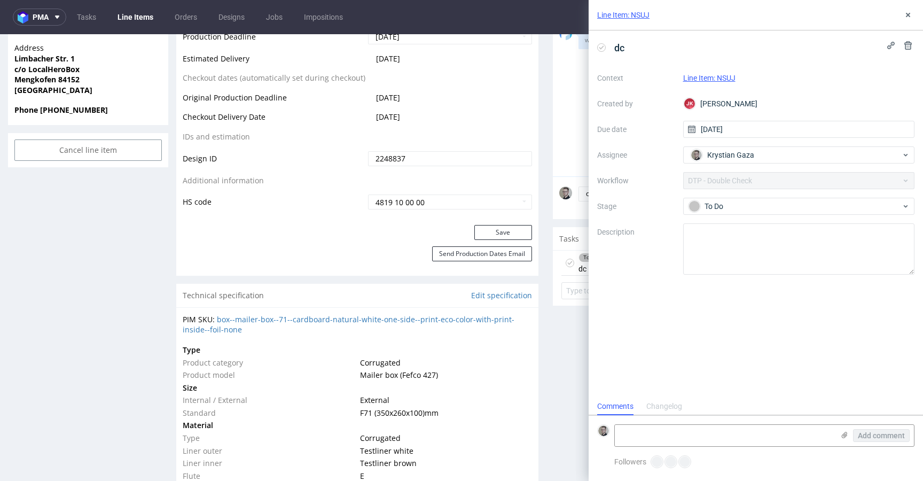
scroll to position [9, 0]
click at [765, 204] on div "To Do" at bounding box center [794, 206] width 212 height 12
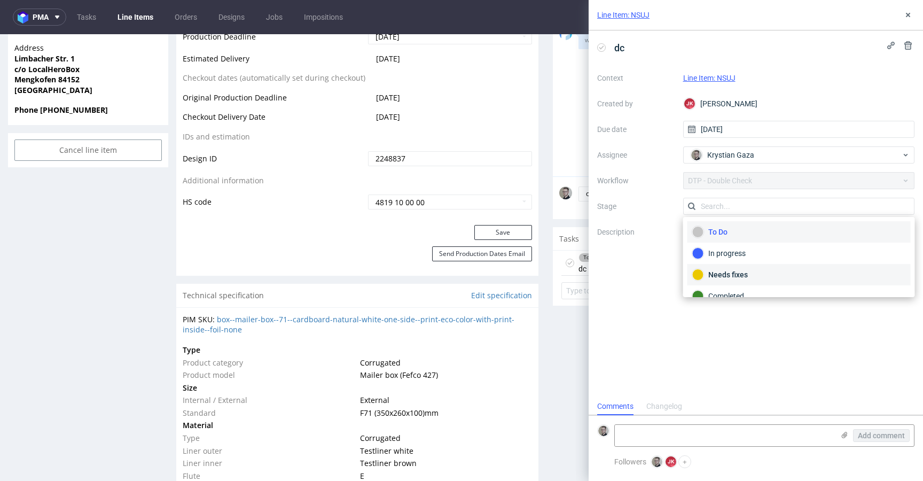
click at [745, 269] on div "Needs fixes" at bounding box center [799, 275] width 214 height 12
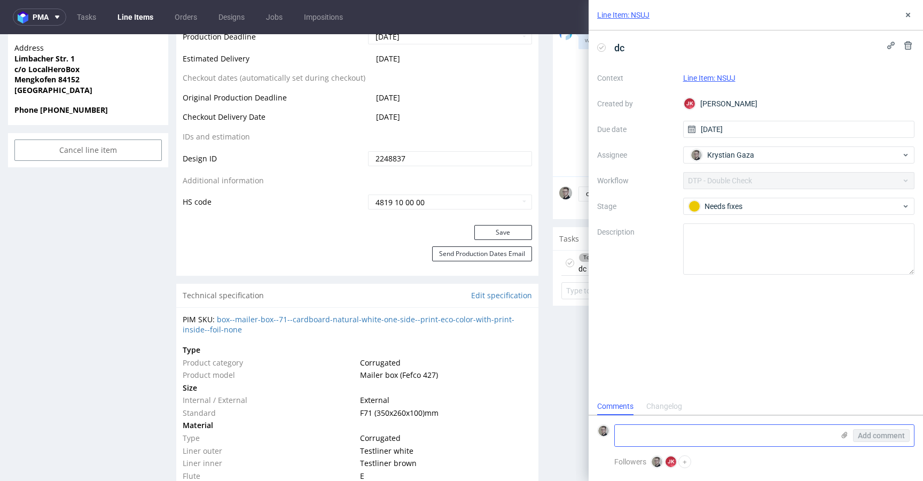
click at [705, 435] on textarea at bounding box center [724, 434] width 219 height 21
type textarea "w inside masz napisane na klapce, ze to outside"
click at [900, 432] on div "Add comment" at bounding box center [873, 434] width 80 height 21
click at [900, 433] on span "Add comment" at bounding box center [880, 434] width 47 height 7
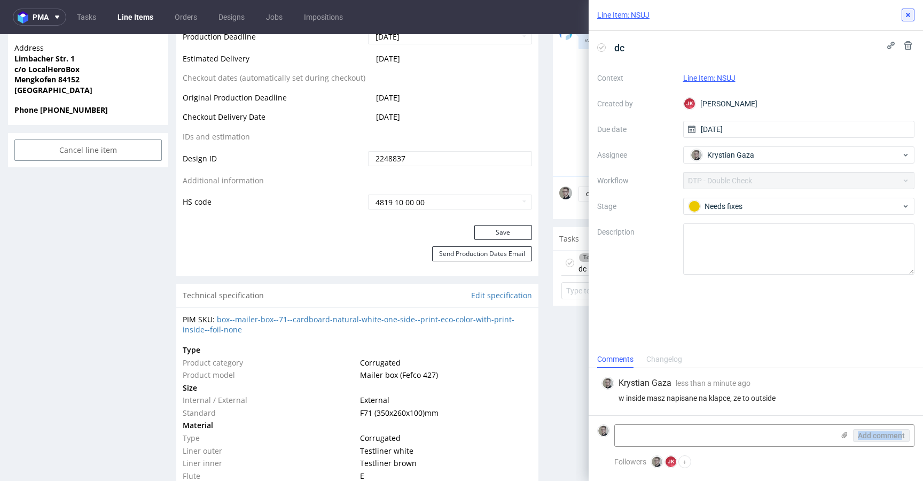
click at [905, 14] on icon at bounding box center [907, 15] width 9 height 9
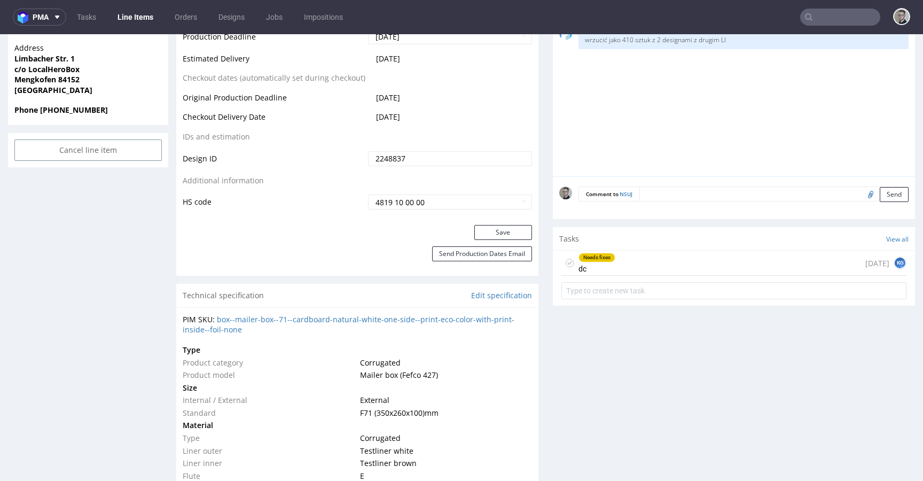
drag, startPoint x: 672, startPoint y: 262, endPoint x: 711, endPoint y: 353, distance: 99.1
click at [672, 262] on div "Needs fixes dc today KG" at bounding box center [733, 262] width 345 height 25
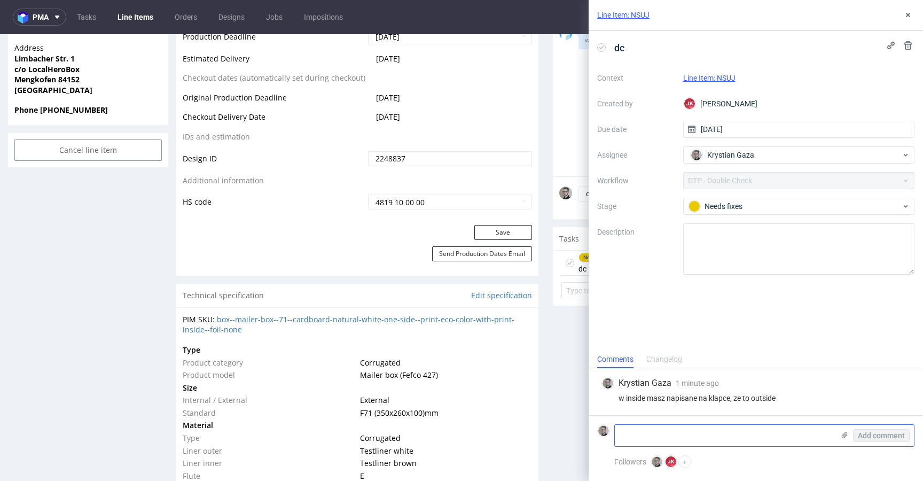
click at [742, 437] on textarea at bounding box center [724, 434] width 219 height 21
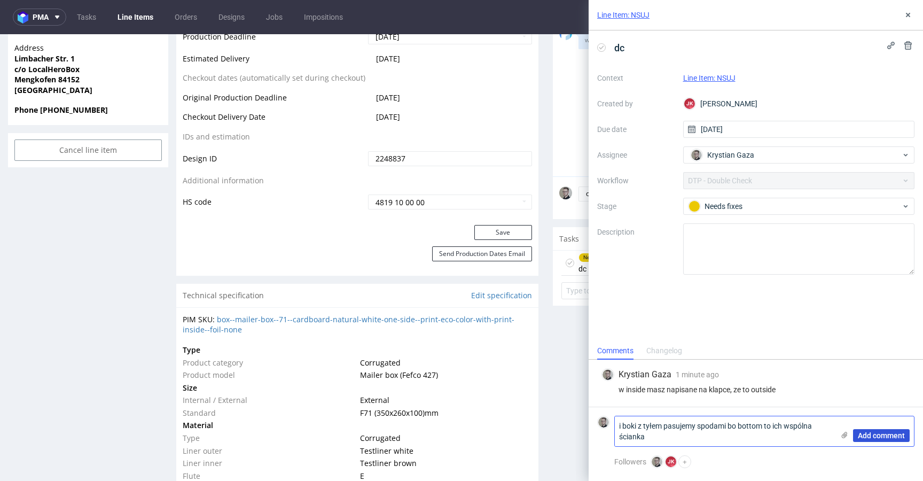
type textarea "i boki z tyłem pasujemy spodami bo bottom to ich wspólna ścianka"
click at [895, 429] on button "Add comment" at bounding box center [881, 435] width 57 height 13
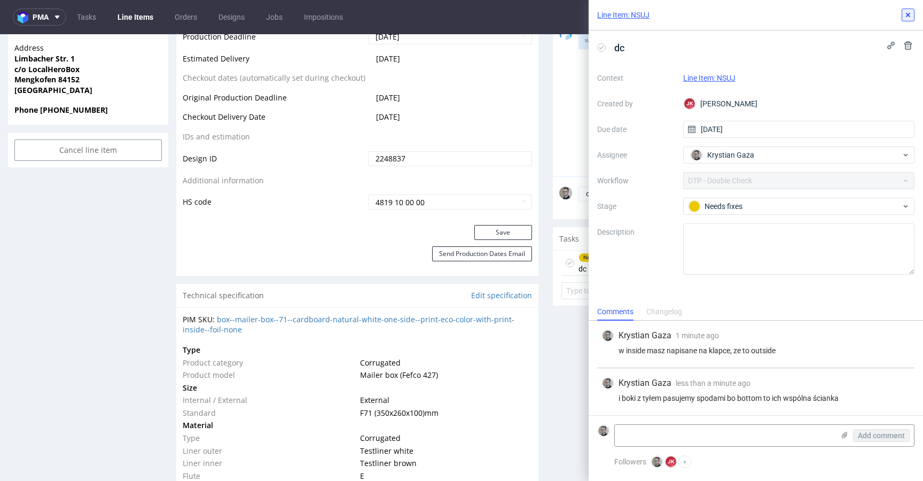
click at [912, 9] on button at bounding box center [907, 15] width 13 height 13
